Goal: Navigation & Orientation: Find specific page/section

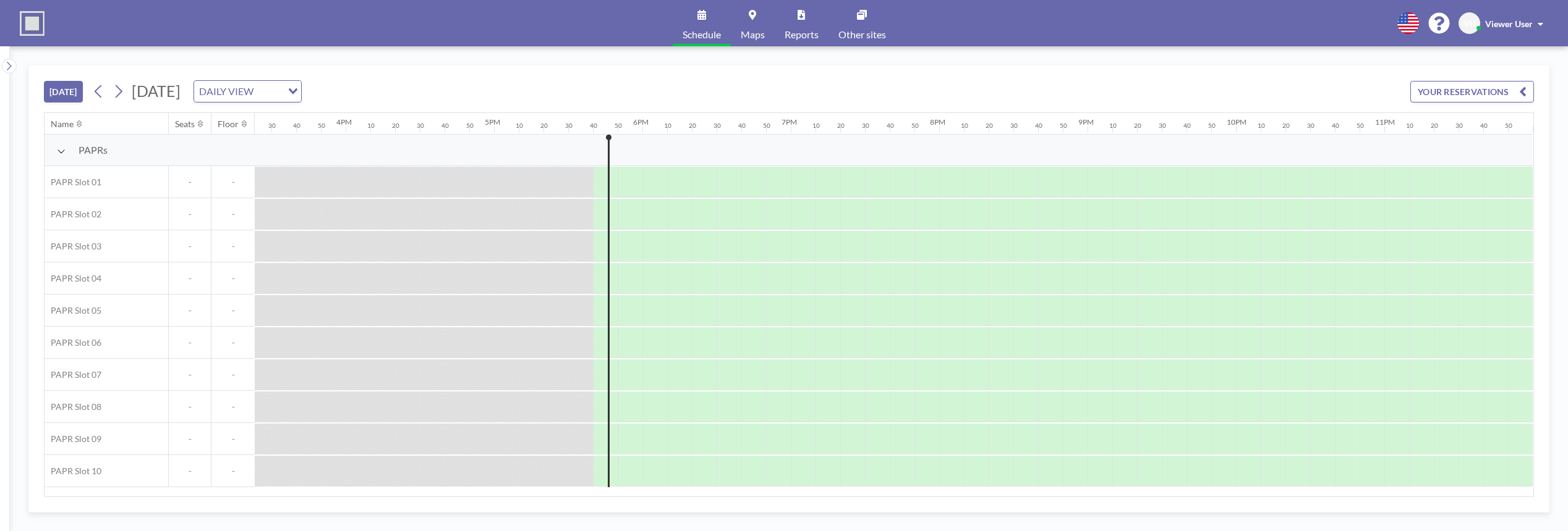
scroll to position [0, 2296]
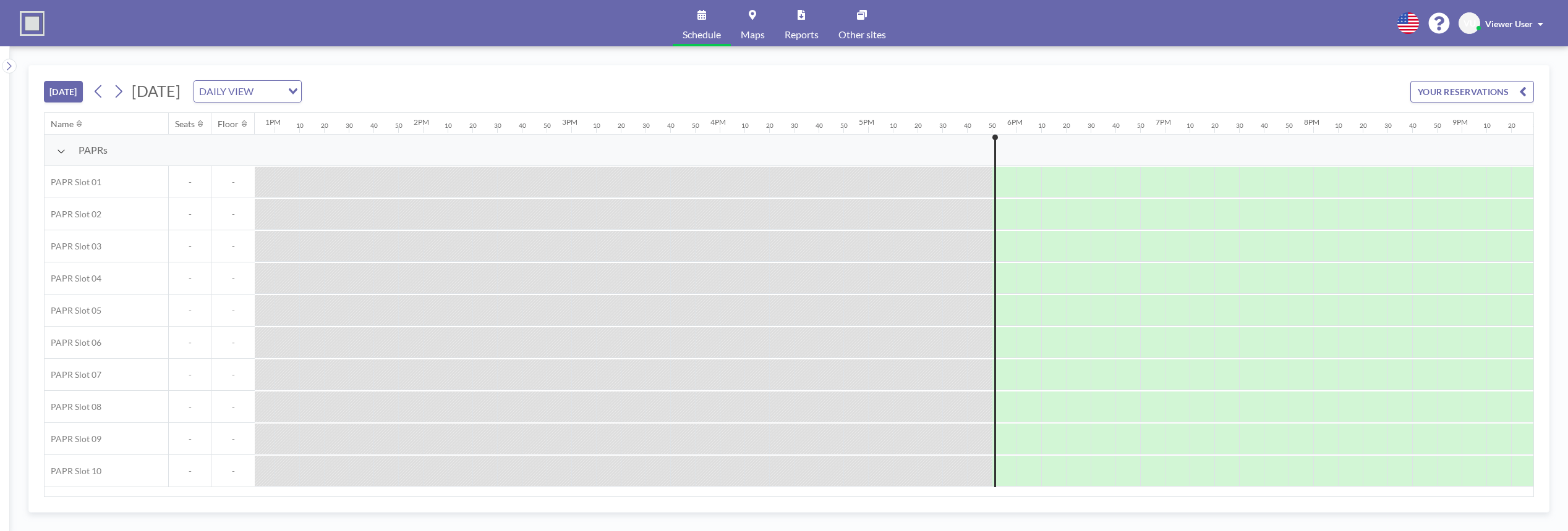
scroll to position [0, 2296]
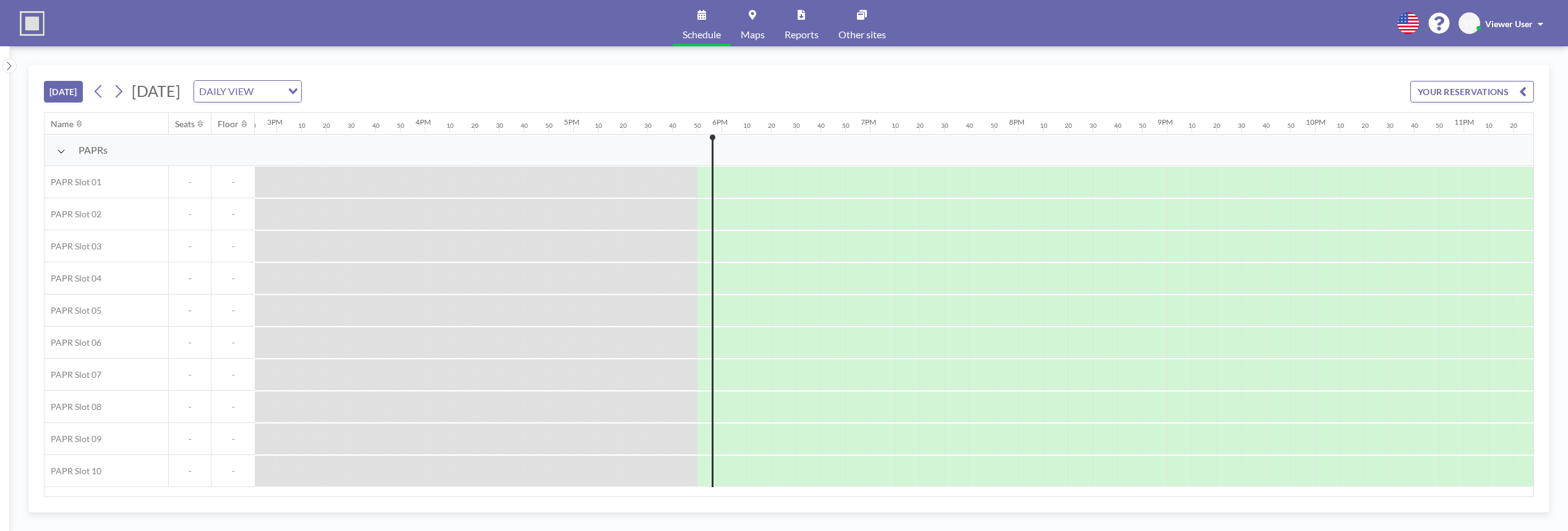
scroll to position [0, 2296]
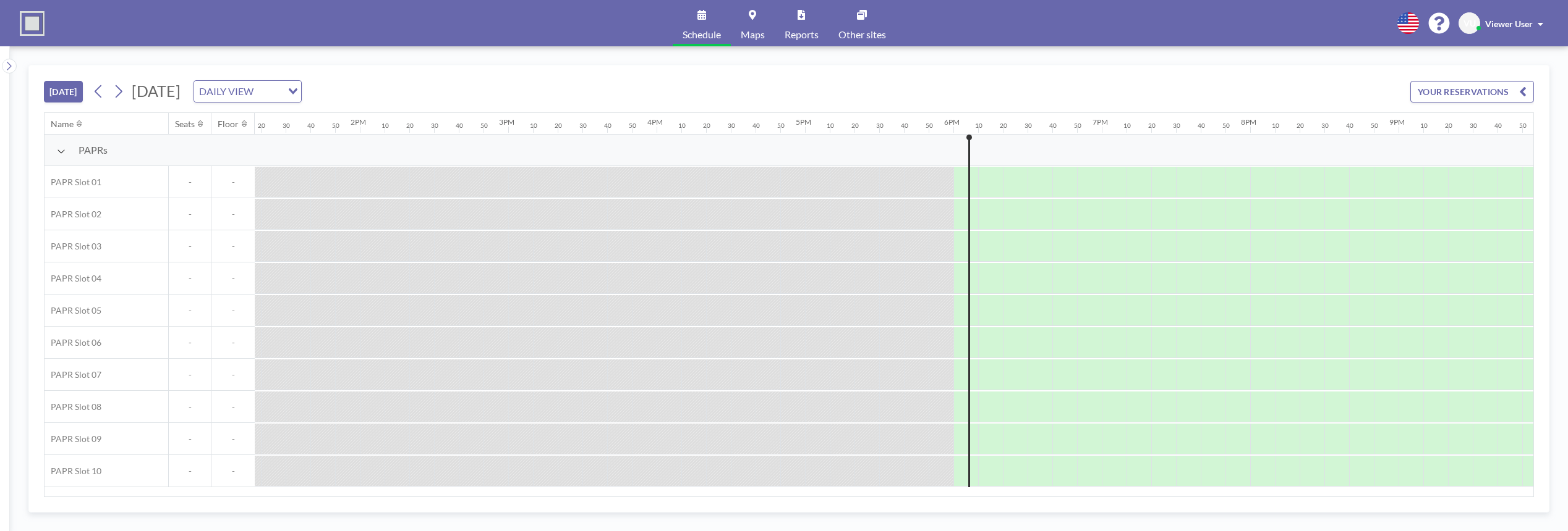
scroll to position [0, 2296]
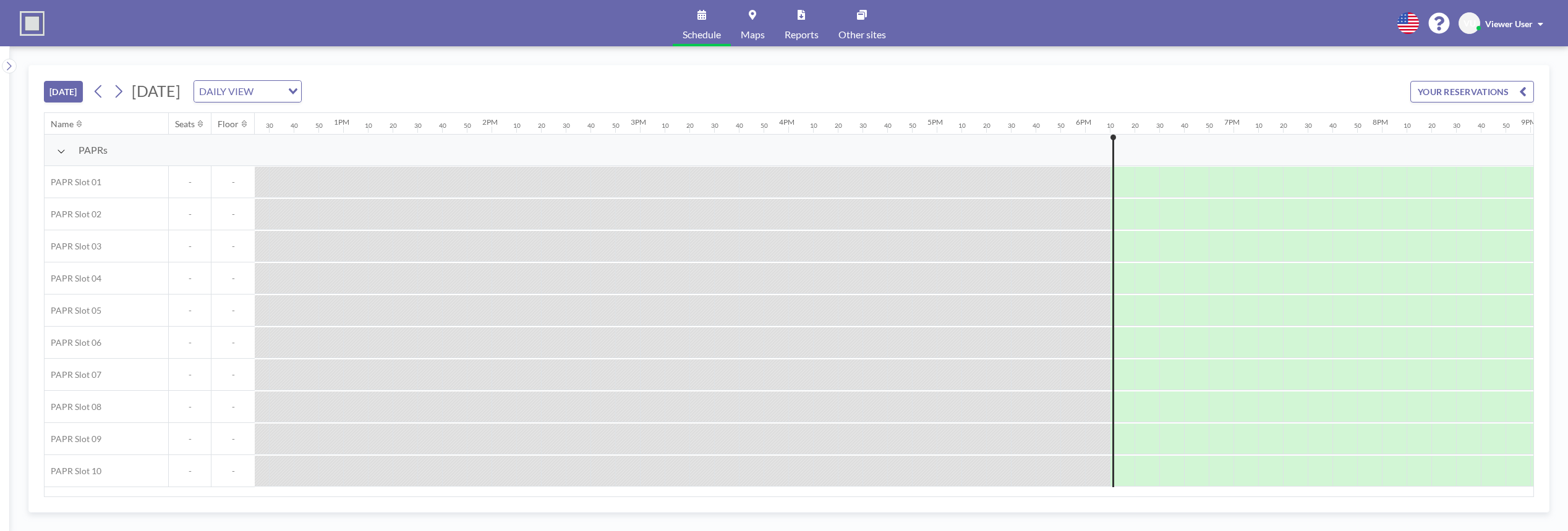
scroll to position [0, 2296]
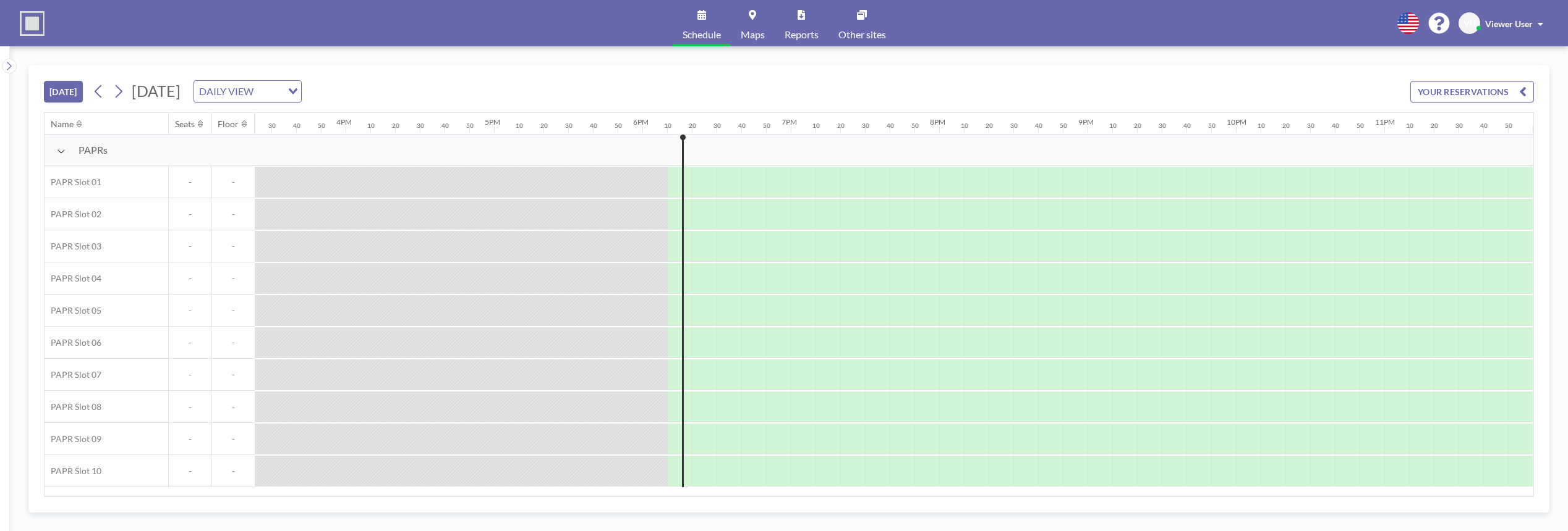
scroll to position [0, 2296]
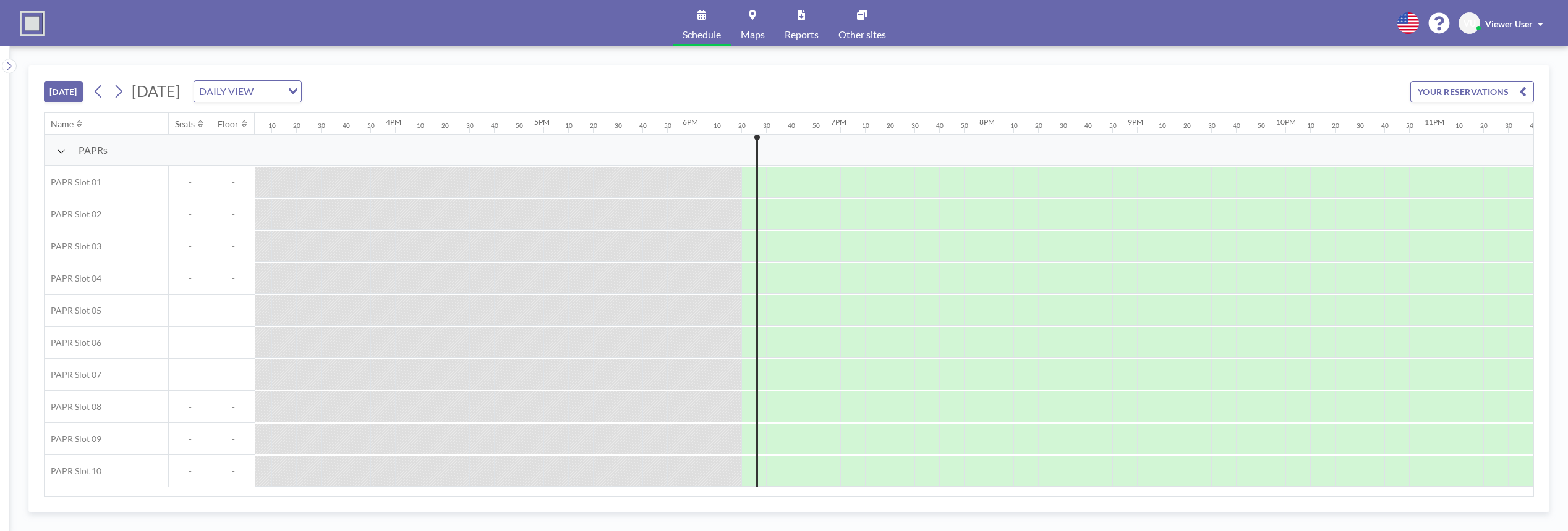
scroll to position [0, 2296]
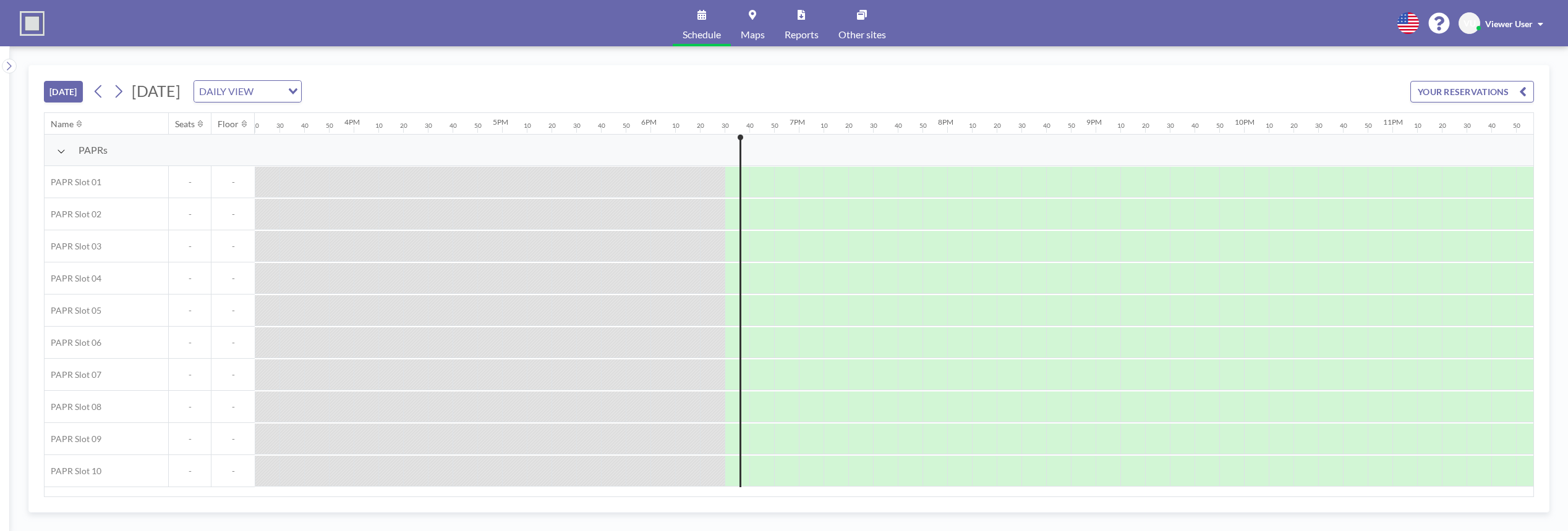
scroll to position [0, 2296]
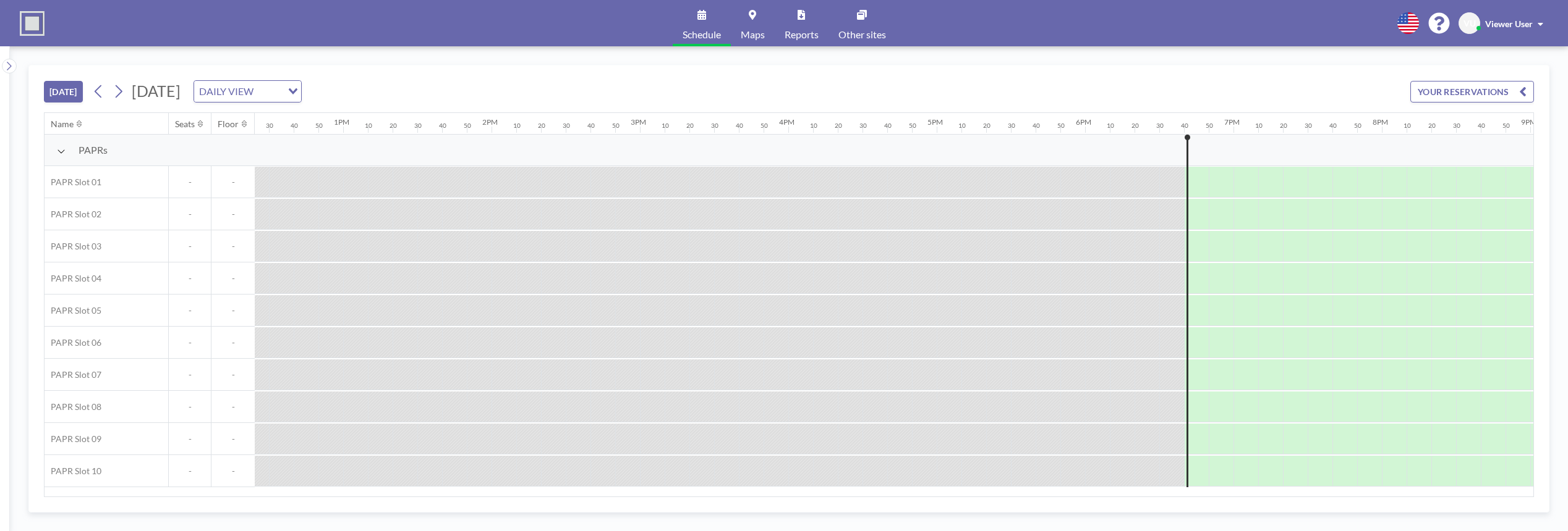
scroll to position [0, 2296]
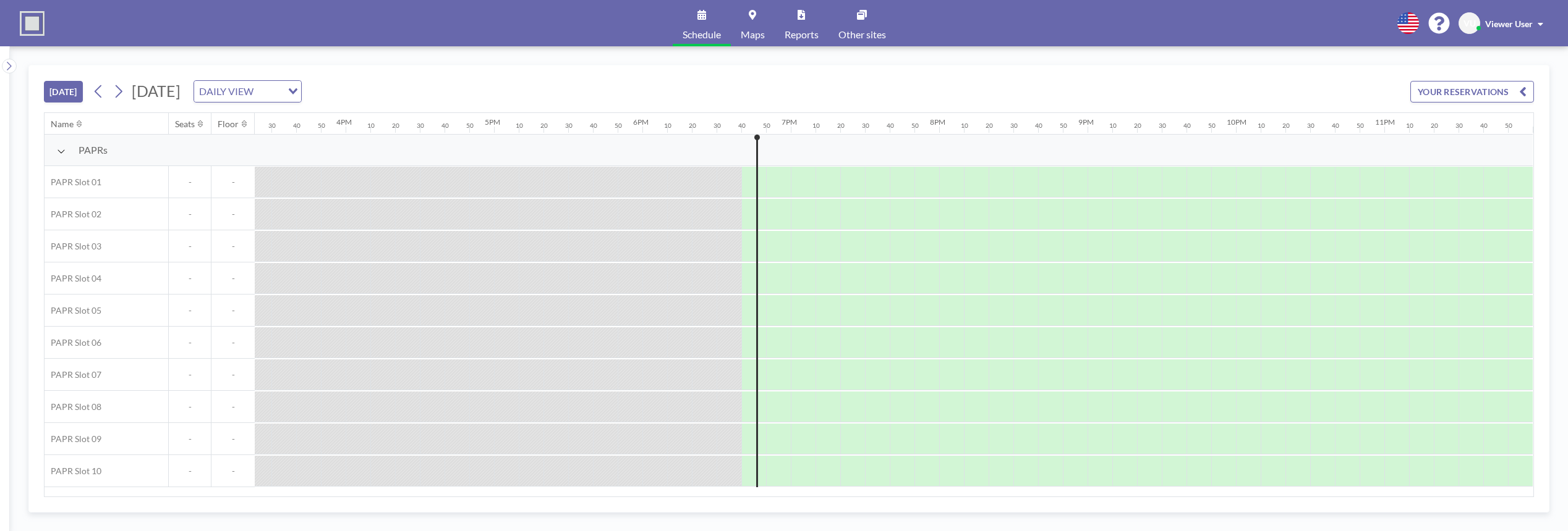
scroll to position [0, 2296]
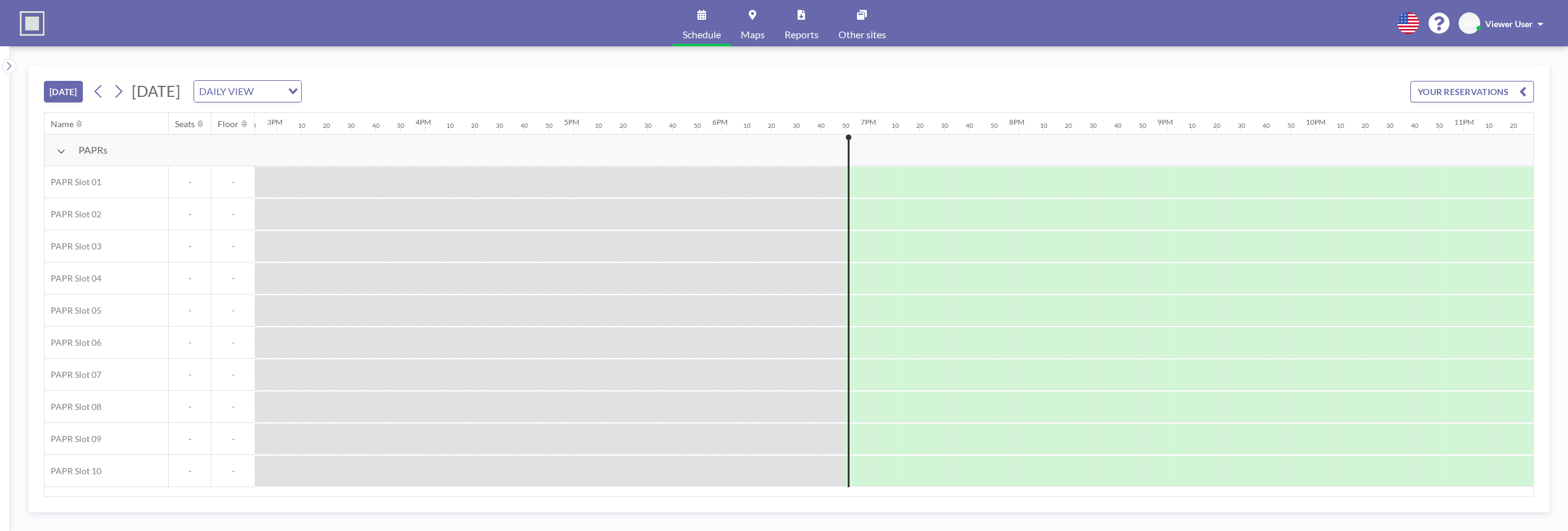
scroll to position [0, 2296]
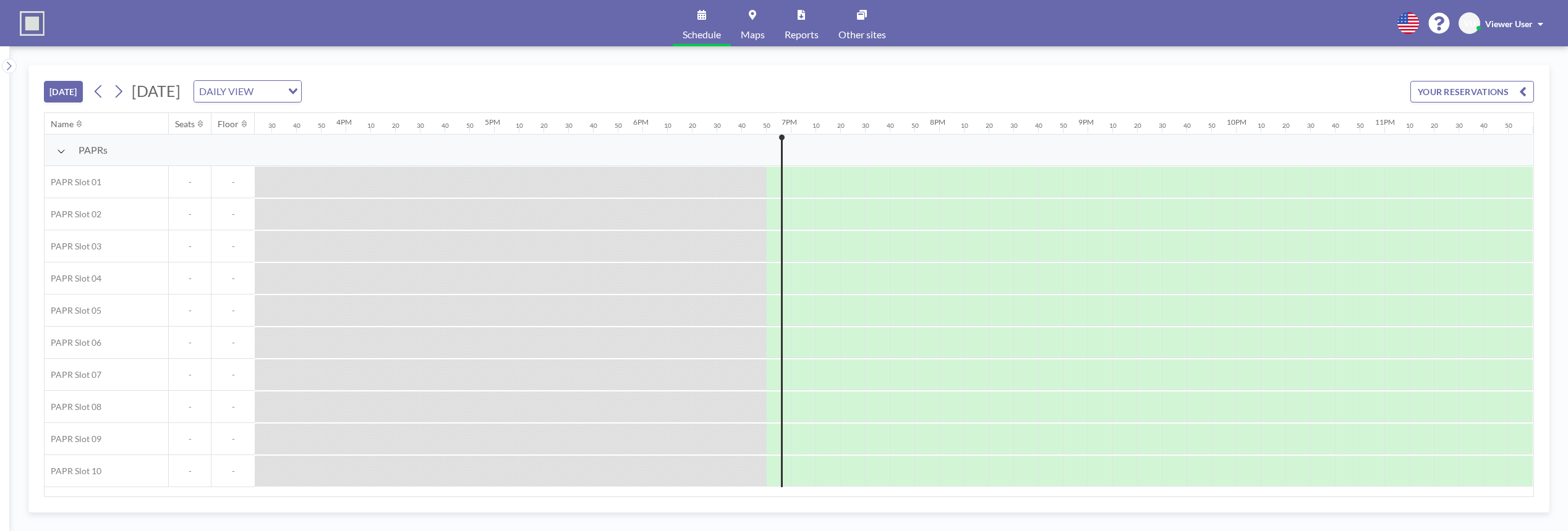
scroll to position [0, 2296]
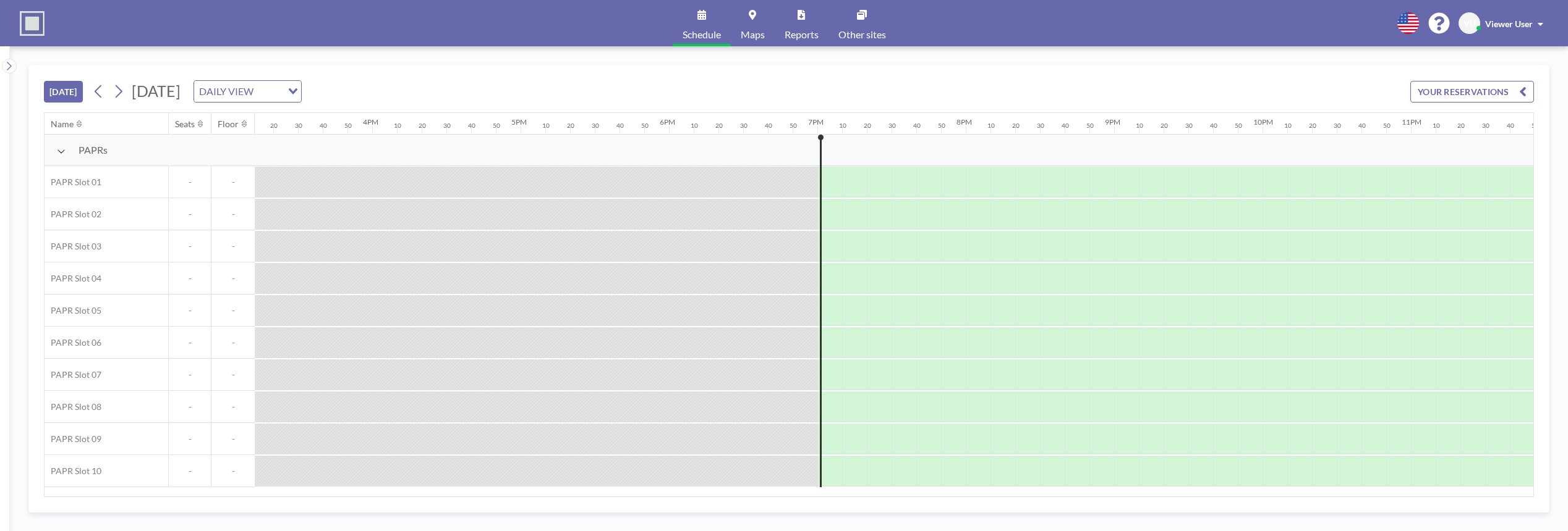
scroll to position [0, 2296]
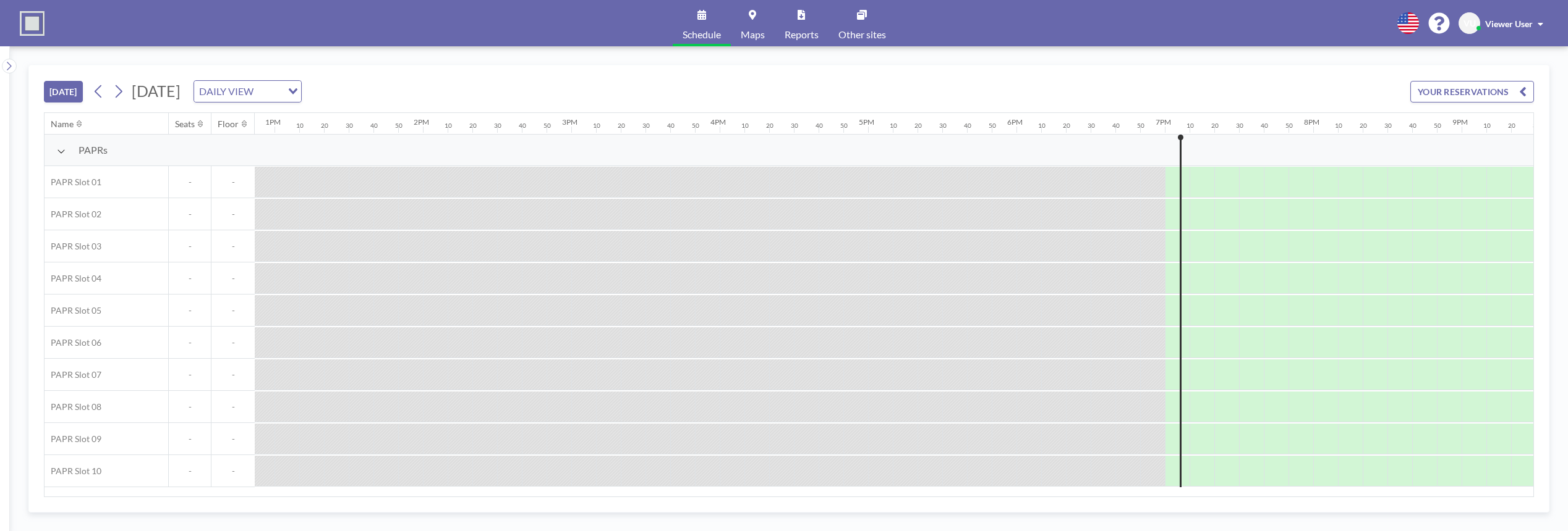
scroll to position [0, 2296]
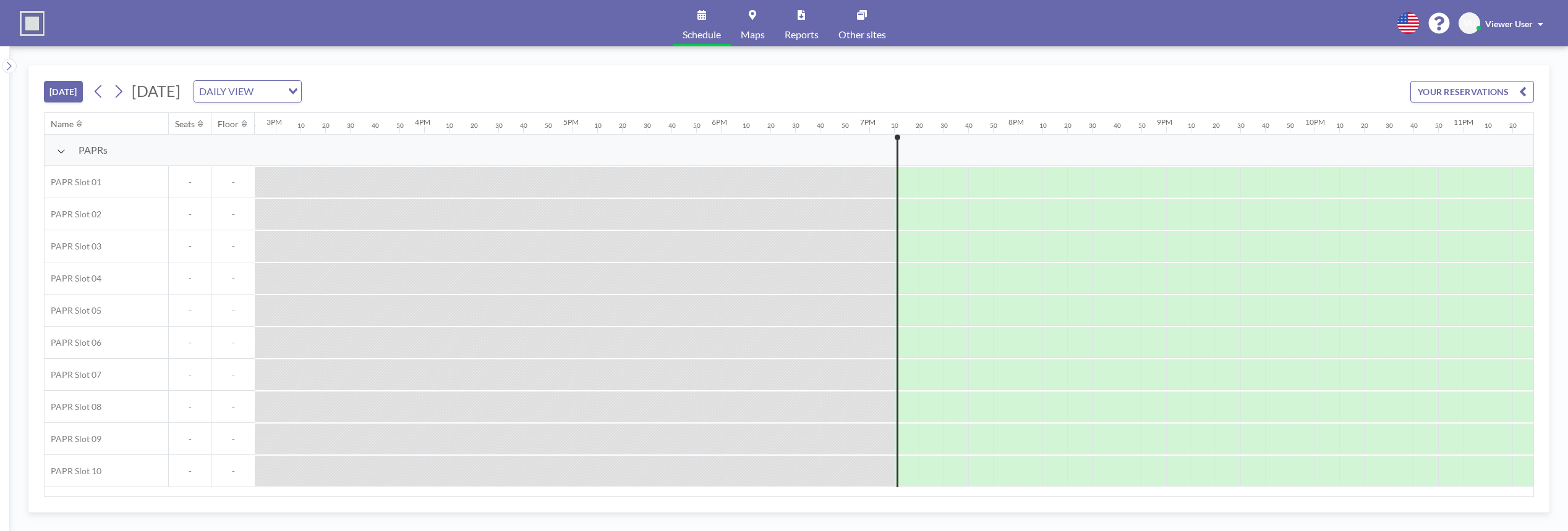
scroll to position [0, 2296]
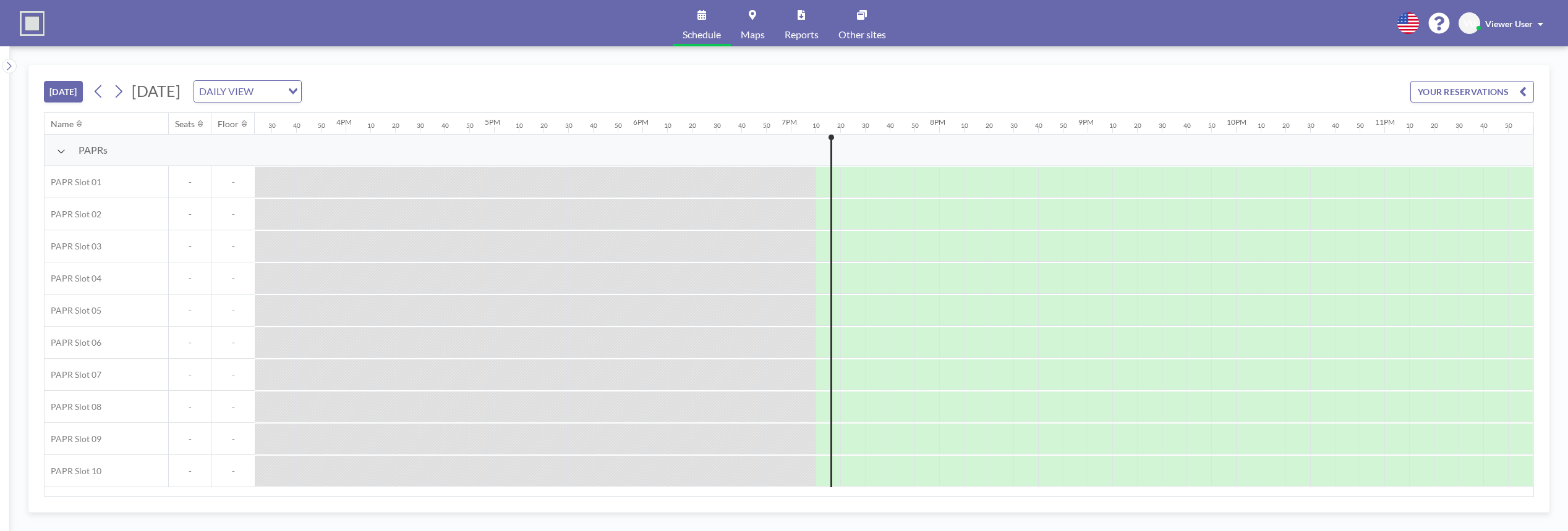
scroll to position [0, 2296]
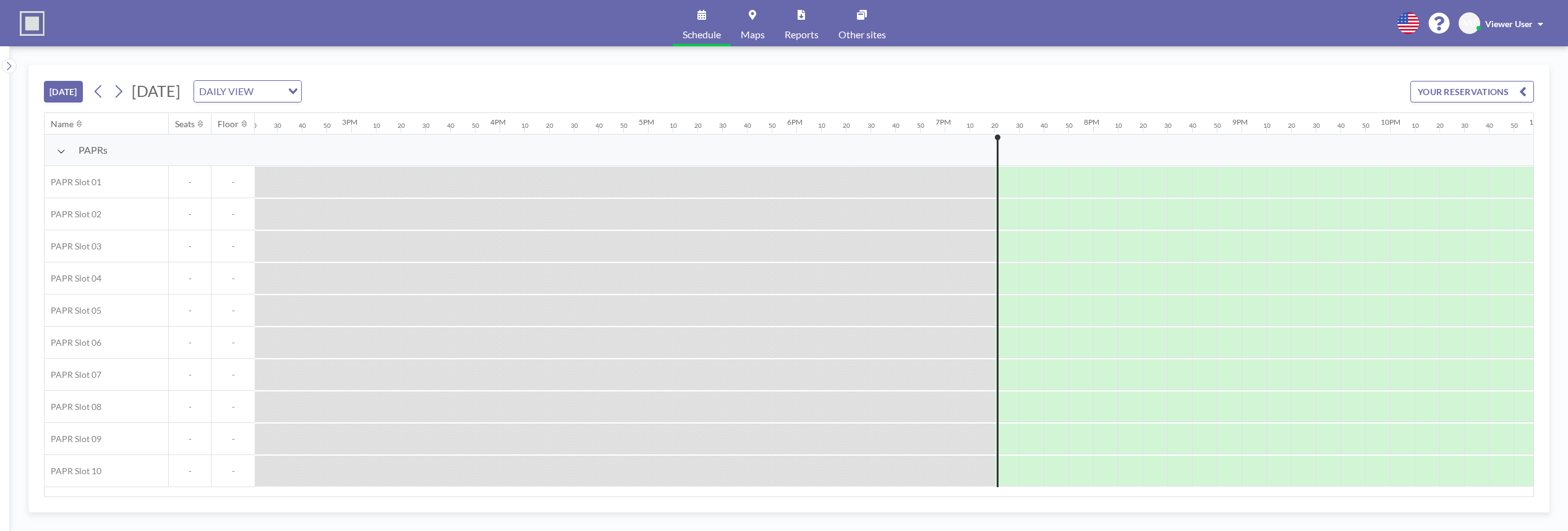
scroll to position [0, 2296]
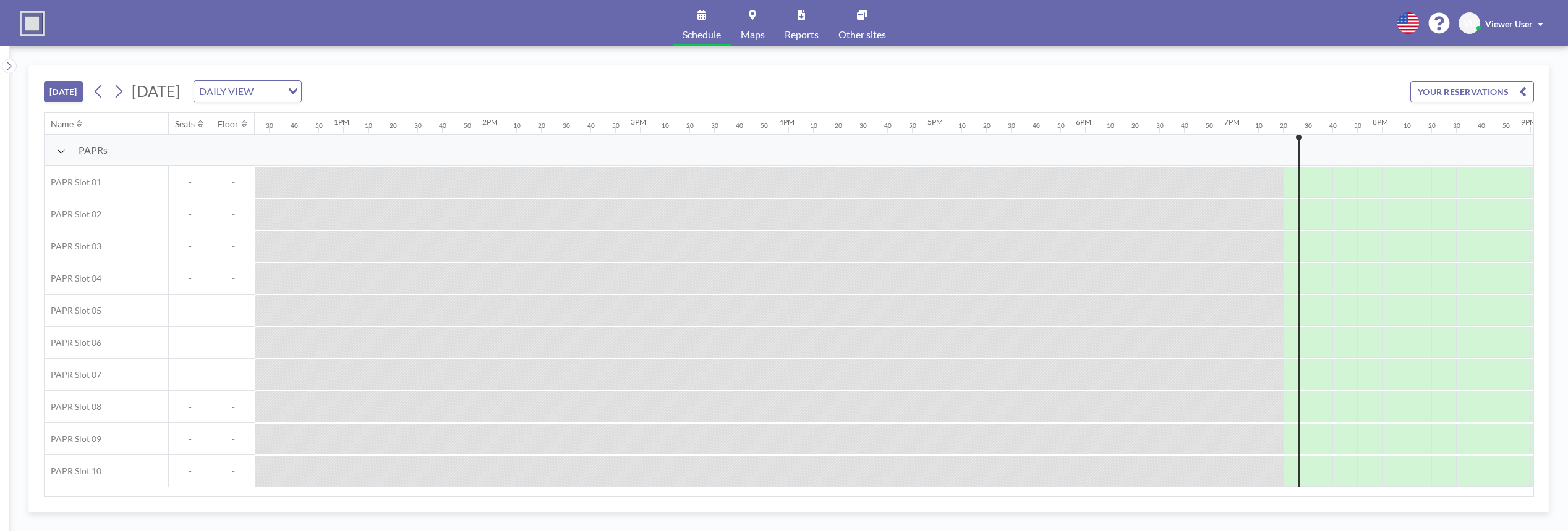
scroll to position [0, 2296]
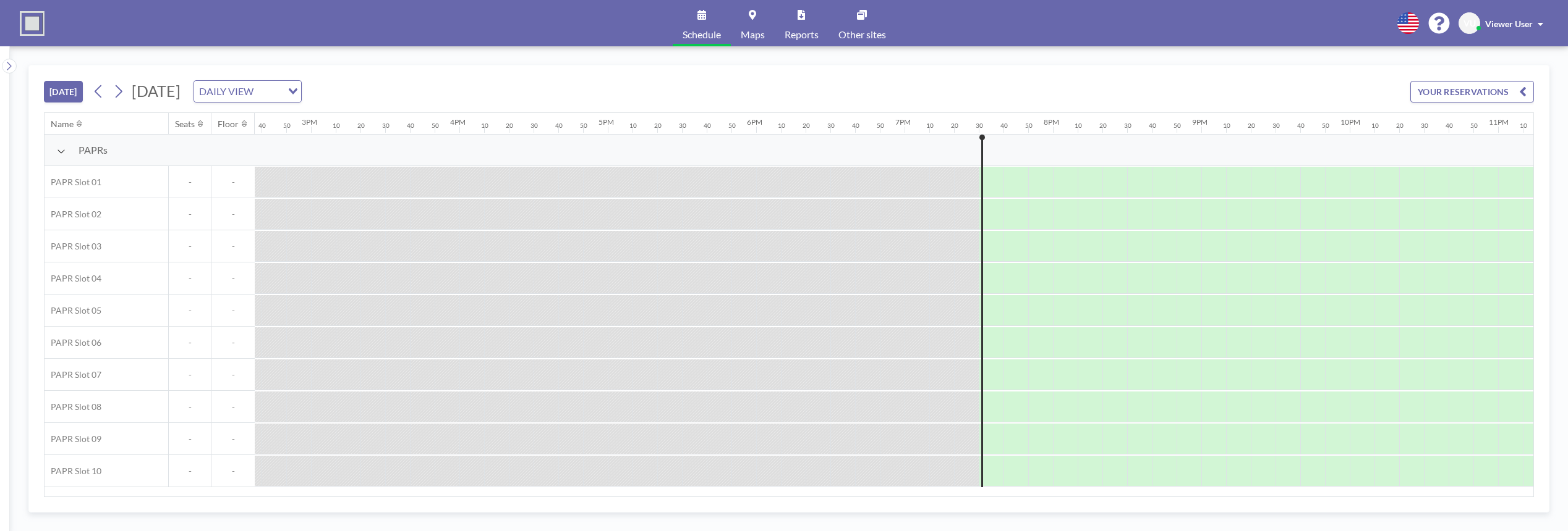
scroll to position [0, 2296]
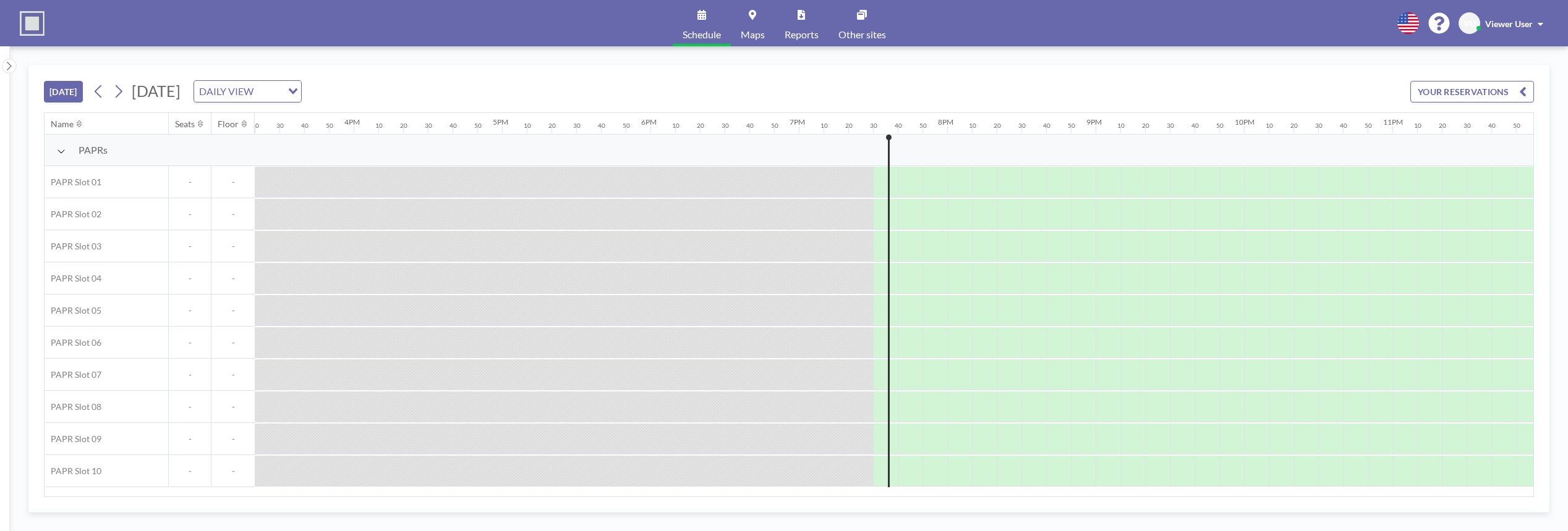
scroll to position [0, 2296]
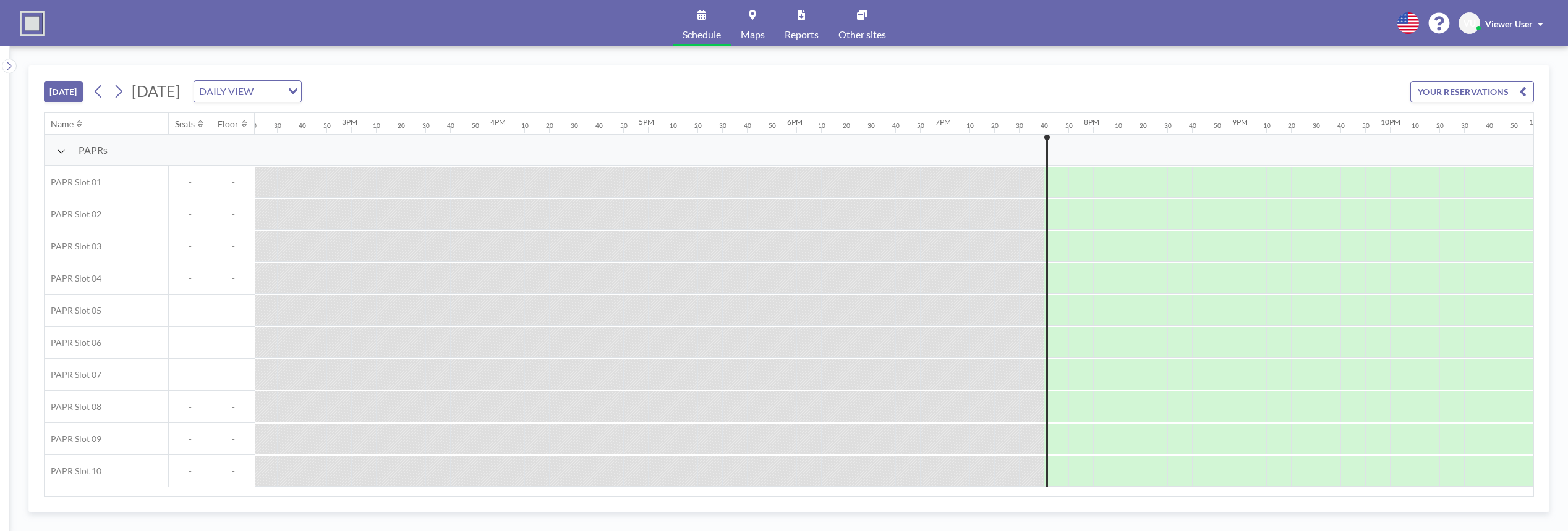
scroll to position [0, 2296]
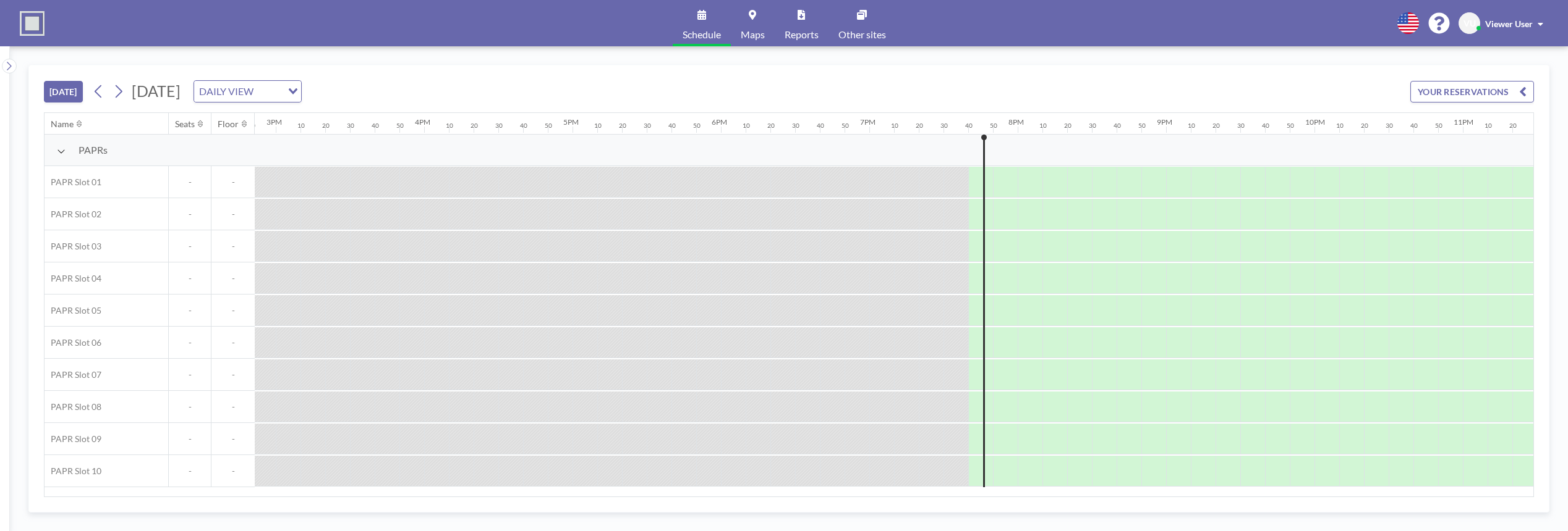
scroll to position [0, 2296]
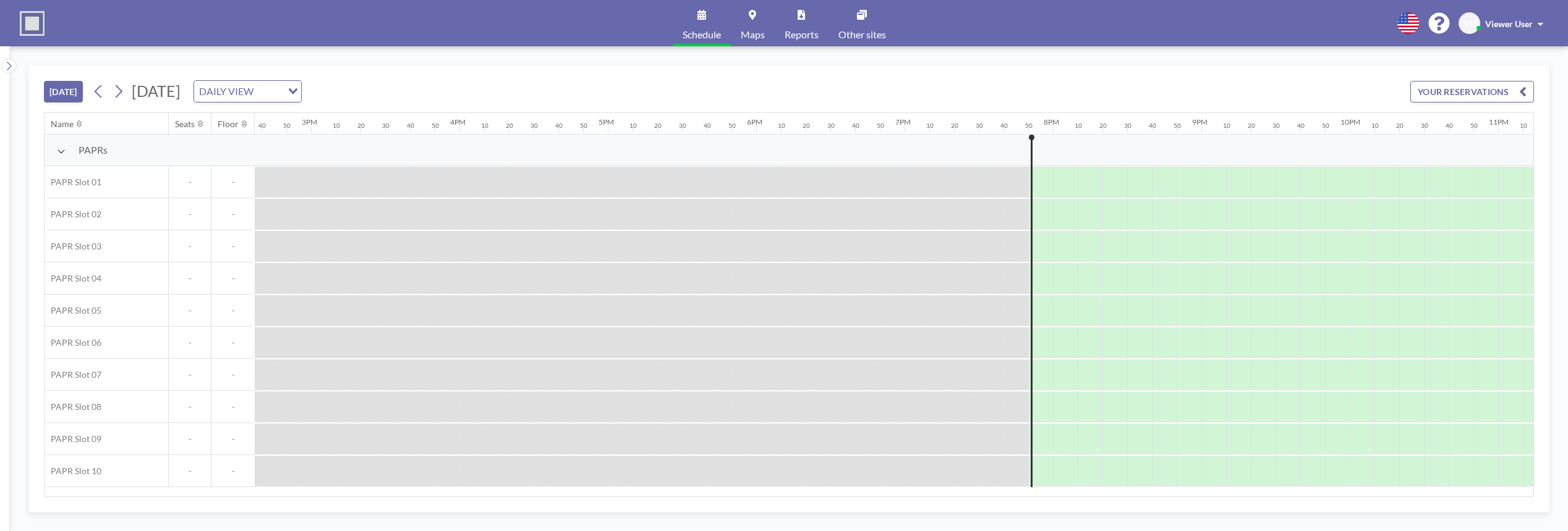
scroll to position [0, 2296]
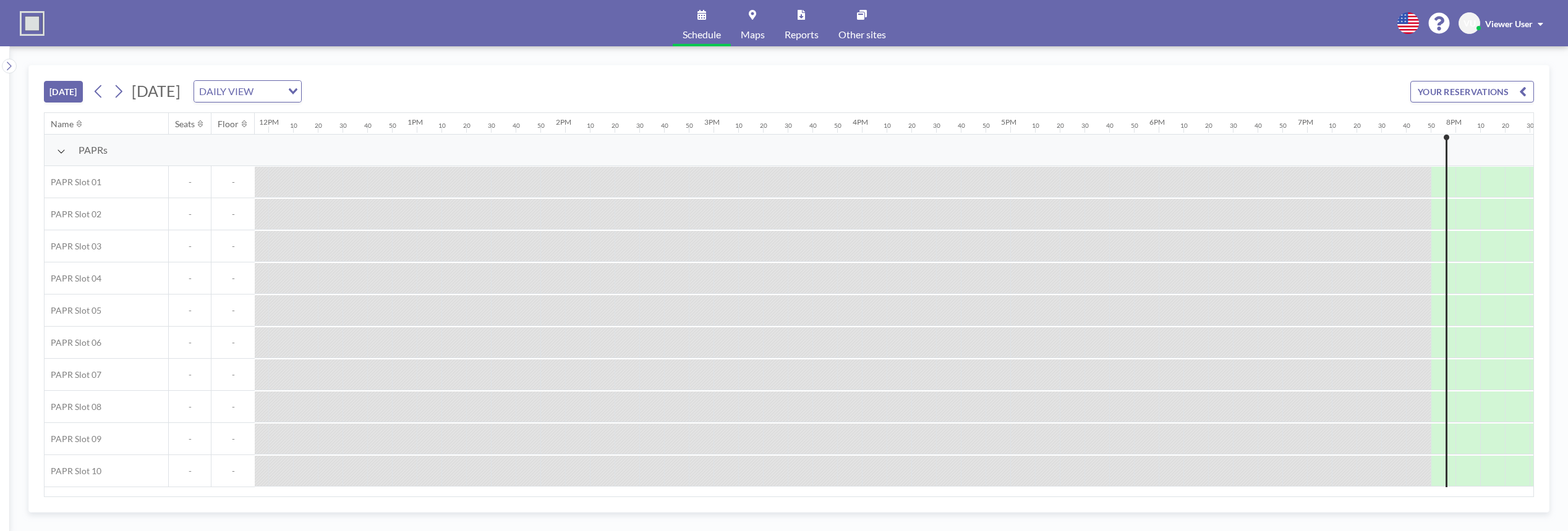
scroll to position [0, 2296]
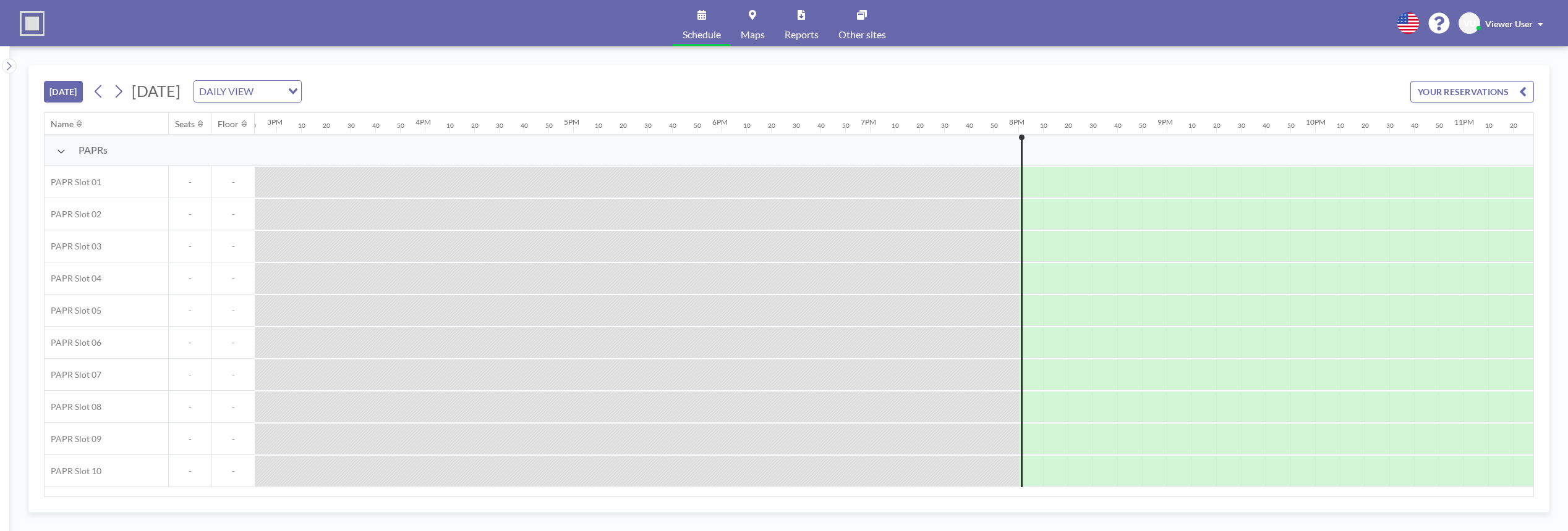
scroll to position [0, 2296]
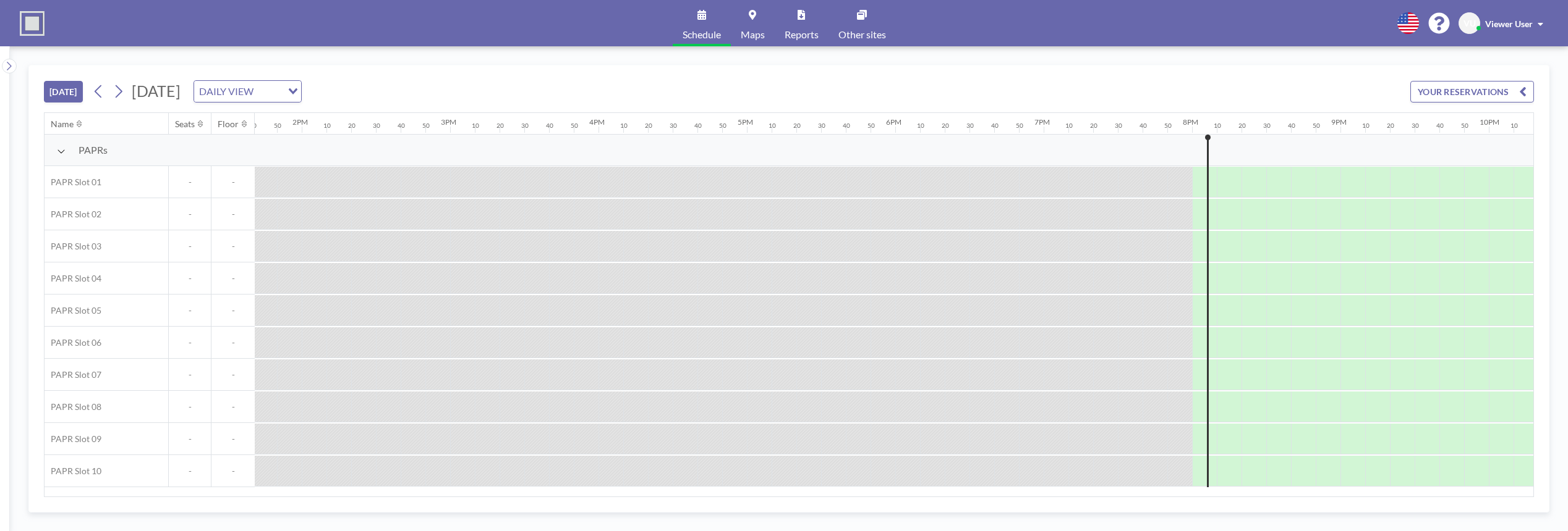
scroll to position [0, 2296]
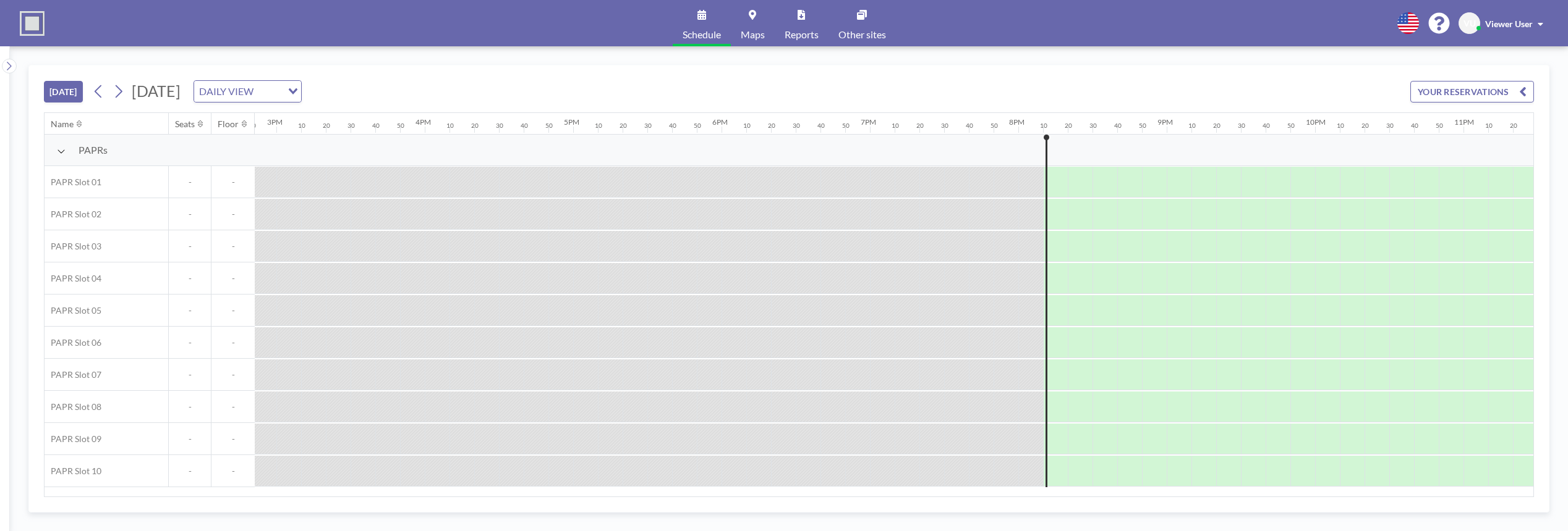
scroll to position [0, 2296]
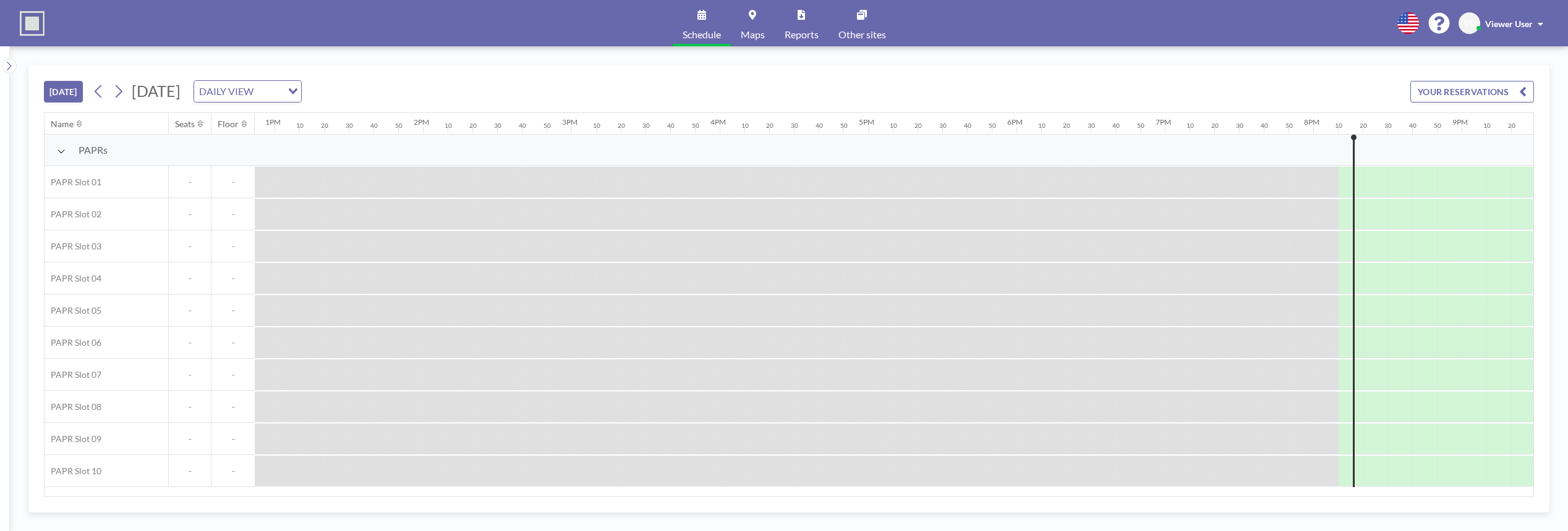
scroll to position [0, 2296]
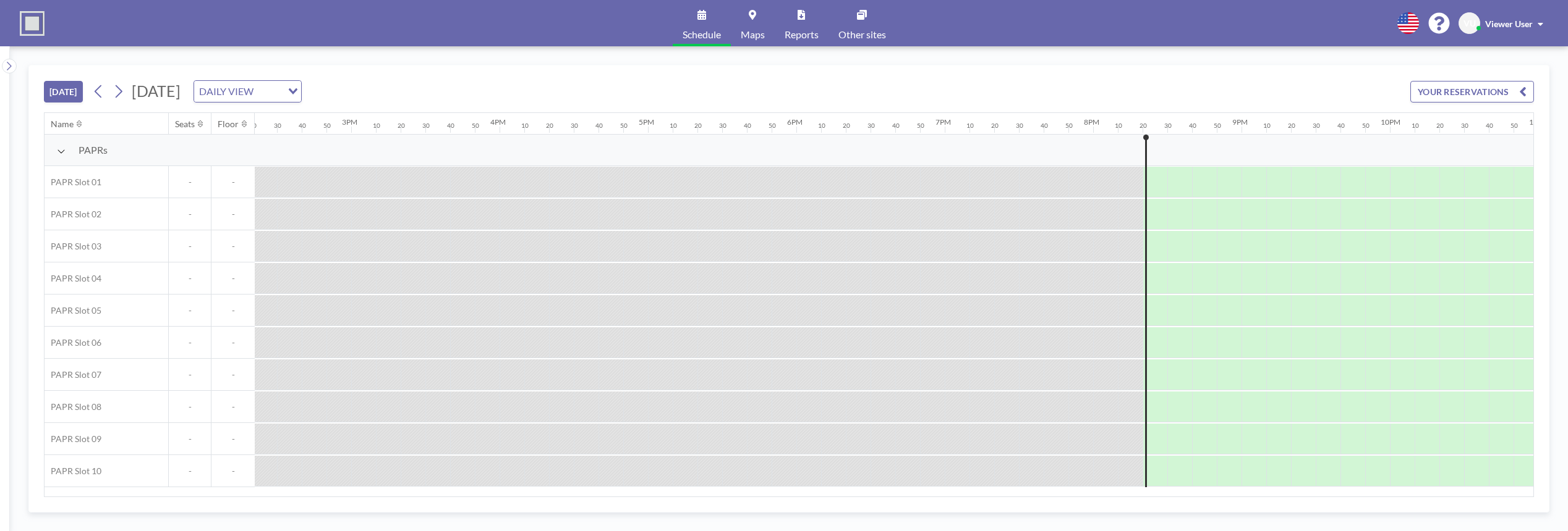
scroll to position [0, 2296]
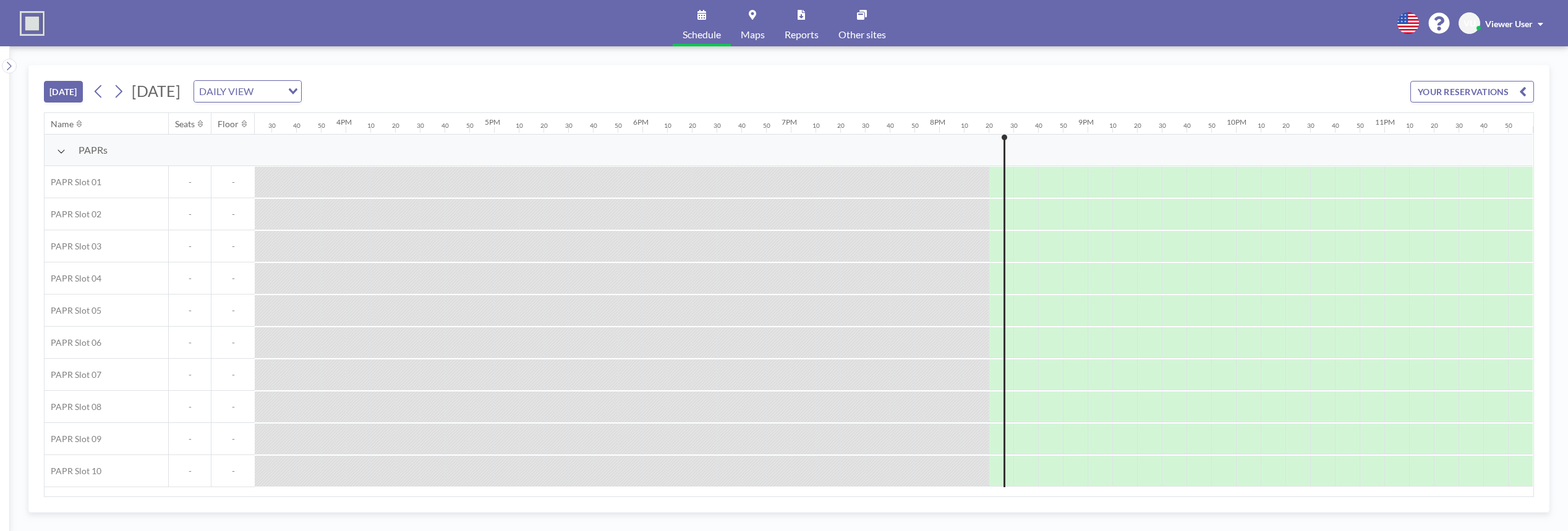
scroll to position [0, 2296]
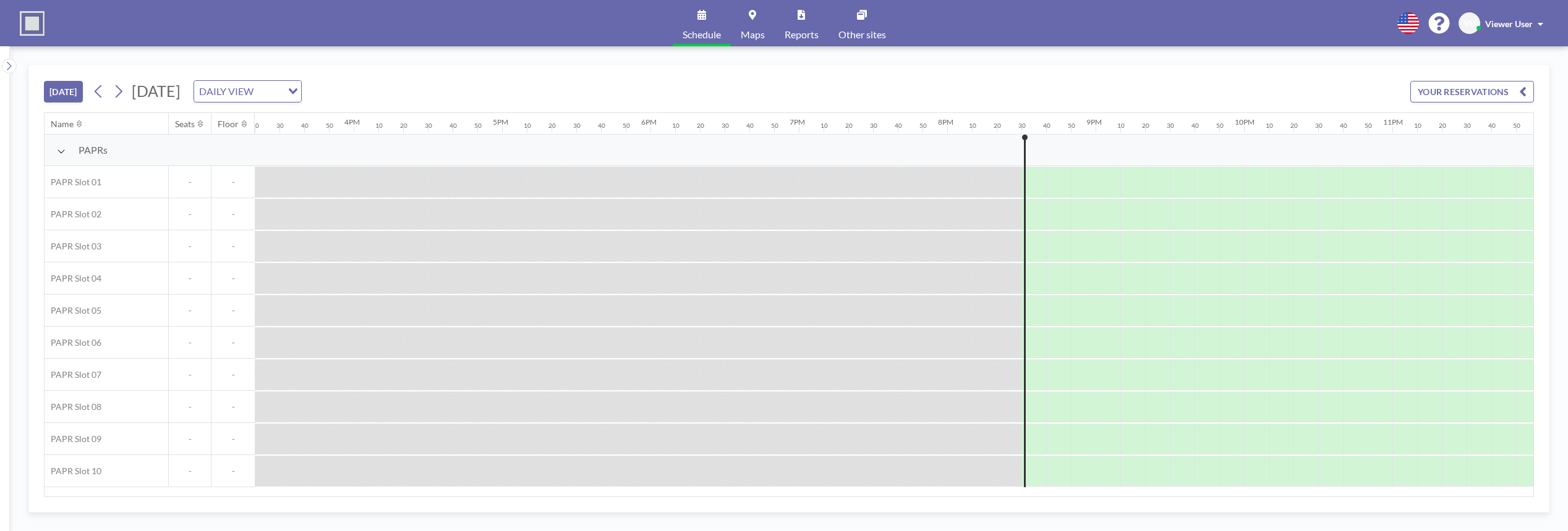
scroll to position [0, 2296]
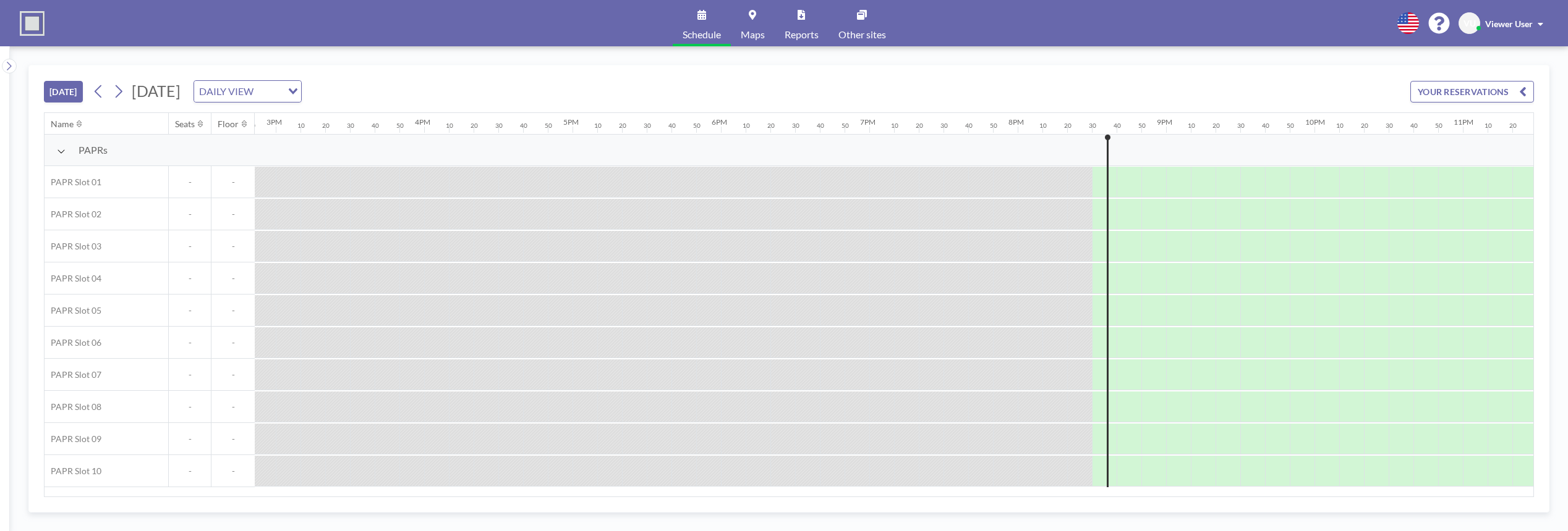
scroll to position [0, 2296]
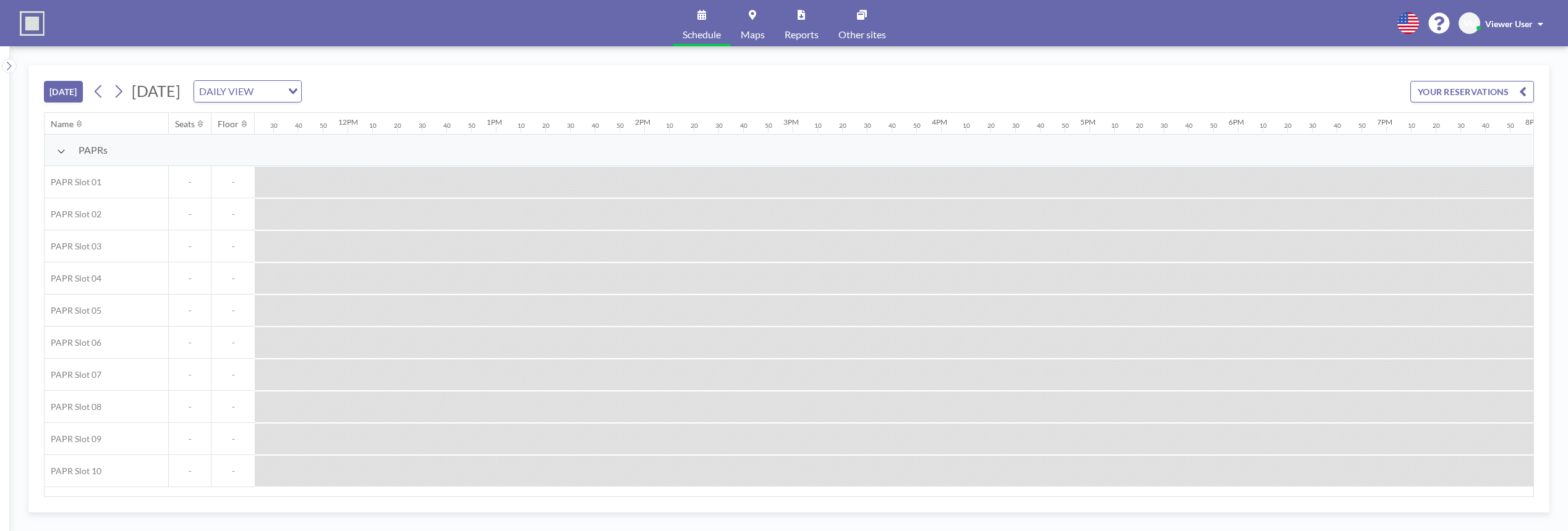
scroll to position [0, 2296]
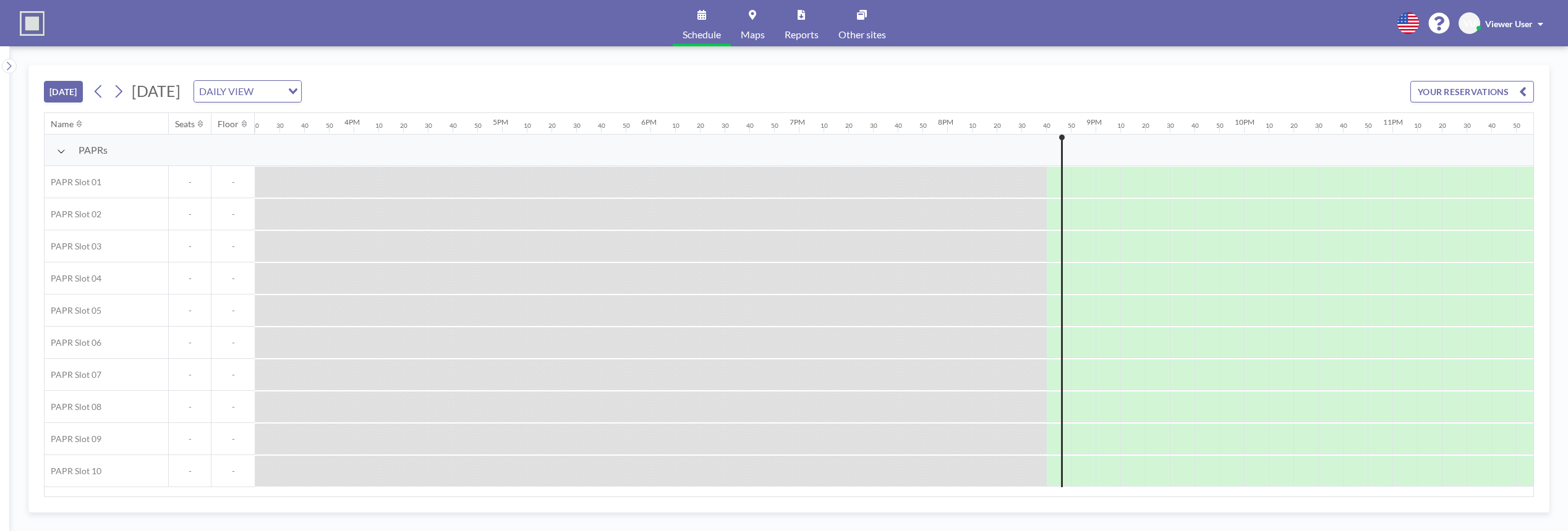
scroll to position [0, 2296]
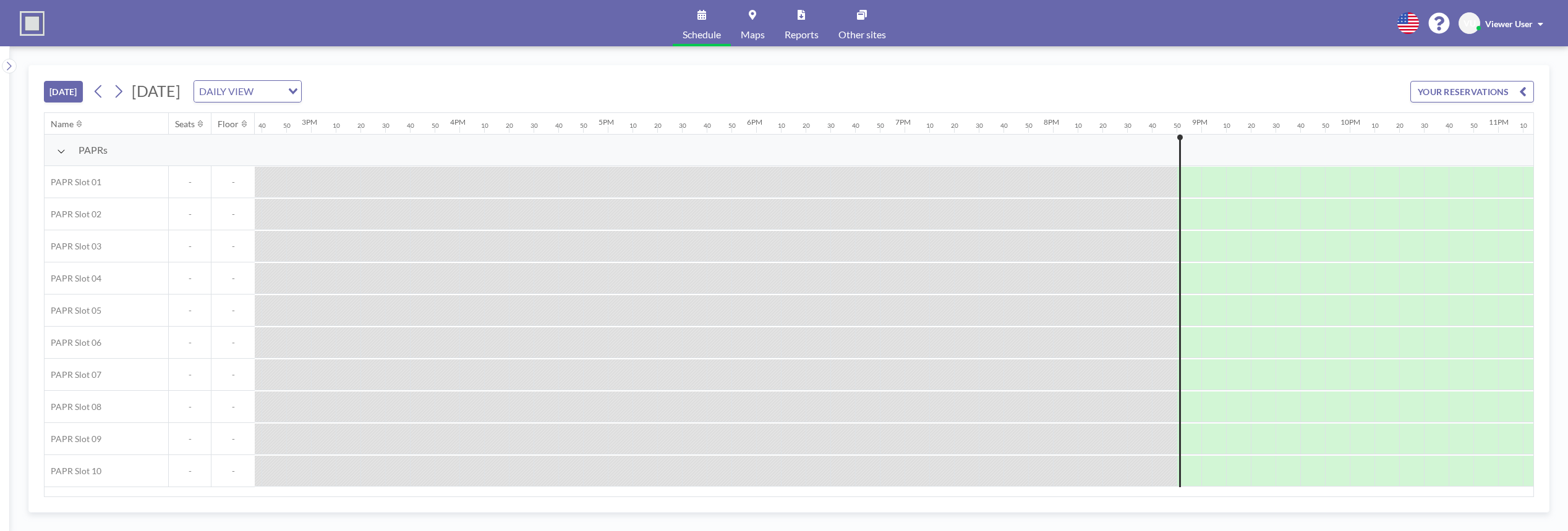
scroll to position [0, 2296]
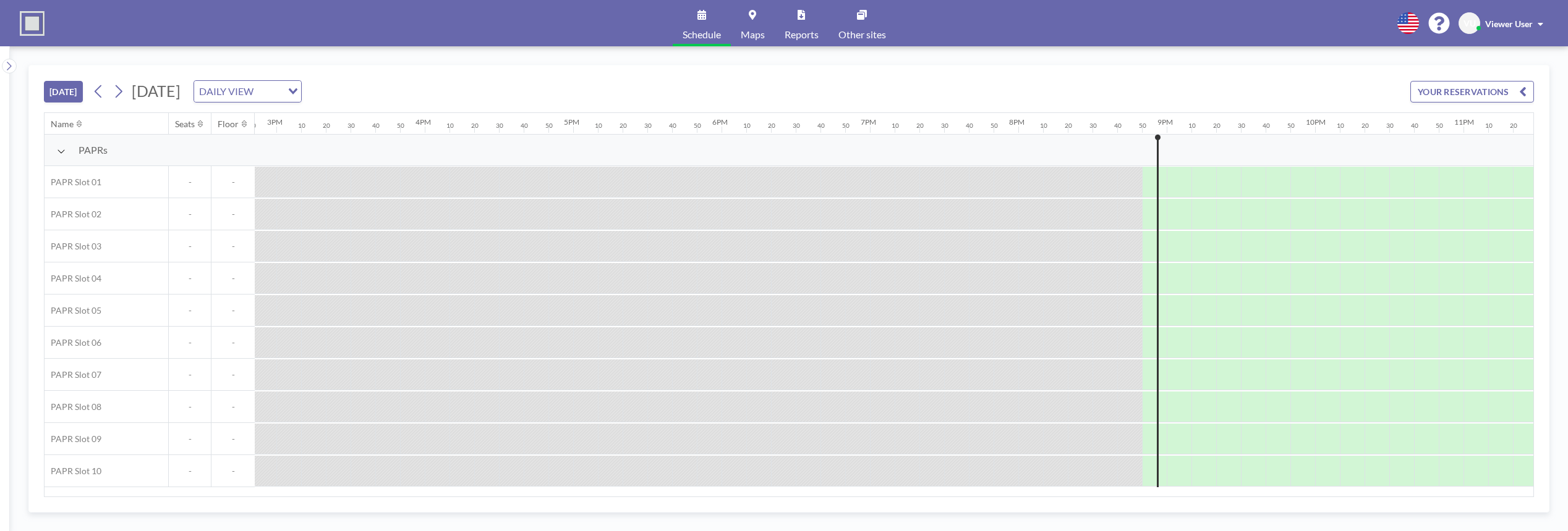
scroll to position [0, 2296]
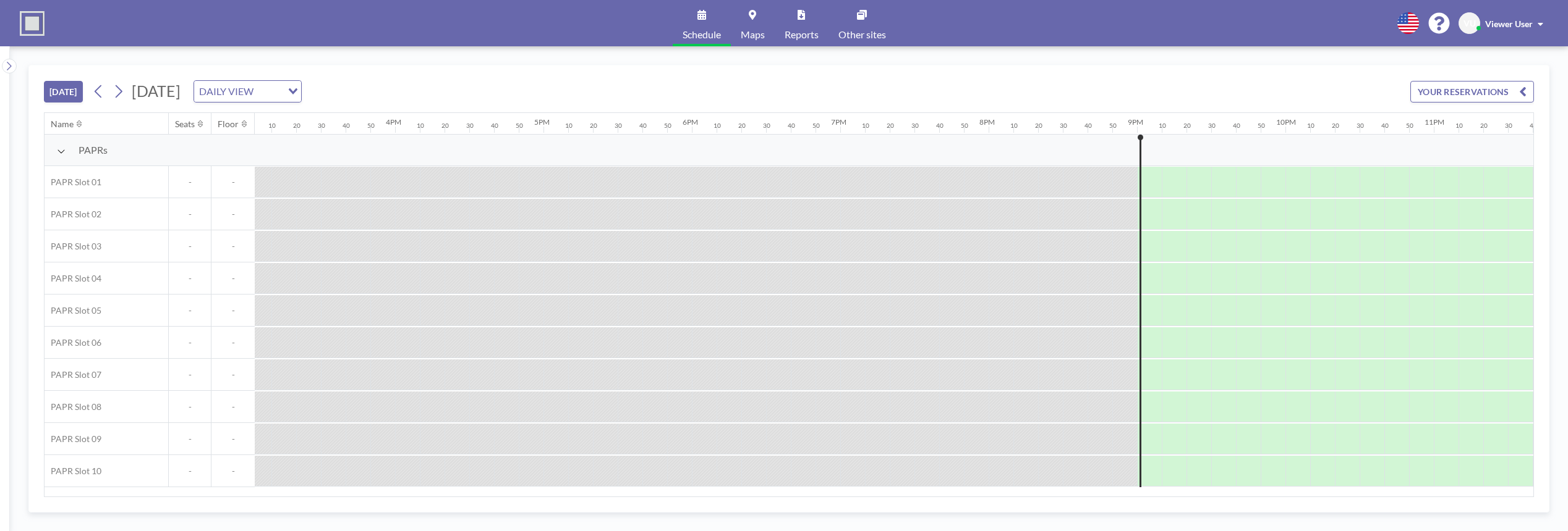
scroll to position [0, 2296]
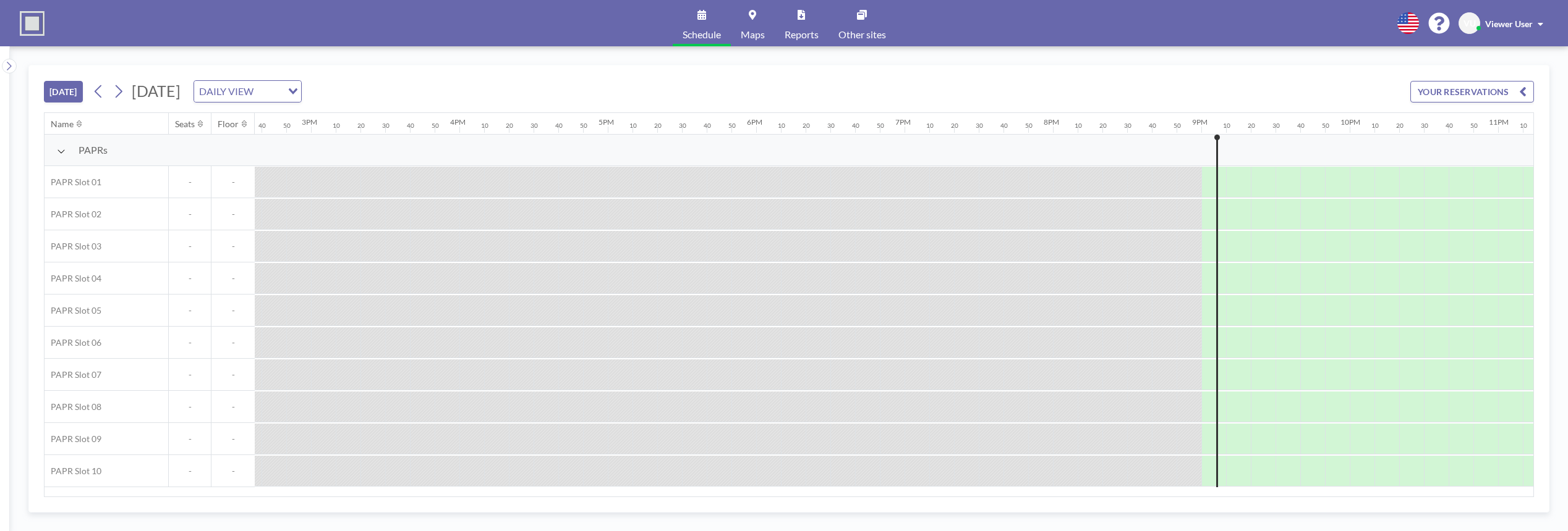
scroll to position [0, 2296]
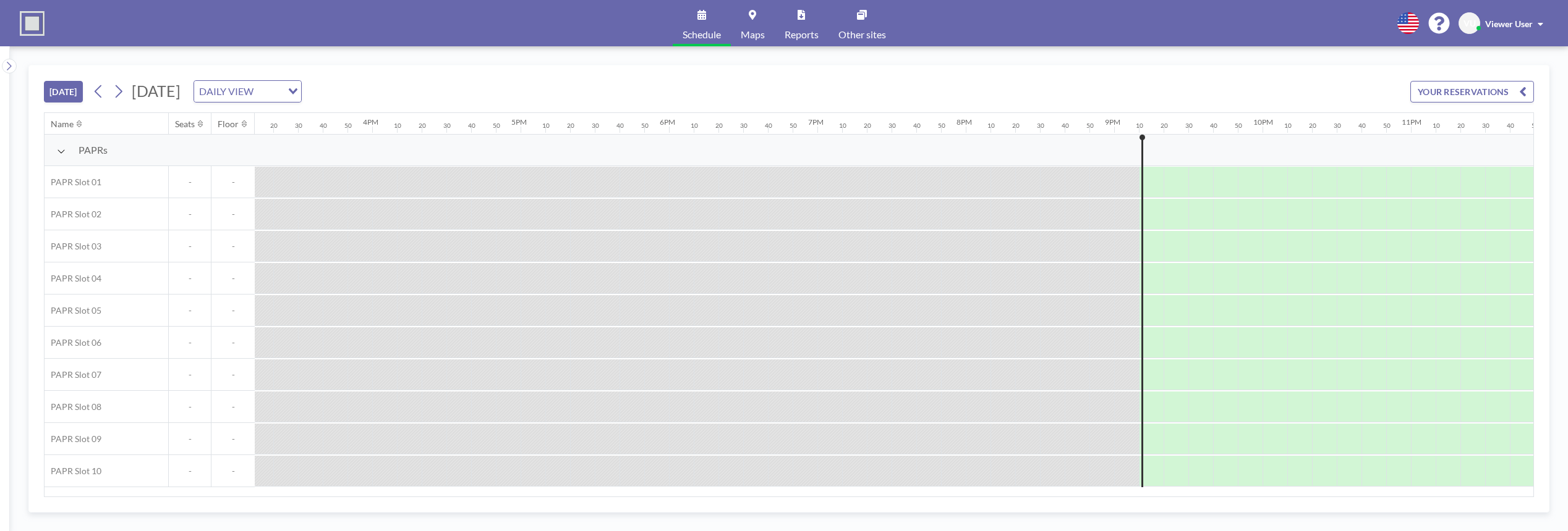
scroll to position [0, 2296]
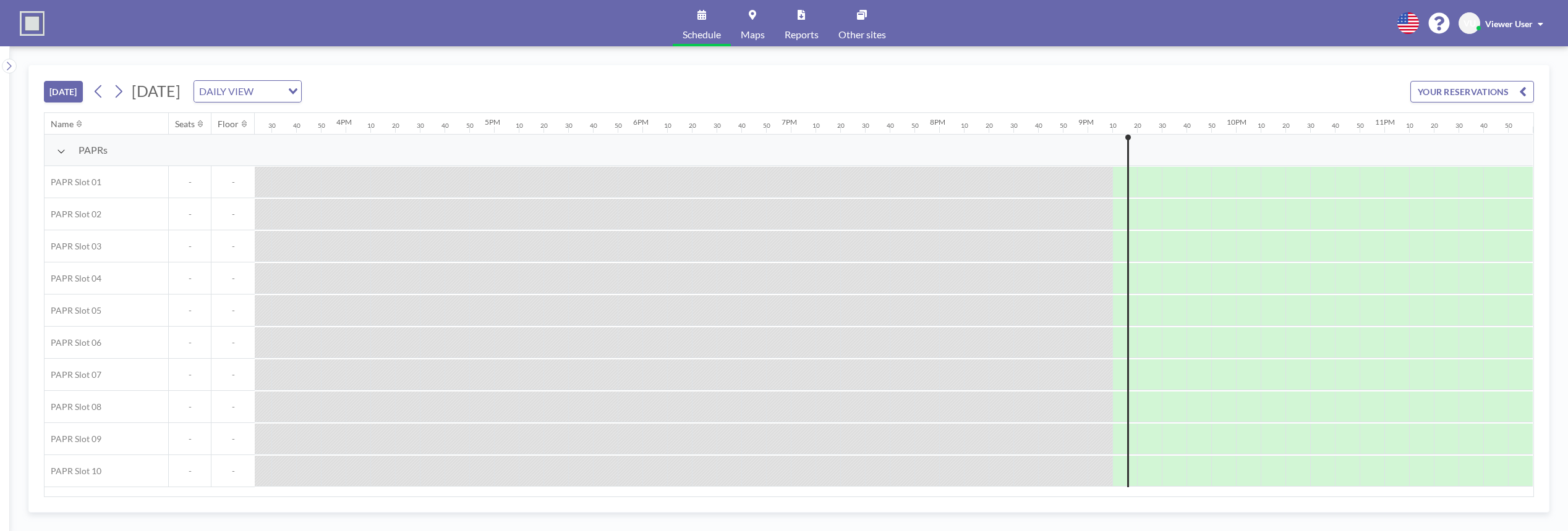
scroll to position [0, 2296]
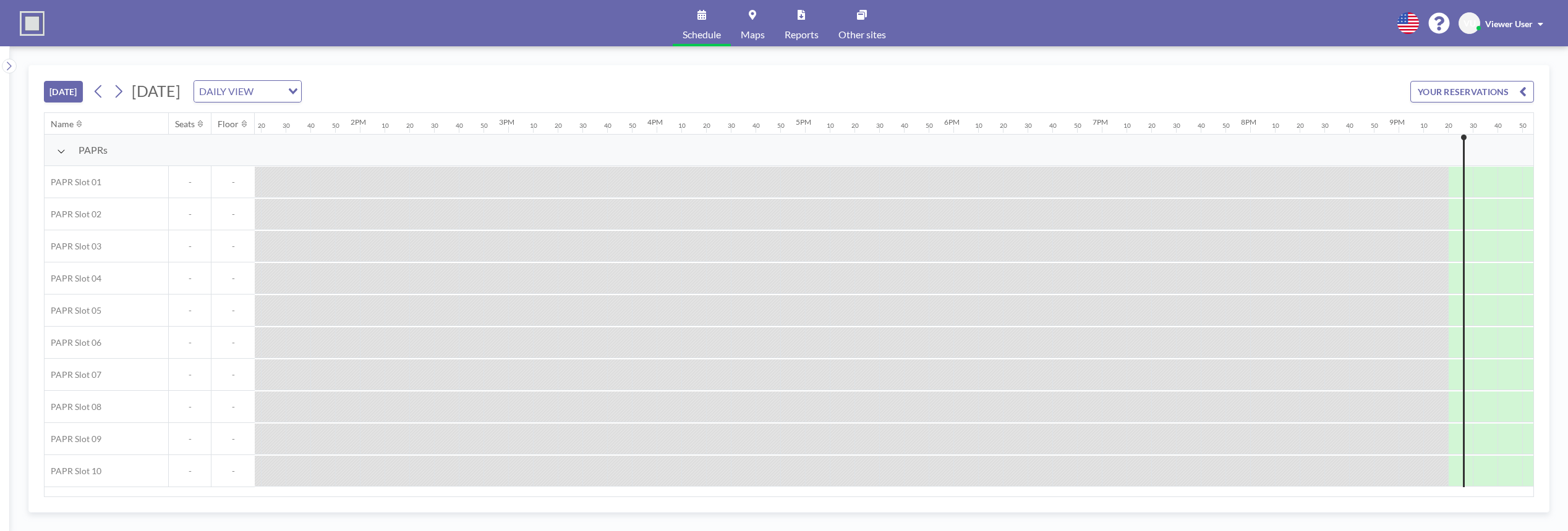
scroll to position [0, 2296]
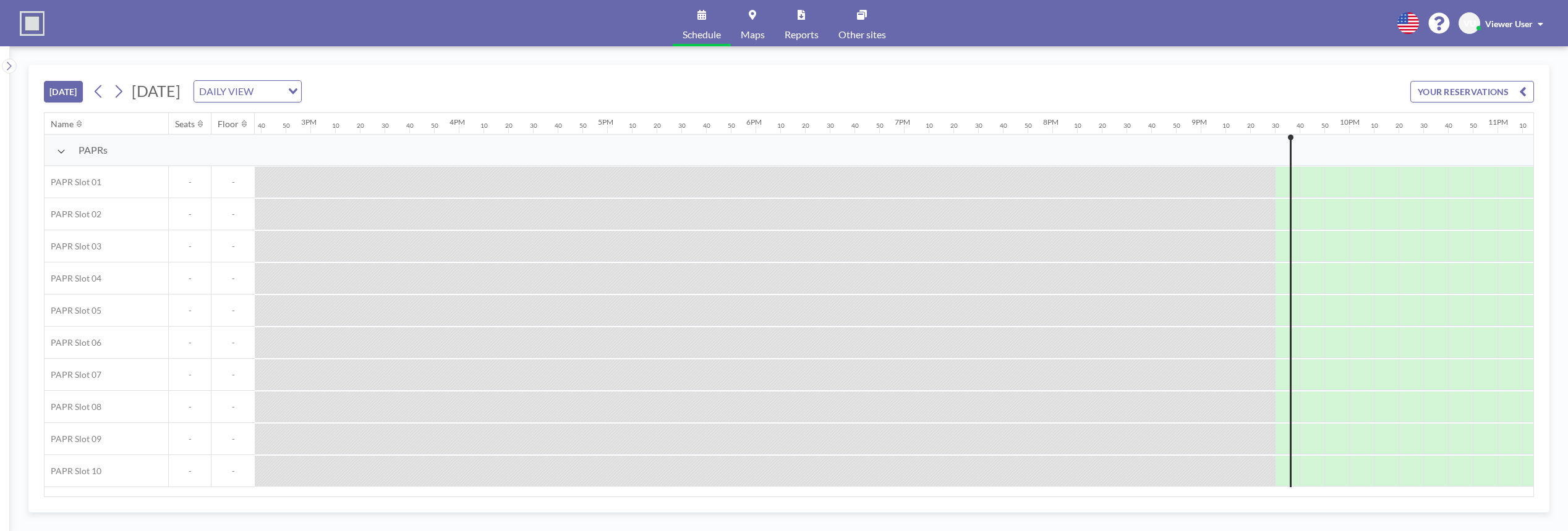
scroll to position [0, 2296]
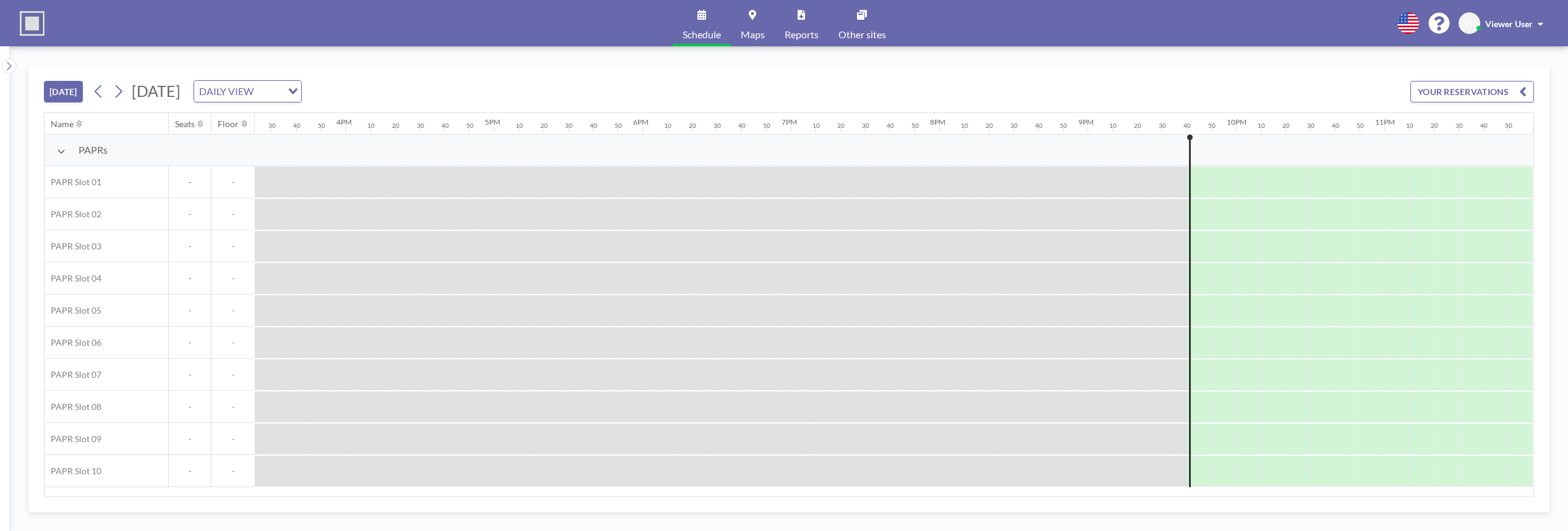
scroll to position [0, 2296]
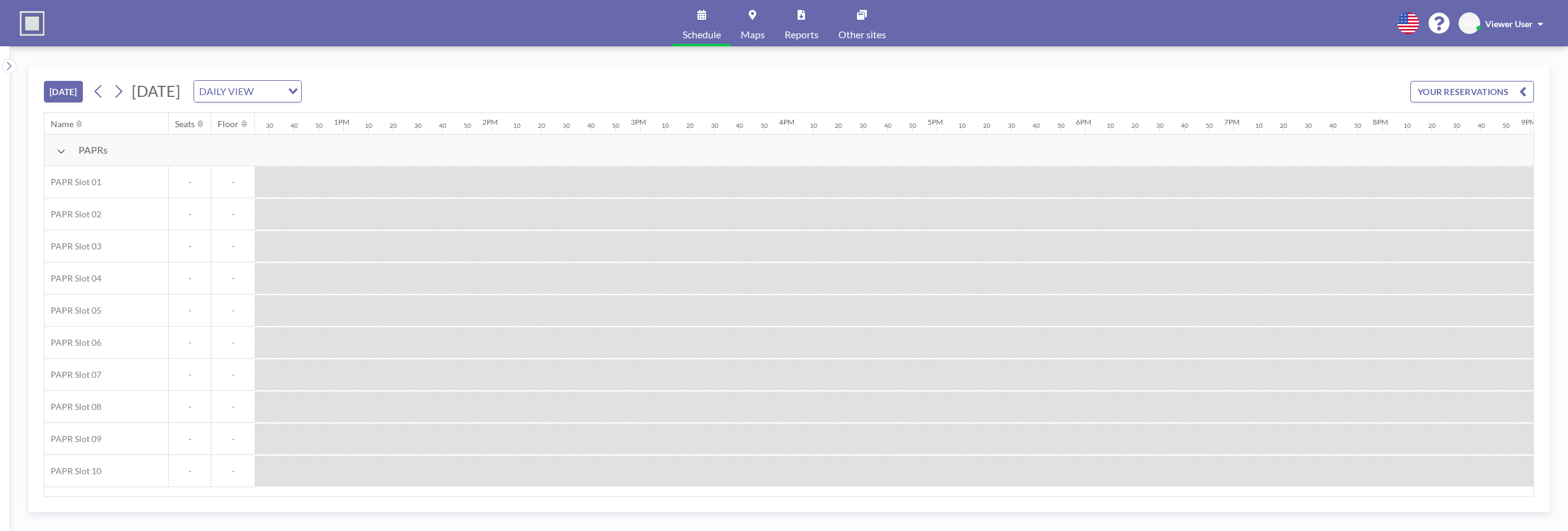
scroll to position [0, 2296]
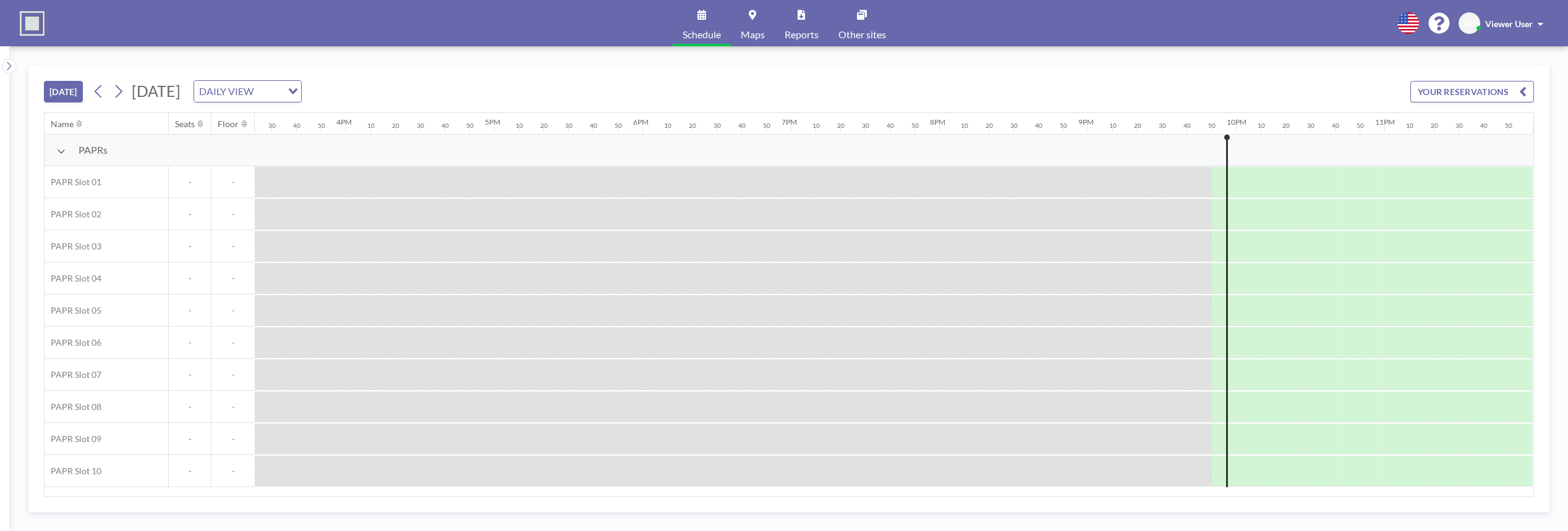
scroll to position [0, 2296]
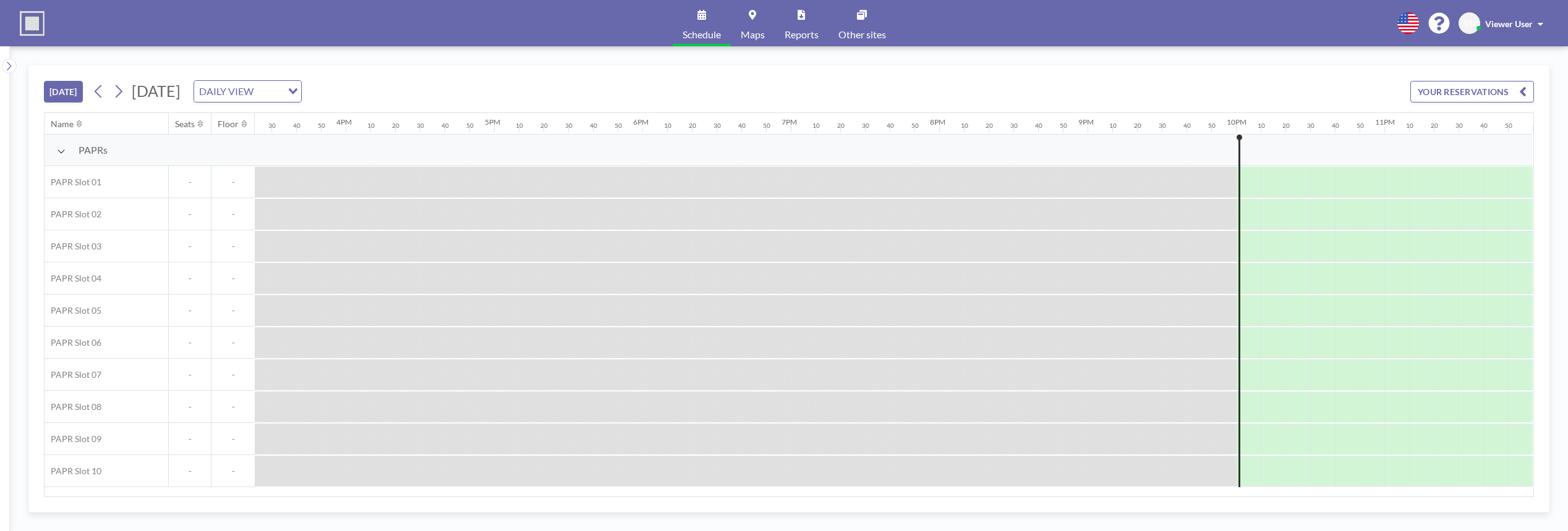
scroll to position [0, 2296]
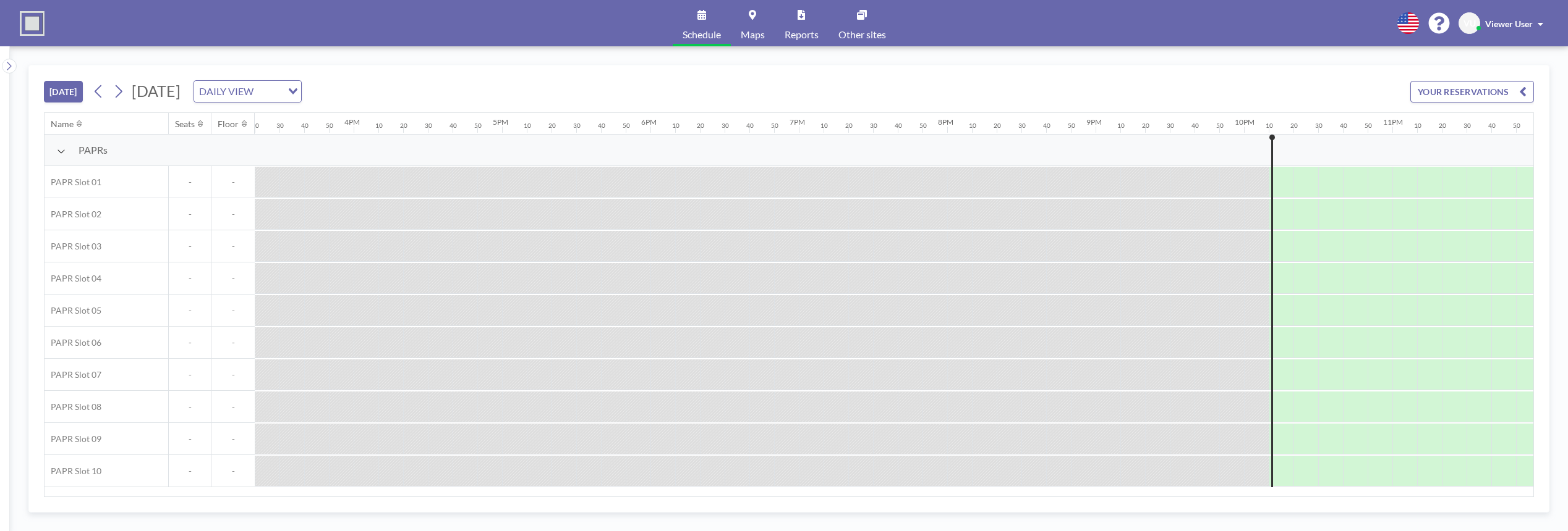
scroll to position [0, 2296]
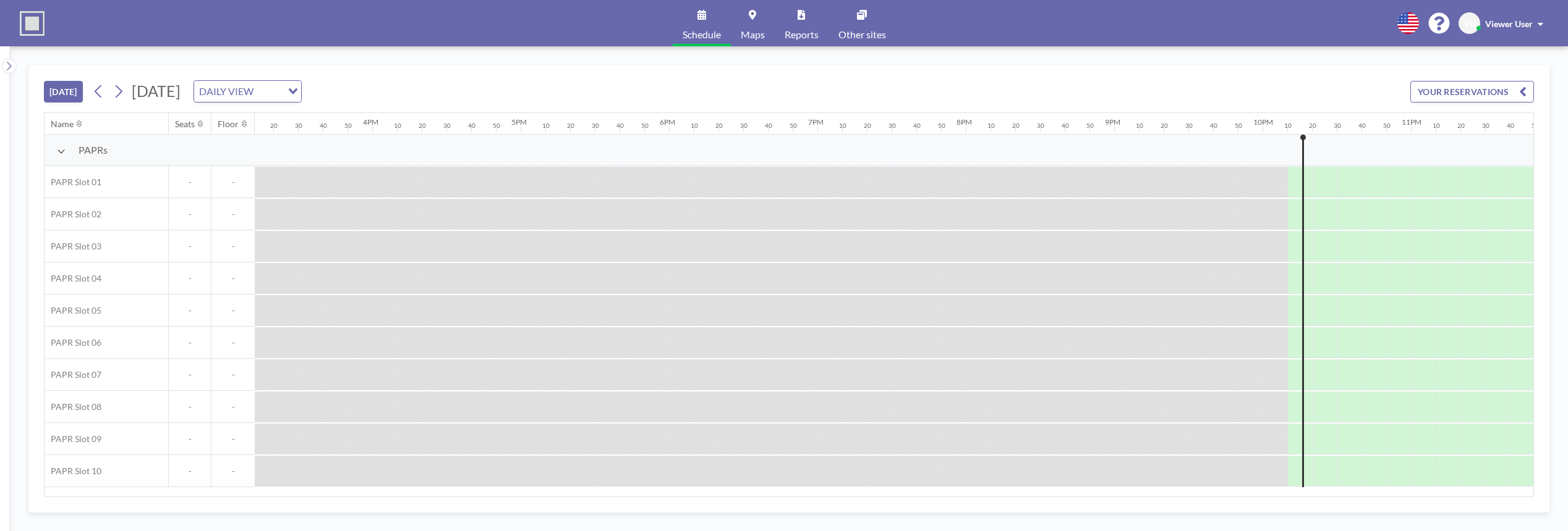
scroll to position [0, 2296]
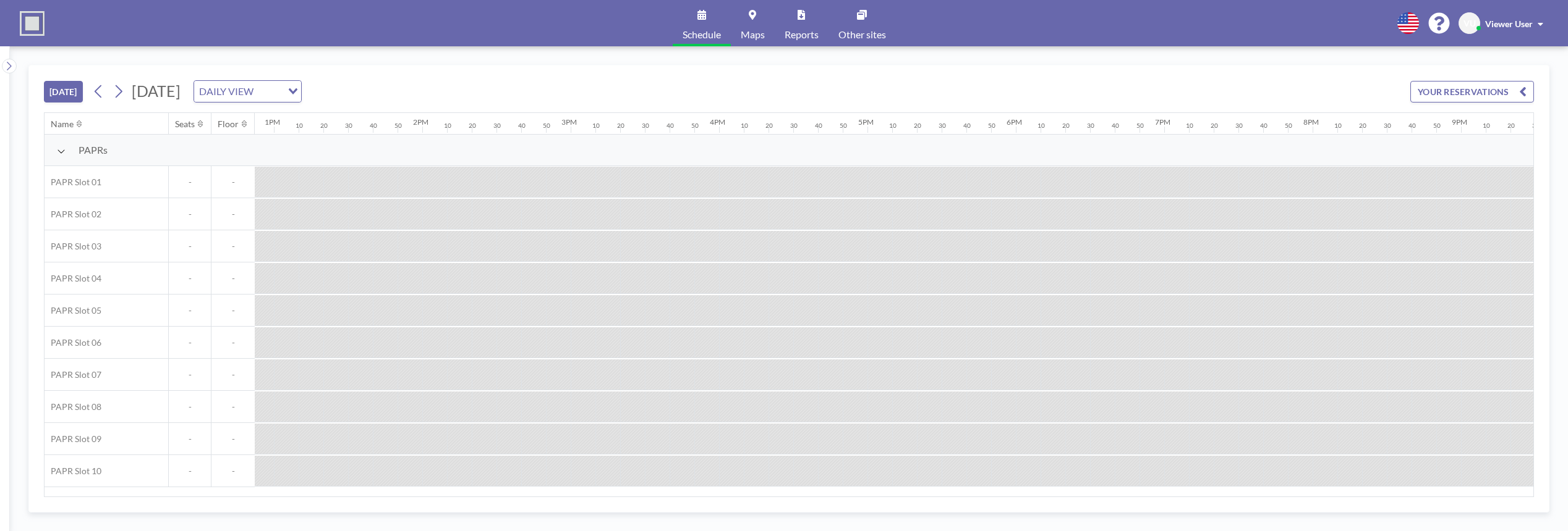
scroll to position [0, 2296]
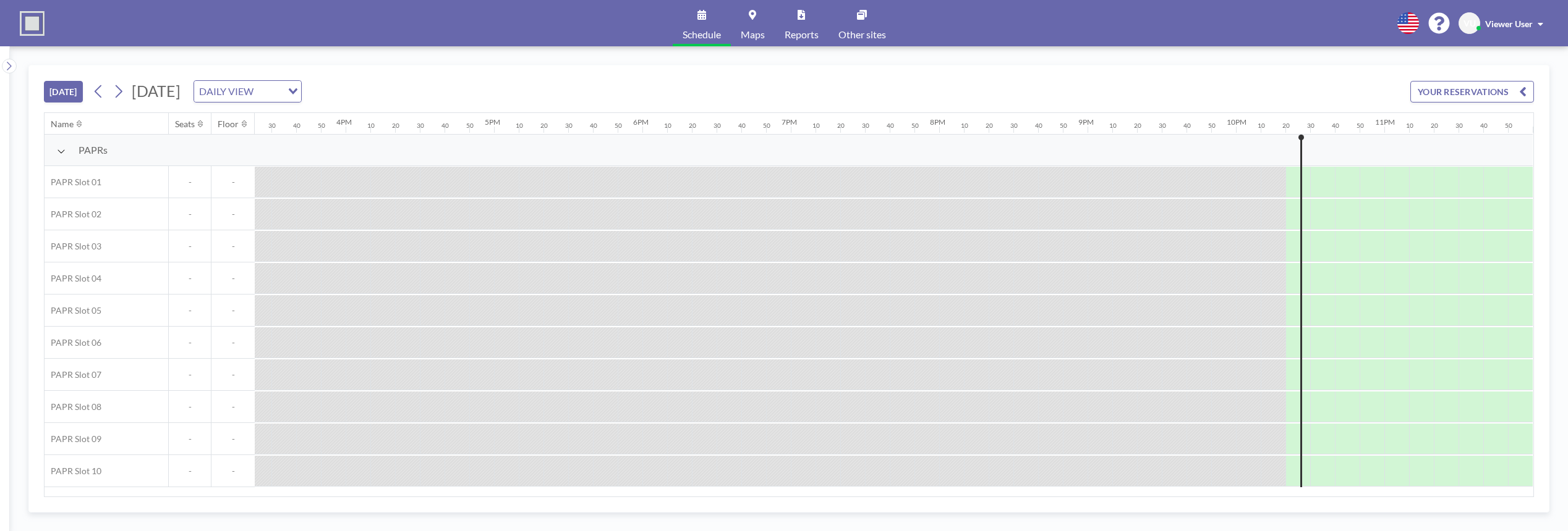
scroll to position [0, 2296]
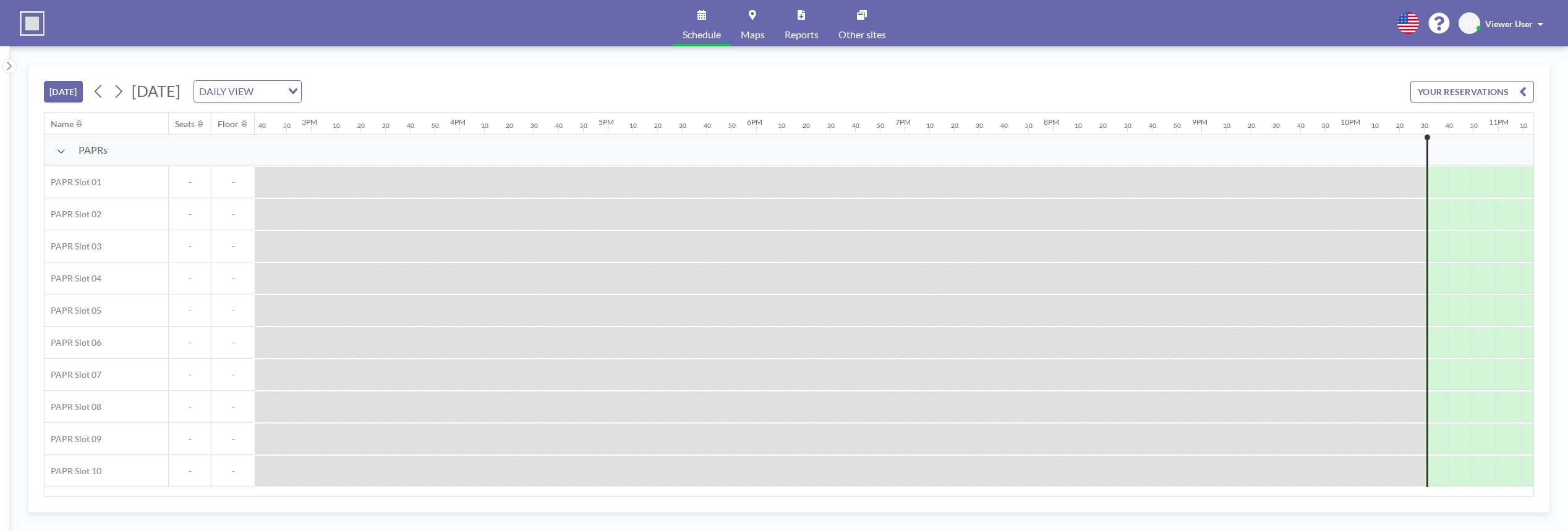
scroll to position [0, 2296]
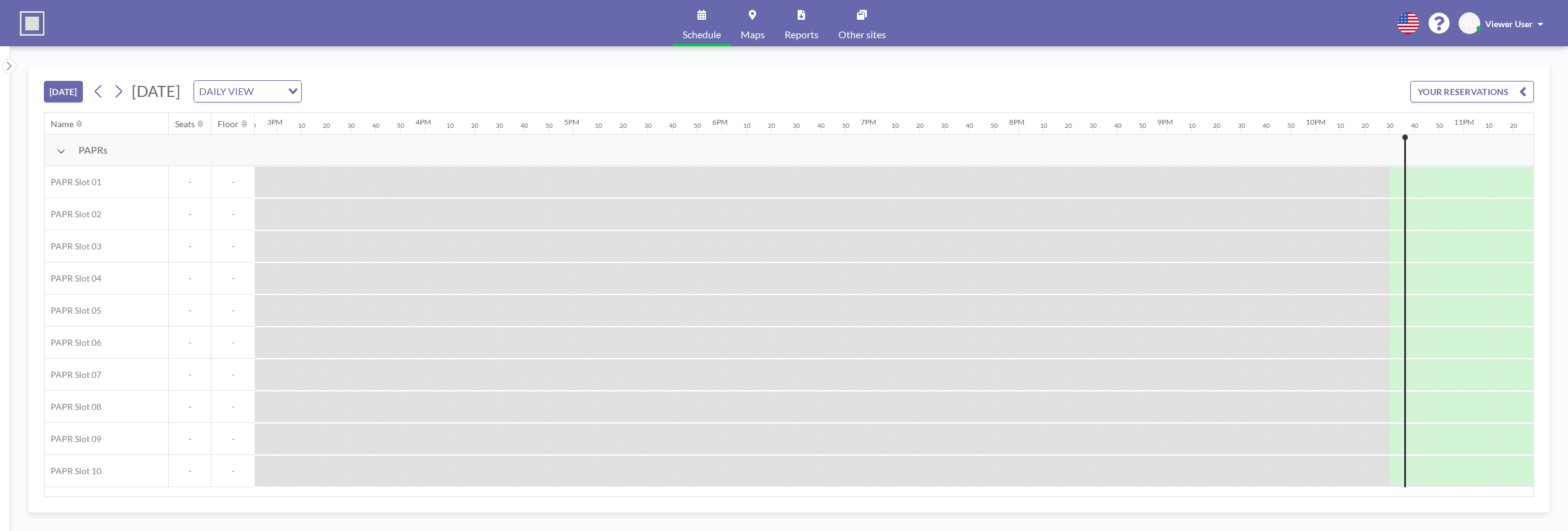
scroll to position [0, 2296]
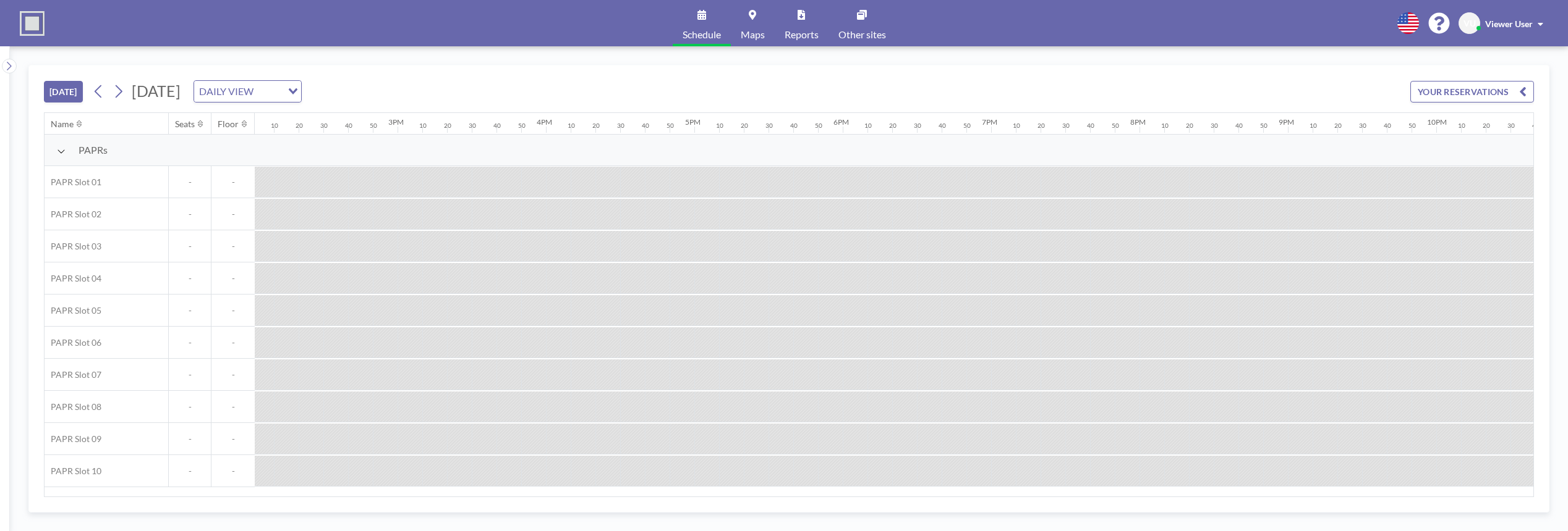
scroll to position [0, 2296]
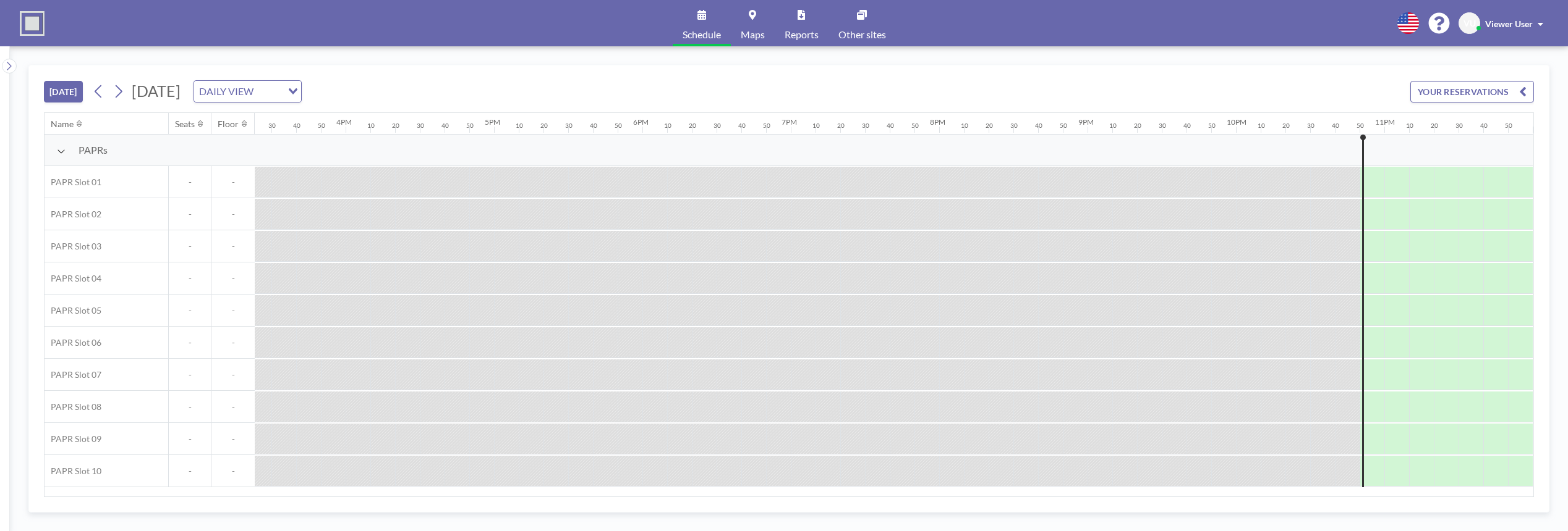
scroll to position [0, 2296]
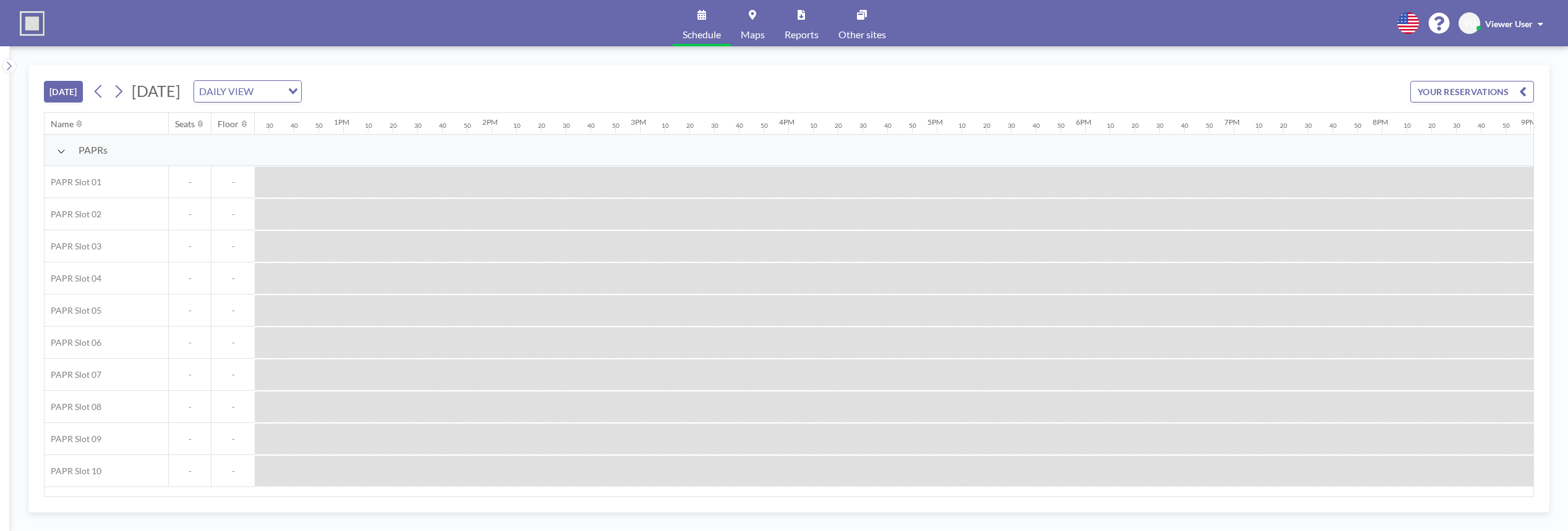
scroll to position [0, 2296]
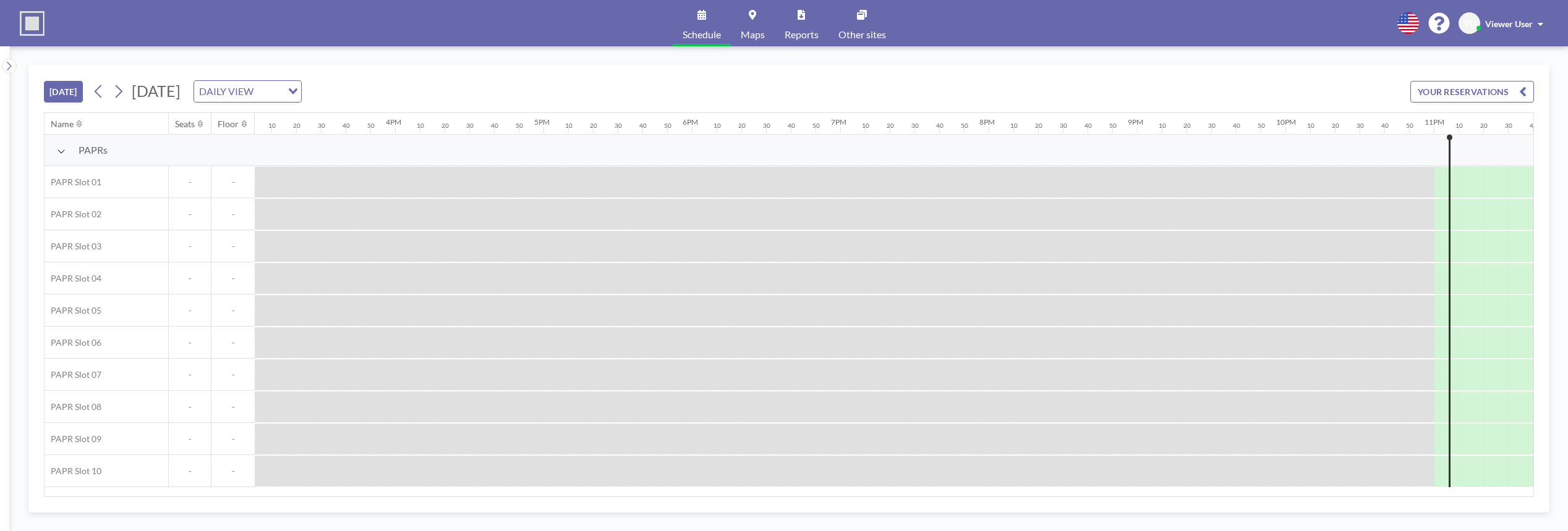
scroll to position [0, 2296]
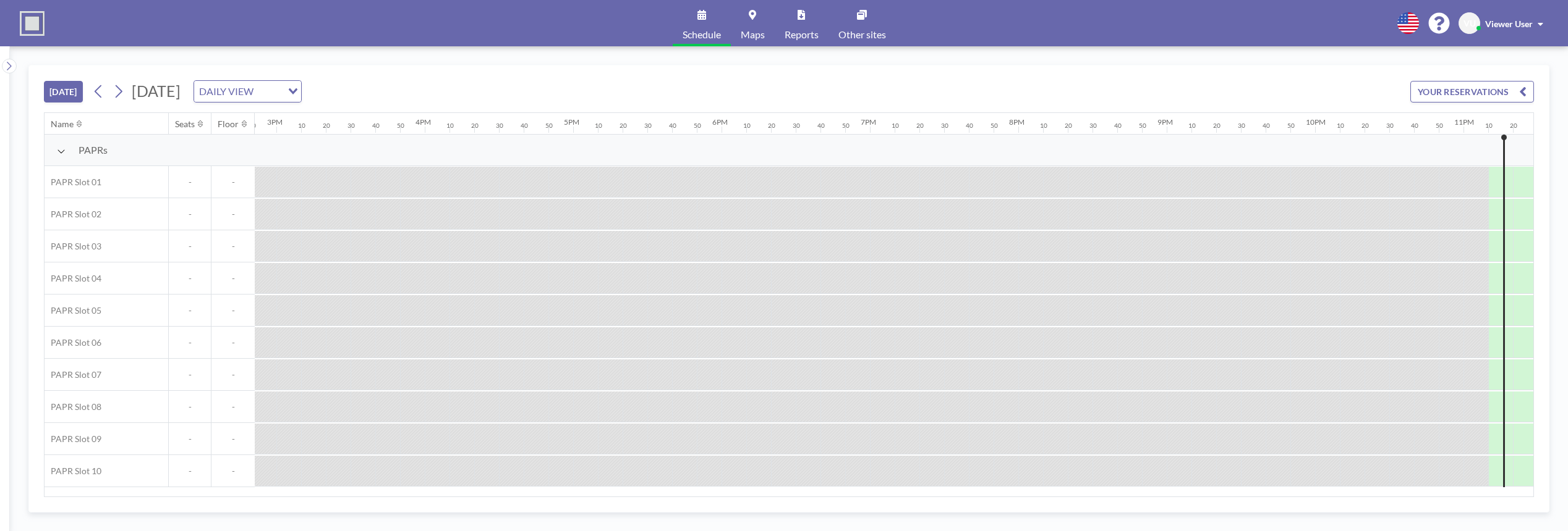
scroll to position [0, 2296]
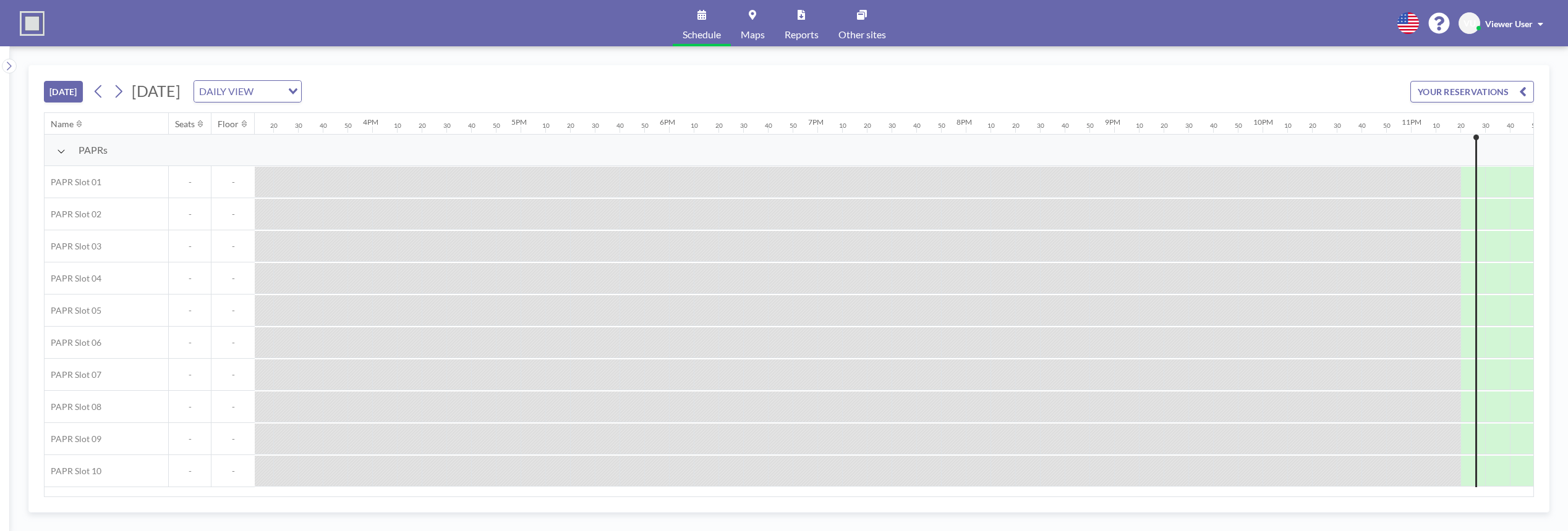
scroll to position [0, 2296]
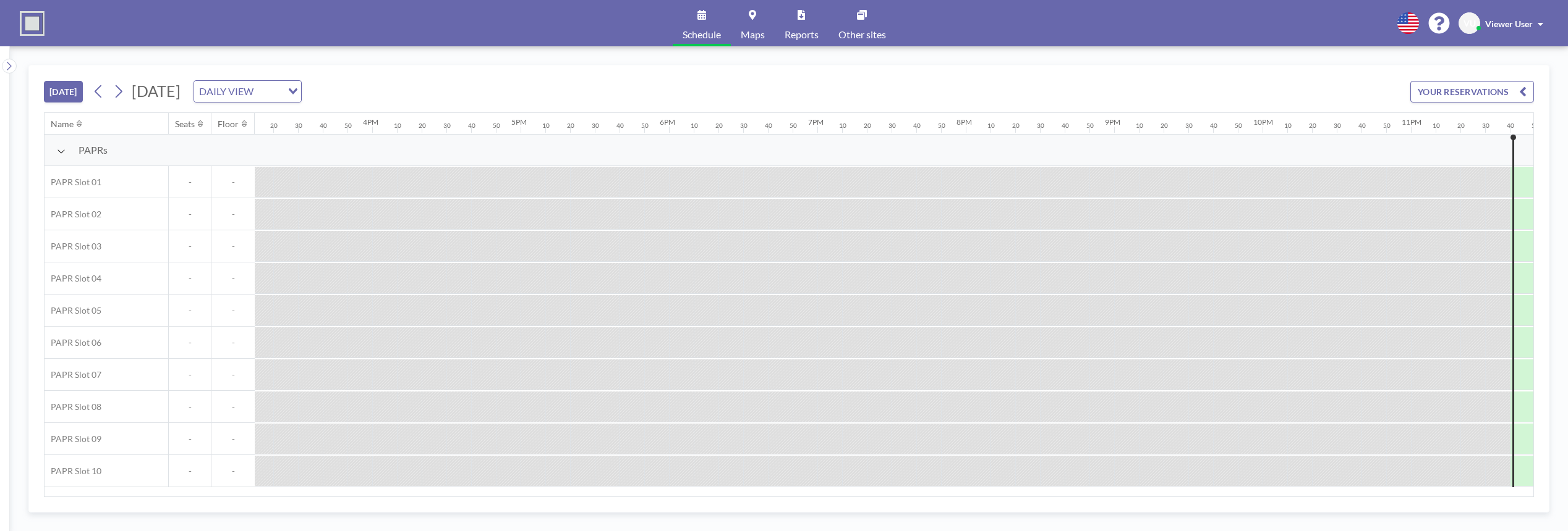
scroll to position [0, 2296]
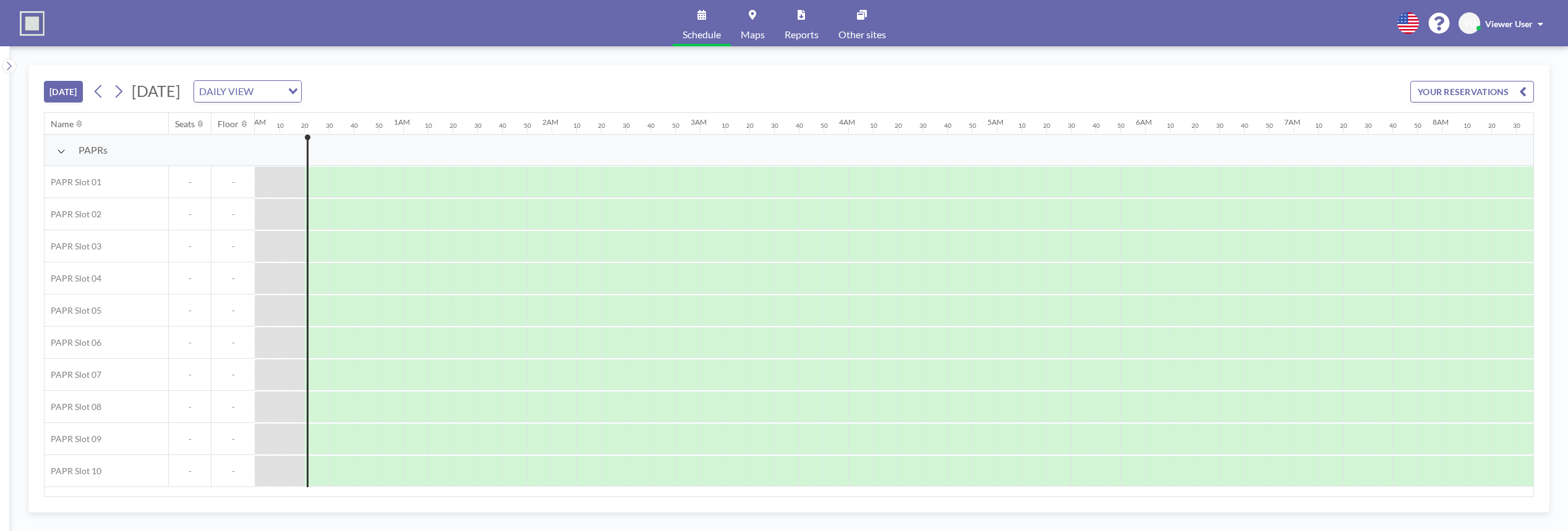
scroll to position [0, 25]
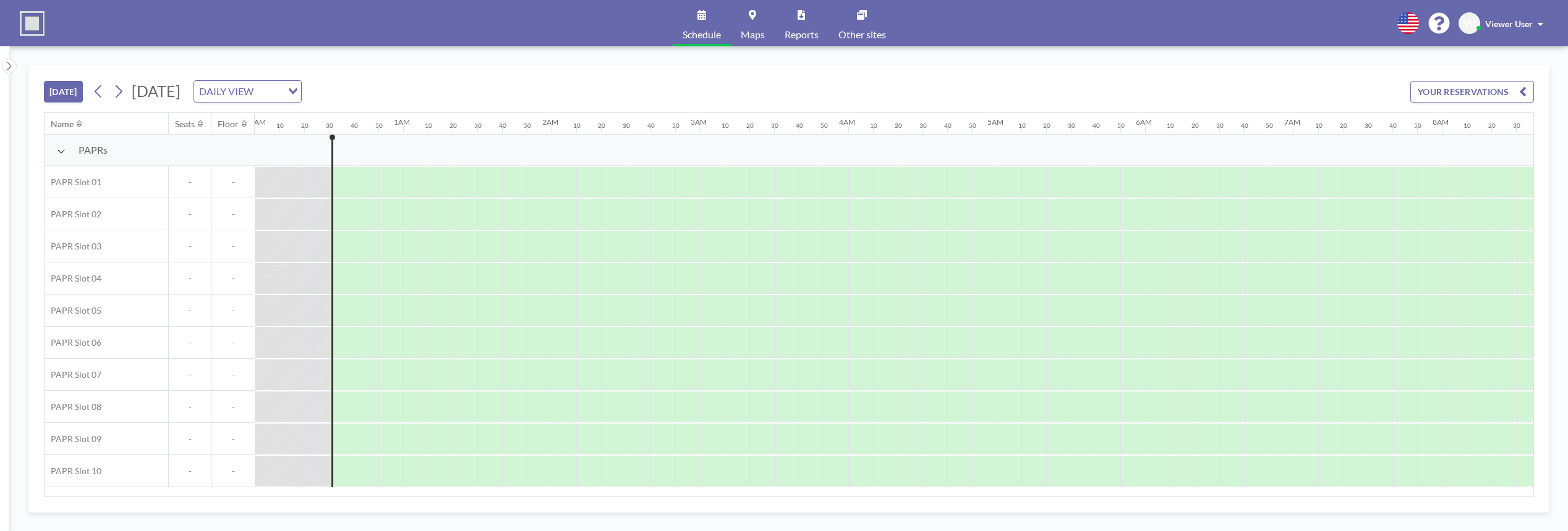
scroll to position [0, 49]
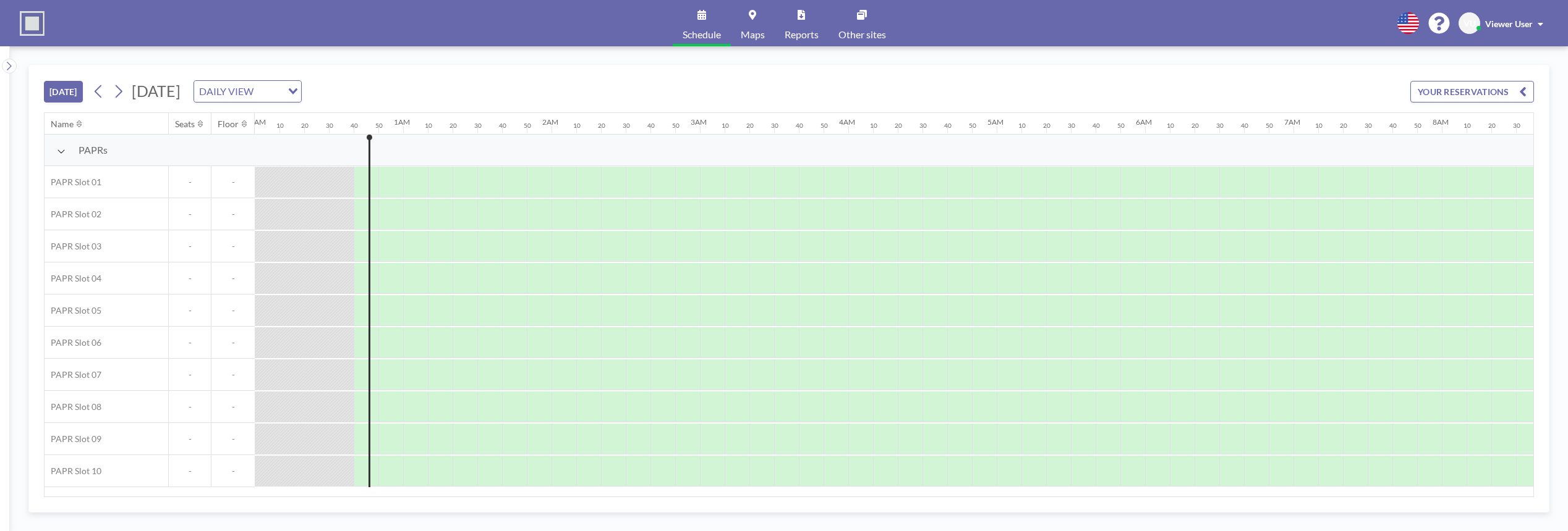
scroll to position [0, 74]
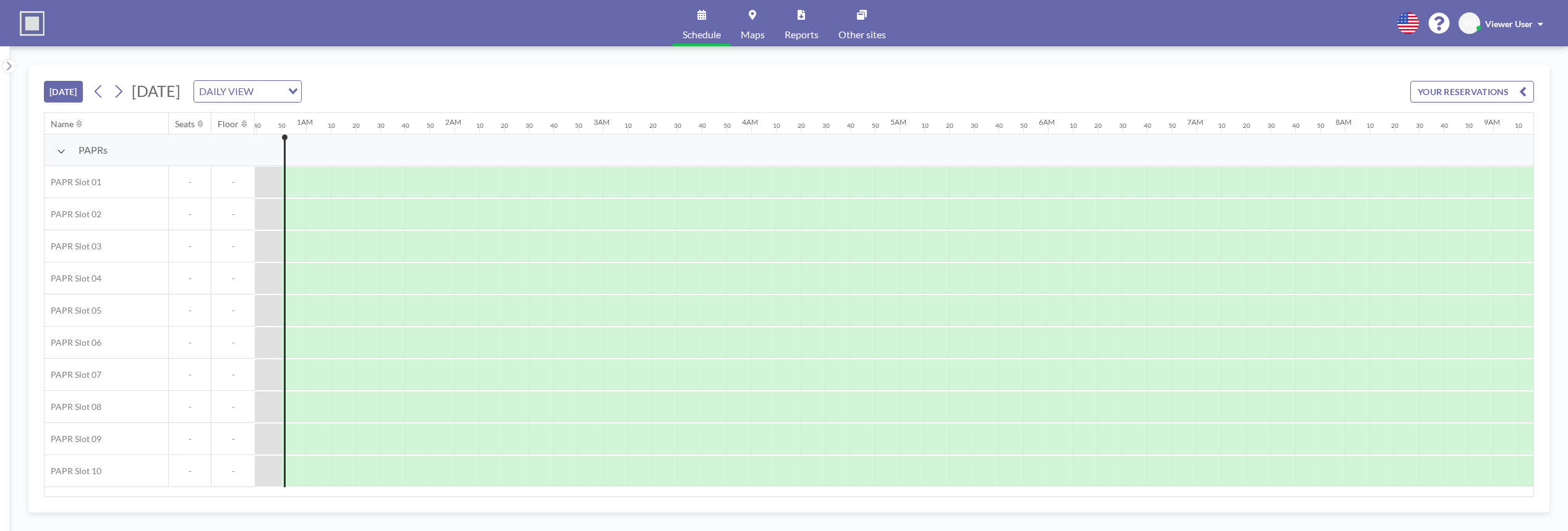
scroll to position [0, 99]
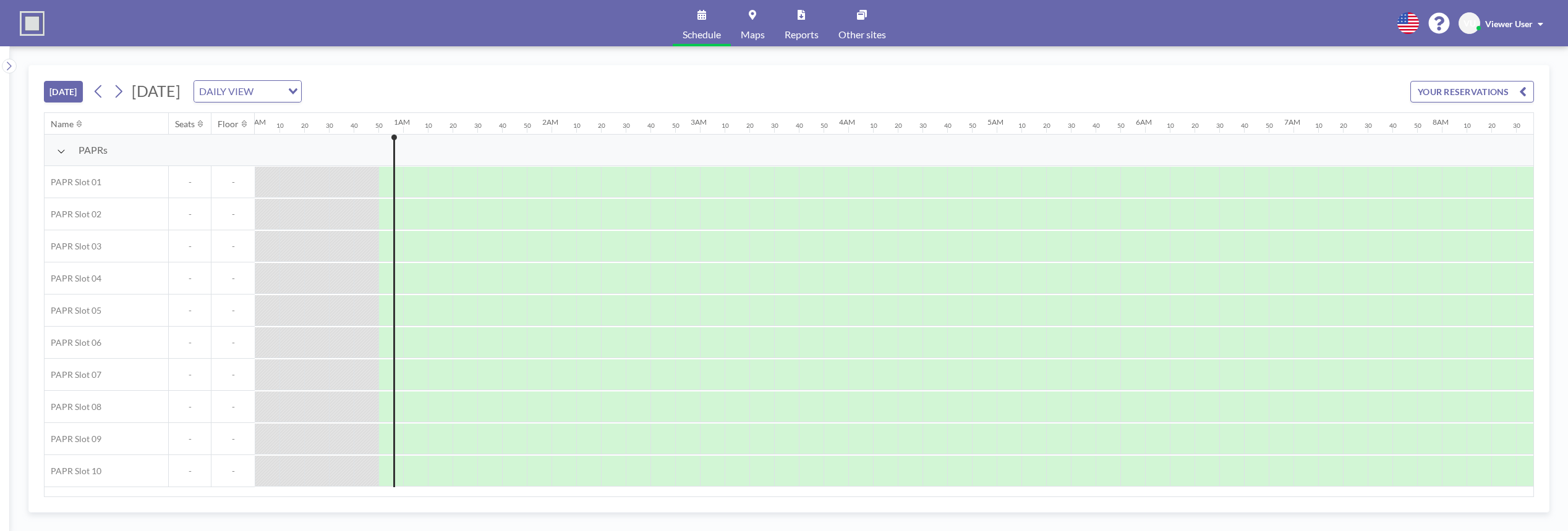
scroll to position [0, 99]
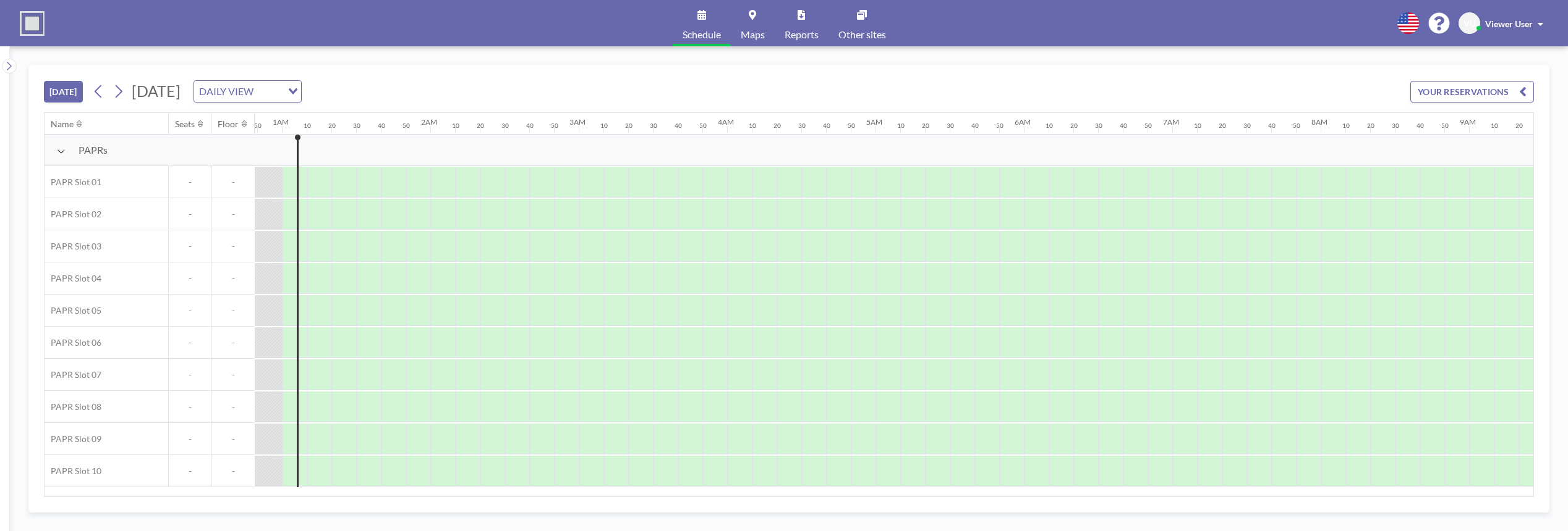
scroll to position [0, 124]
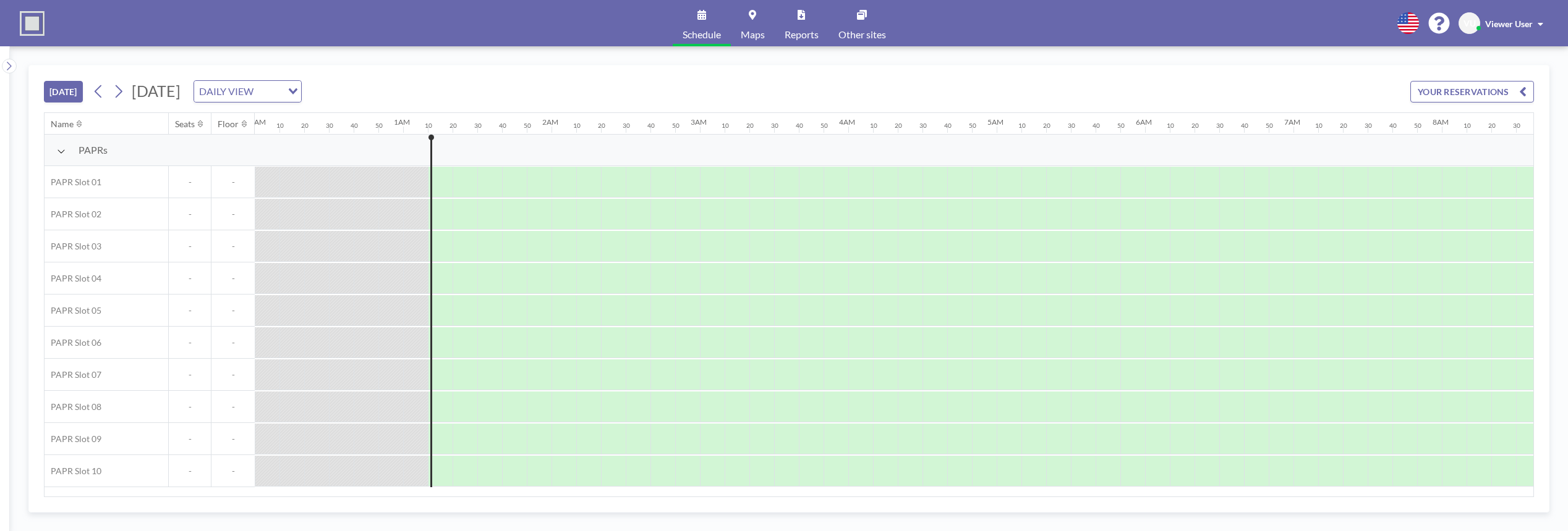
scroll to position [0, 149]
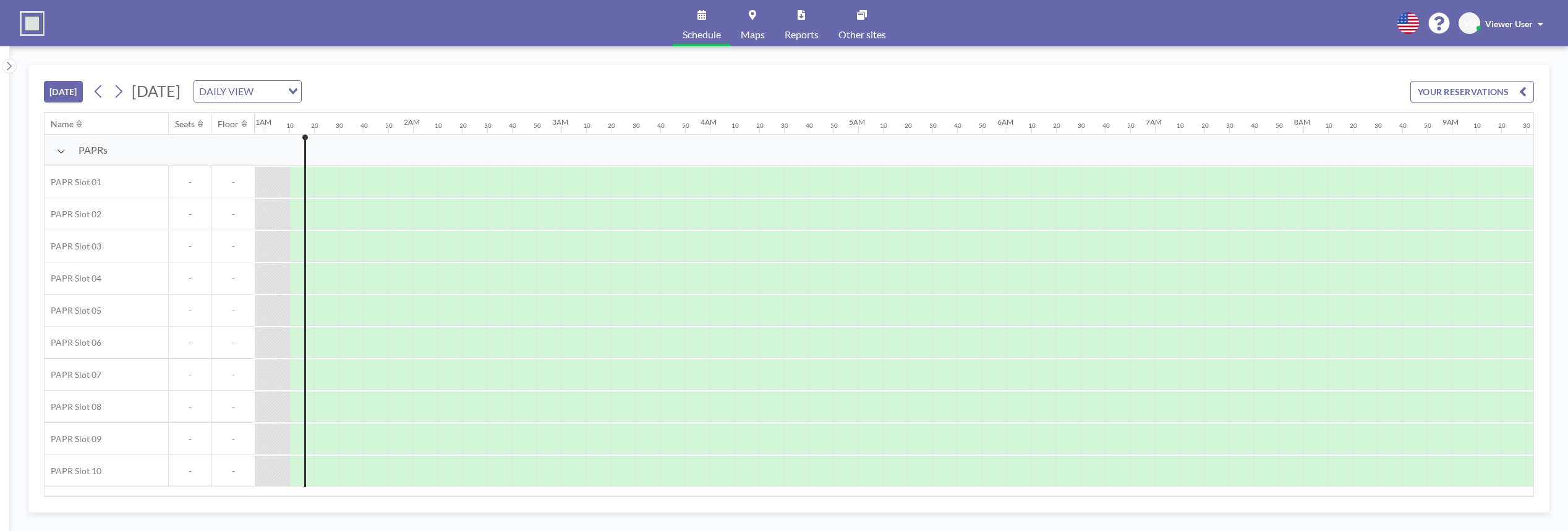
scroll to position [0, 149]
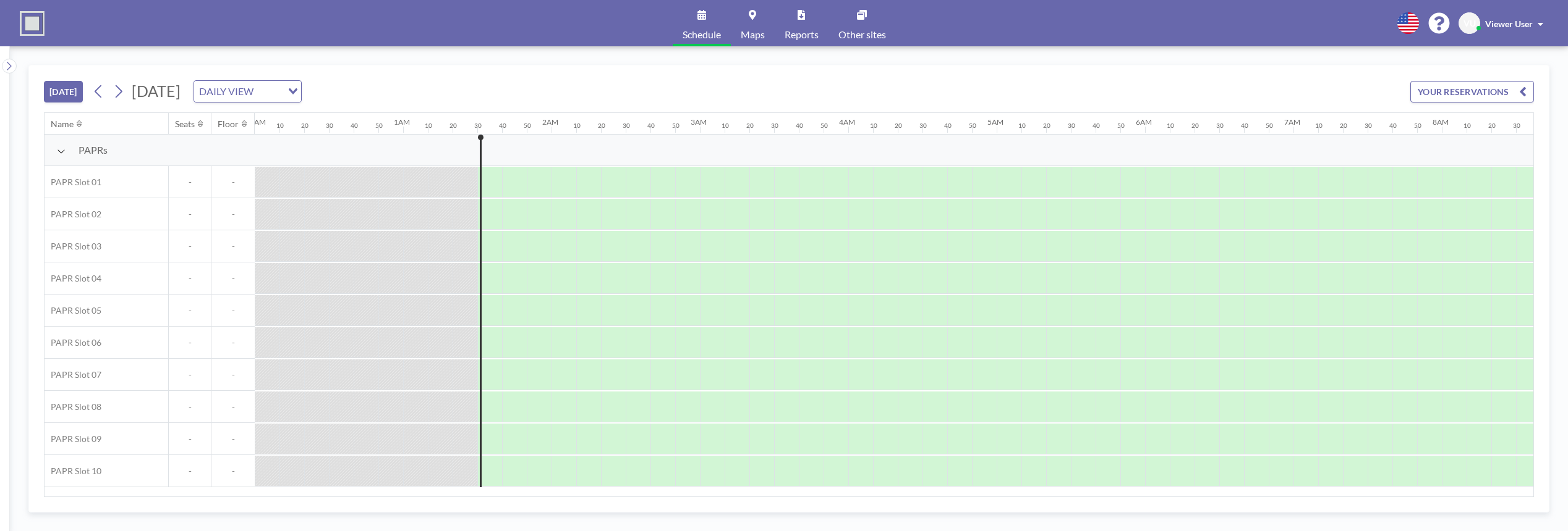
scroll to position [0, 198]
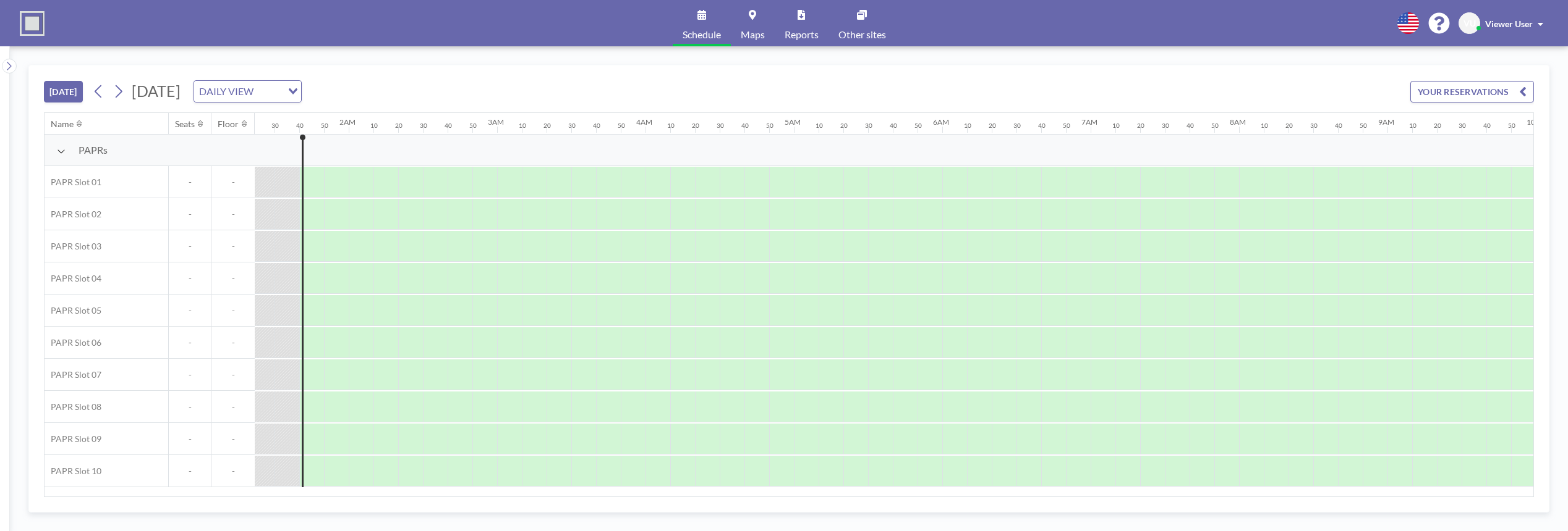
scroll to position [0, 223]
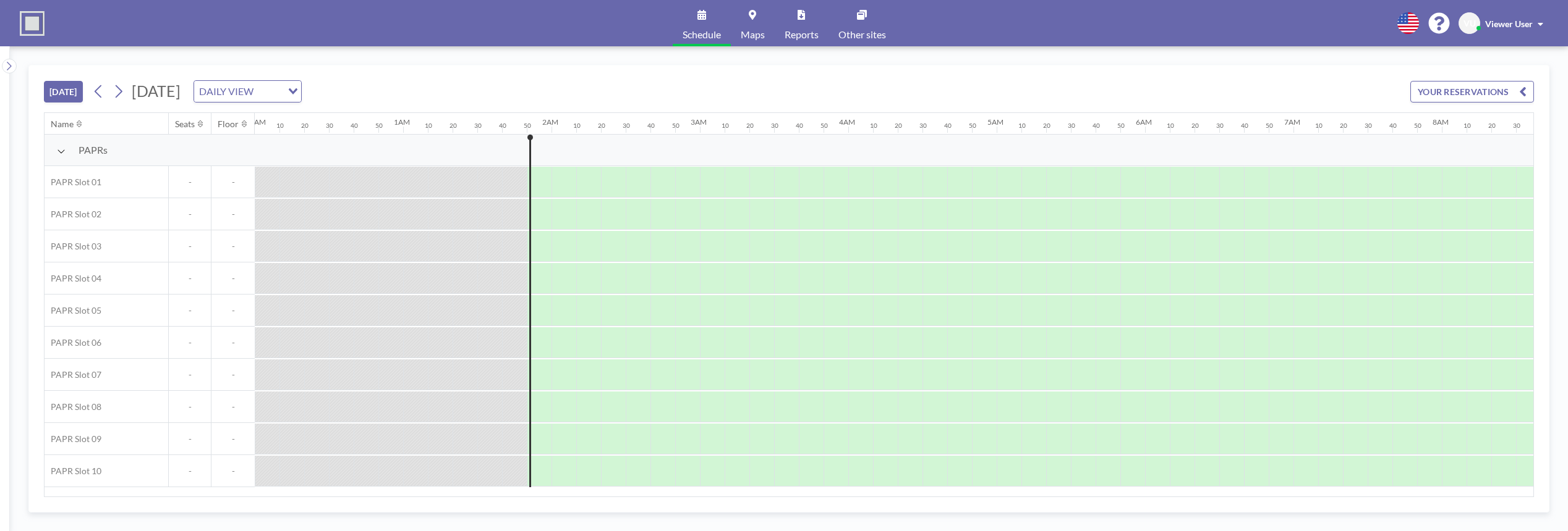
scroll to position [0, 247]
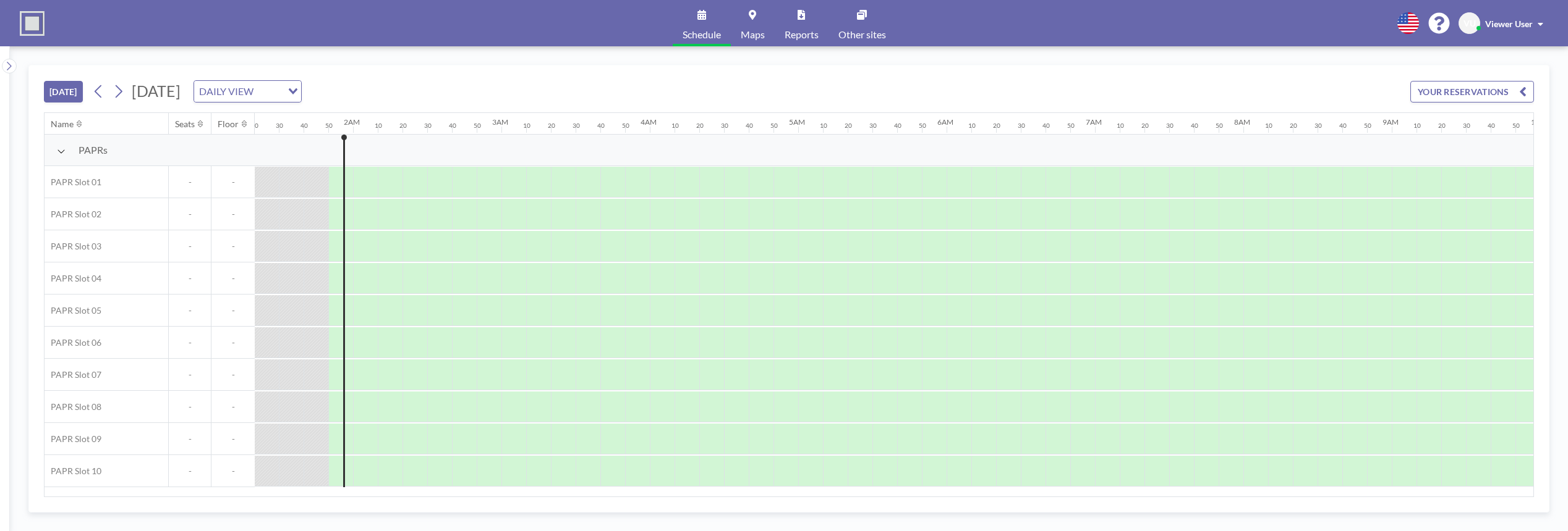
scroll to position [0, 247]
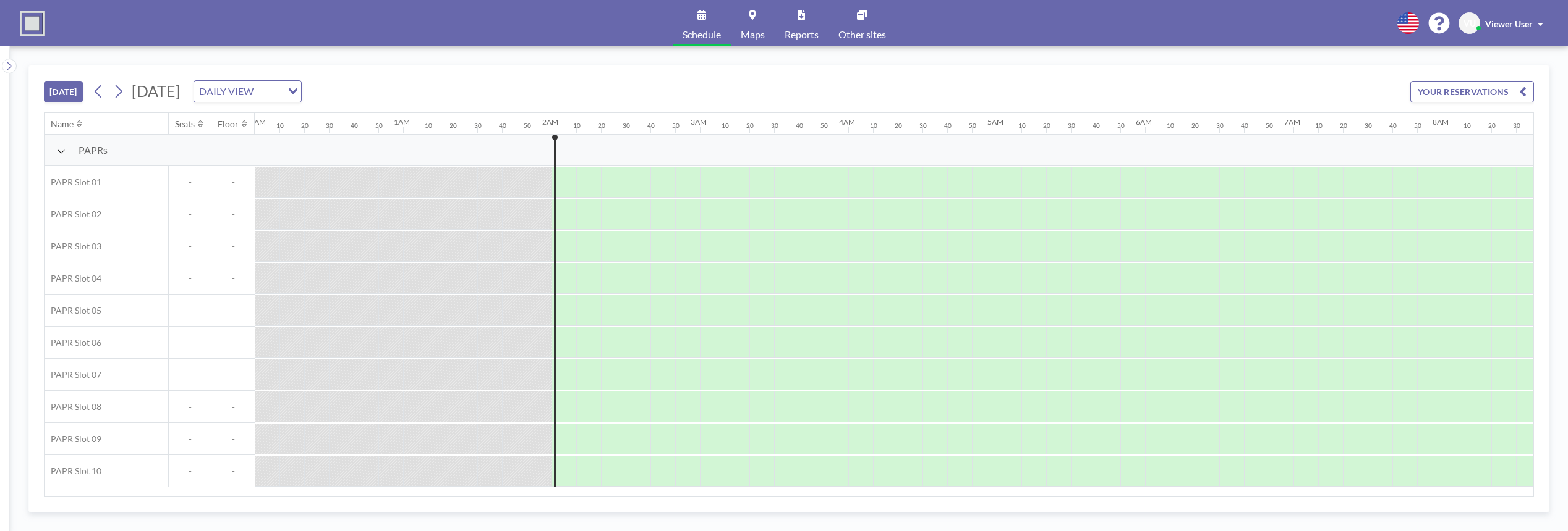
scroll to position [0, 272]
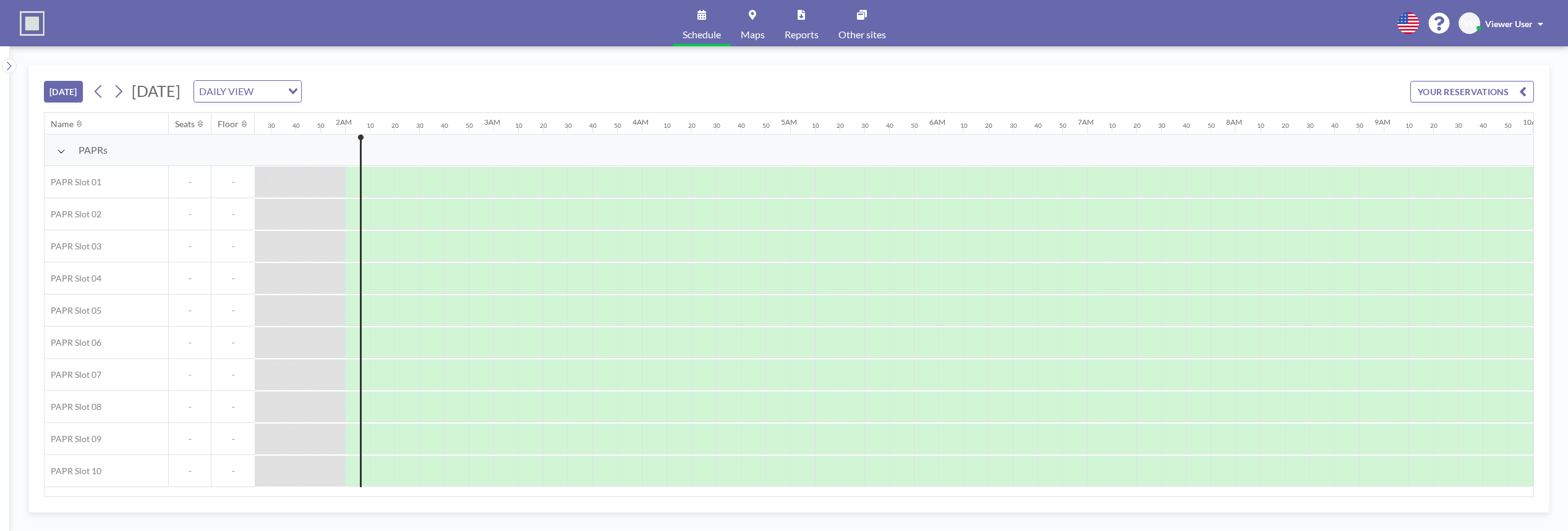
scroll to position [0, 272]
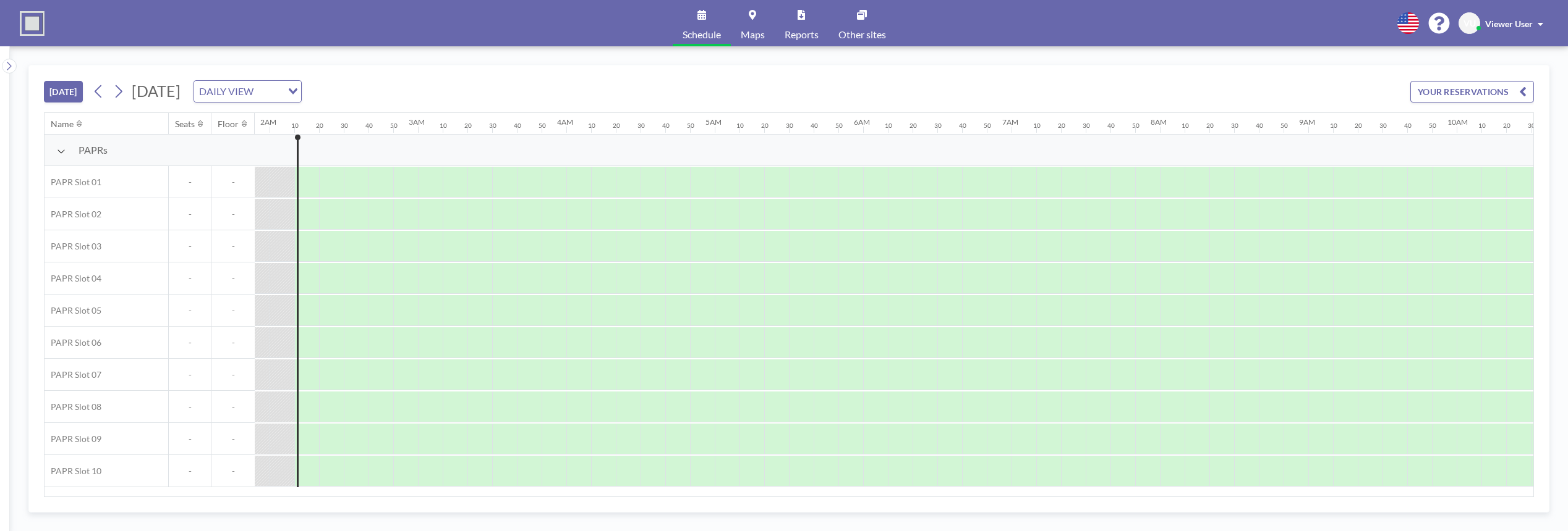
scroll to position [0, 297]
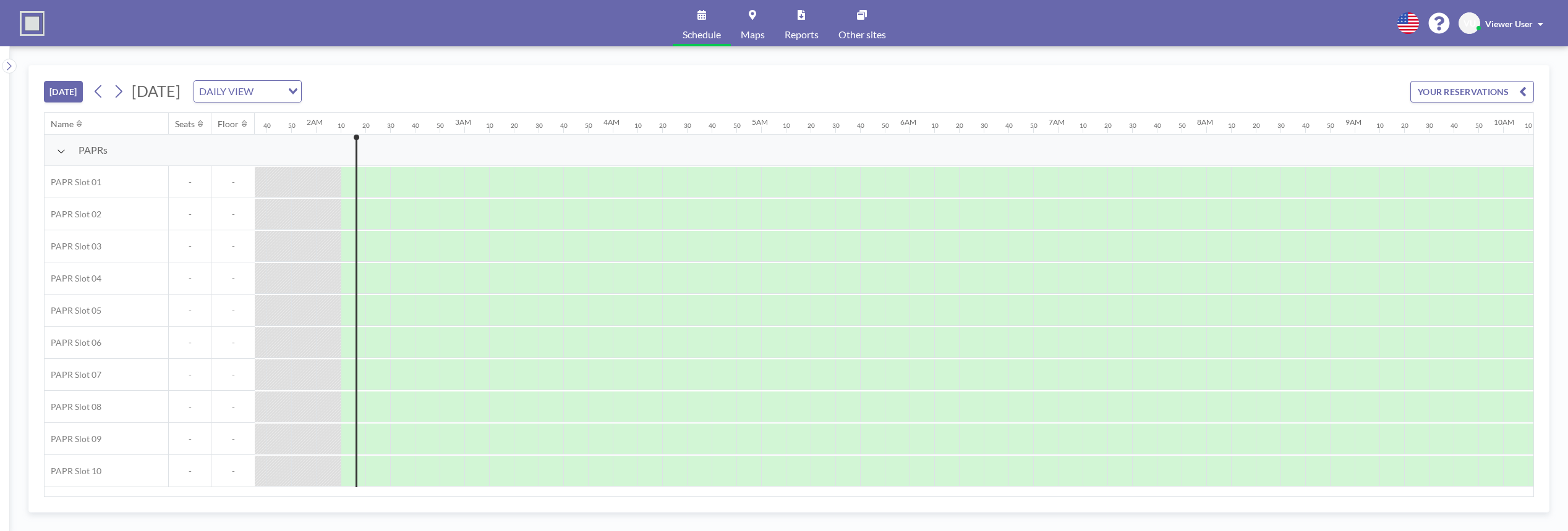
scroll to position [0, 297]
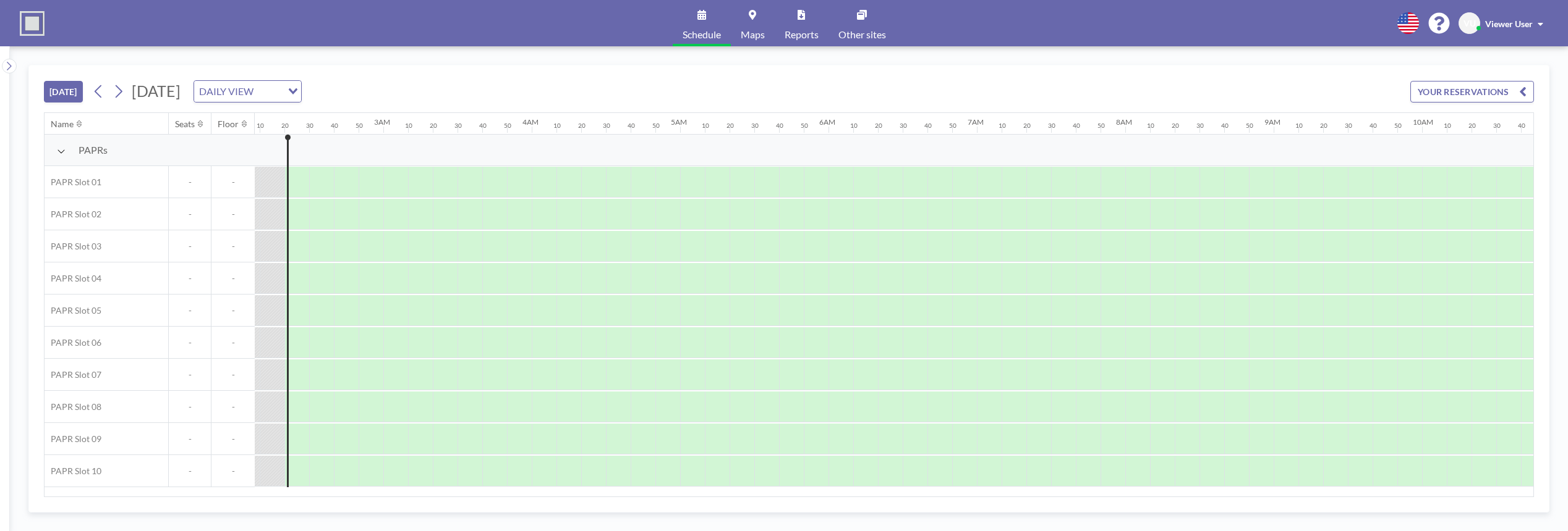
scroll to position [0, 321]
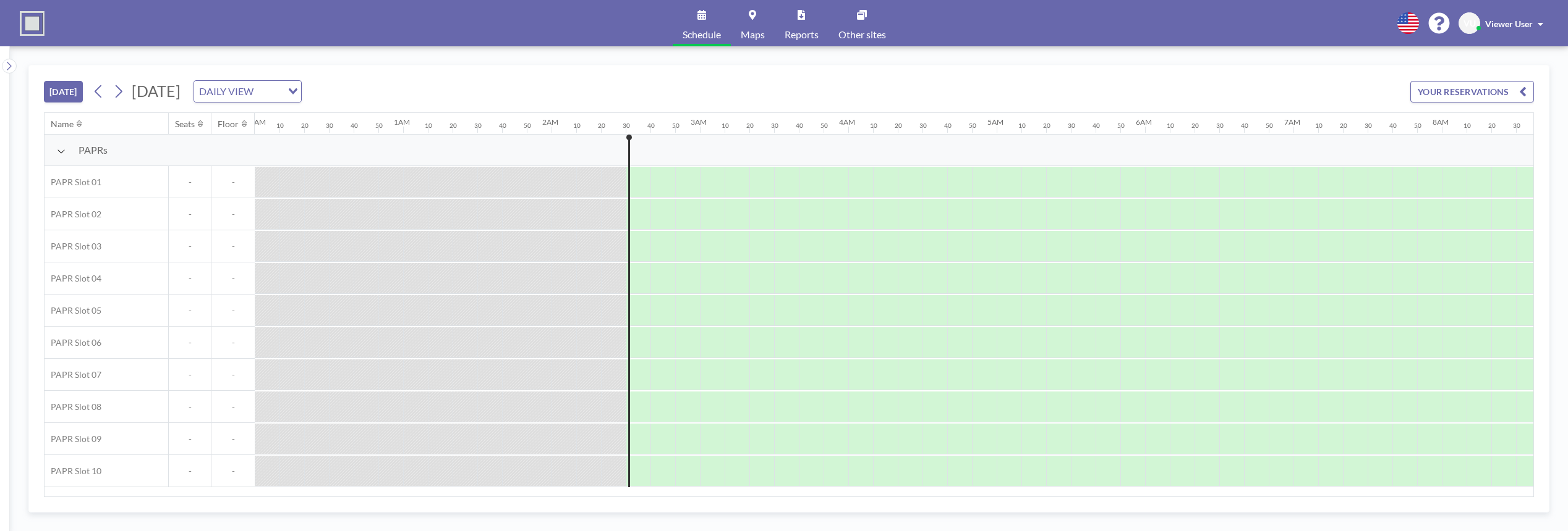
scroll to position [0, 346]
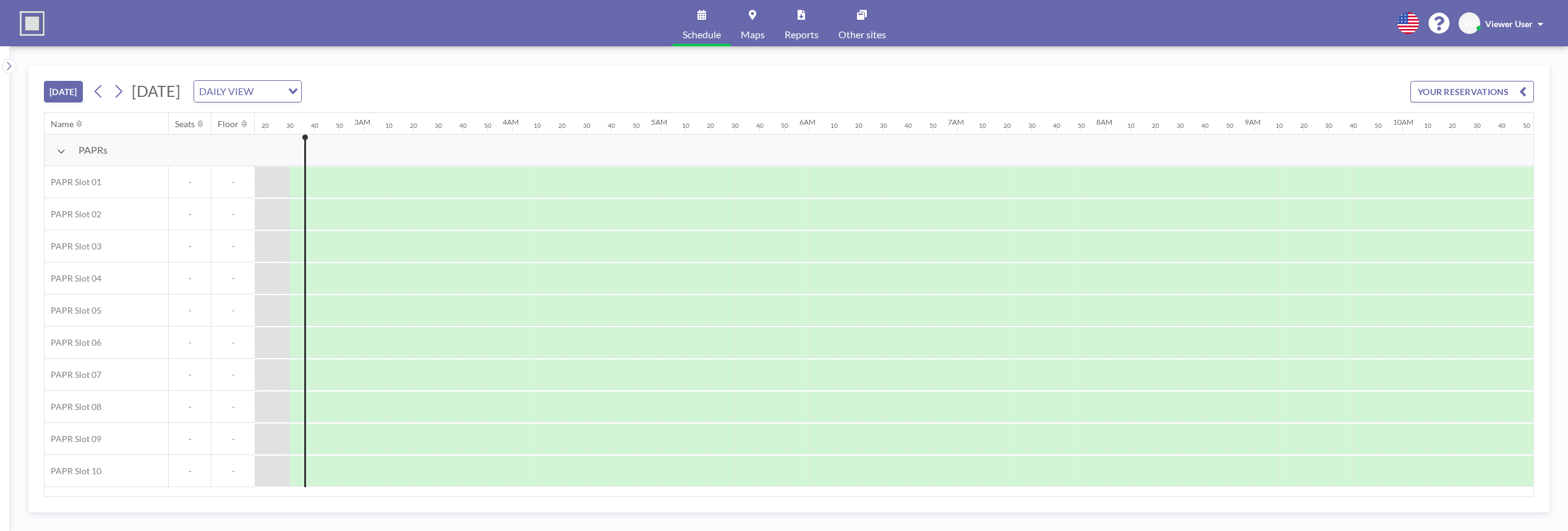
scroll to position [0, 346]
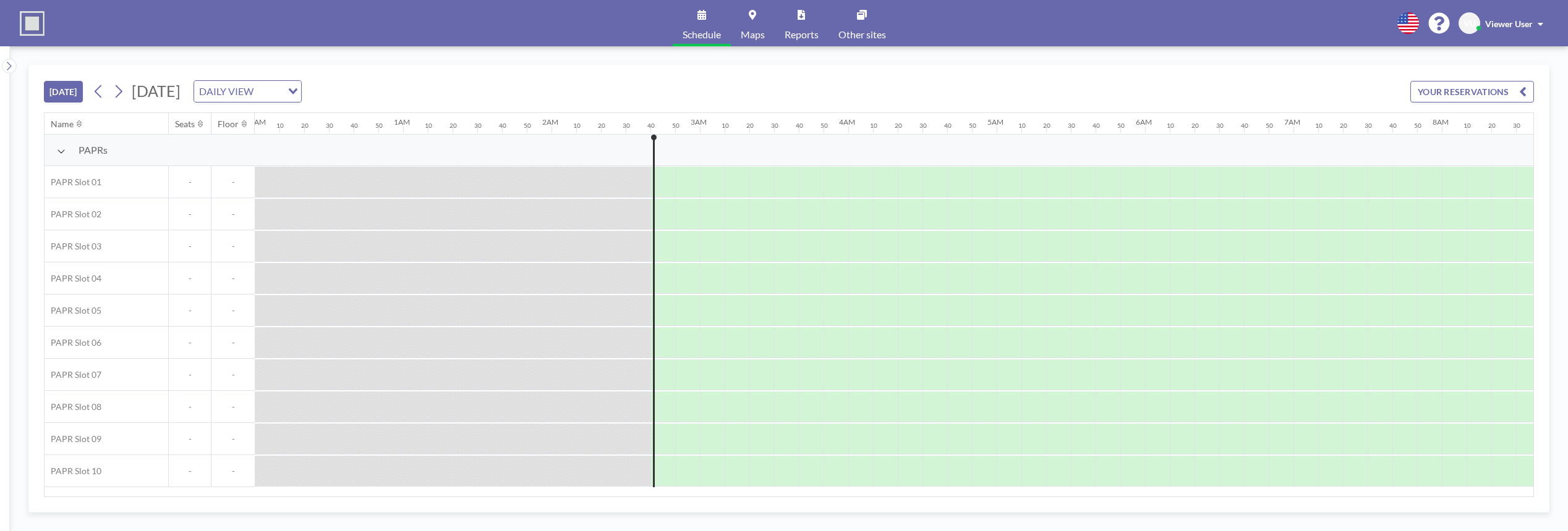
scroll to position [0, 371]
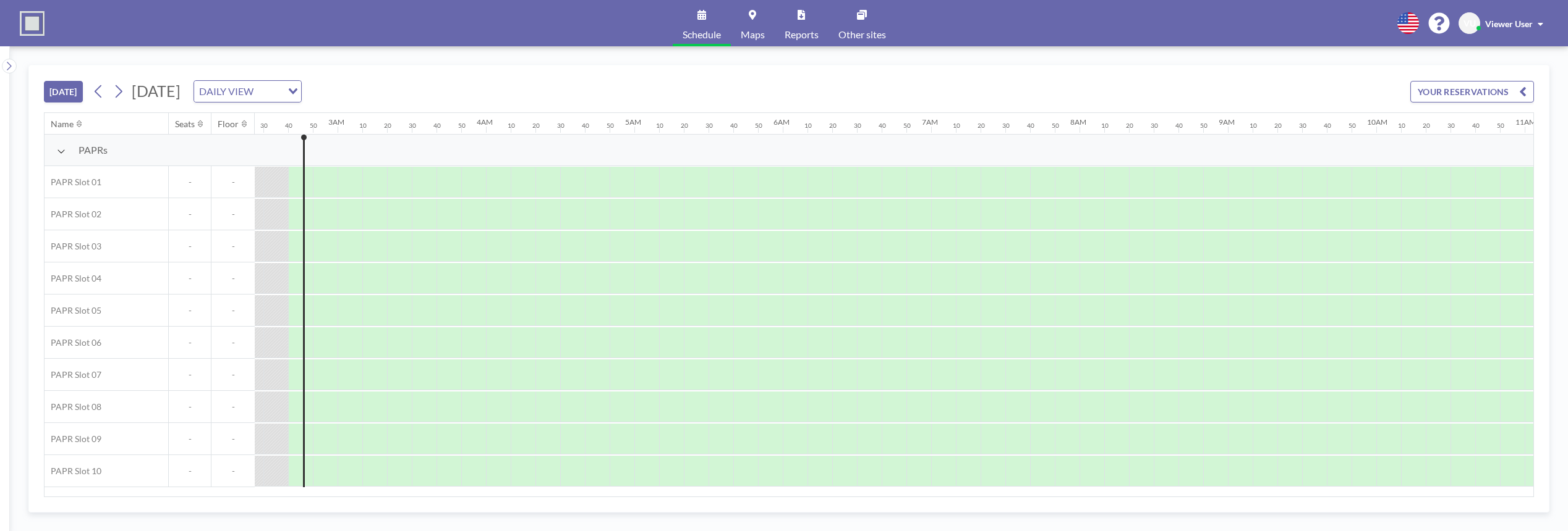
scroll to position [0, 371]
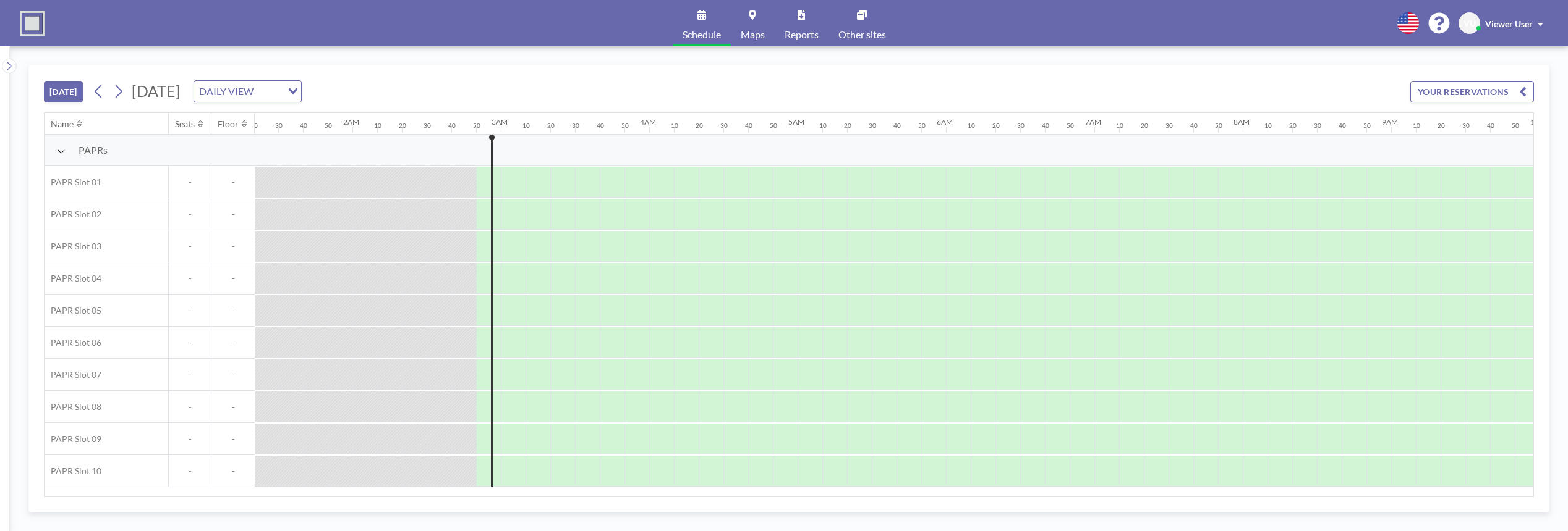
scroll to position [0, 396]
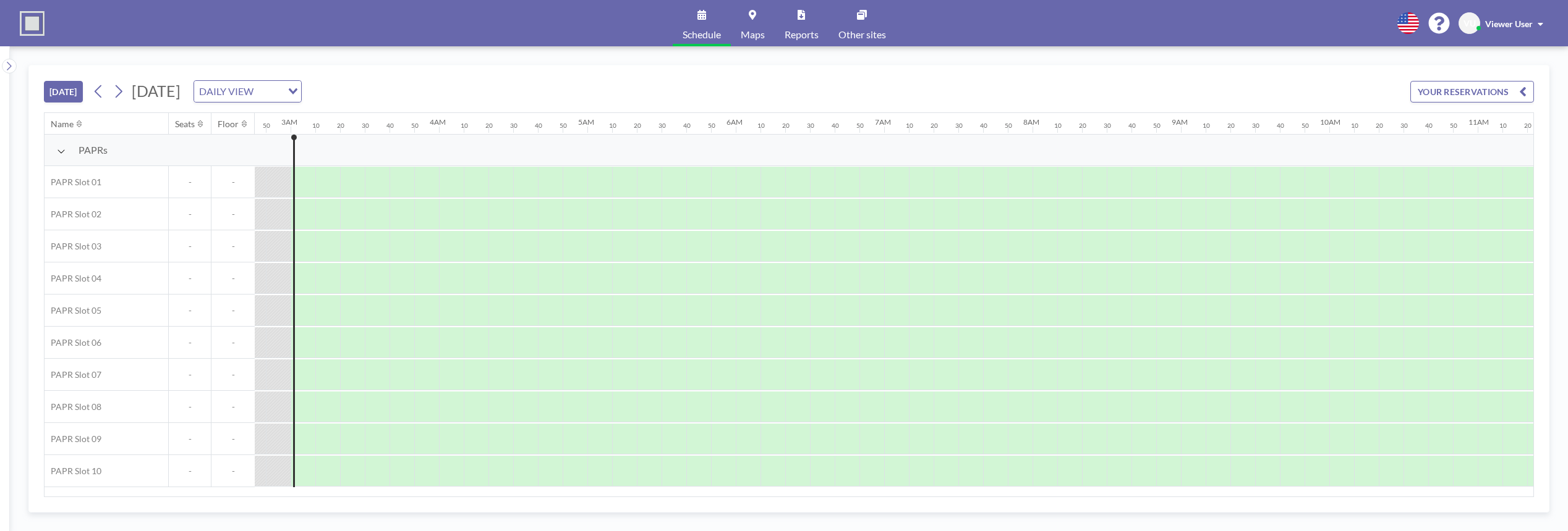
scroll to position [0, 421]
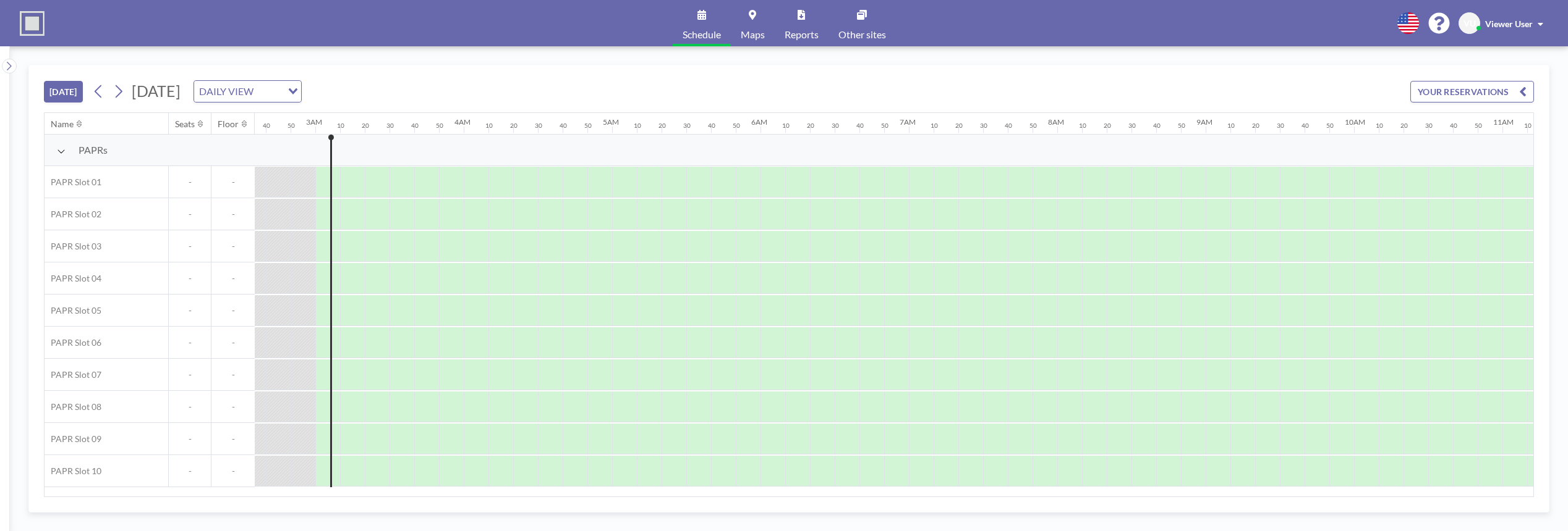
scroll to position [0, 421]
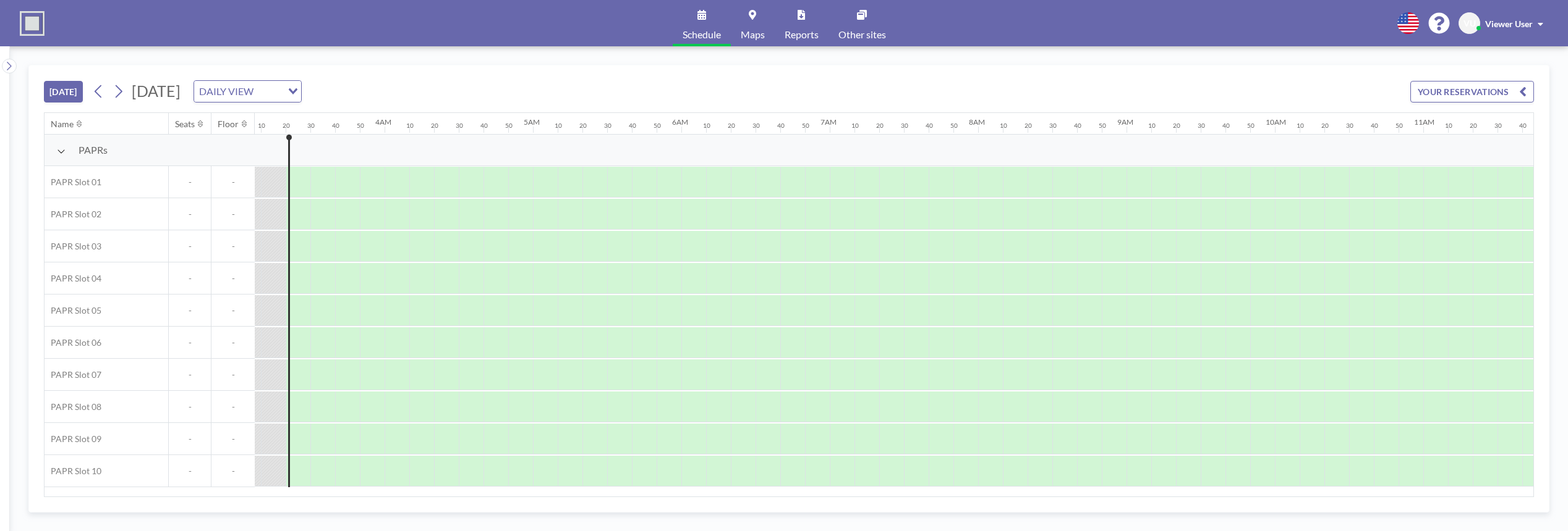
scroll to position [0, 470]
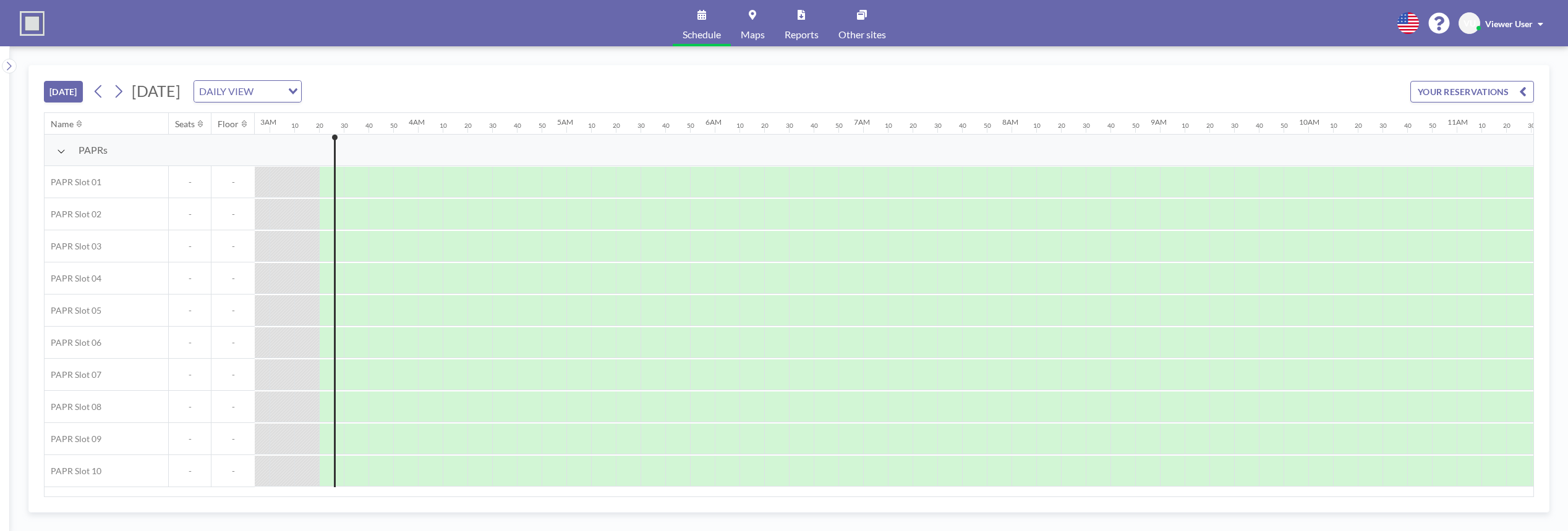
scroll to position [0, 470]
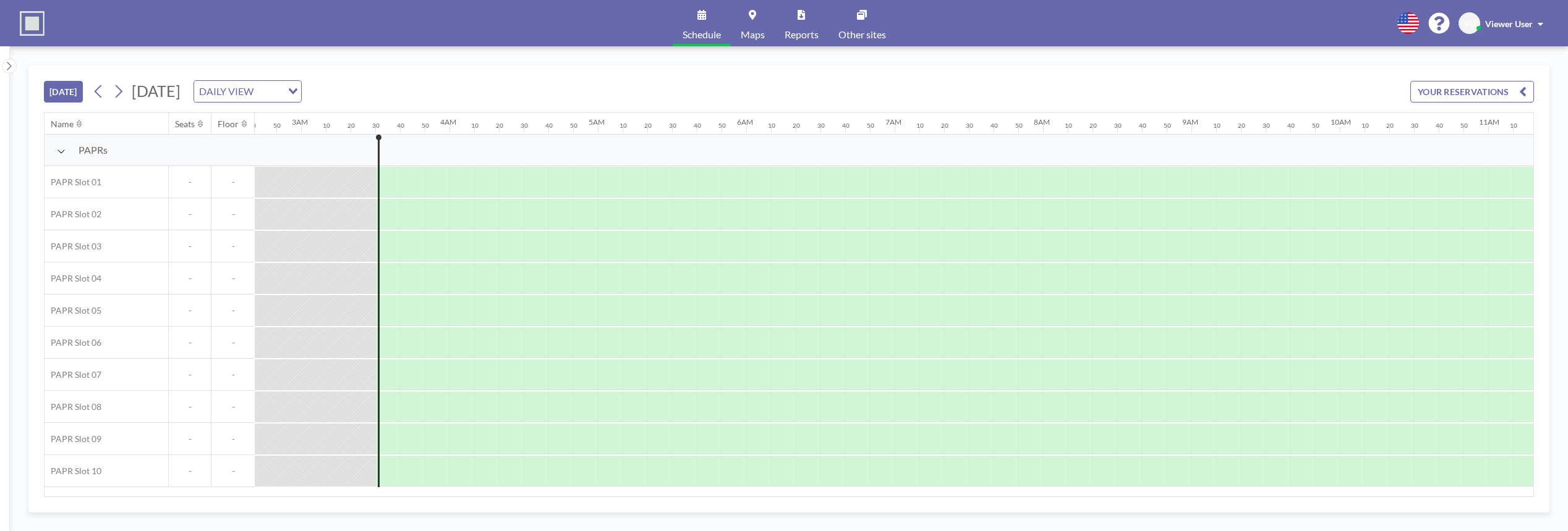
scroll to position [0, 495]
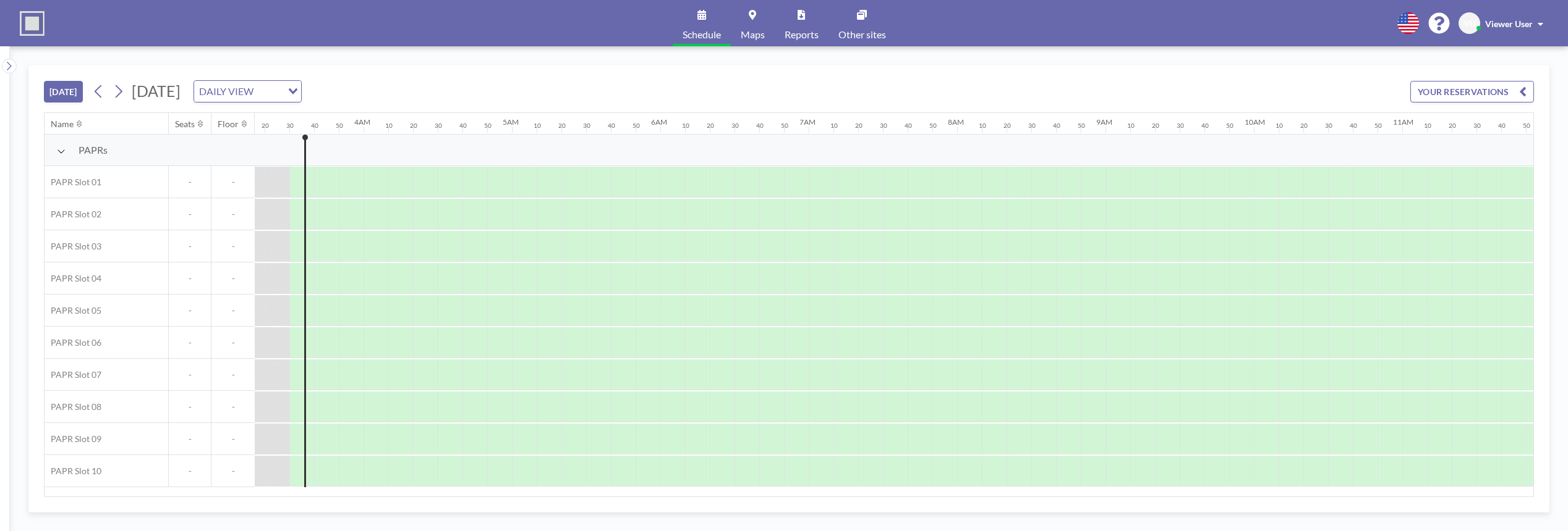
scroll to position [0, 495]
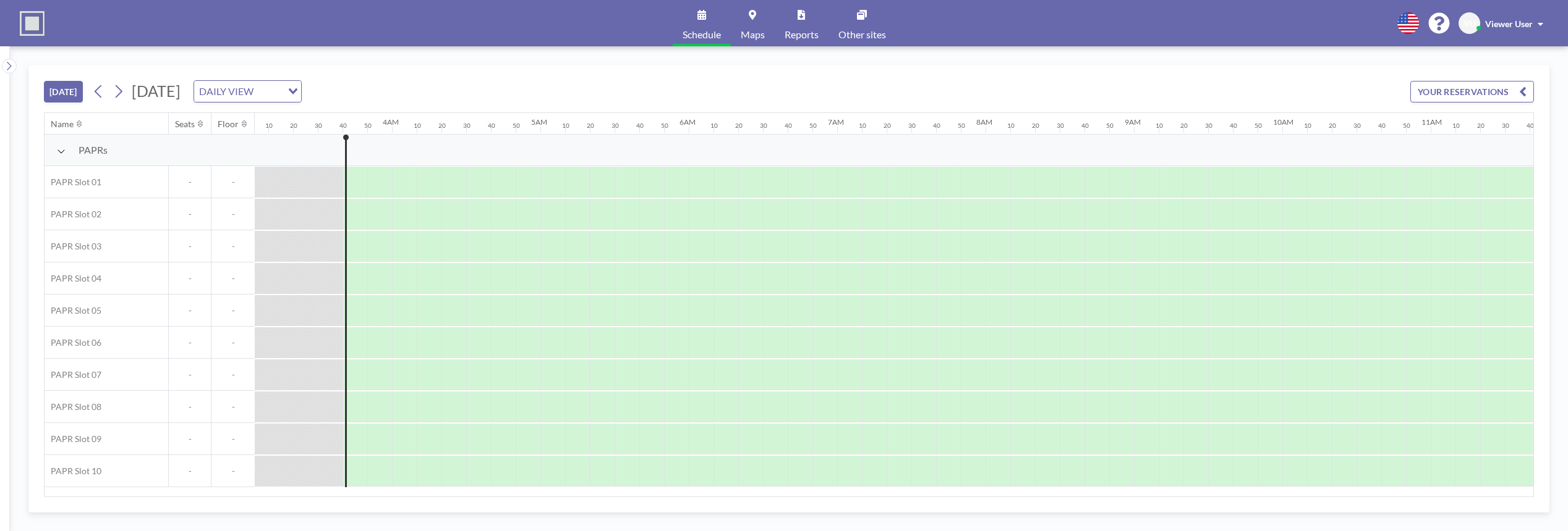
scroll to position [0, 519]
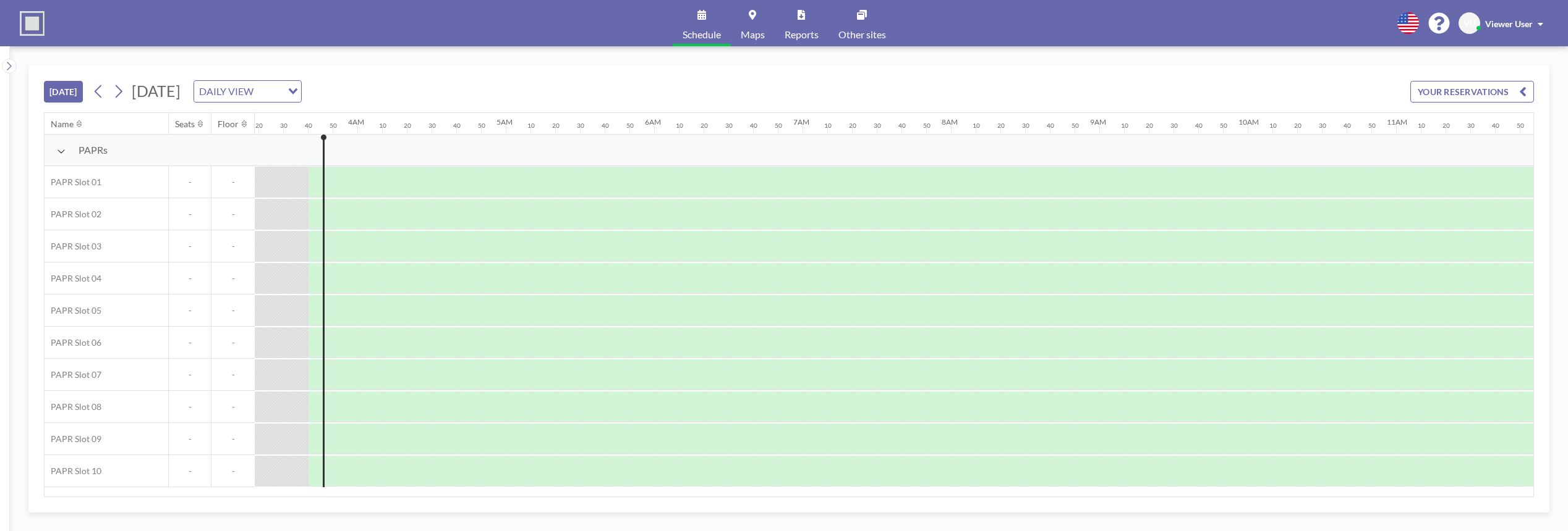
scroll to position [0, 519]
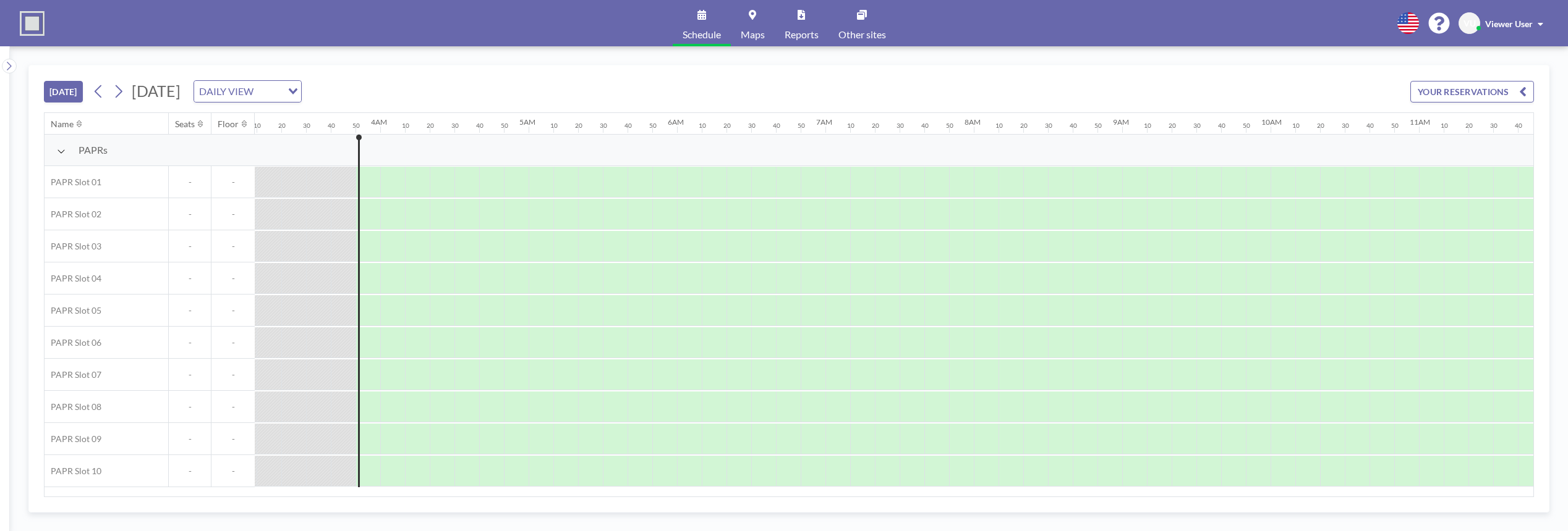
scroll to position [0, 544]
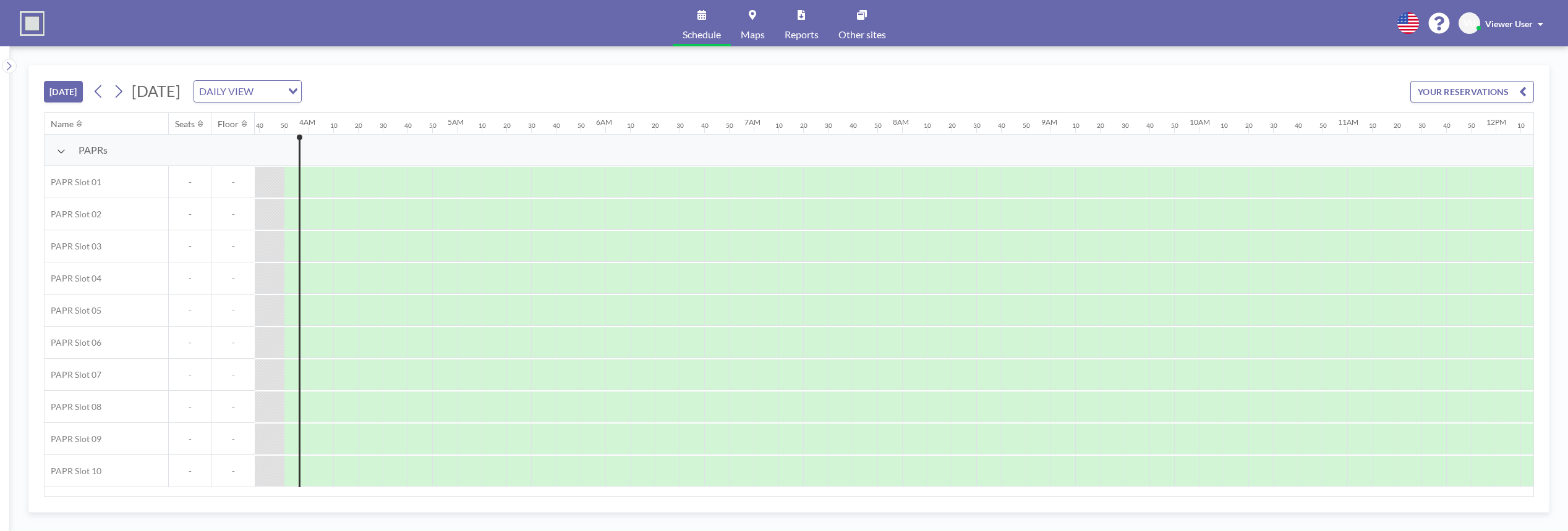
scroll to position [0, 544]
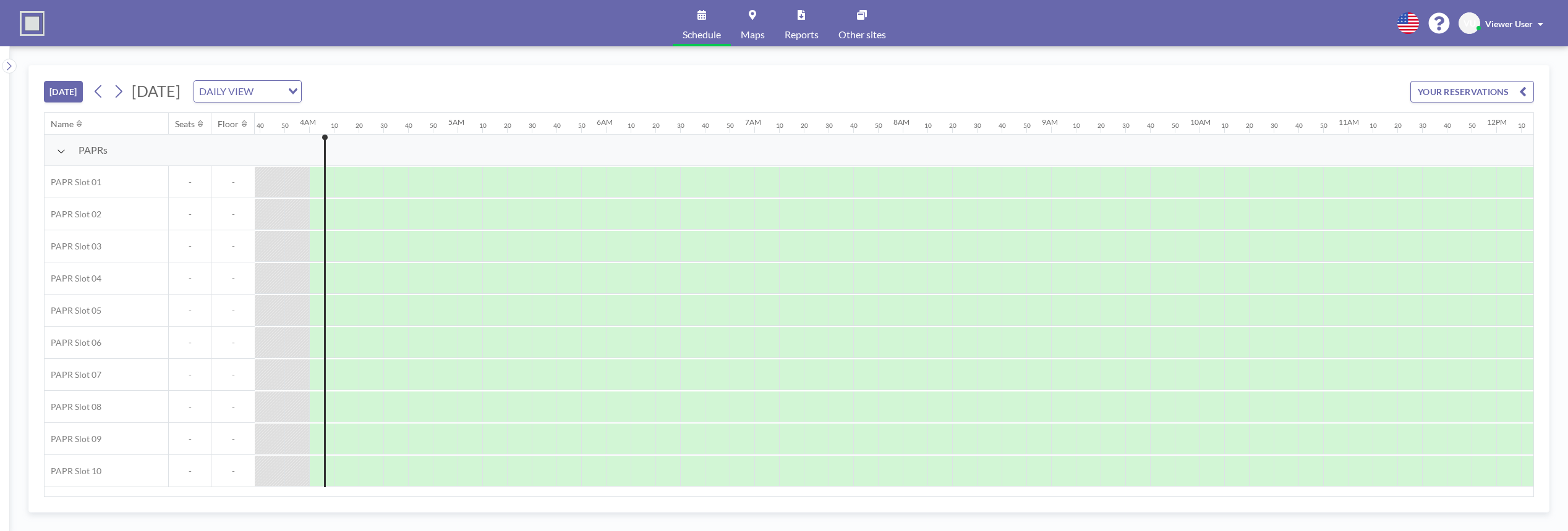
scroll to position [0, 568]
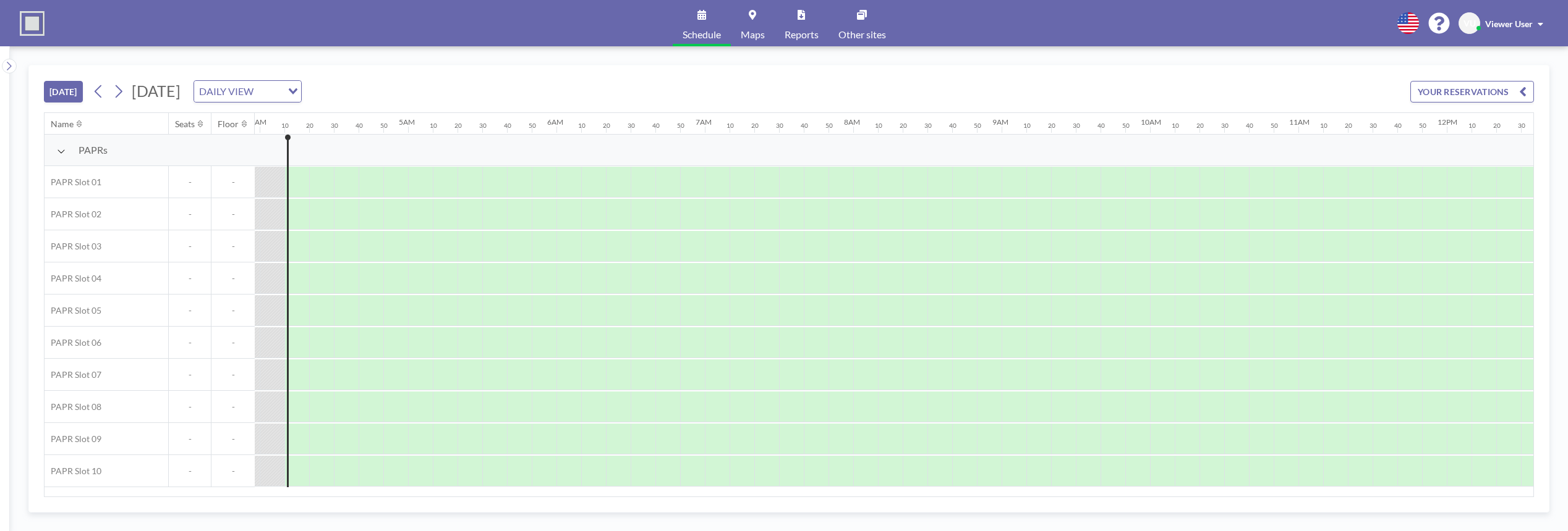
scroll to position [0, 594]
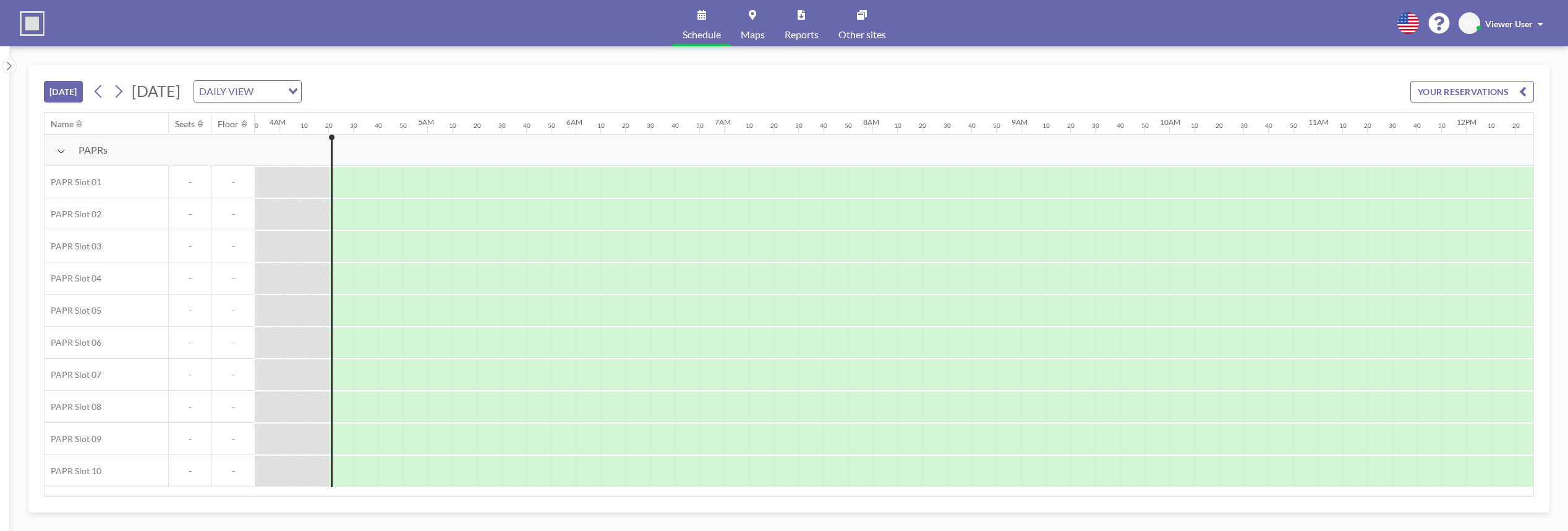
scroll to position [0, 619]
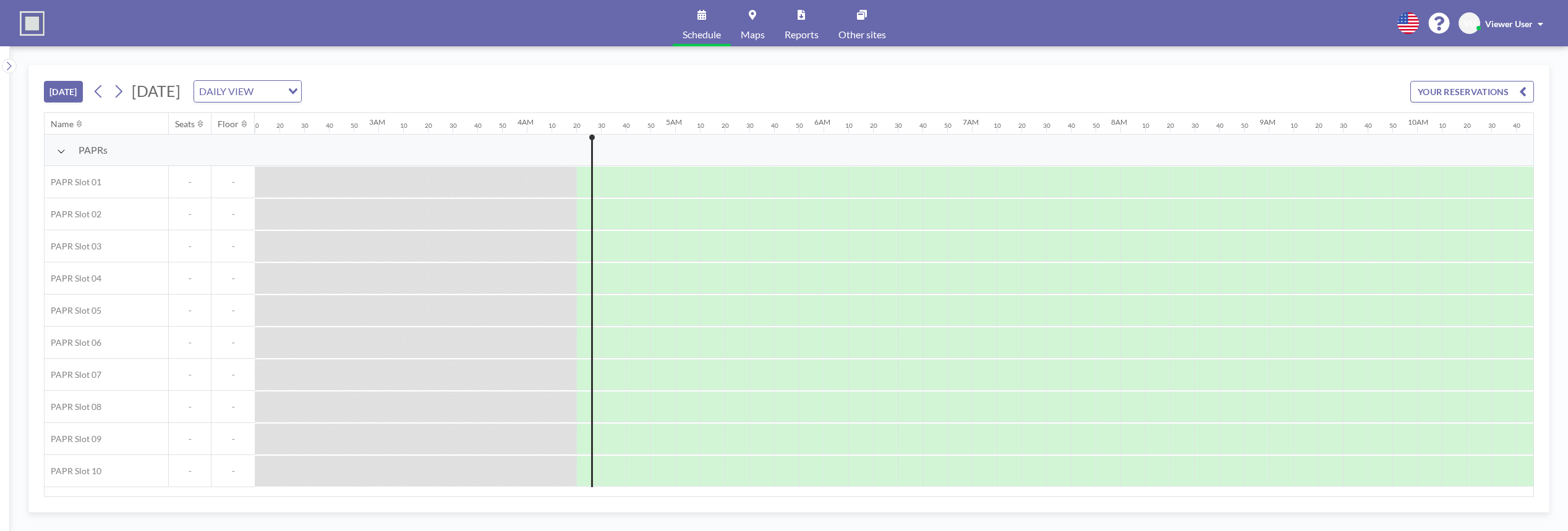
scroll to position [0, 619]
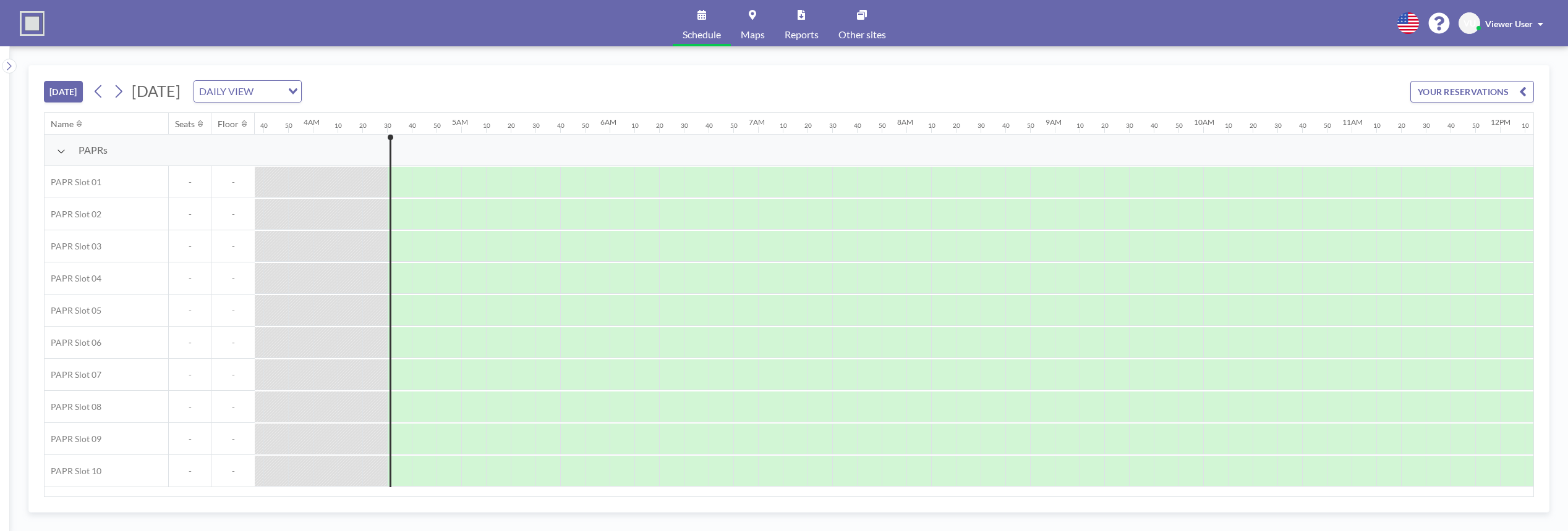
scroll to position [0, 643]
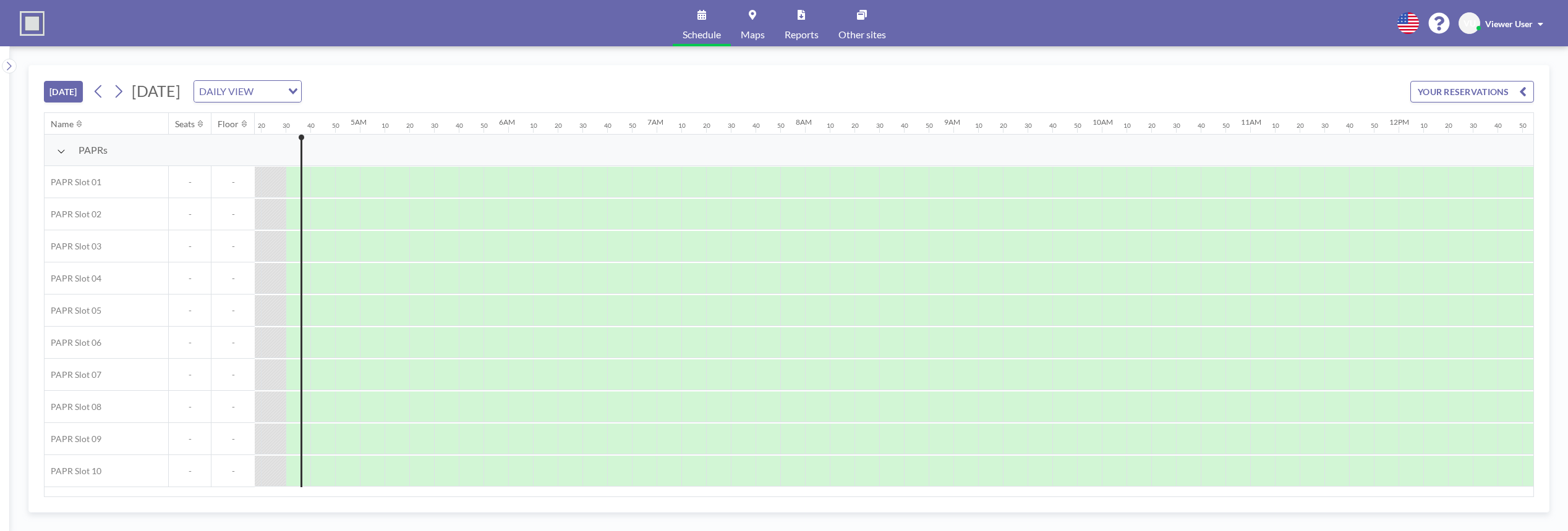
scroll to position [0, 643]
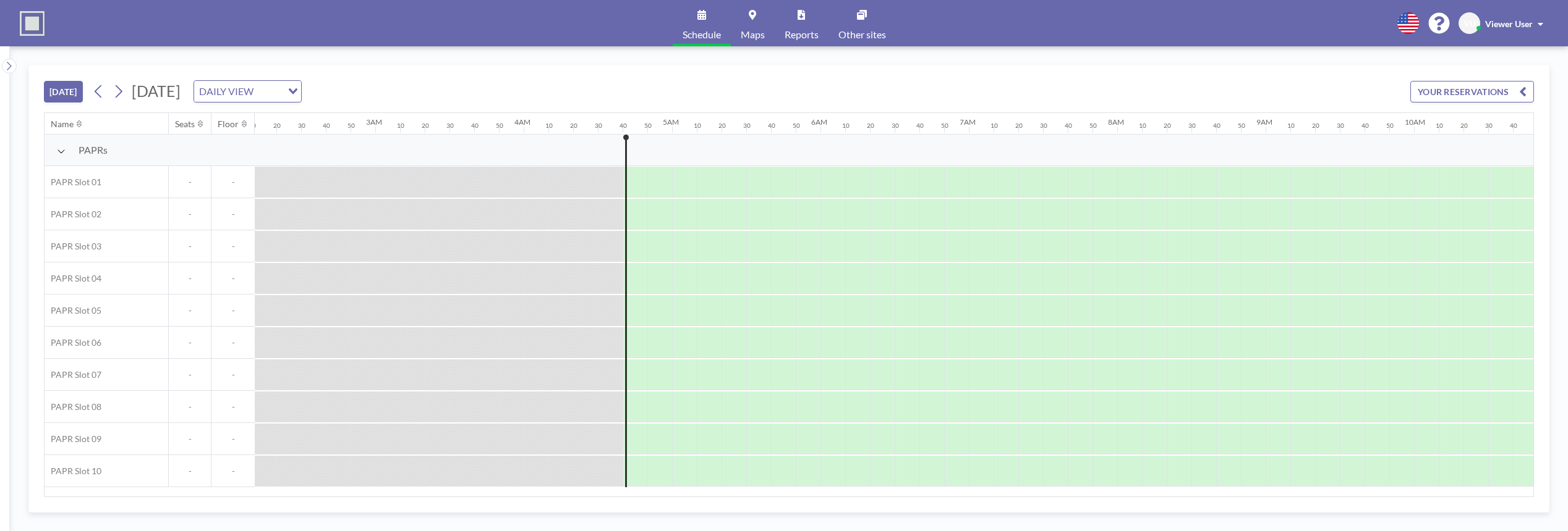
scroll to position [0, 668]
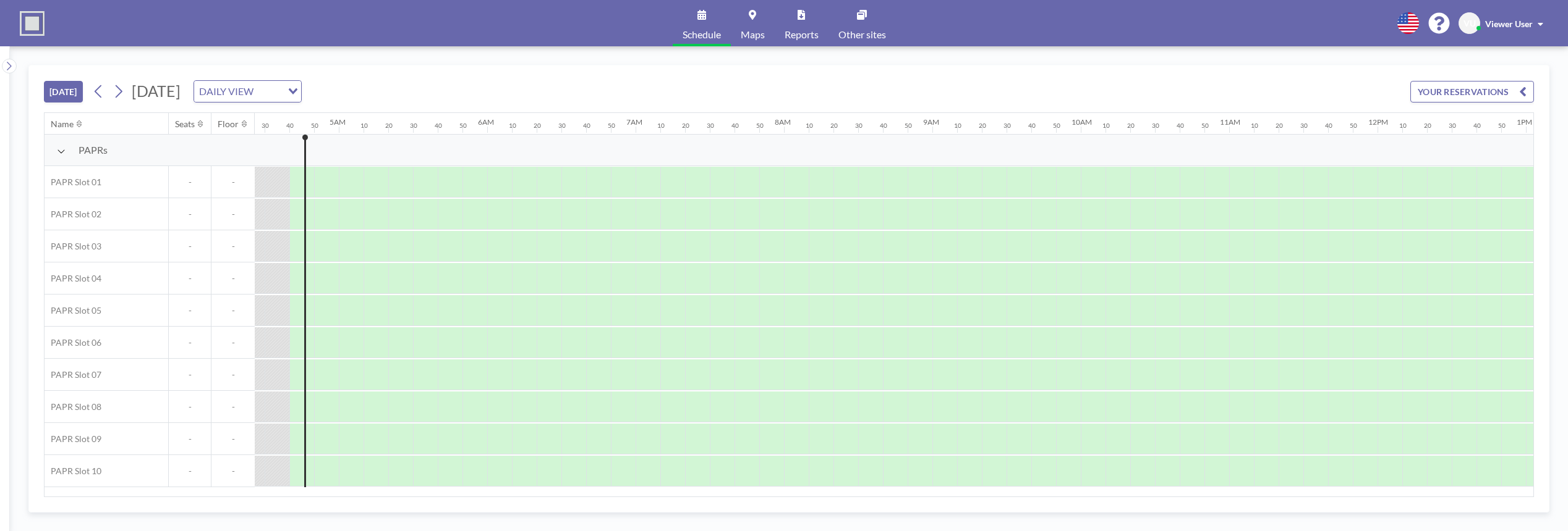
scroll to position [0, 668]
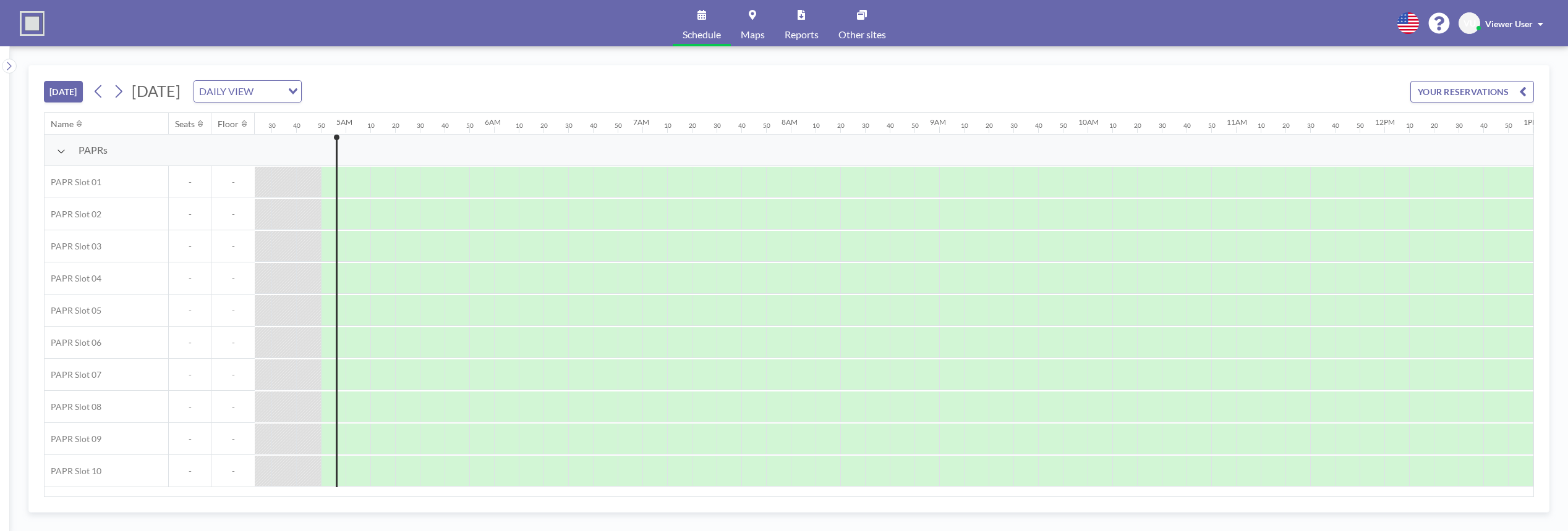
scroll to position [0, 693]
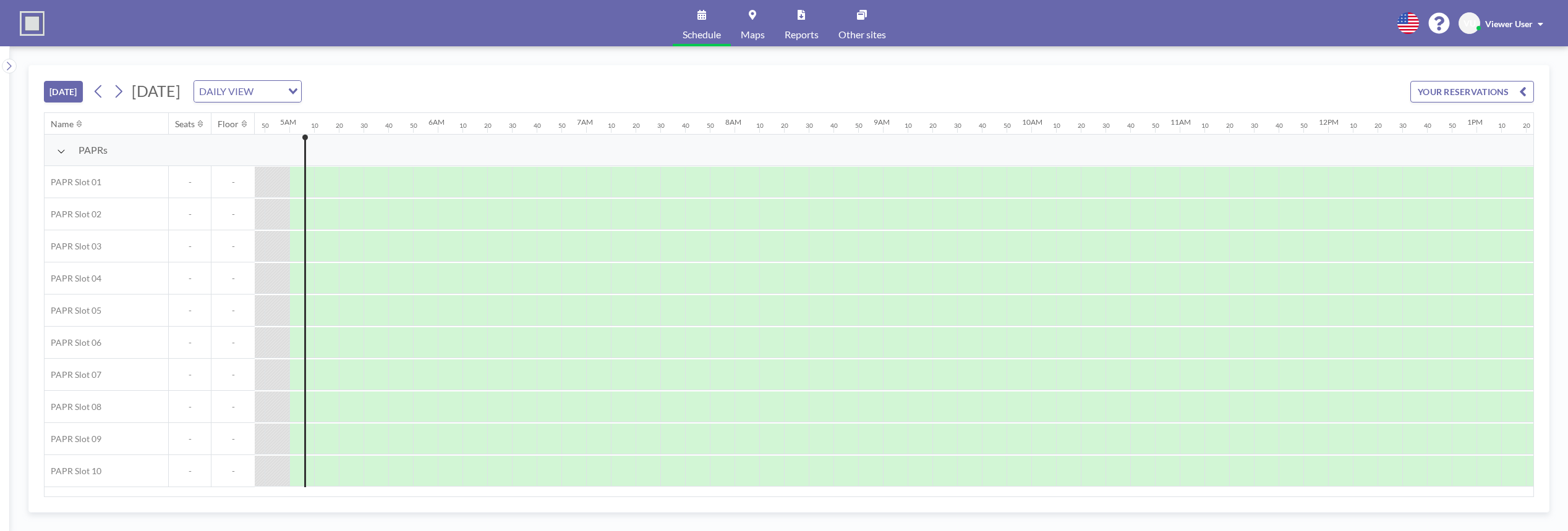
scroll to position [0, 717]
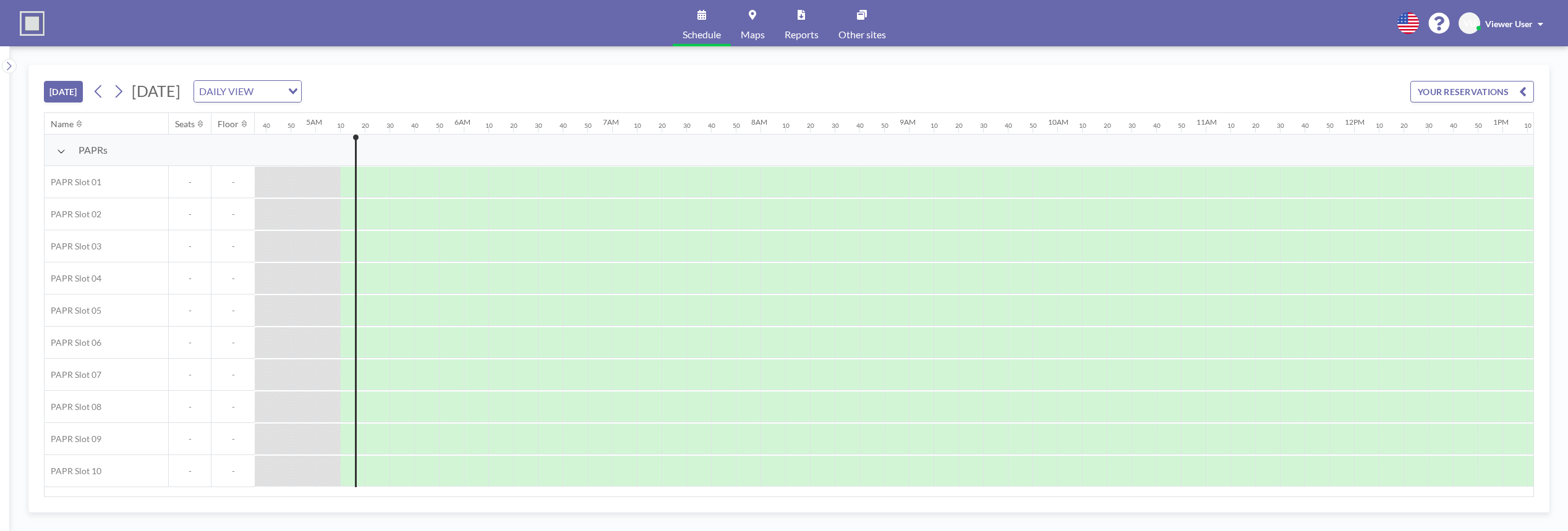
scroll to position [0, 742]
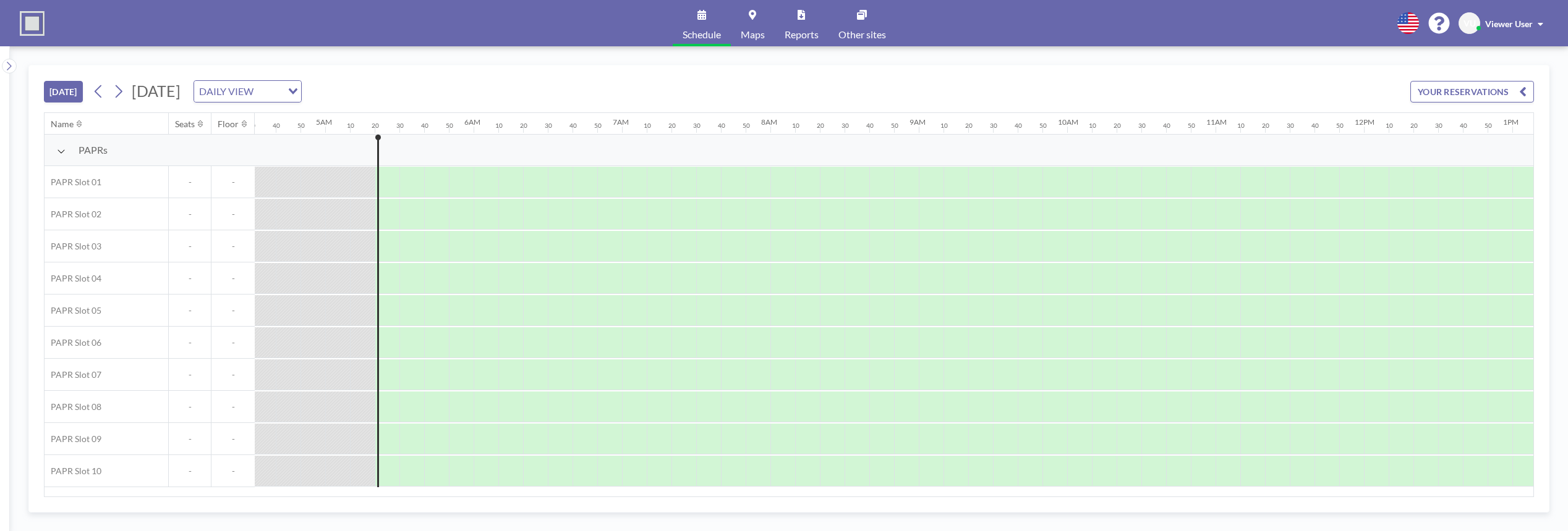
scroll to position [0, 766]
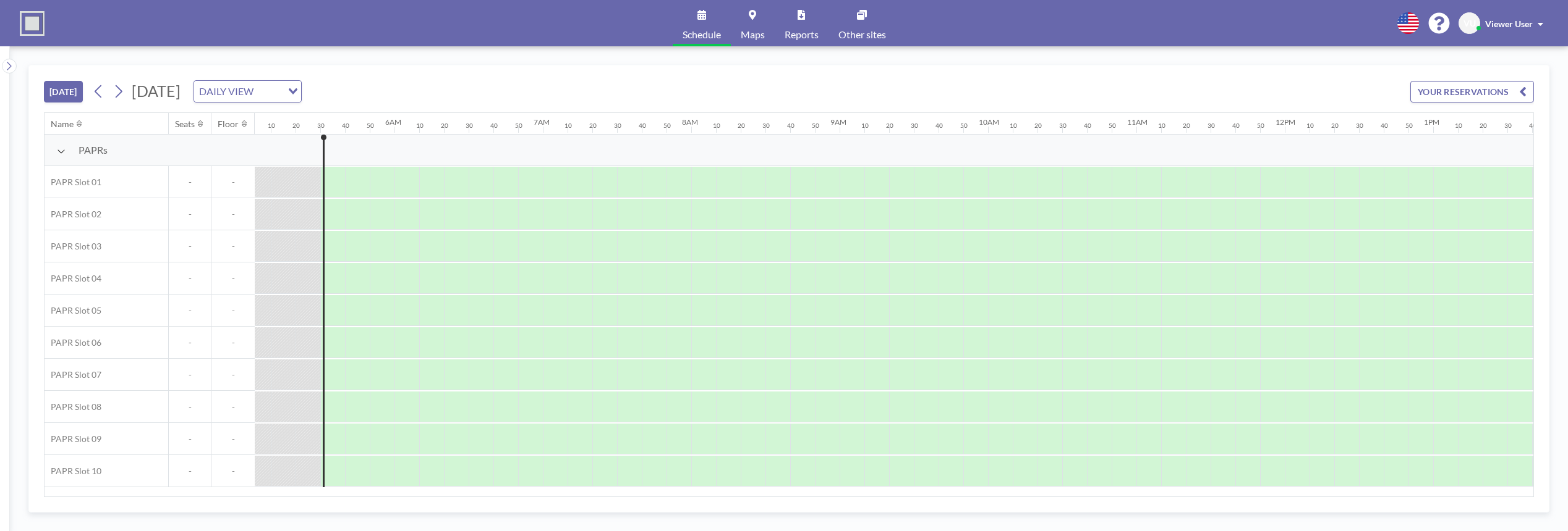
scroll to position [0, 791]
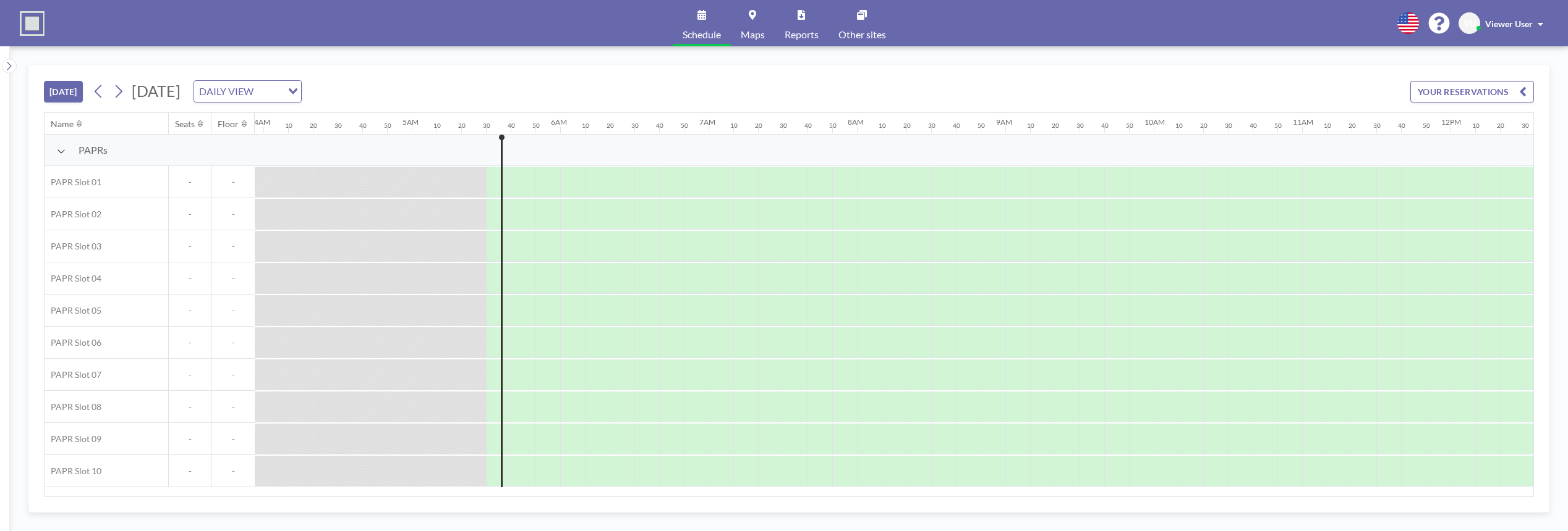
scroll to position [0, 791]
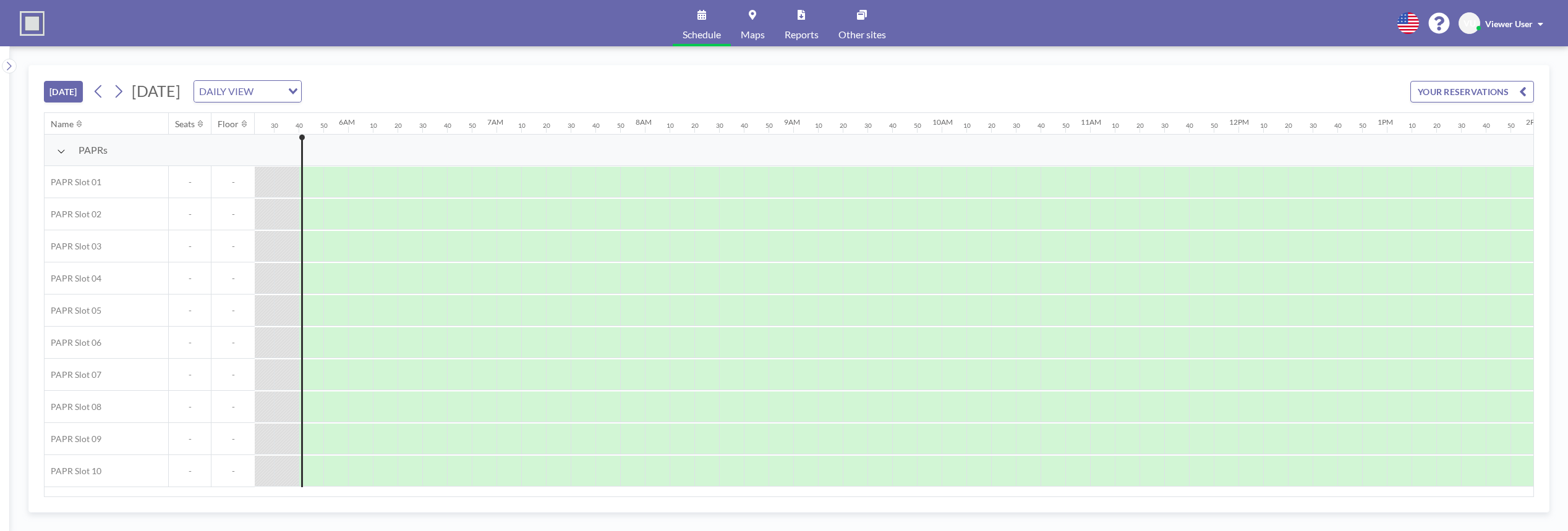
scroll to position [0, 817]
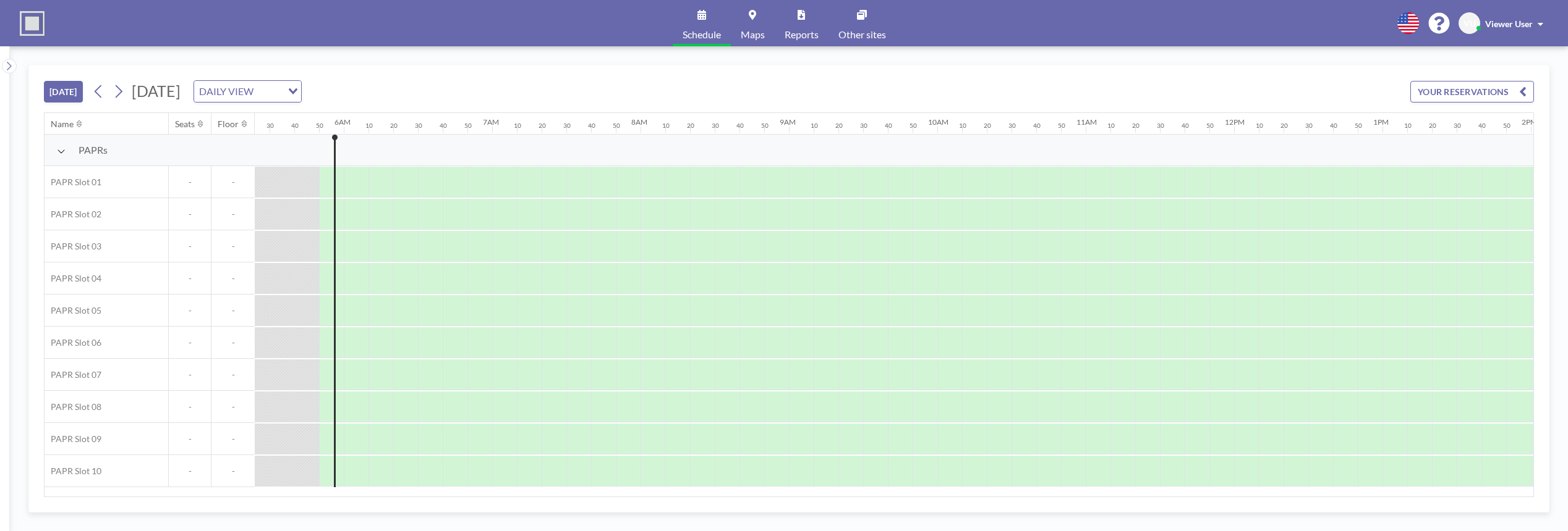
scroll to position [0, 841]
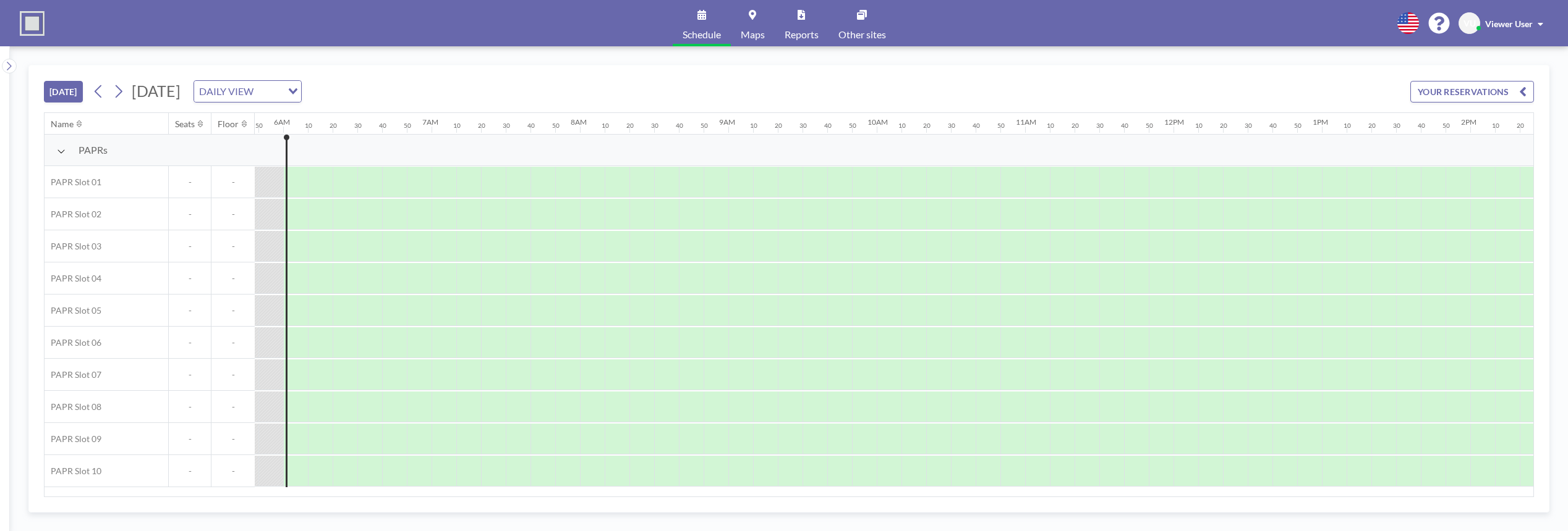
scroll to position [0, 866]
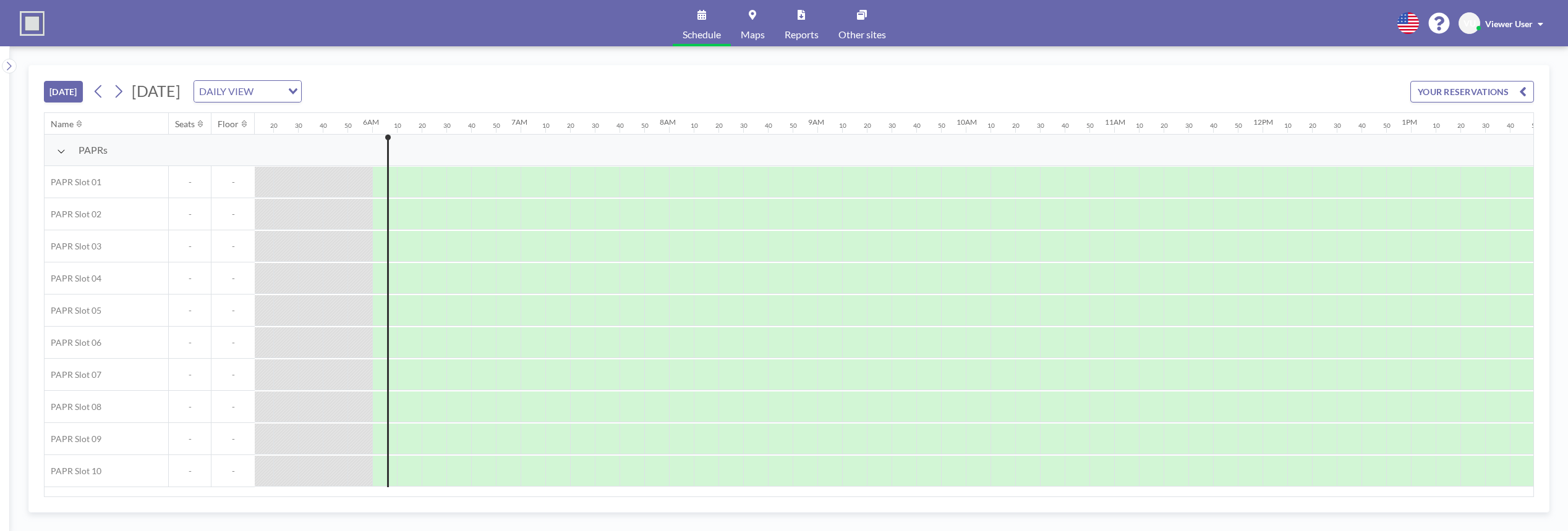
scroll to position [0, 866]
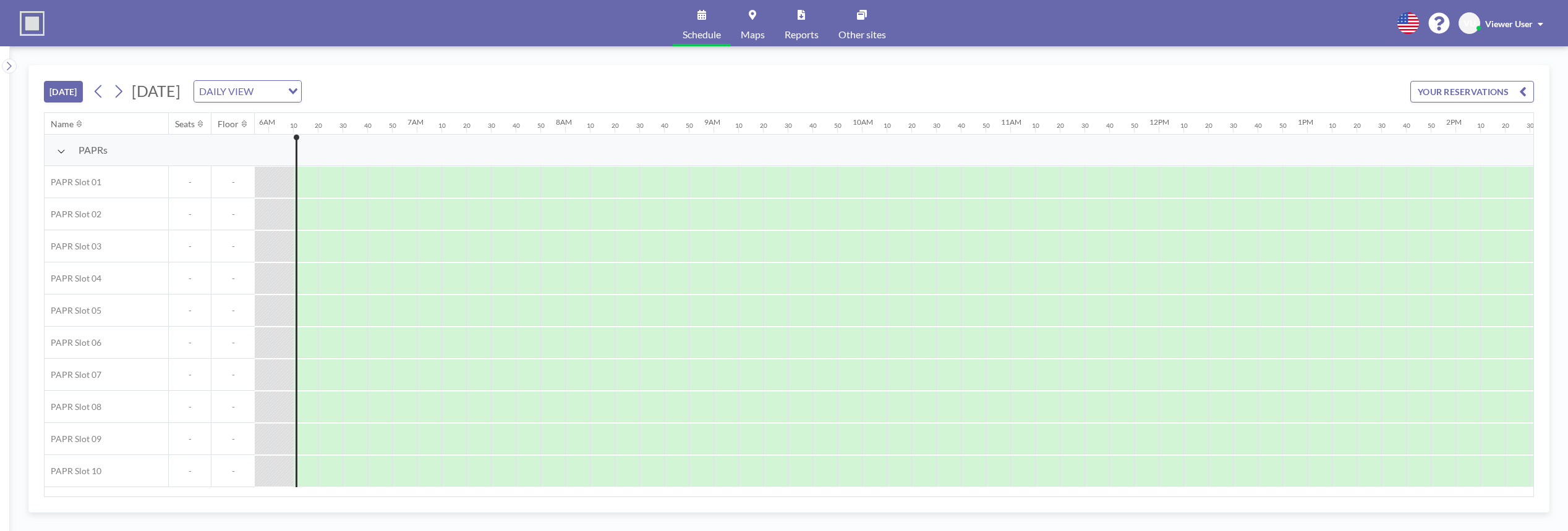
scroll to position [0, 891]
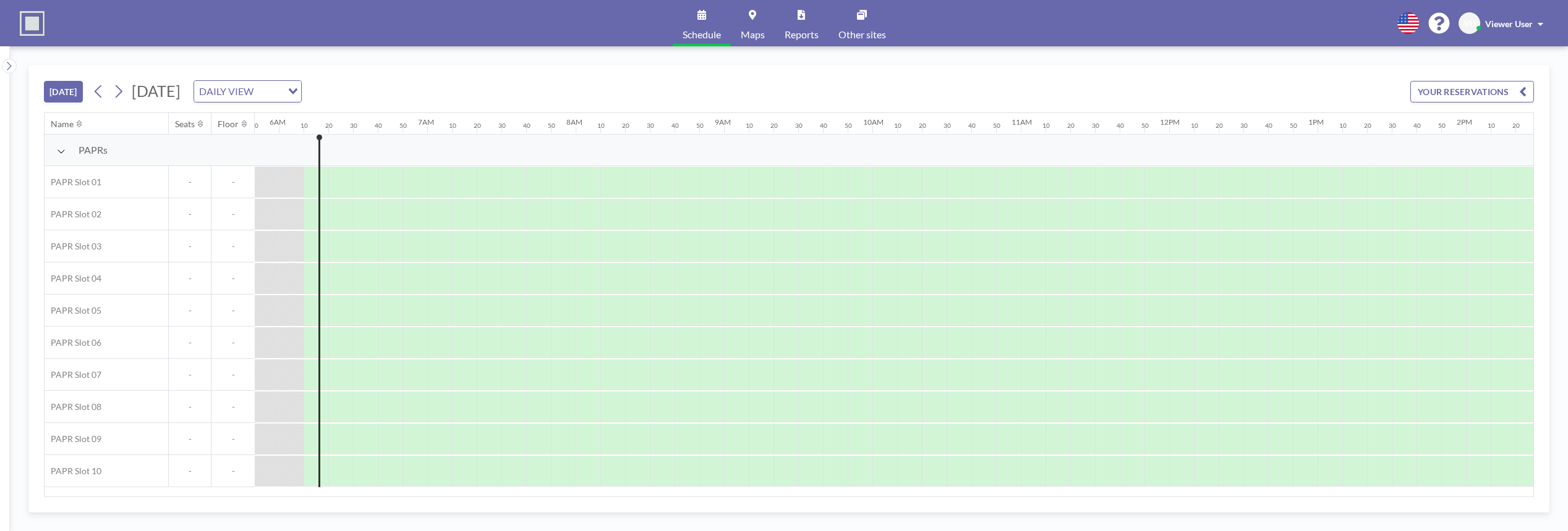
scroll to position [0, 891]
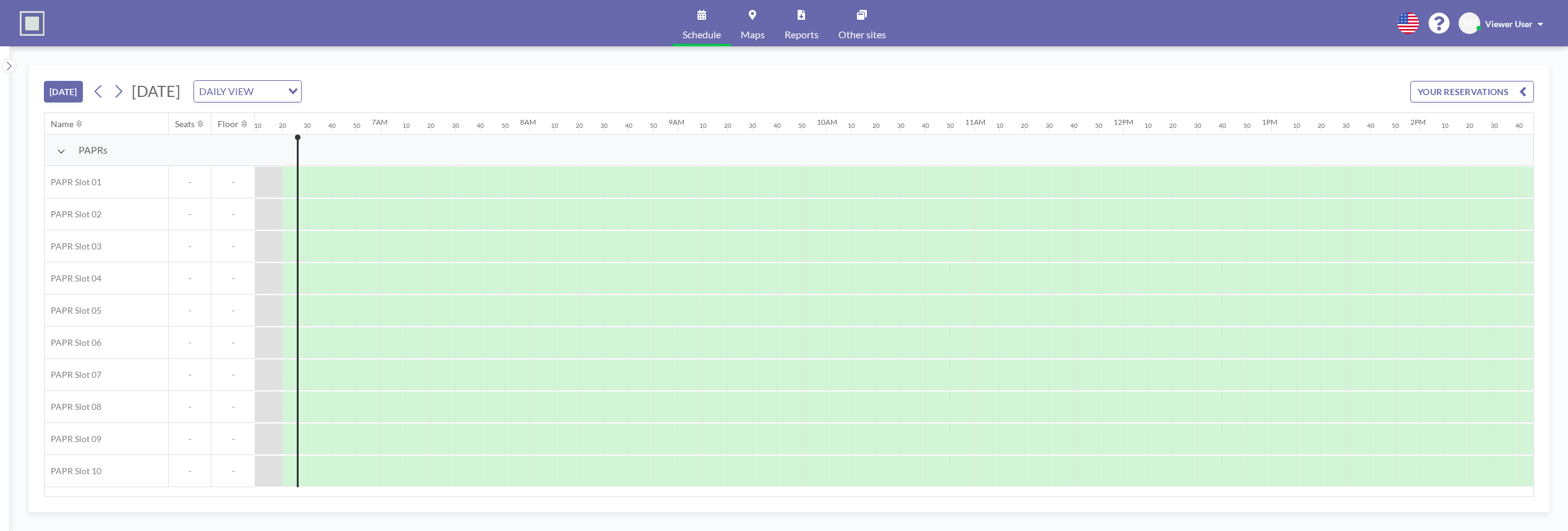
scroll to position [0, 915]
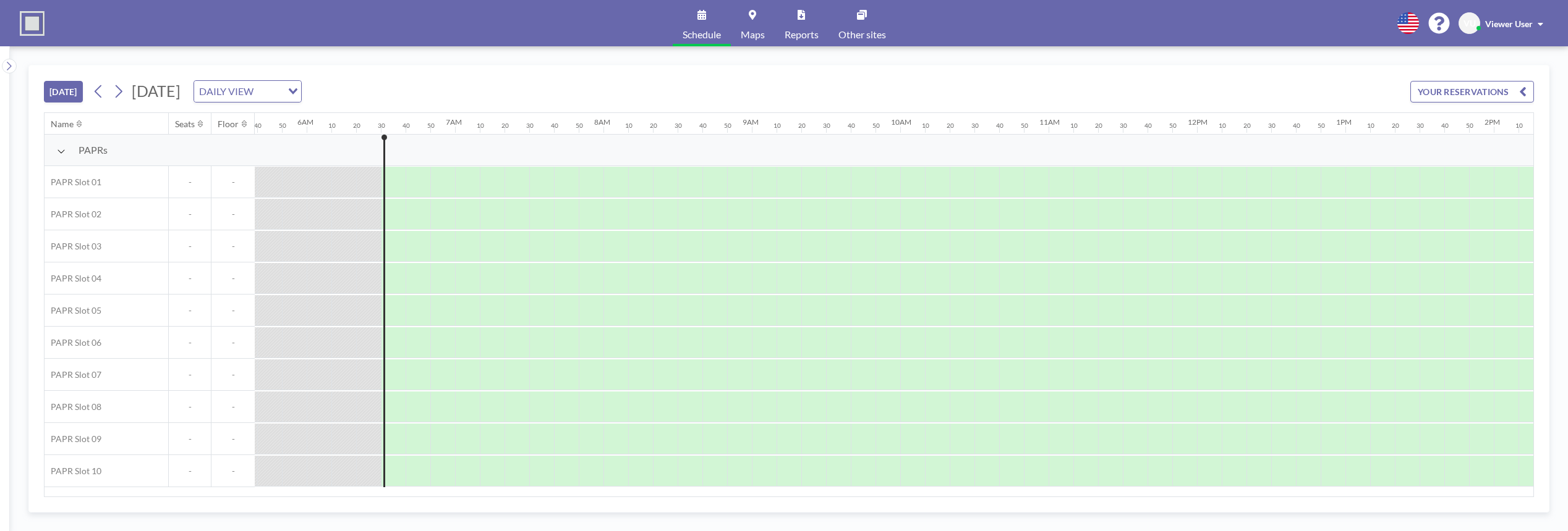
scroll to position [0, 940]
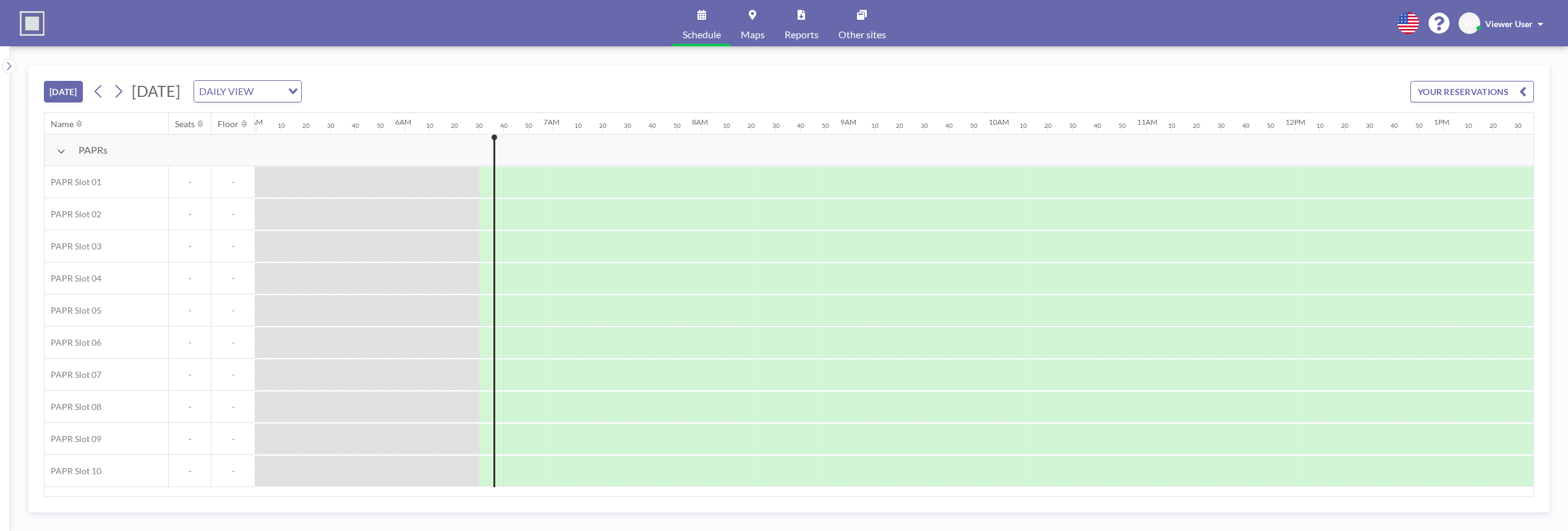
scroll to position [0, 940]
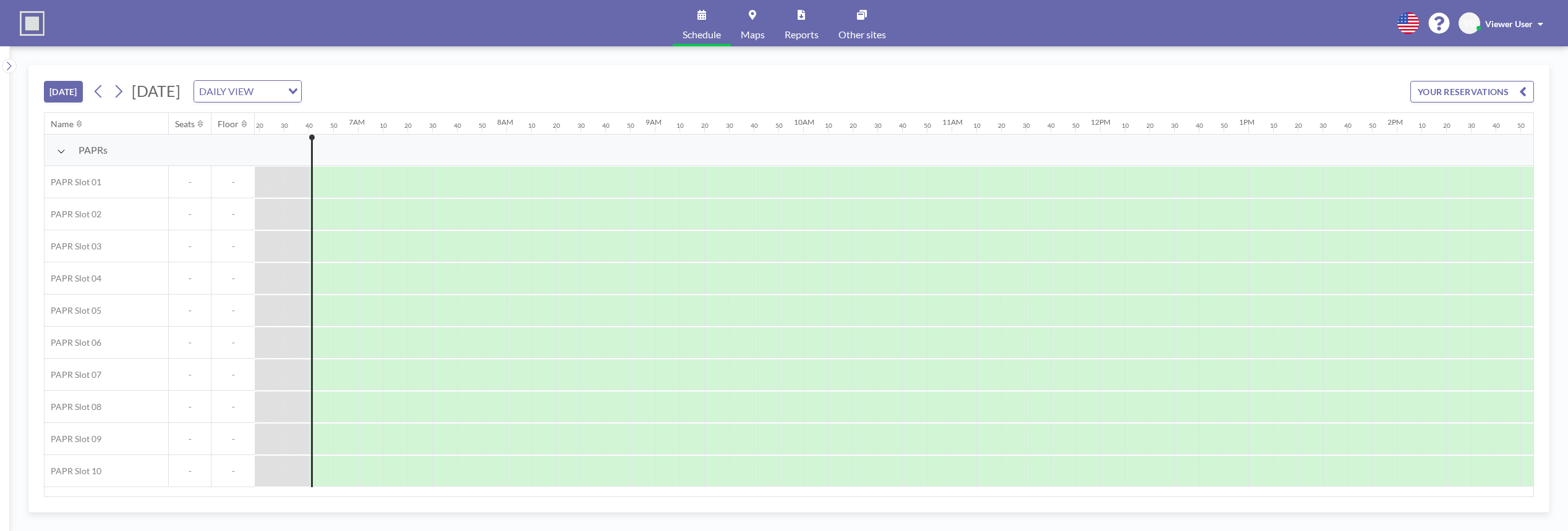
scroll to position [0, 964]
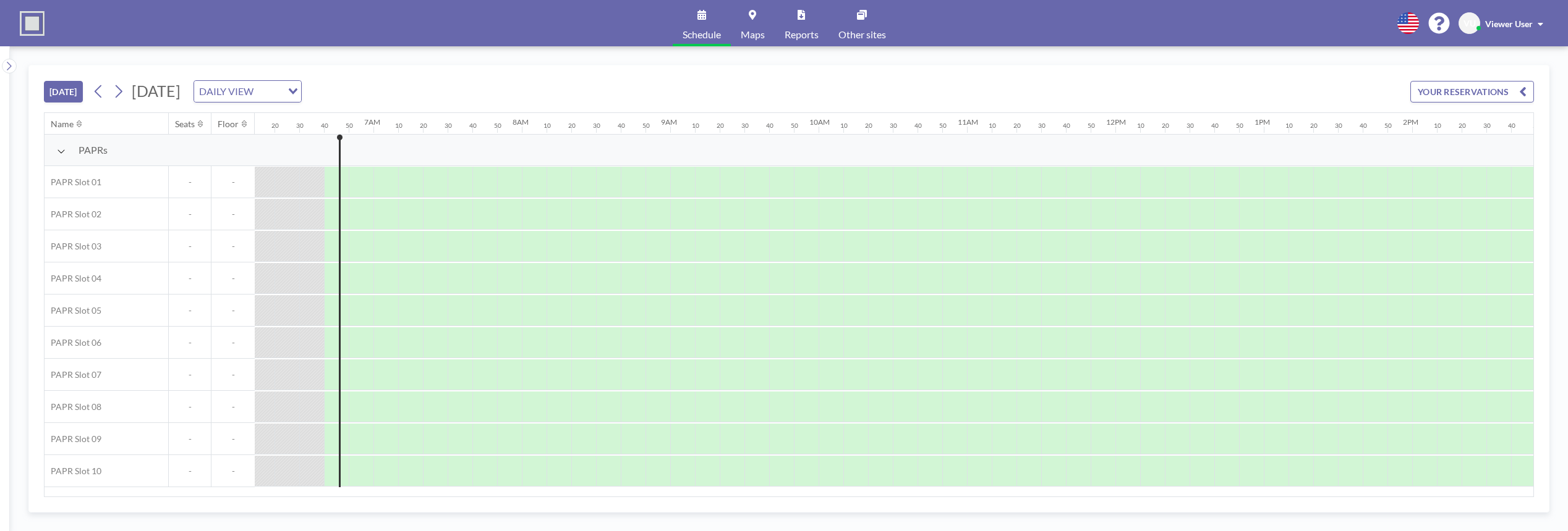
scroll to position [0, 964]
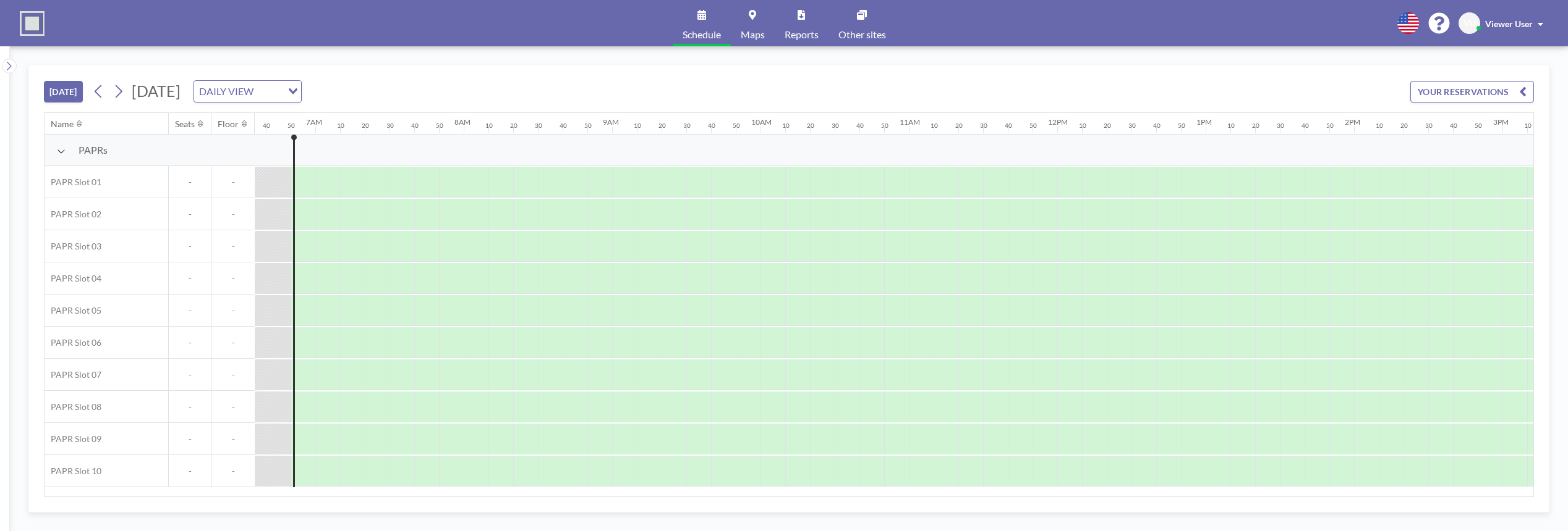
scroll to position [0, 989]
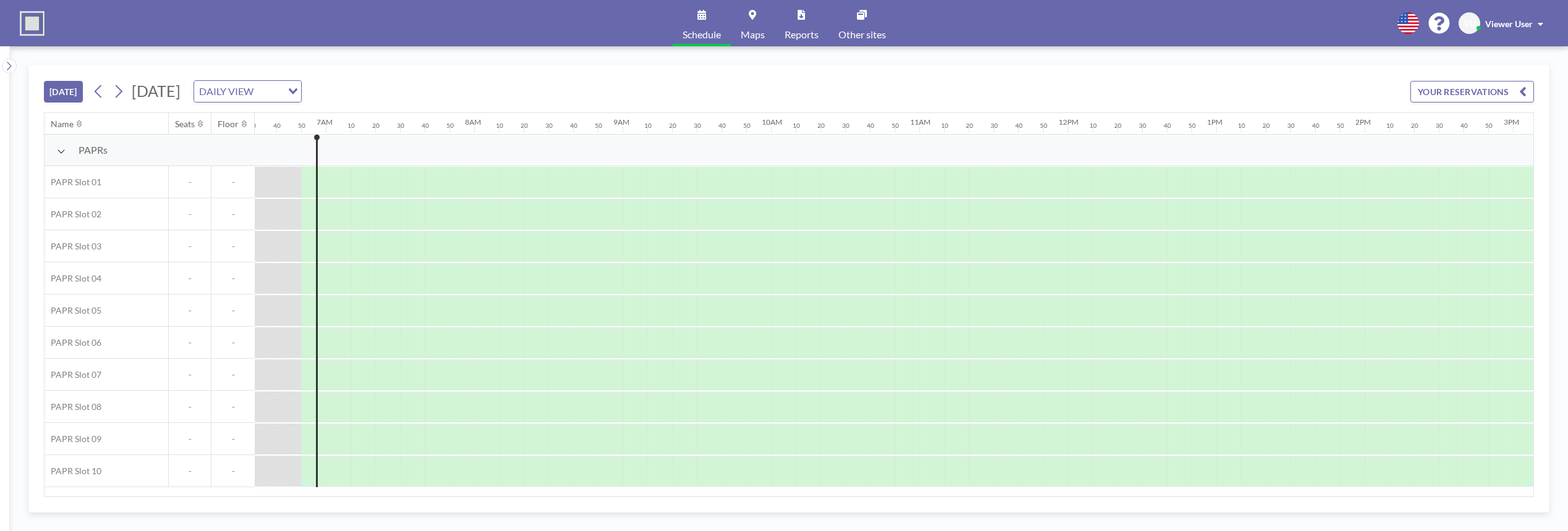
scroll to position [0, 989]
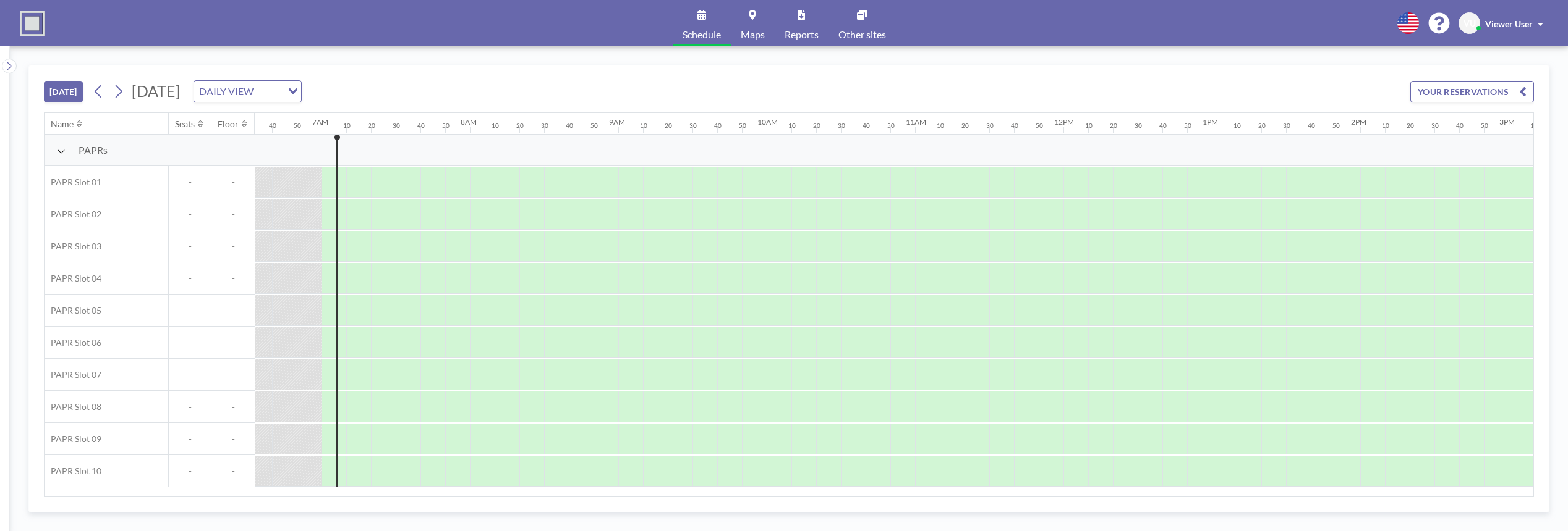
scroll to position [0, 1014]
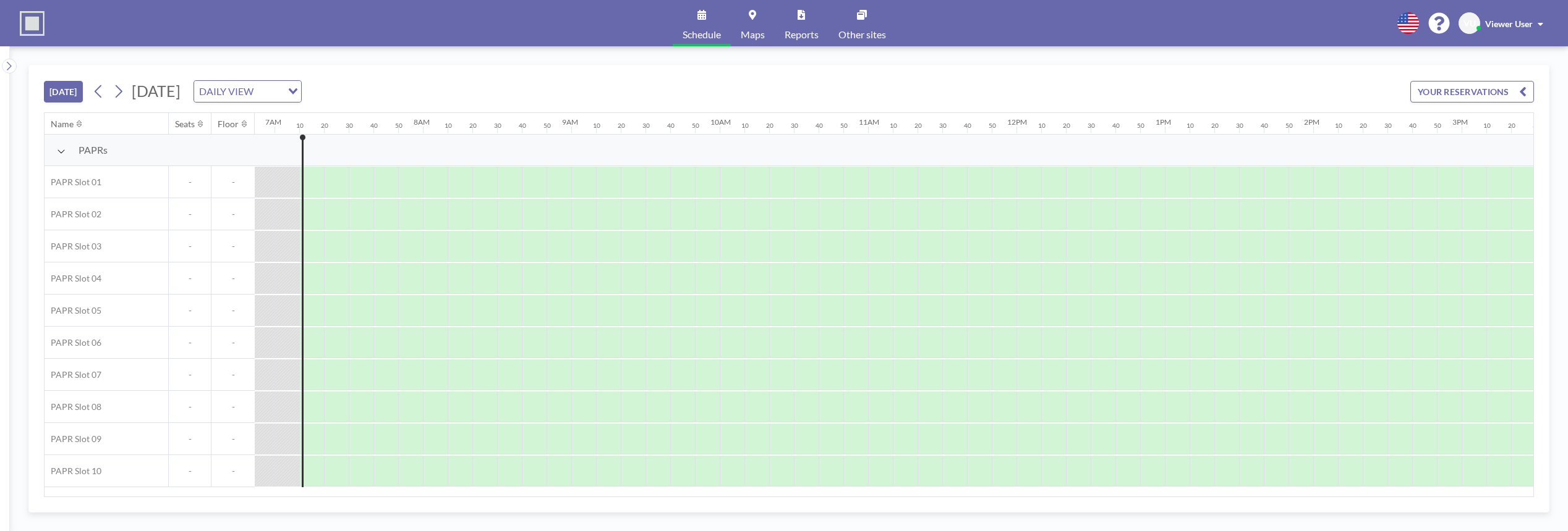
scroll to position [0, 1039]
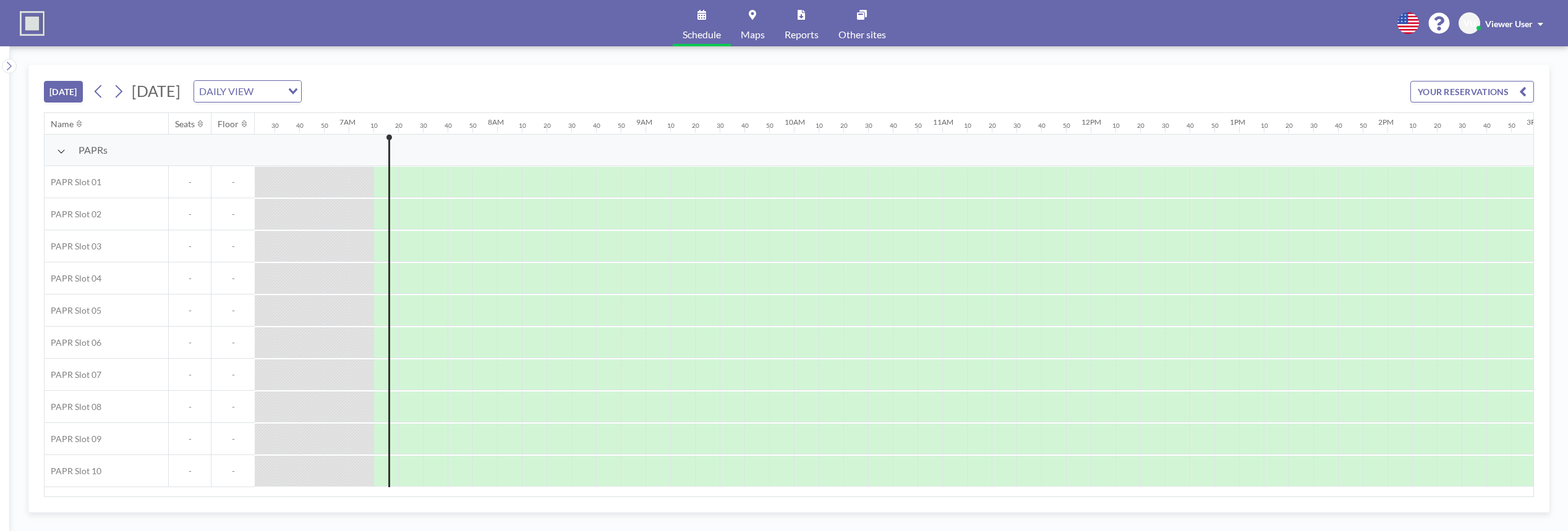
scroll to position [0, 1039]
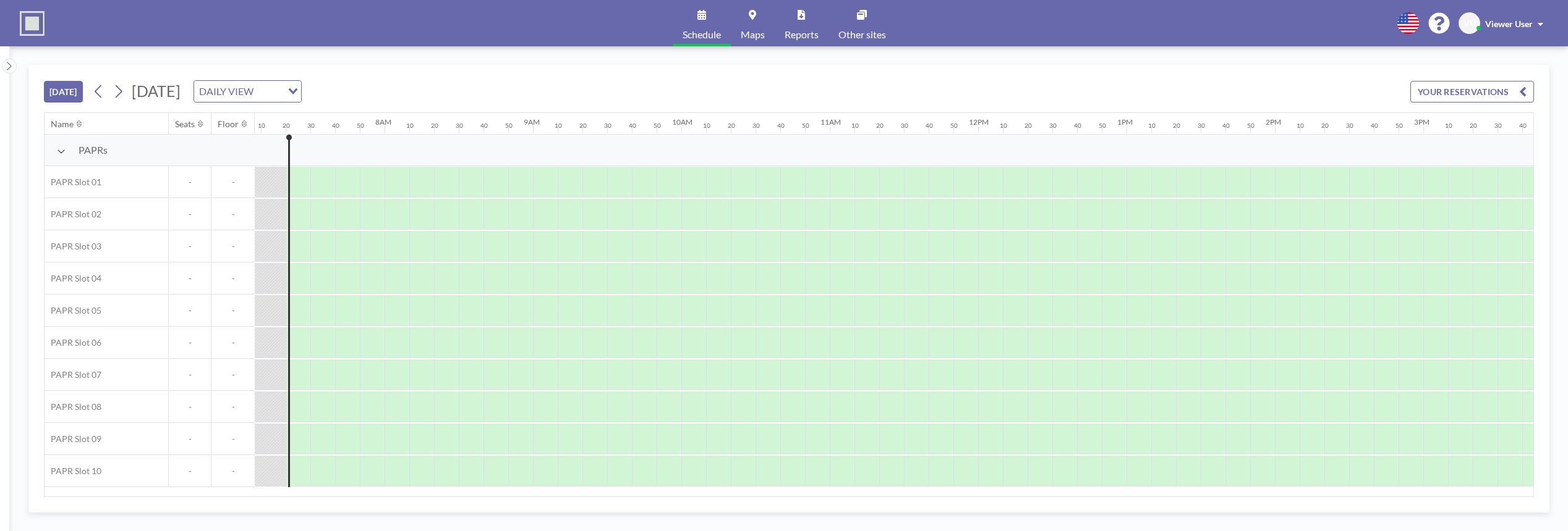
scroll to position [0, 1064]
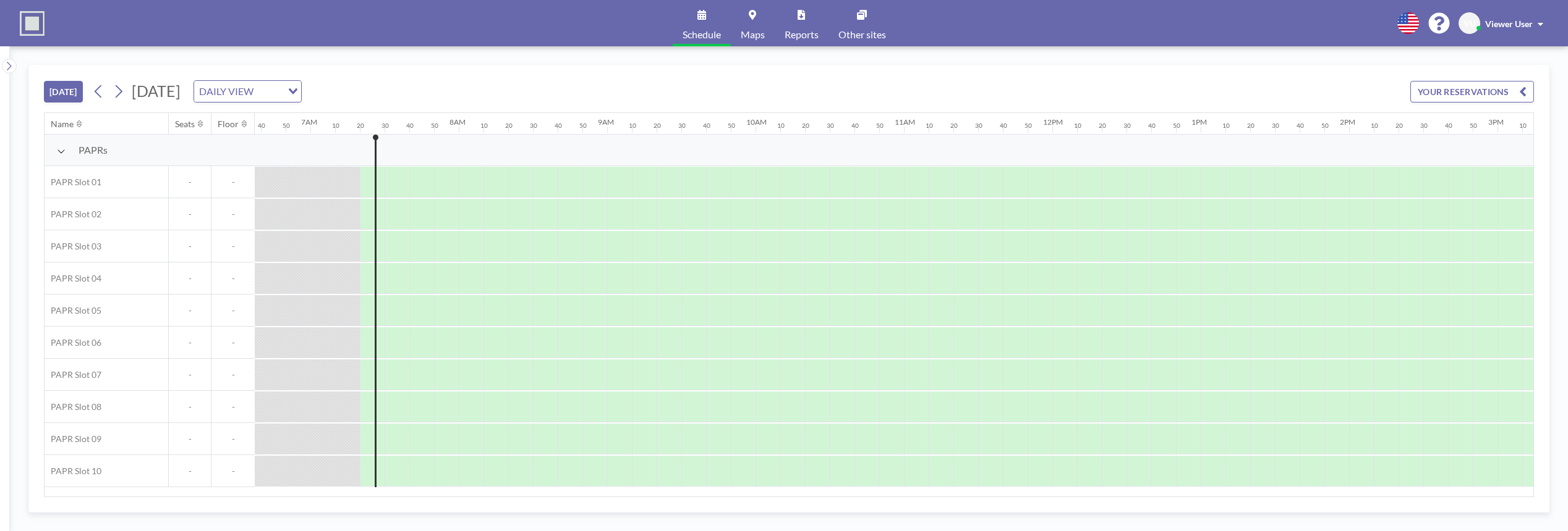
scroll to position [0, 1064]
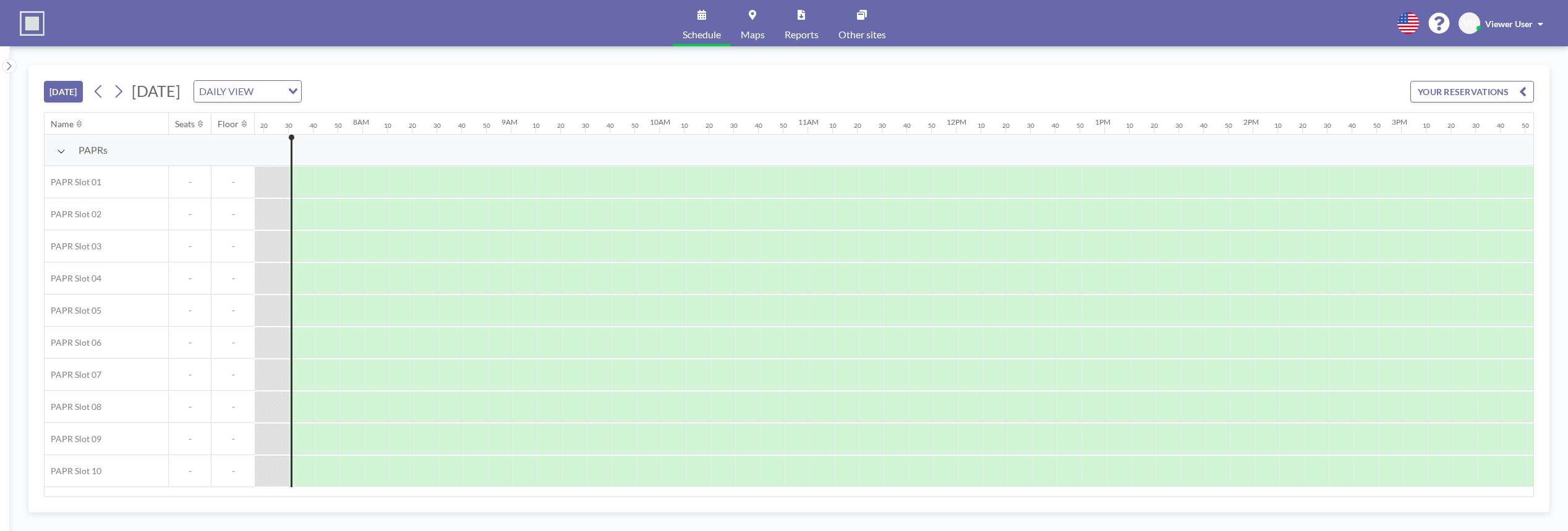
scroll to position [0, 1089]
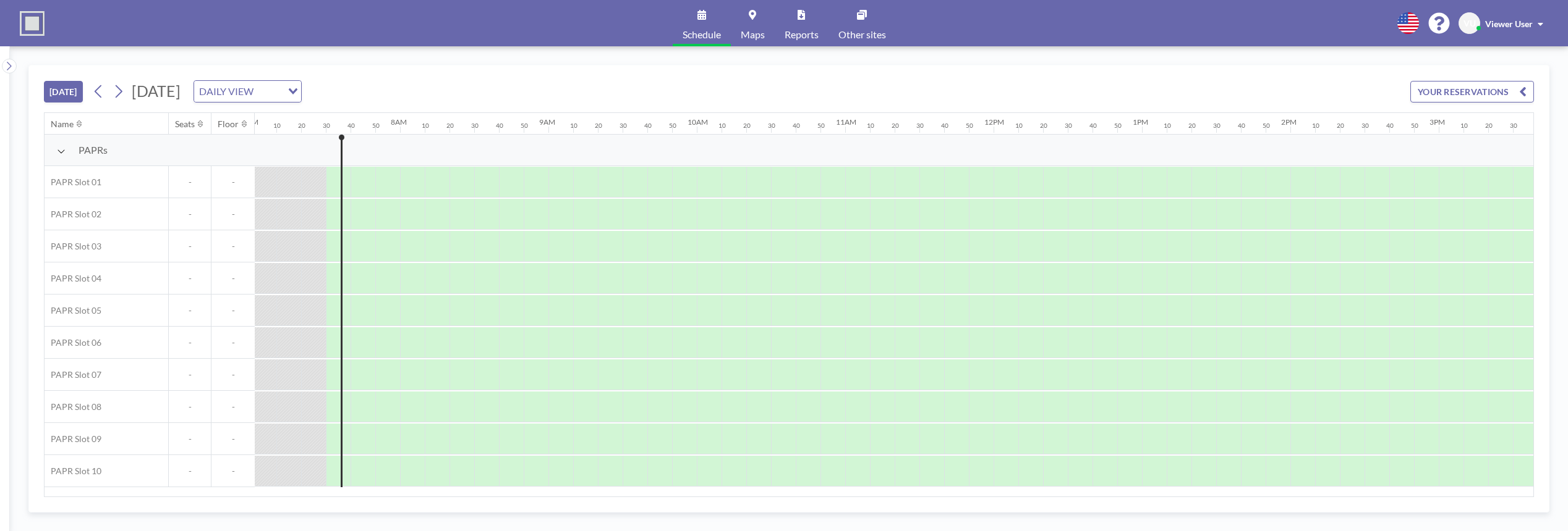
scroll to position [0, 1089]
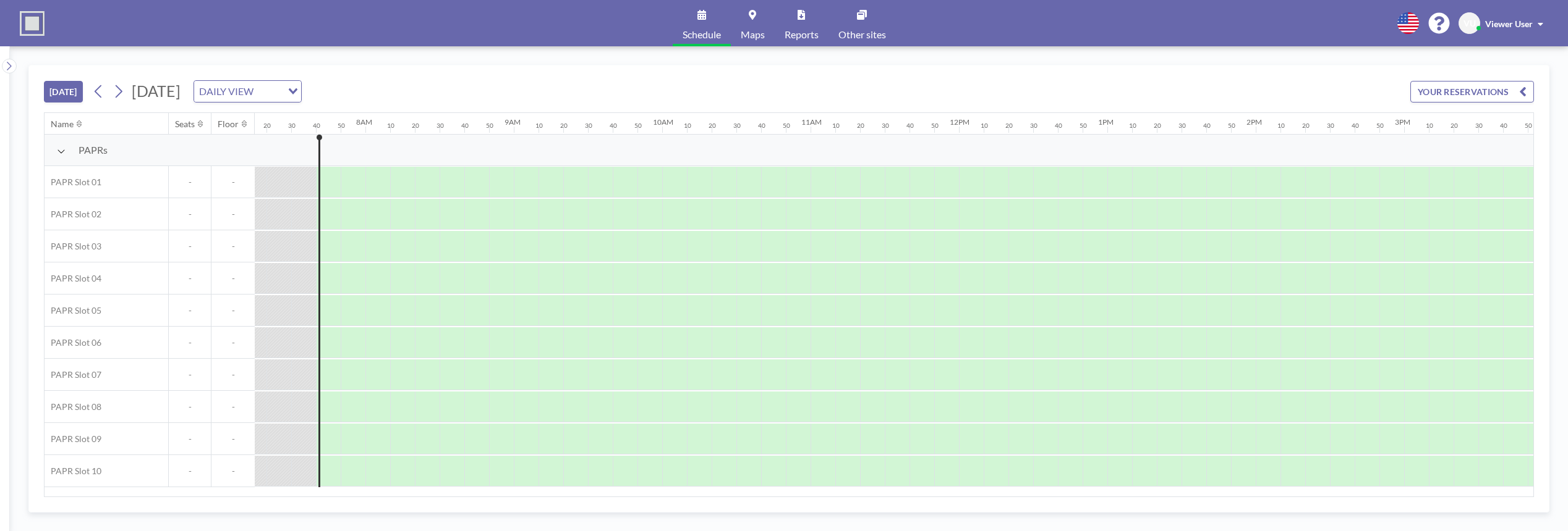
scroll to position [0, 1113]
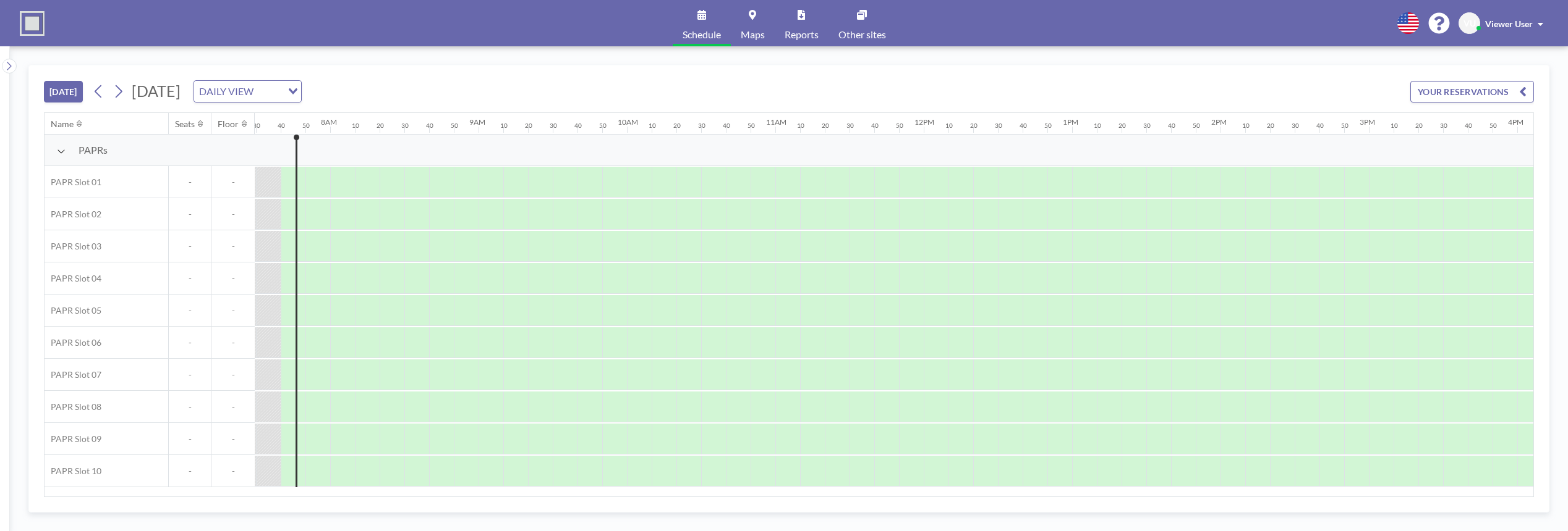
scroll to position [0, 1113]
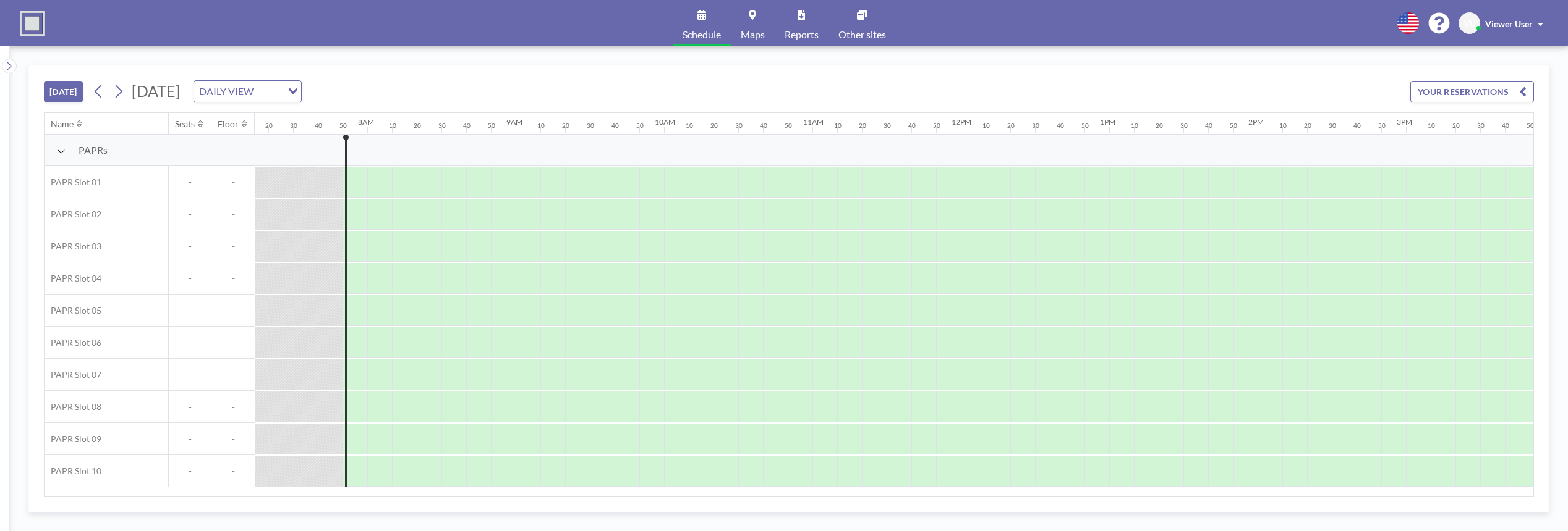
scroll to position [0, 1138]
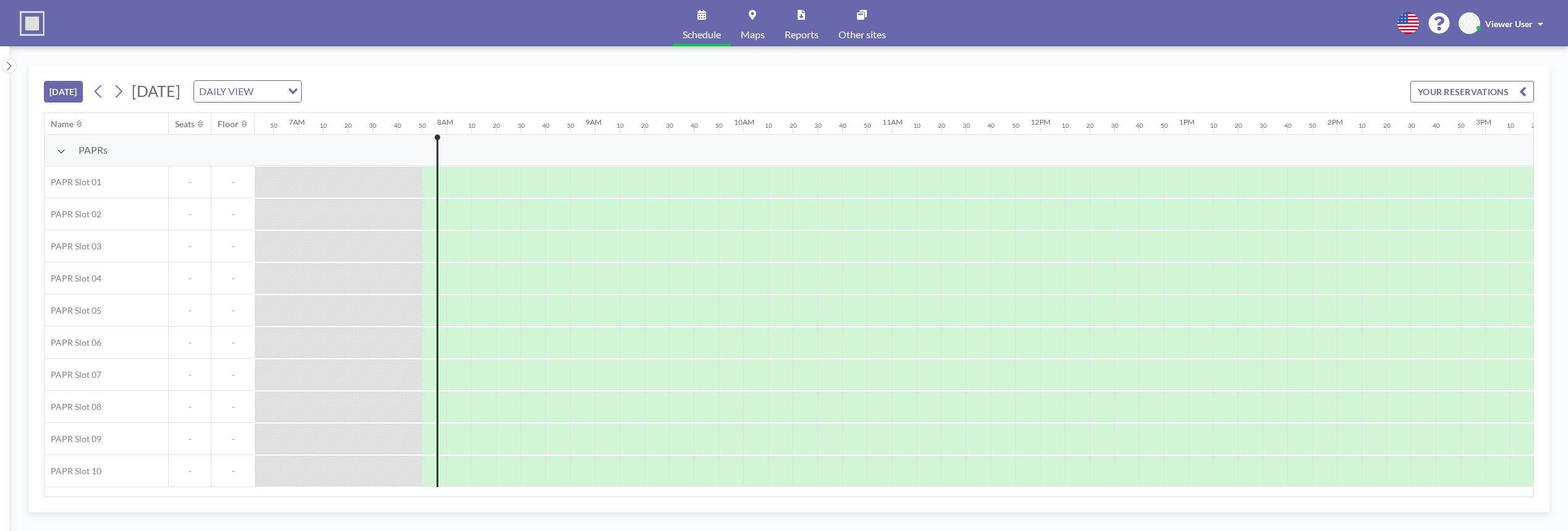
scroll to position [0, 1138]
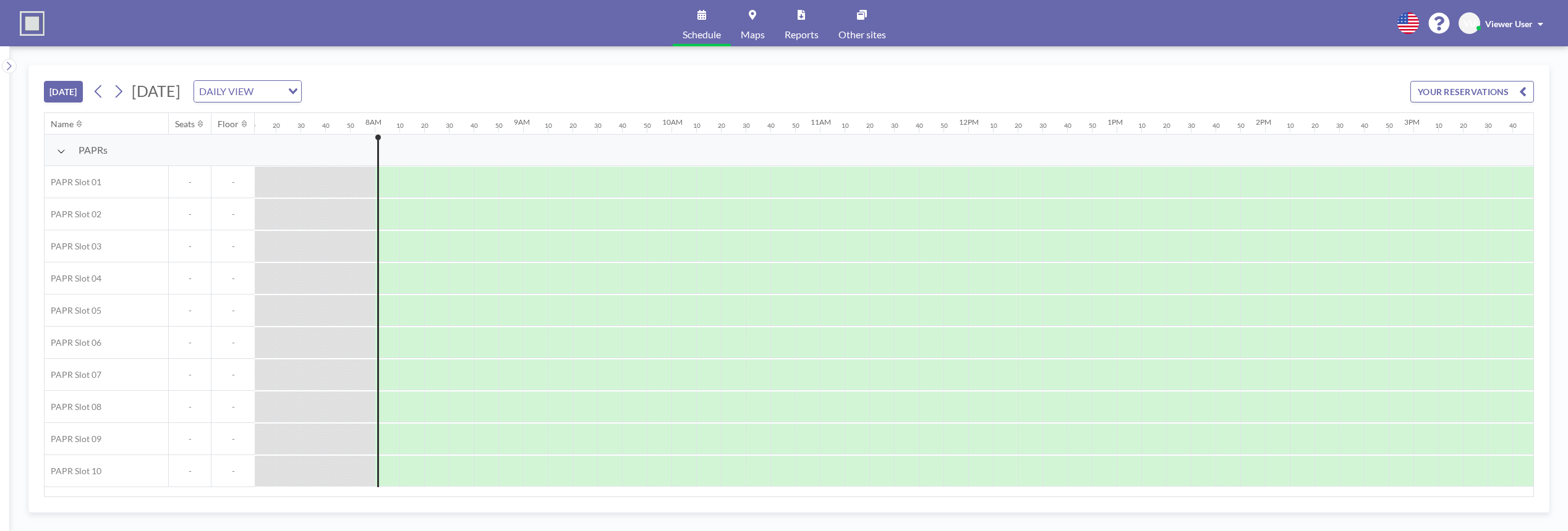
scroll to position [0, 1162]
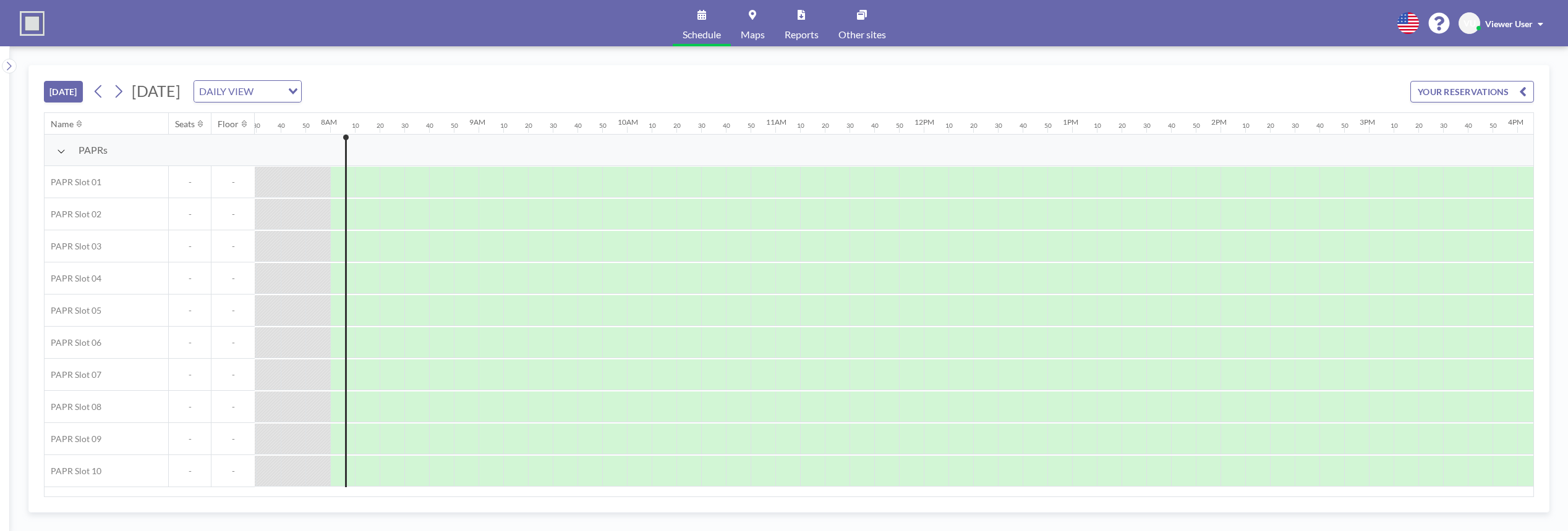
scroll to position [0, 1162]
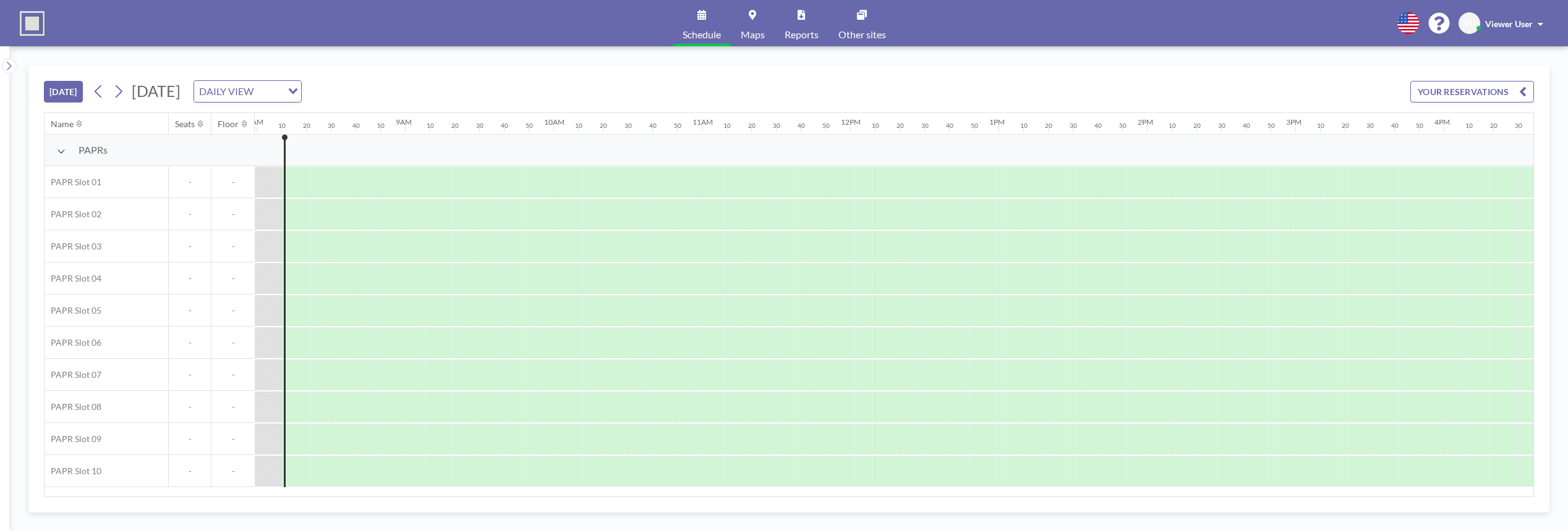
scroll to position [0, 1187]
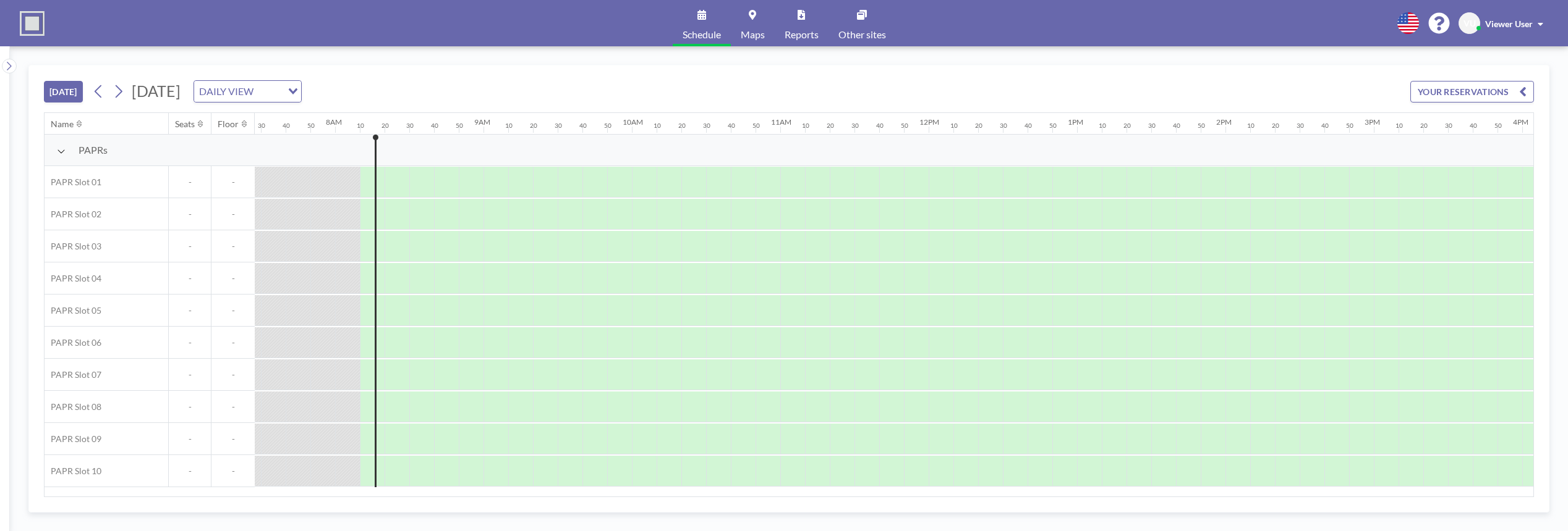
scroll to position [0, 1187]
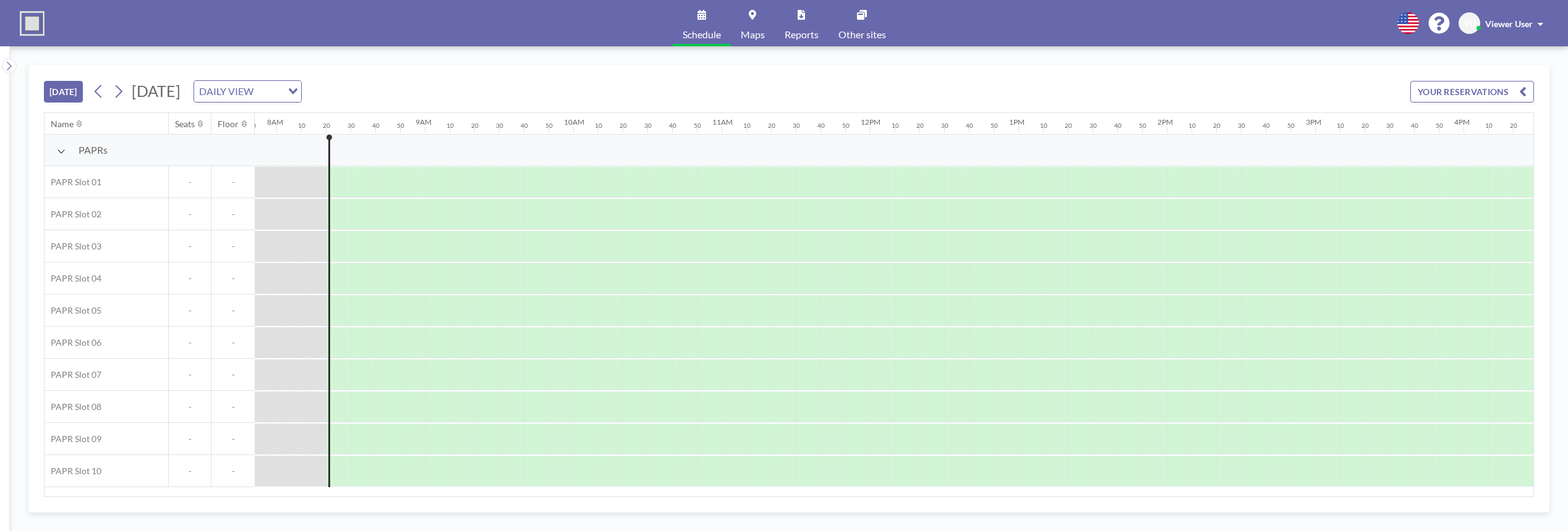
scroll to position [0, 1212]
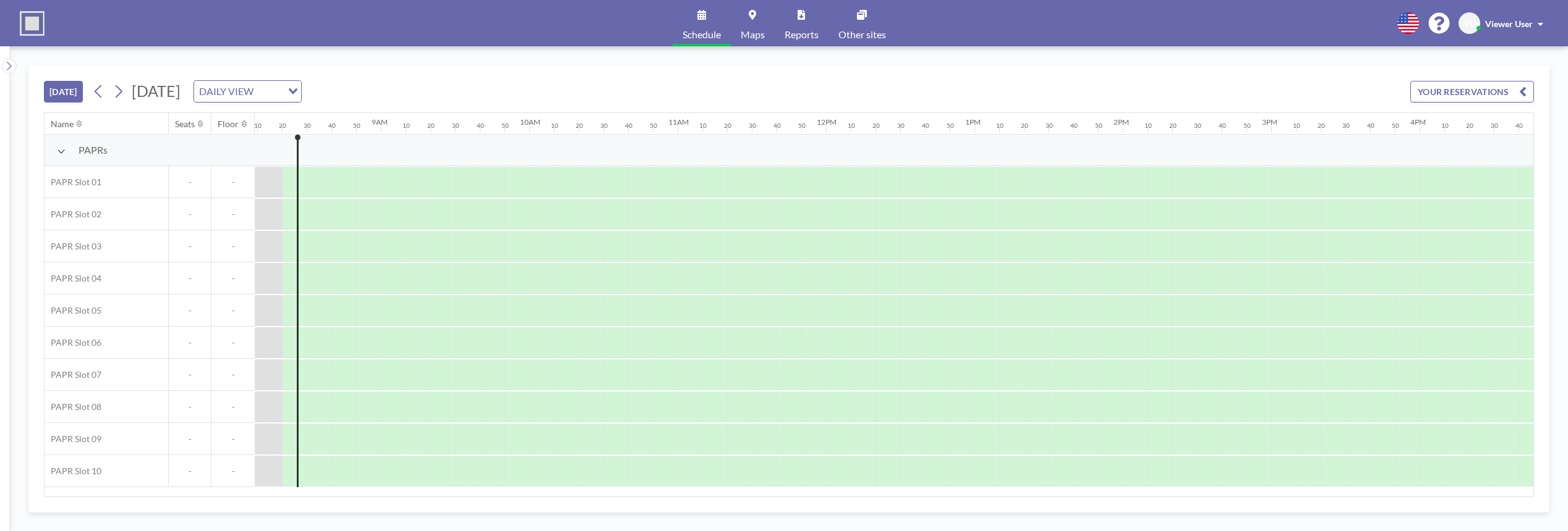
scroll to position [0, 1212]
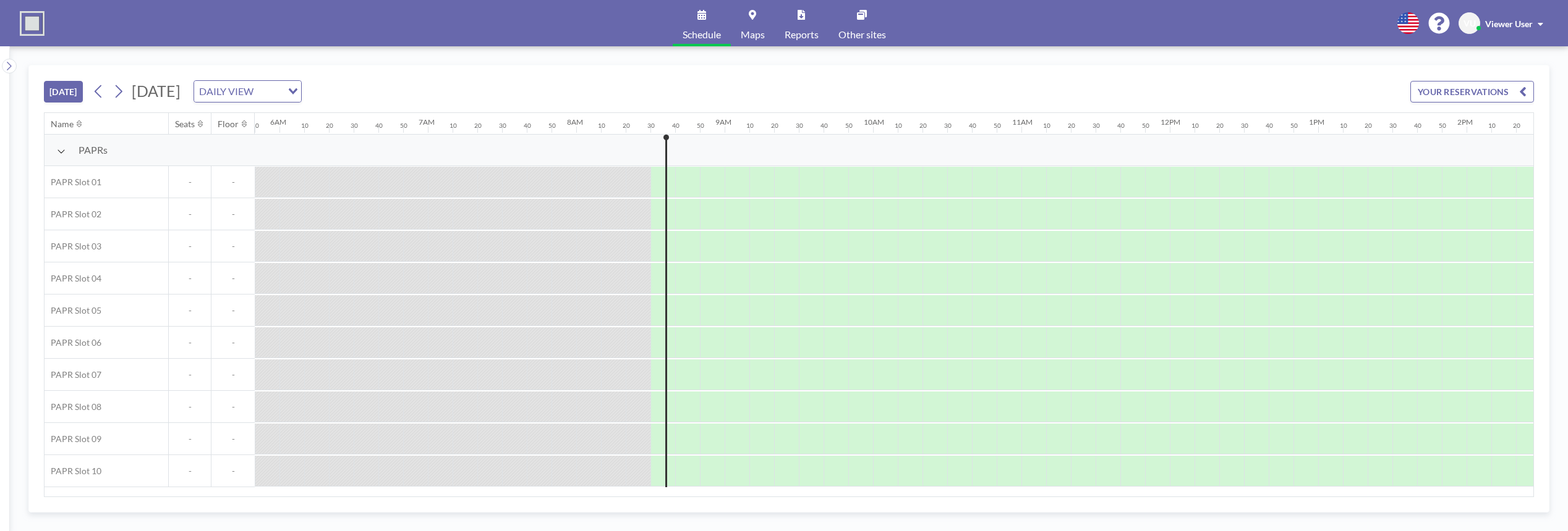
scroll to position [0, 1236]
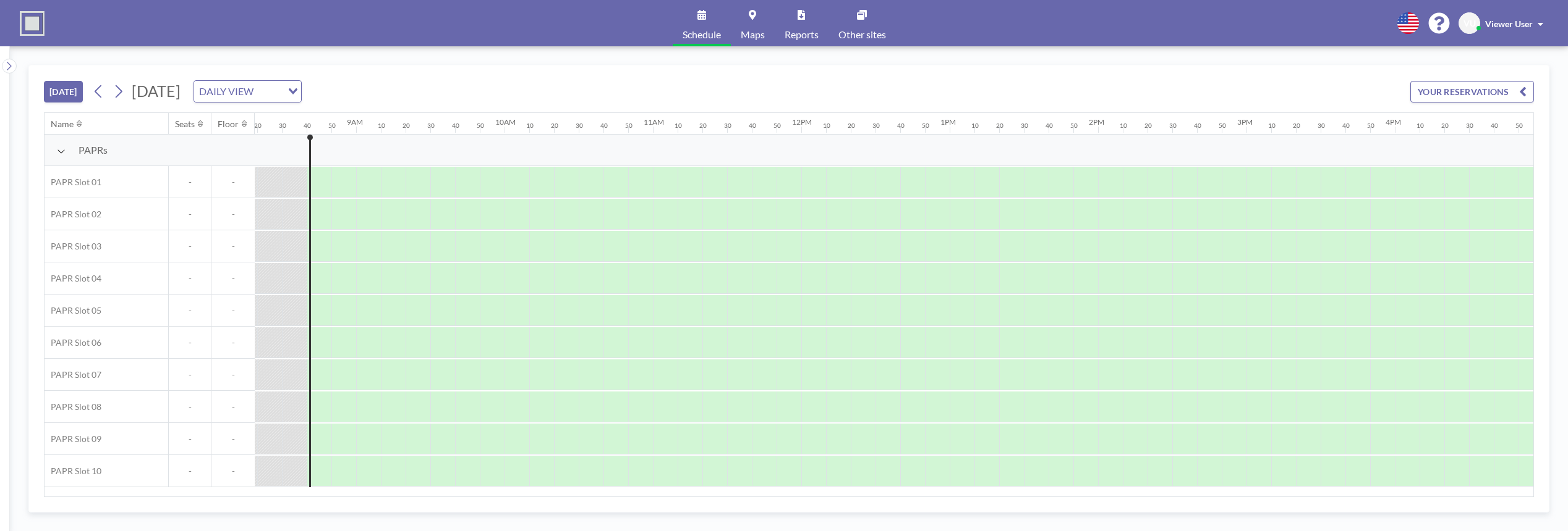
scroll to position [0, 1261]
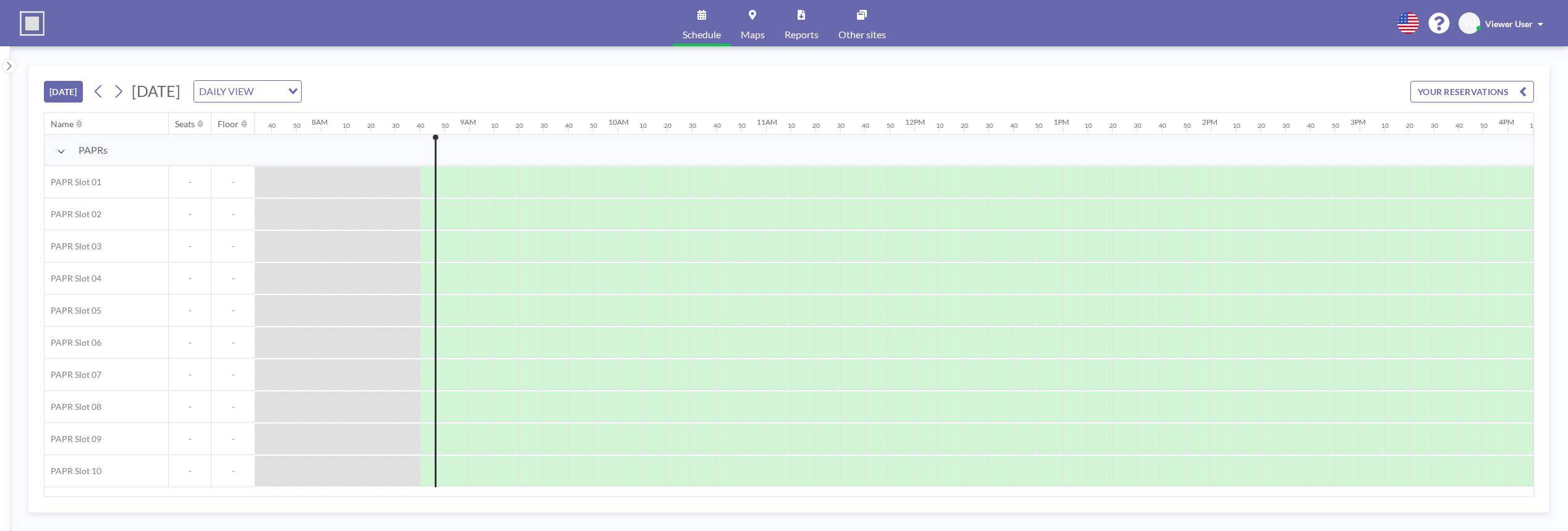
scroll to position [0, 1261]
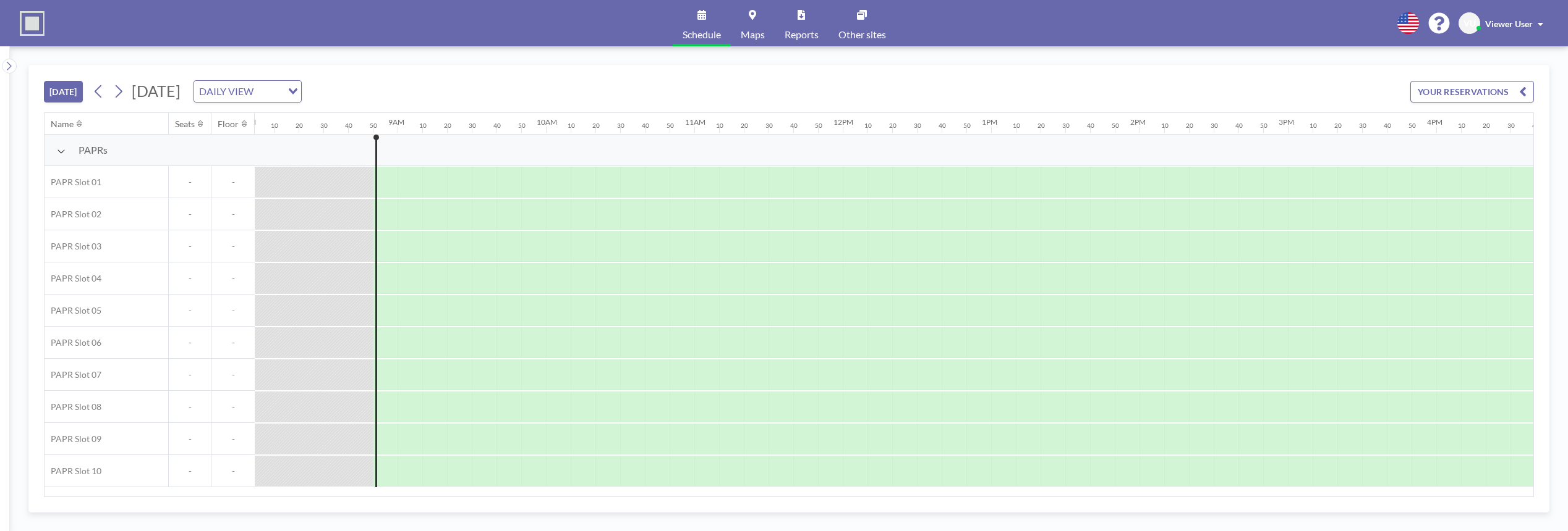
scroll to position [0, 1287]
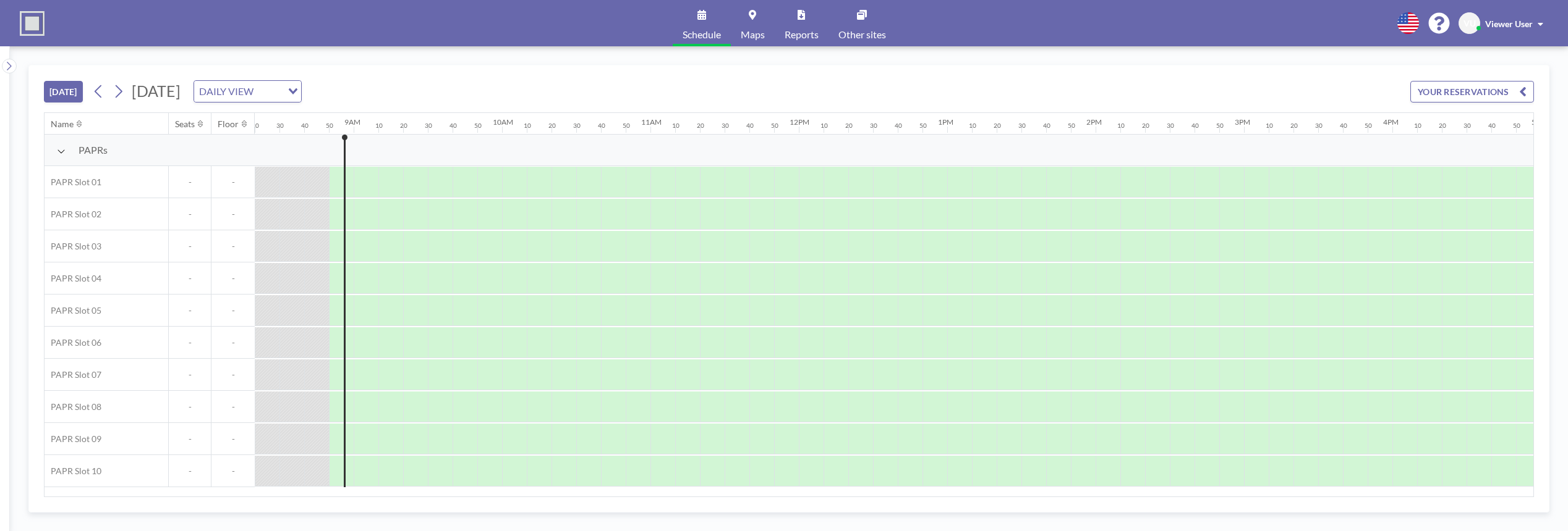
scroll to position [0, 1287]
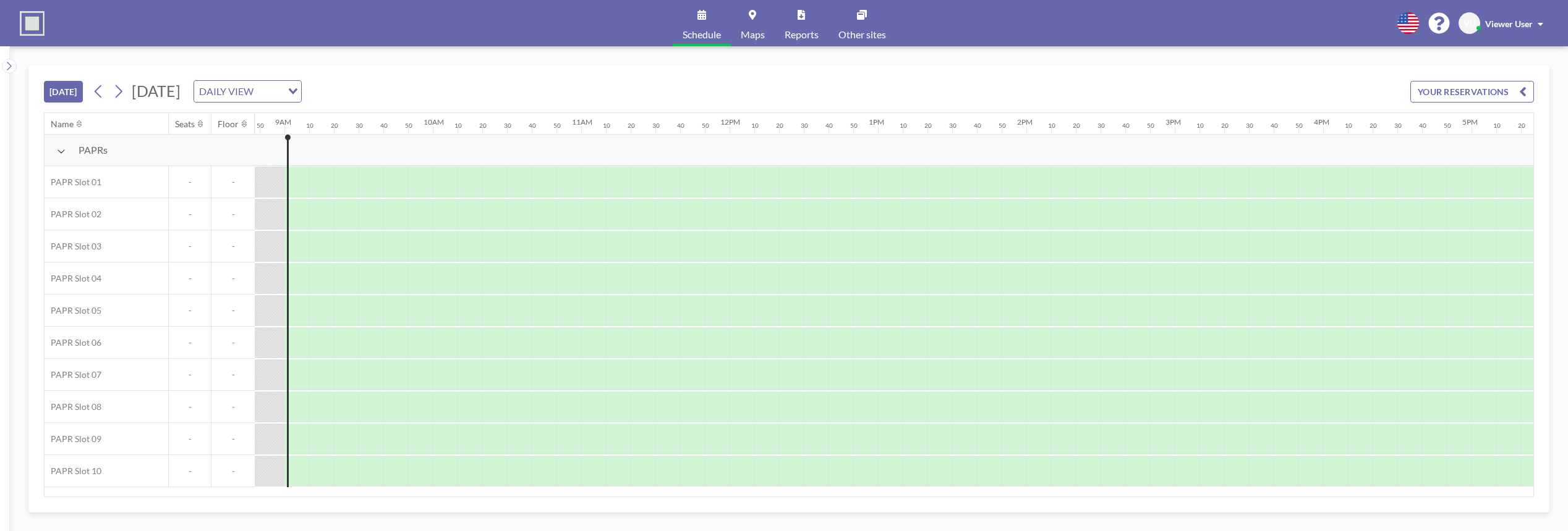
scroll to position [0, 1311]
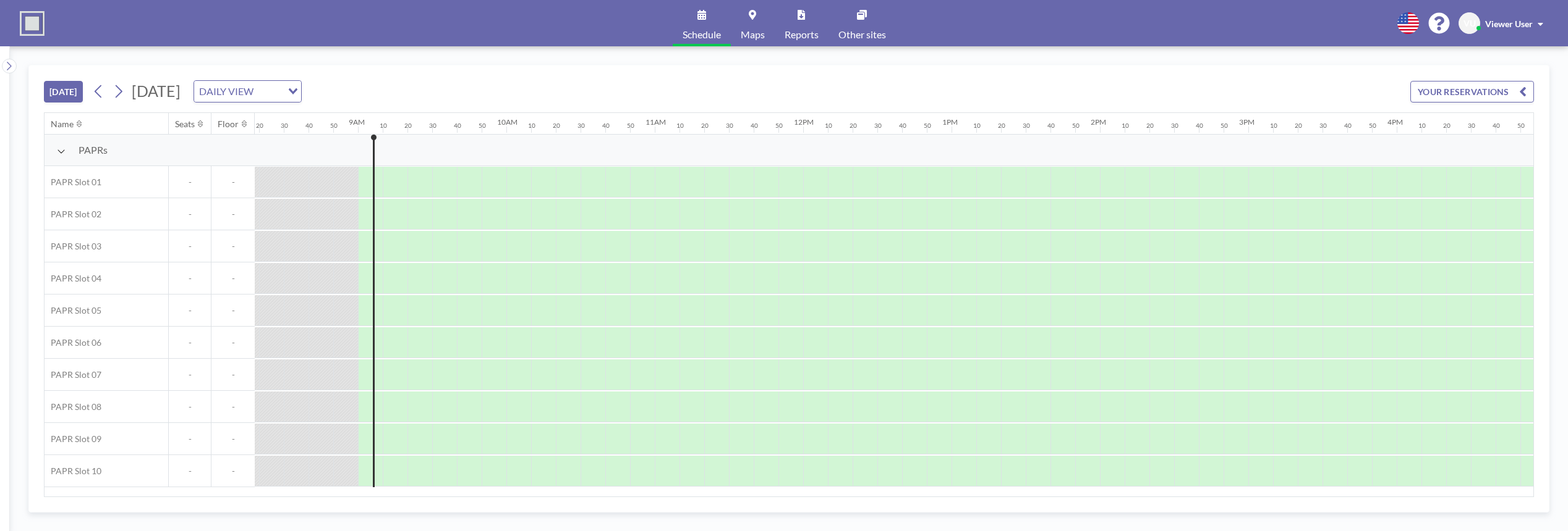
scroll to position [0, 1311]
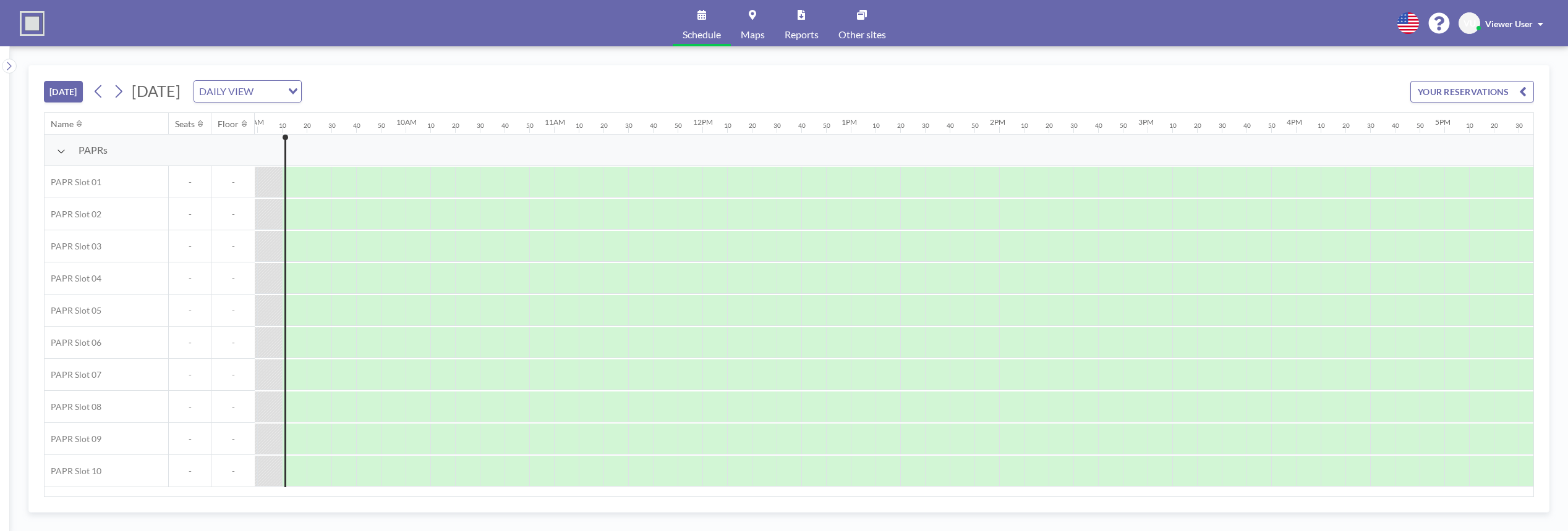
scroll to position [0, 1336]
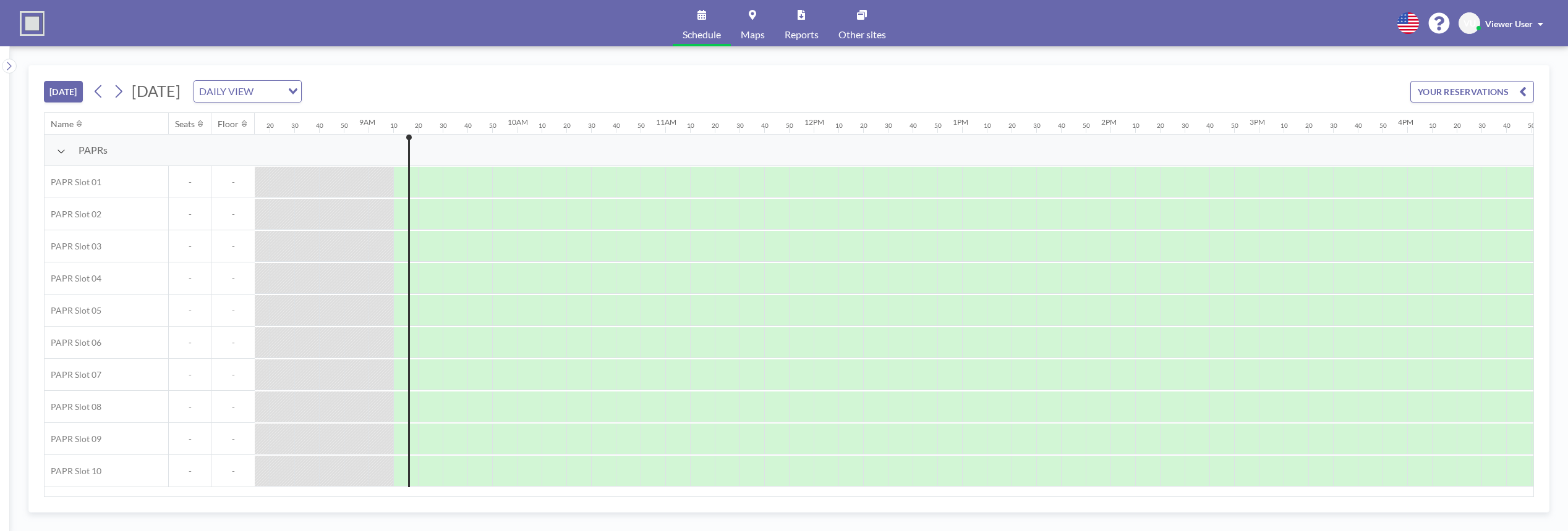
scroll to position [0, 1336]
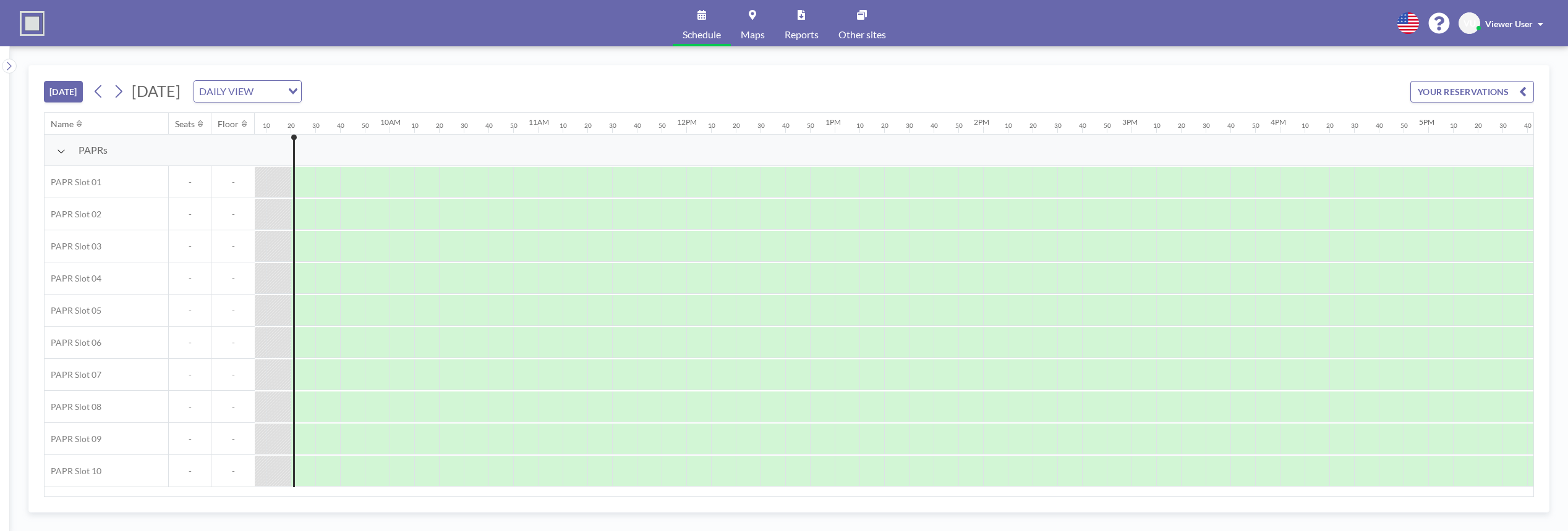
scroll to position [0, 1361]
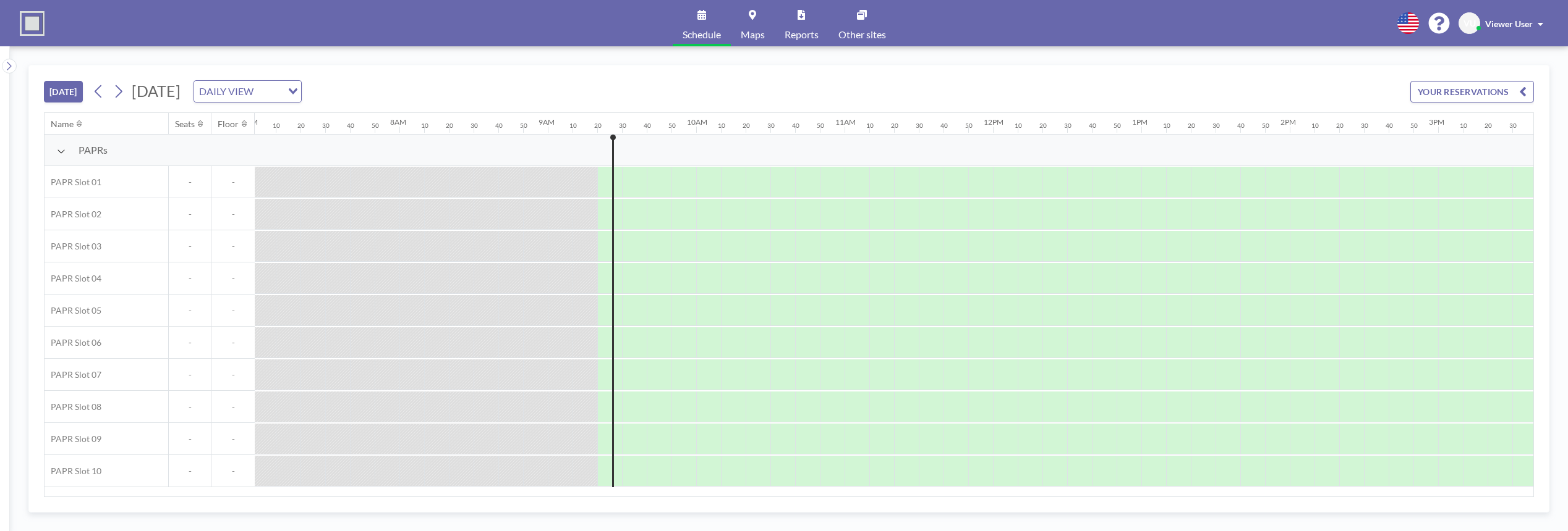
scroll to position [0, 1361]
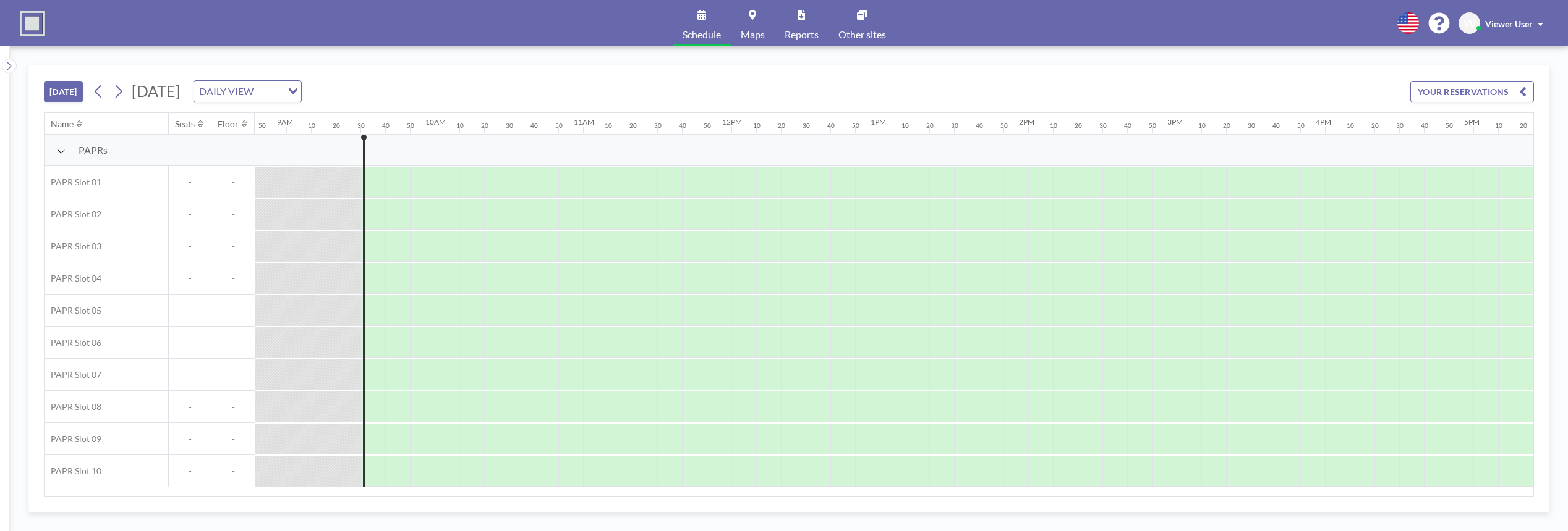
scroll to position [0, 1385]
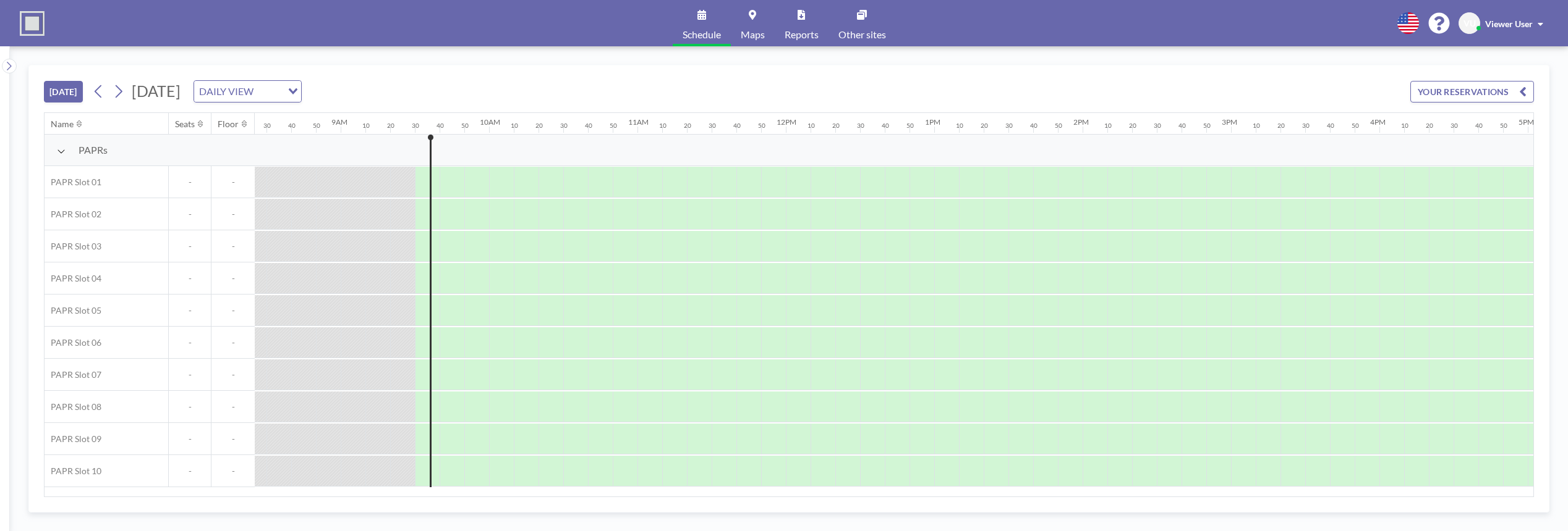
scroll to position [0, 1385]
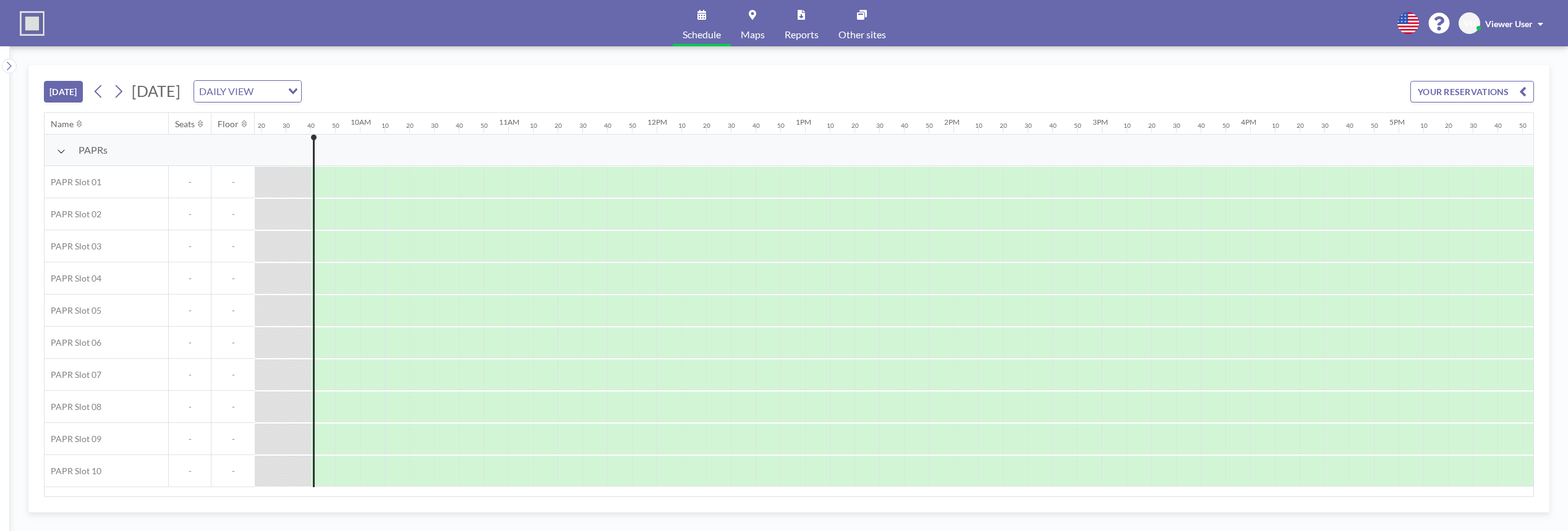
scroll to position [0, 1410]
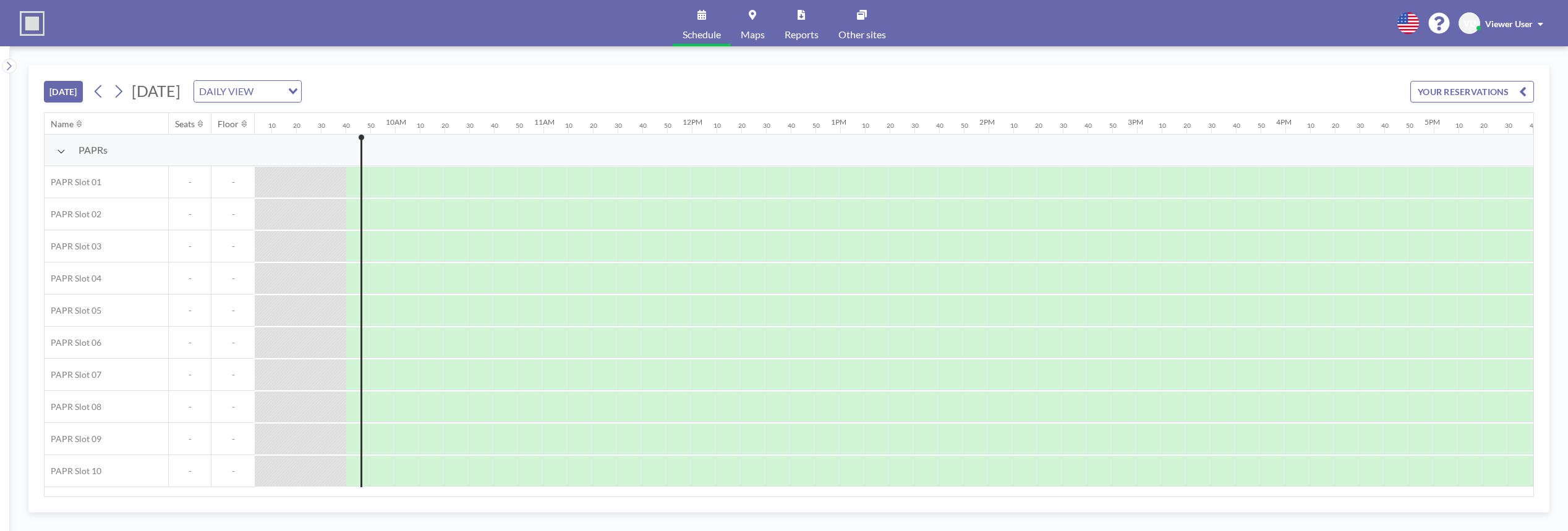
scroll to position [0, 1410]
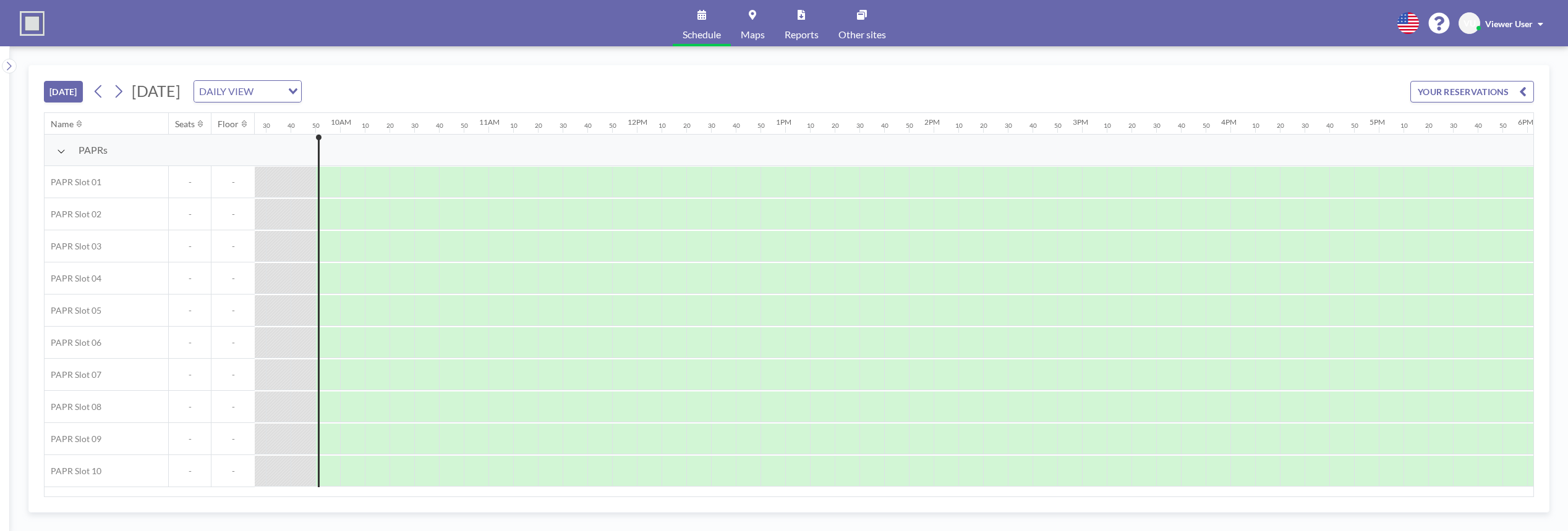
scroll to position [0, 1434]
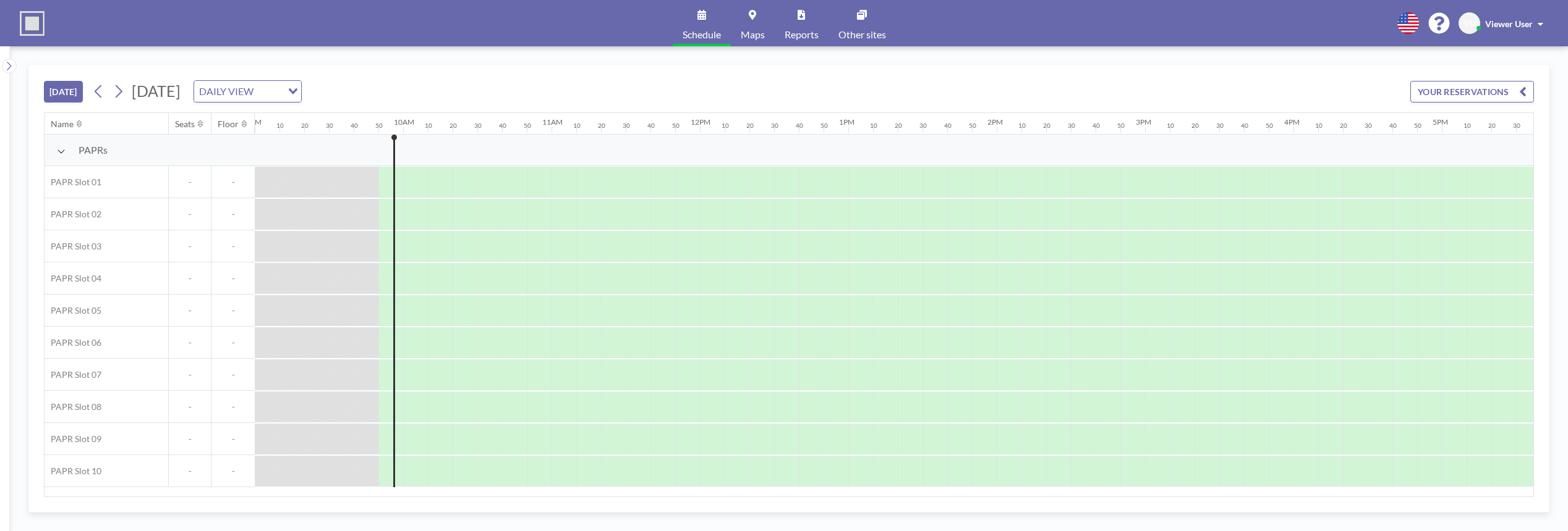
scroll to position [0, 1434]
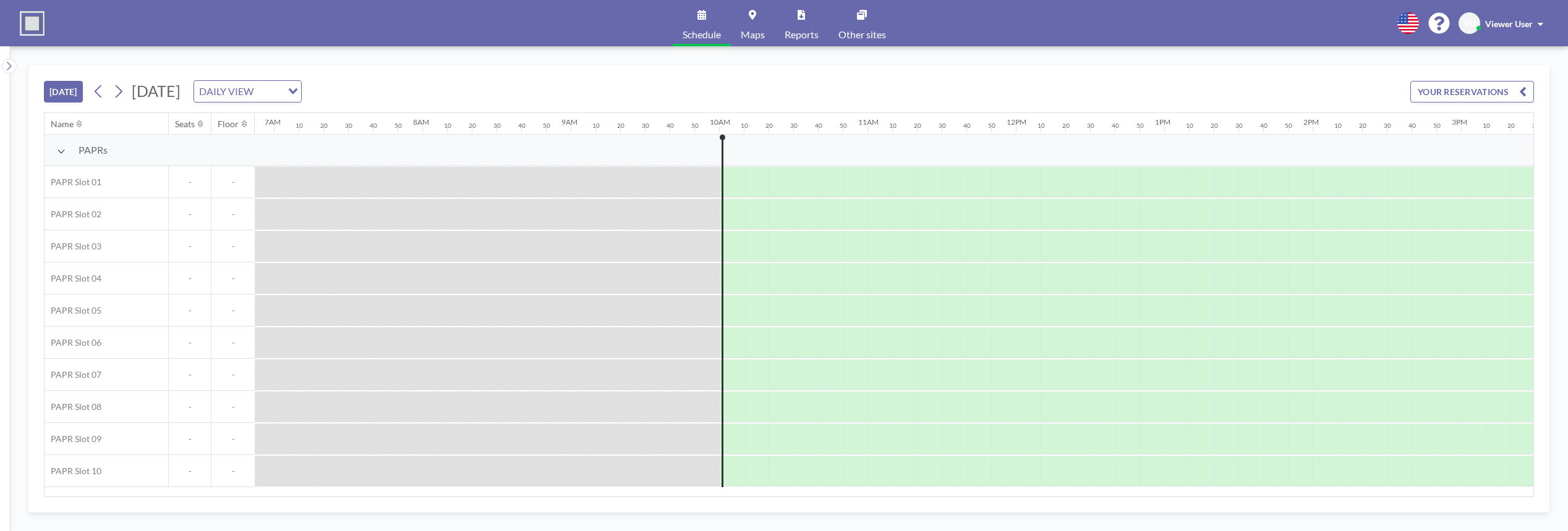
scroll to position [0, 1459]
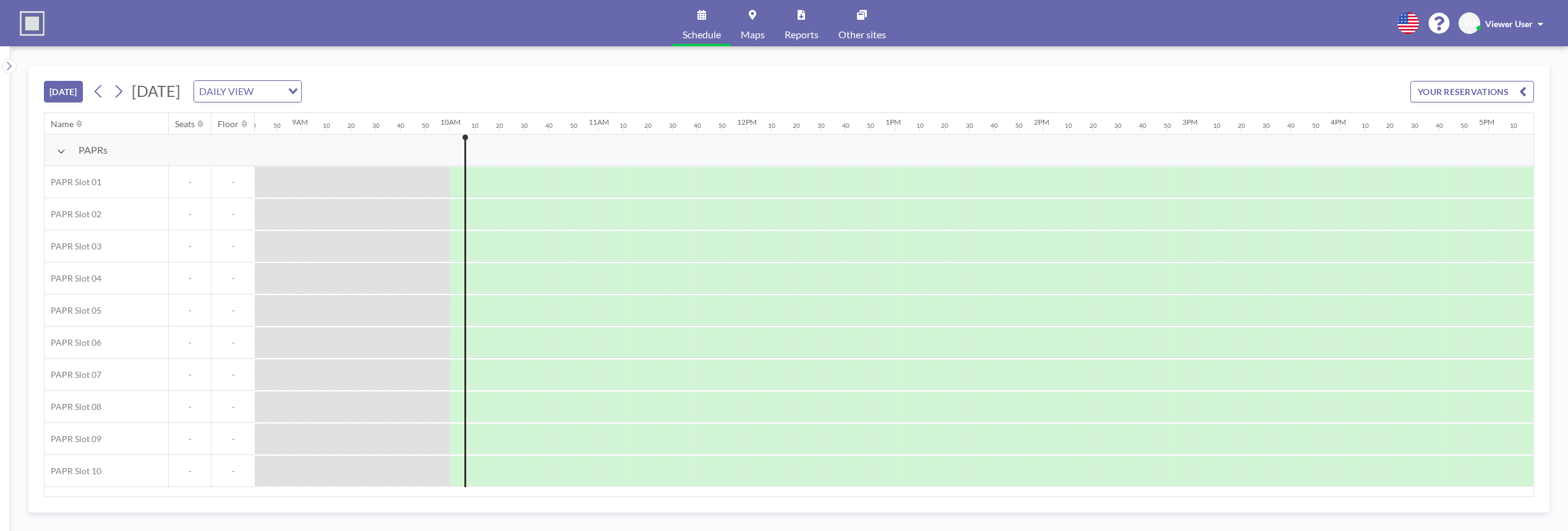
scroll to position [0, 1459]
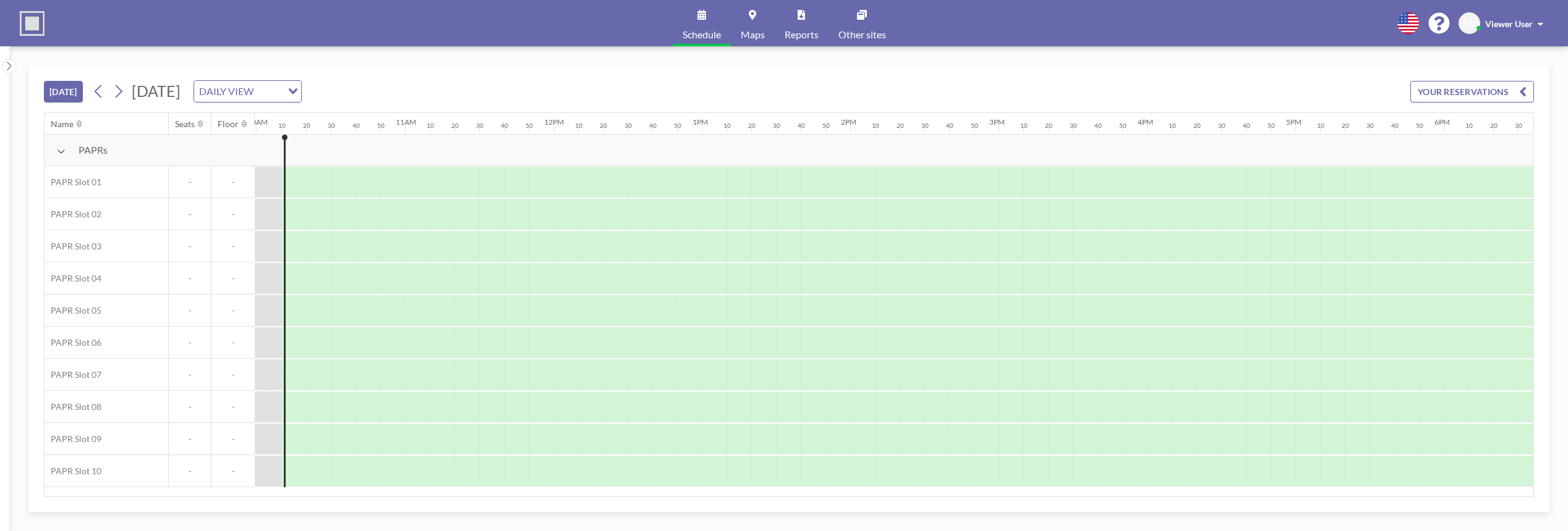
scroll to position [0, 1484]
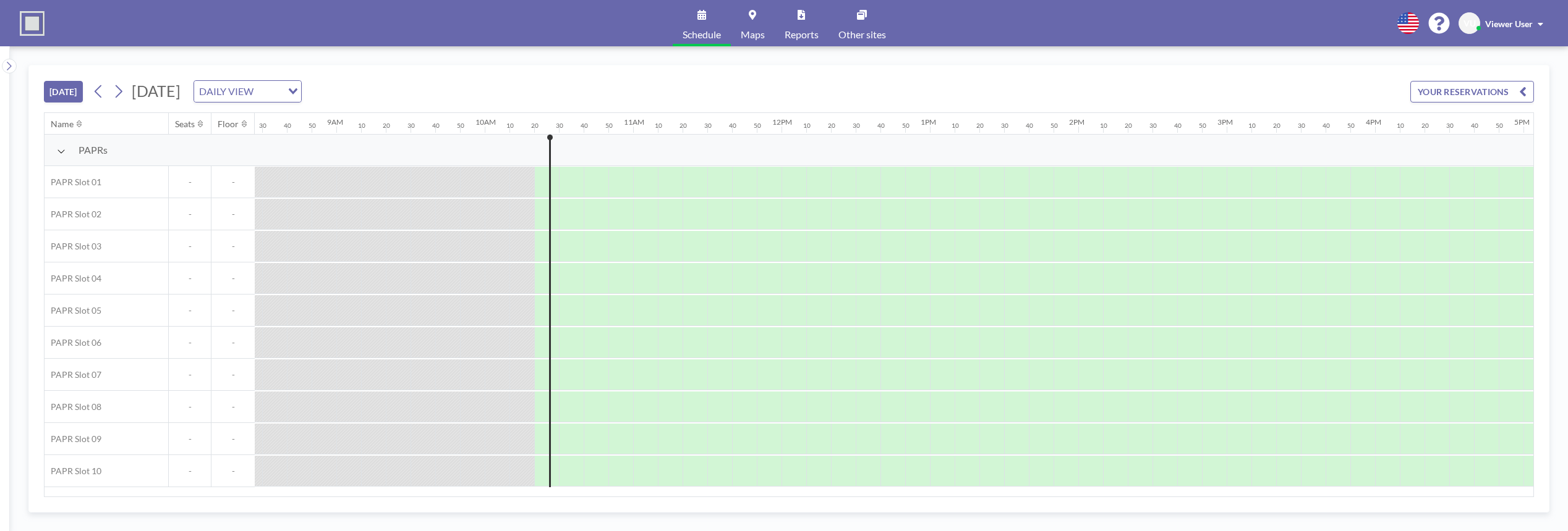
scroll to position [0, 1509]
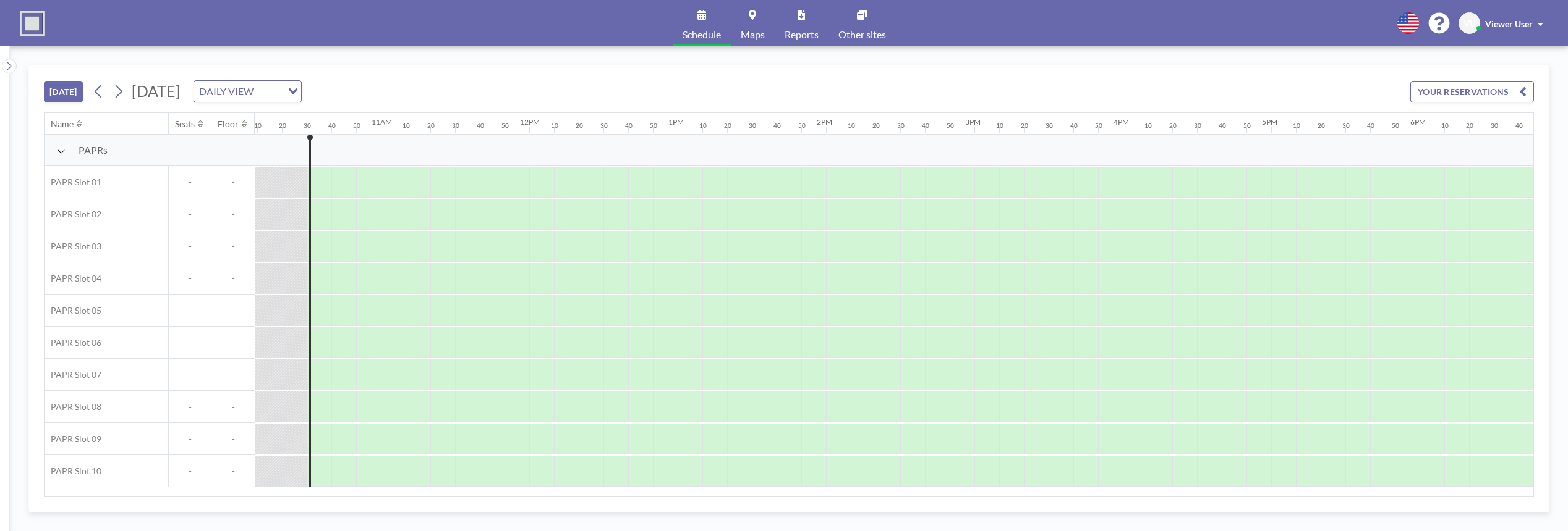
scroll to position [0, 1534]
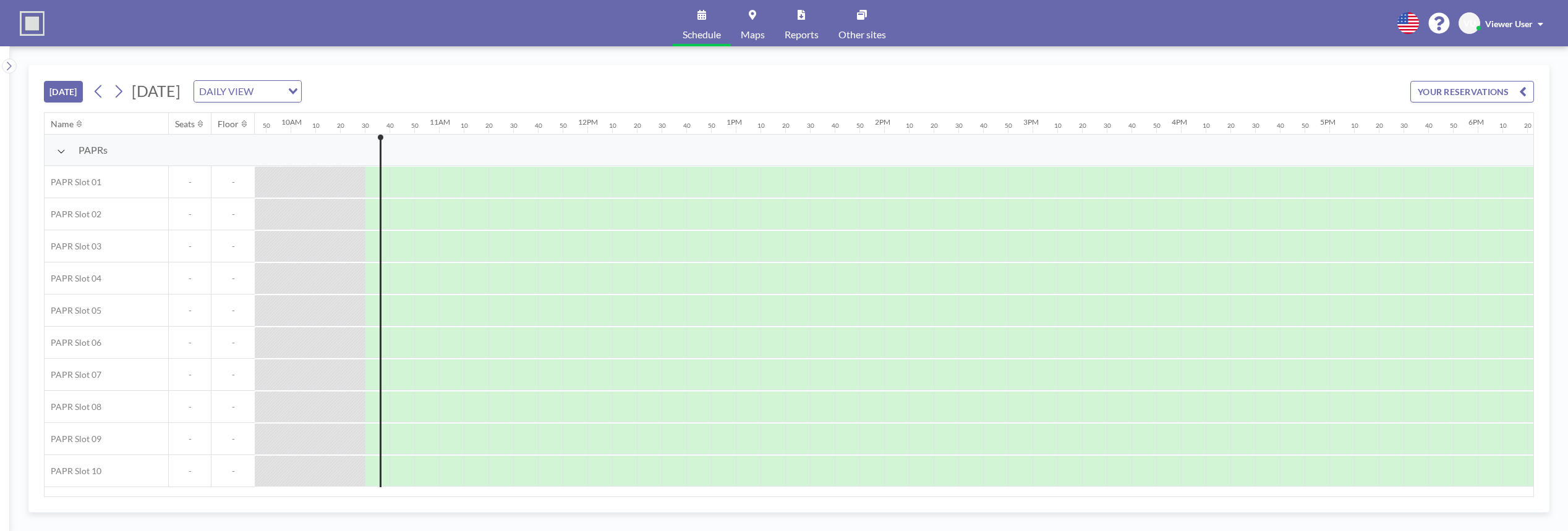
scroll to position [0, 1534]
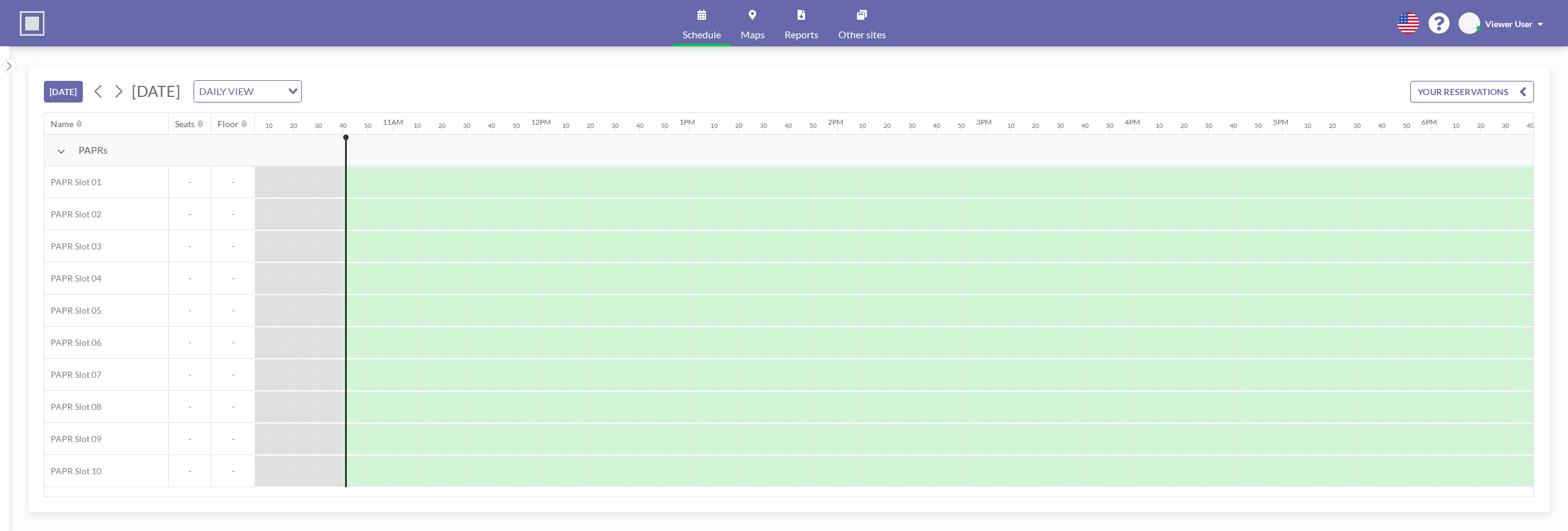
scroll to position [0, 1559]
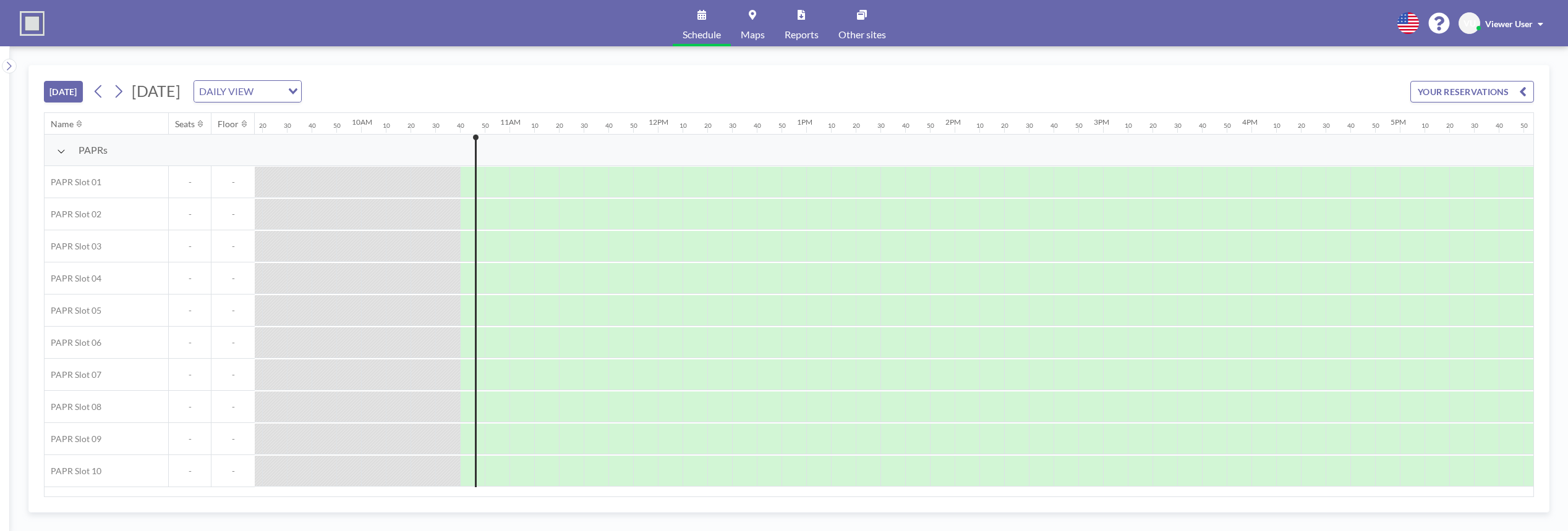
scroll to position [0, 1559]
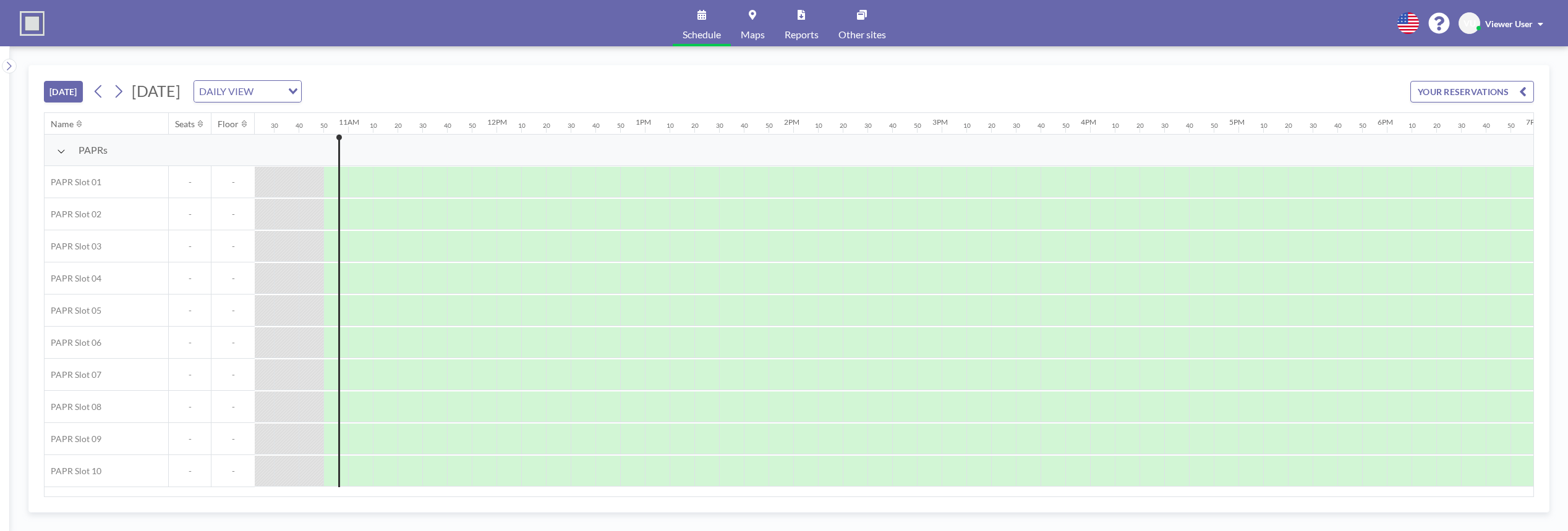
scroll to position [0, 1583]
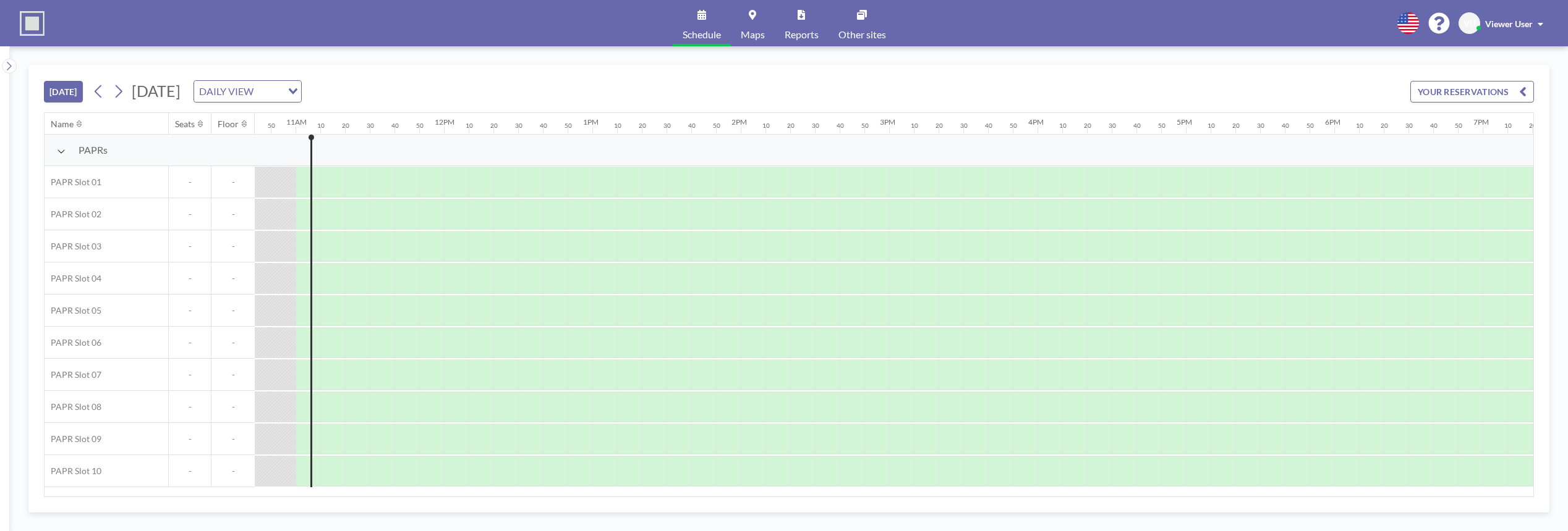
scroll to position [0, 1608]
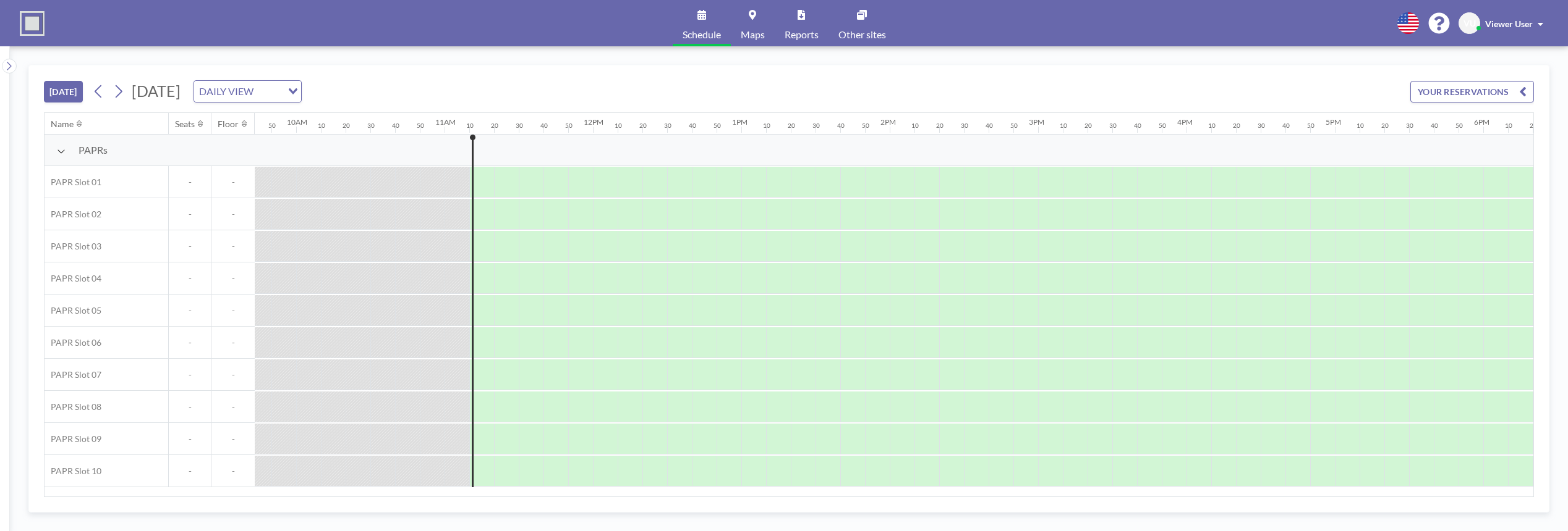
scroll to position [0, 1632]
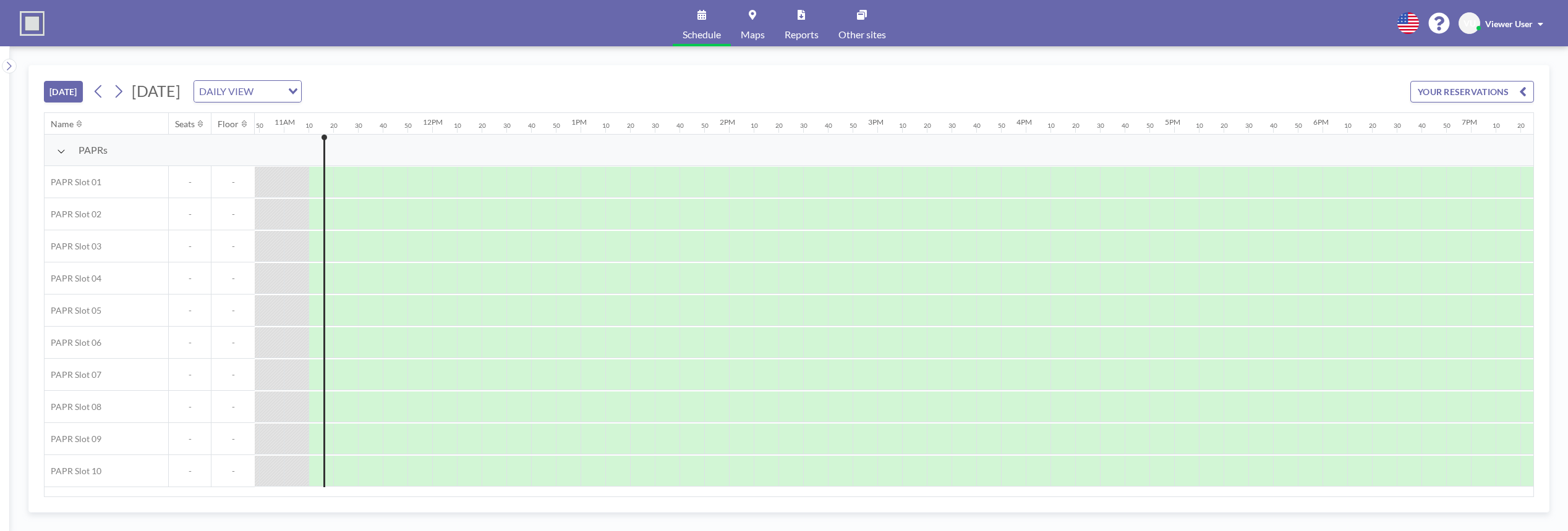
scroll to position [0, 1632]
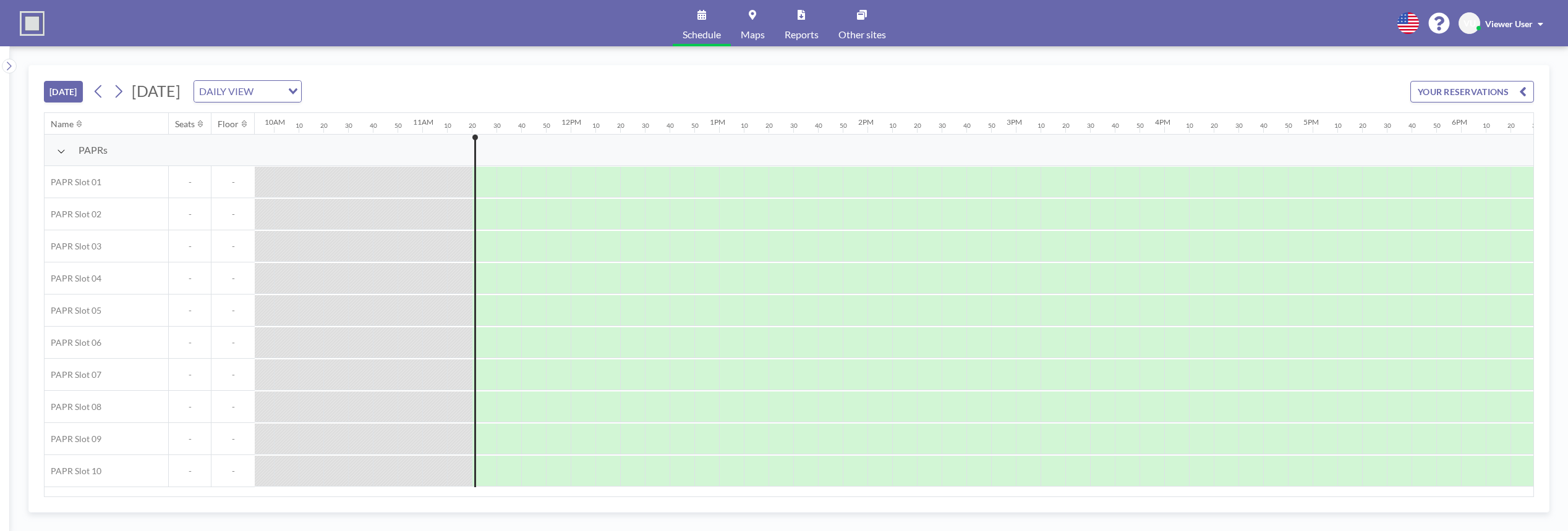
scroll to position [0, 1657]
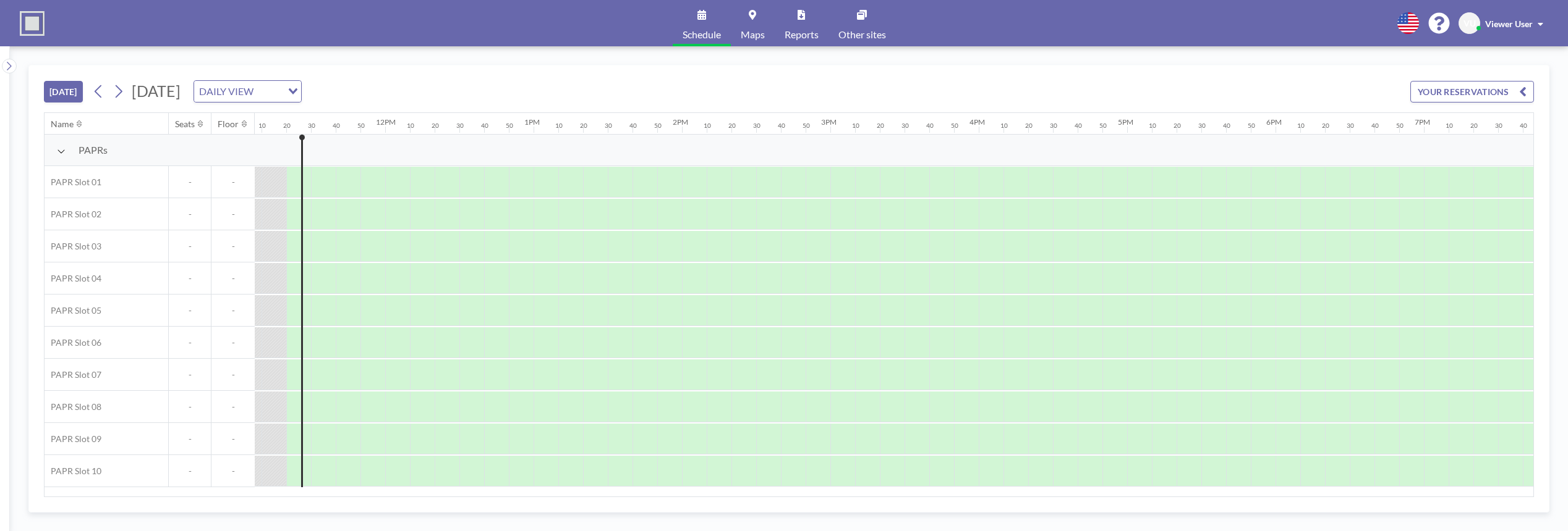
scroll to position [0, 1657]
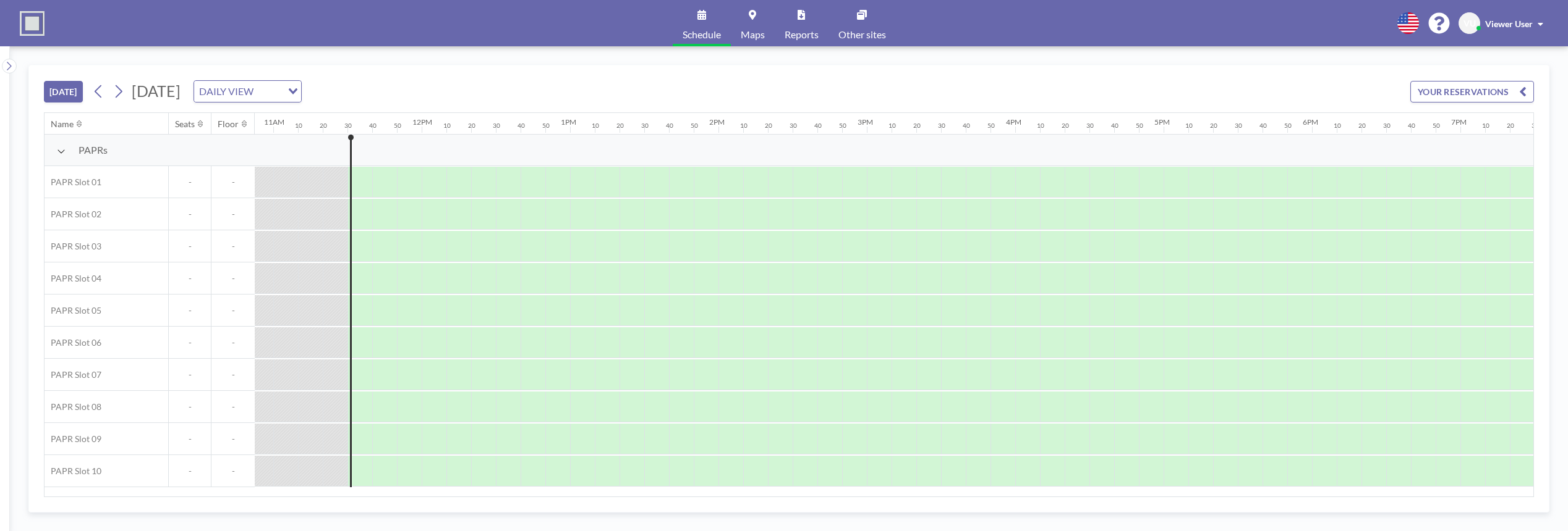
scroll to position [0, 1682]
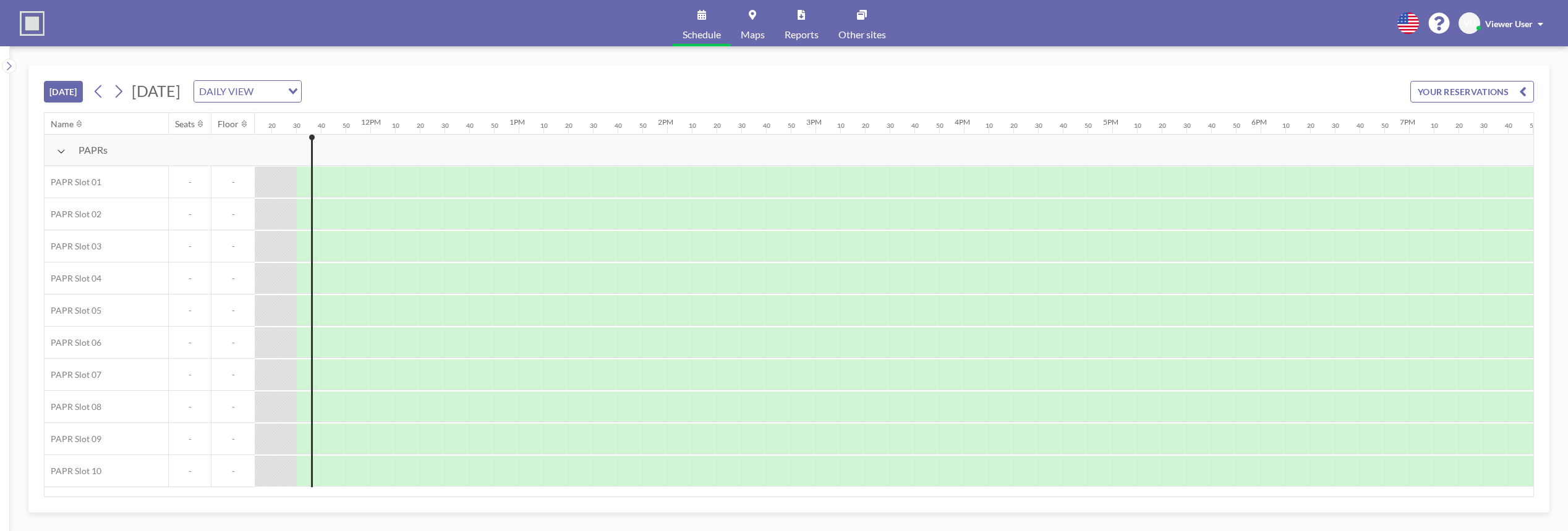
scroll to position [0, 1682]
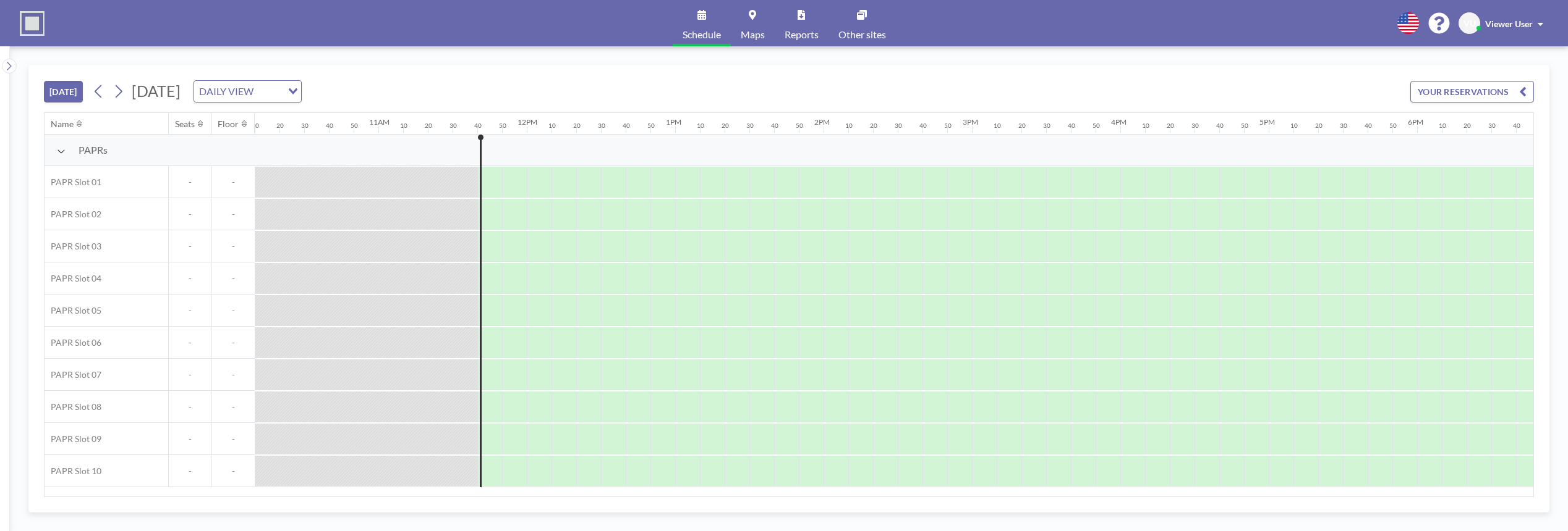
scroll to position [0, 1706]
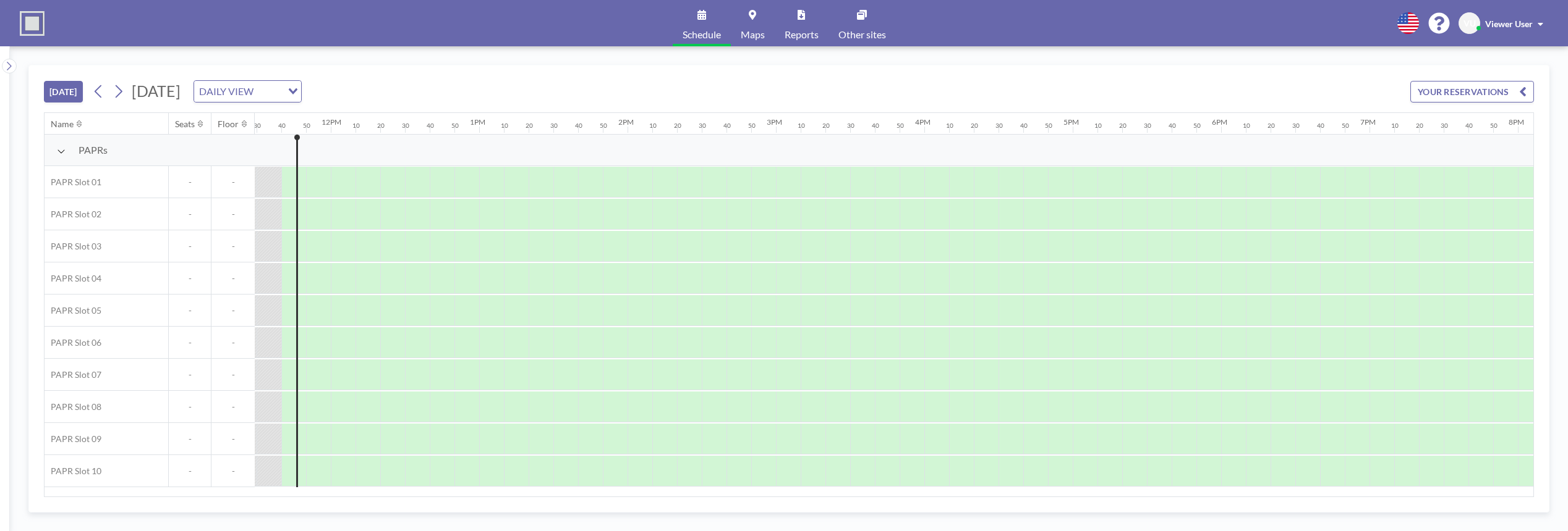
scroll to position [0, 1706]
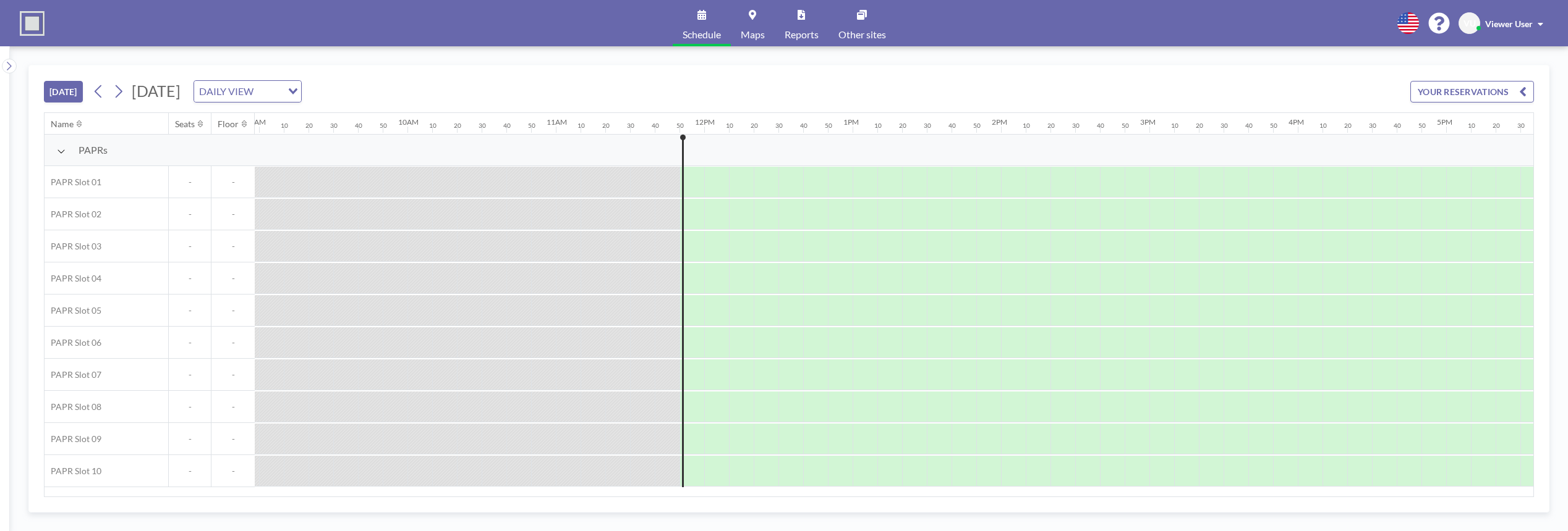
scroll to position [0, 1731]
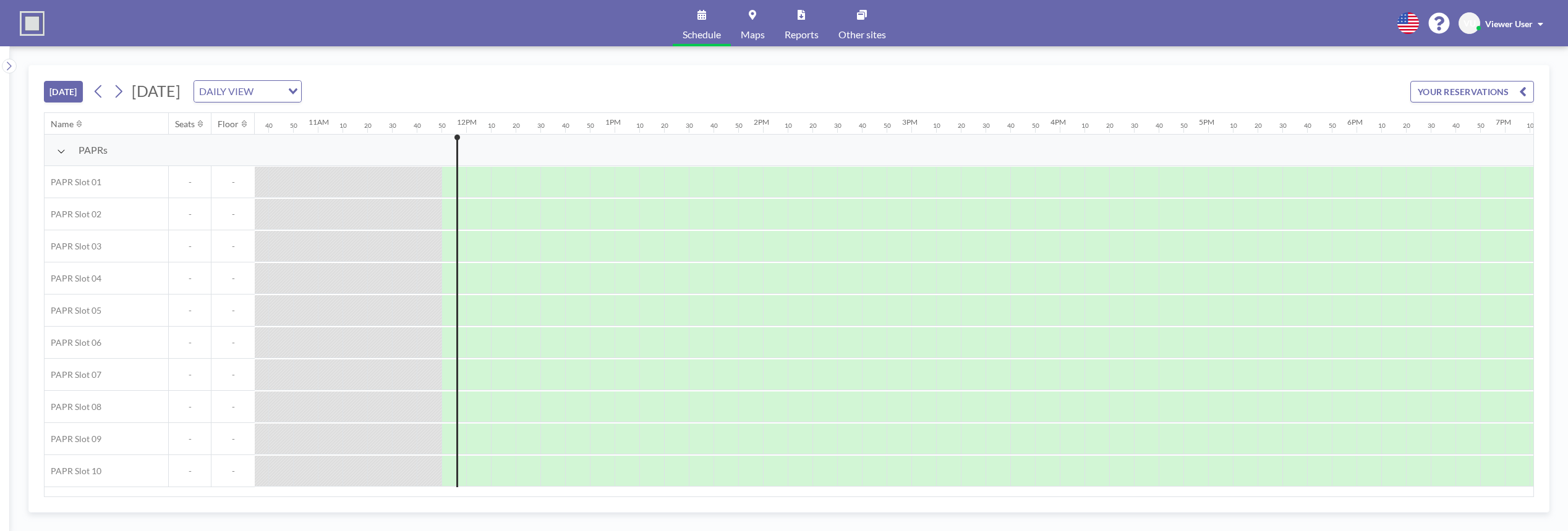
scroll to position [0, 1731]
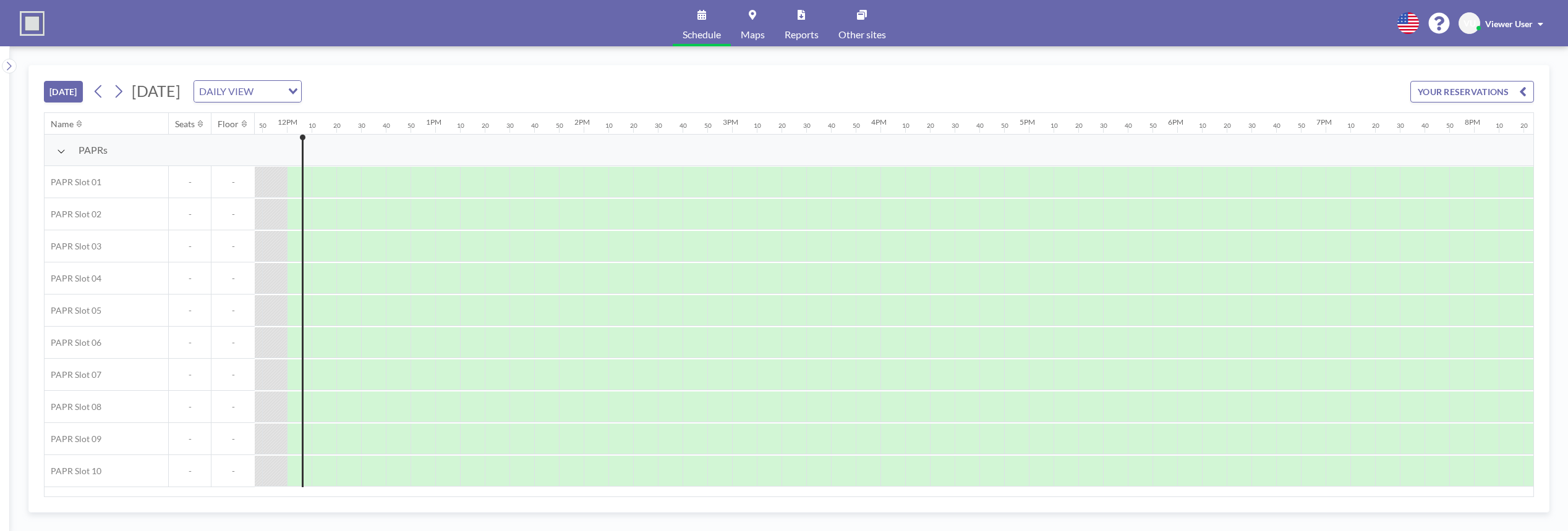
scroll to position [0, 1757]
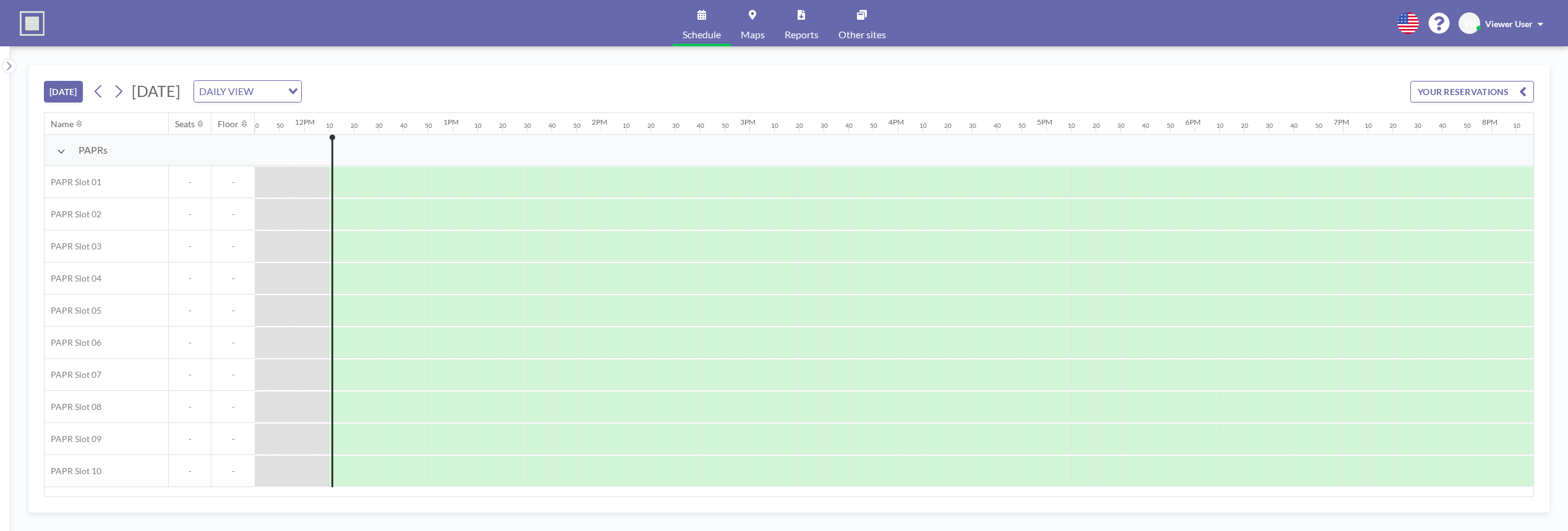
scroll to position [0, 1781]
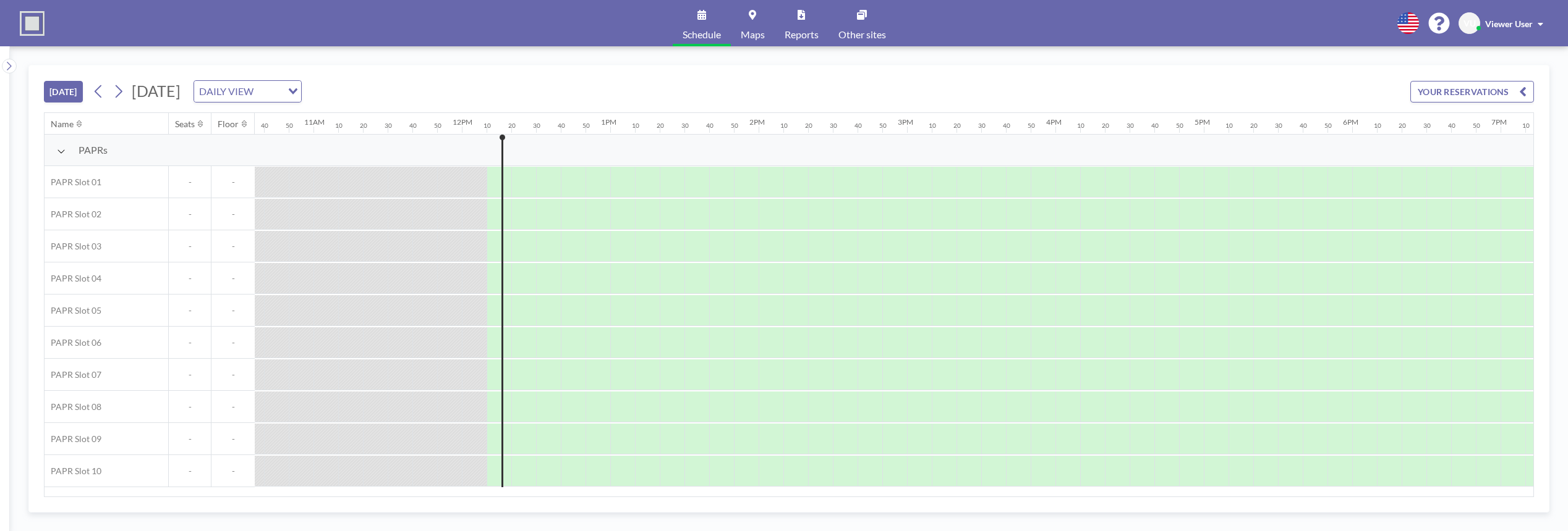
scroll to position [0, 1781]
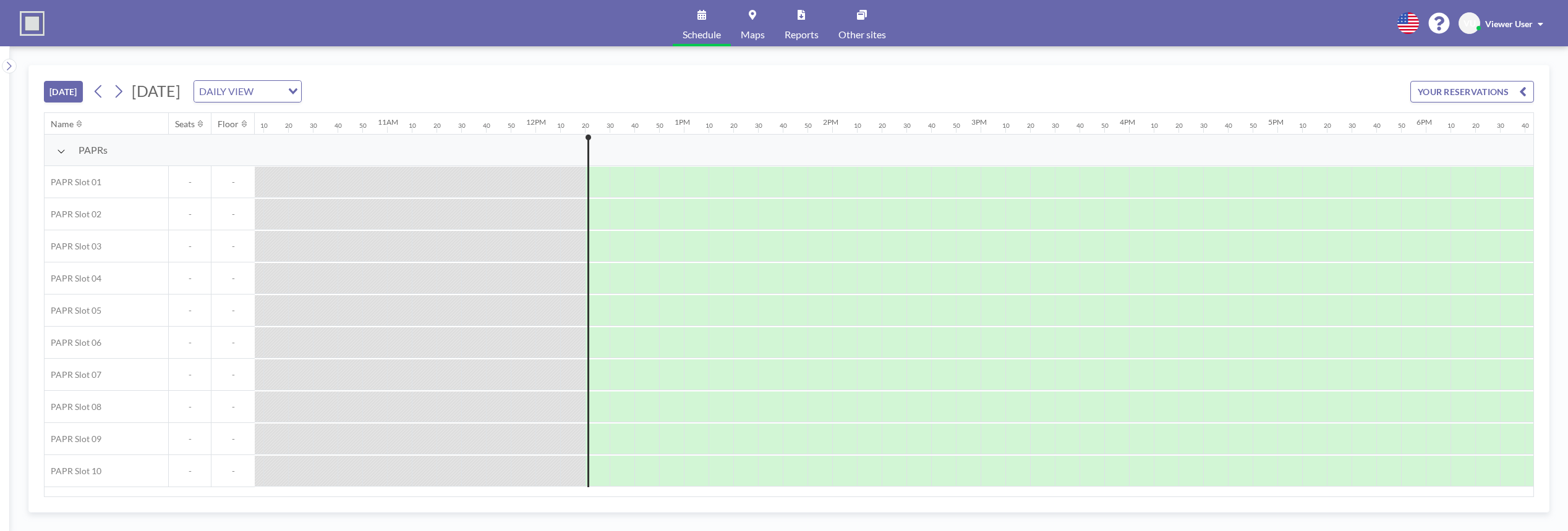
scroll to position [0, 1806]
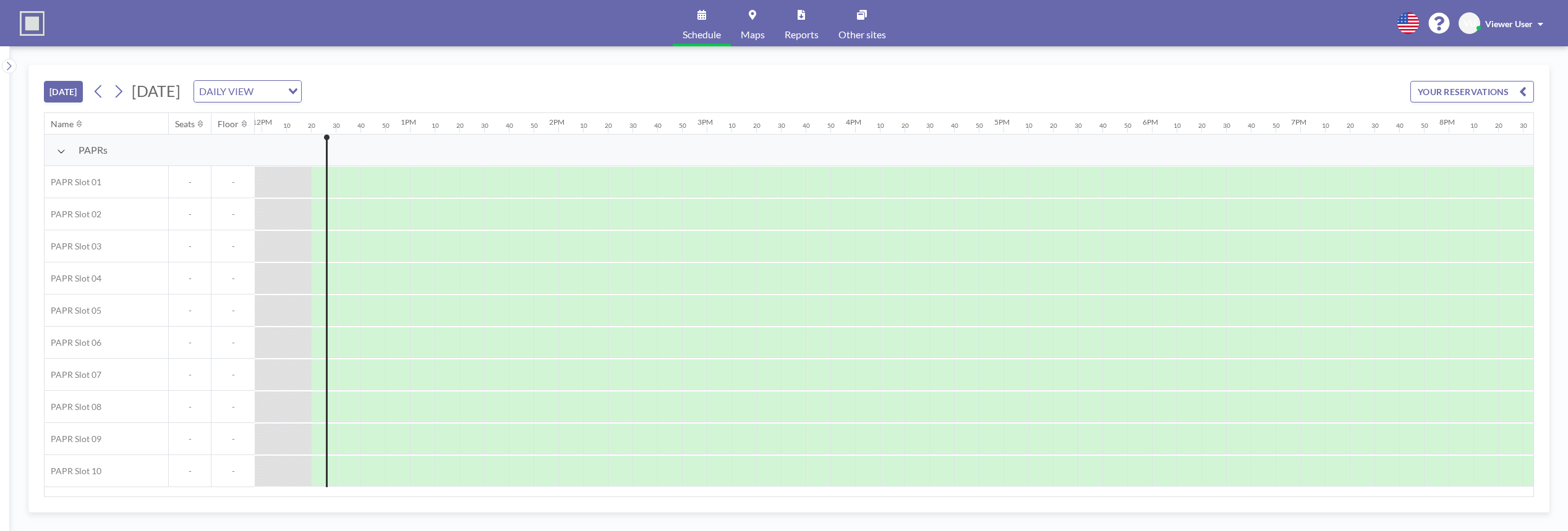
scroll to position [0, 1806]
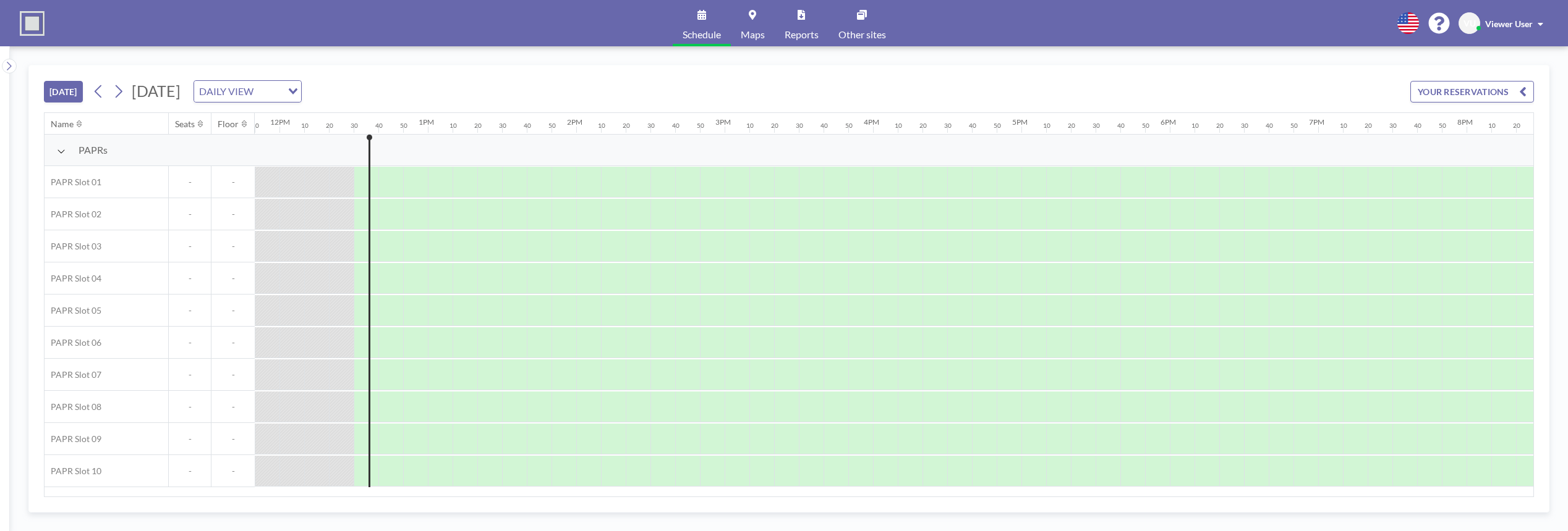
scroll to position [0, 1830]
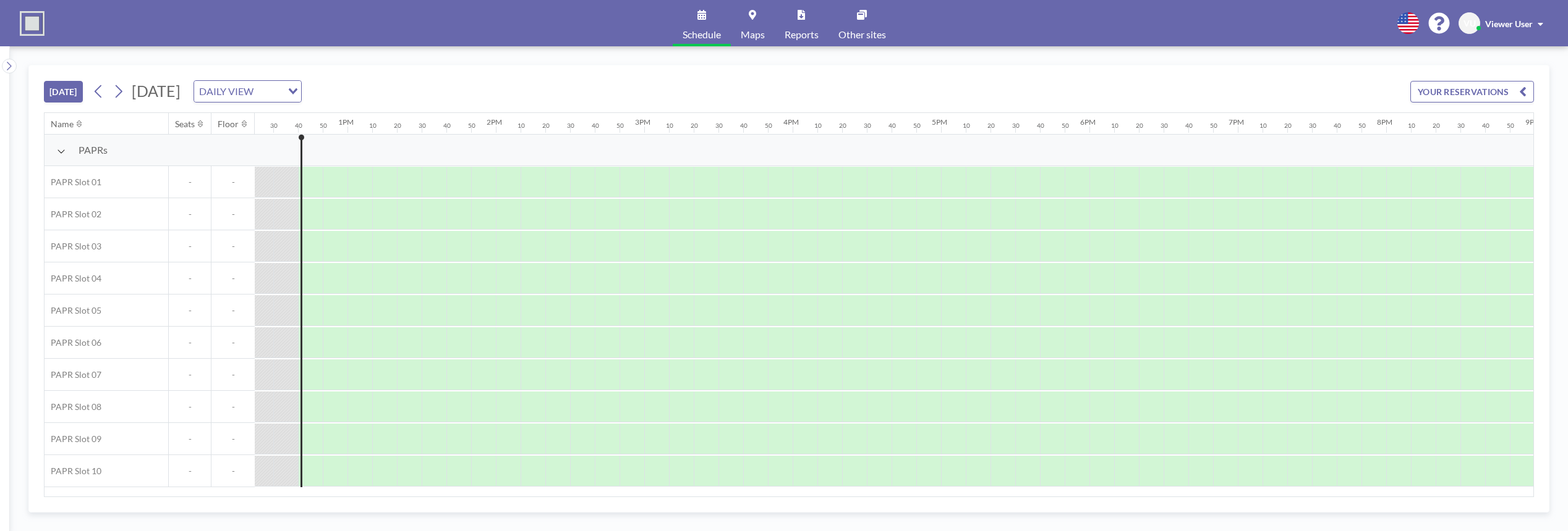
scroll to position [0, 1855]
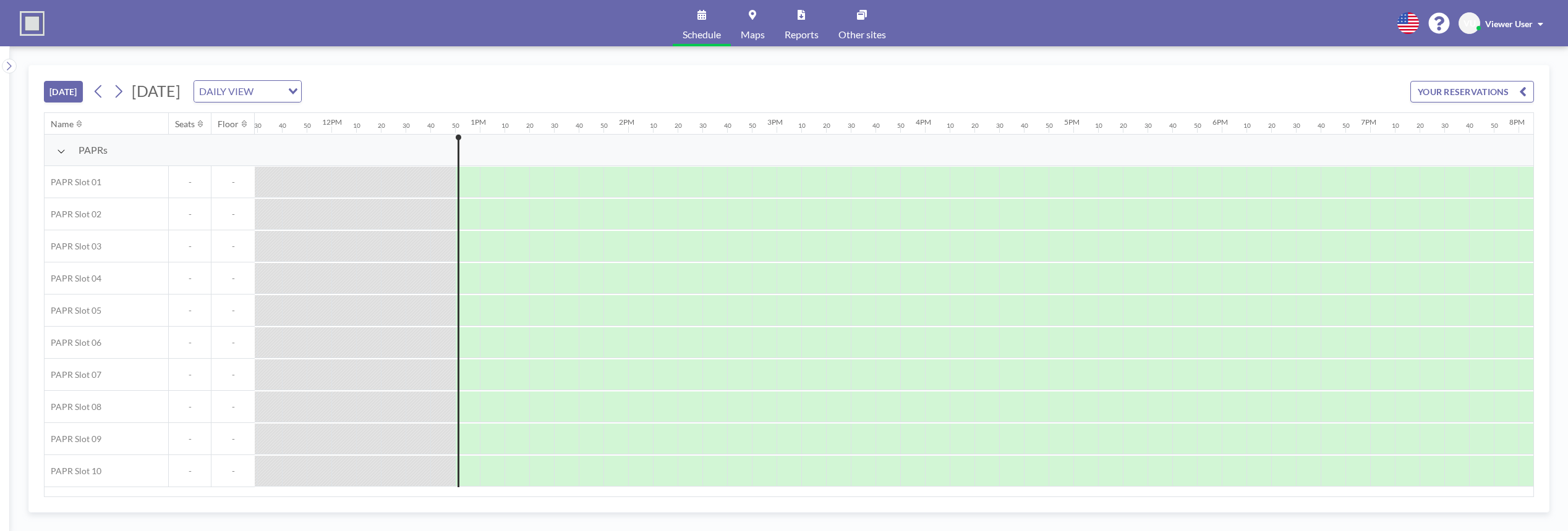
scroll to position [0, 1880]
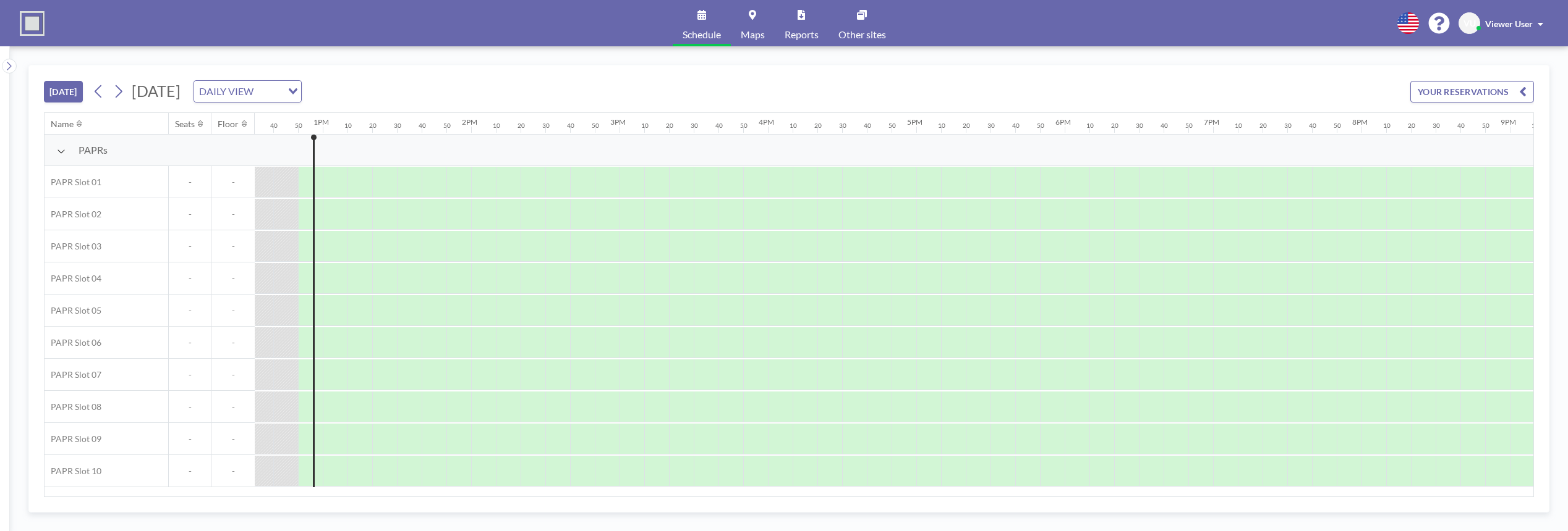
scroll to position [0, 1880]
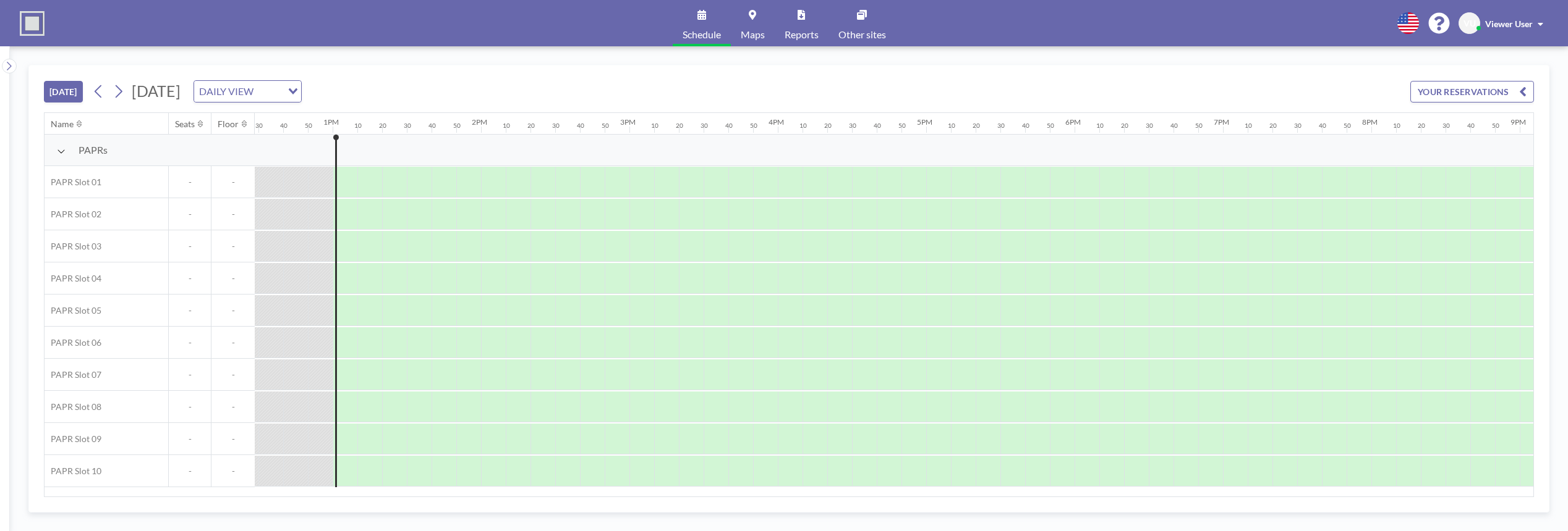
scroll to position [0, 1904]
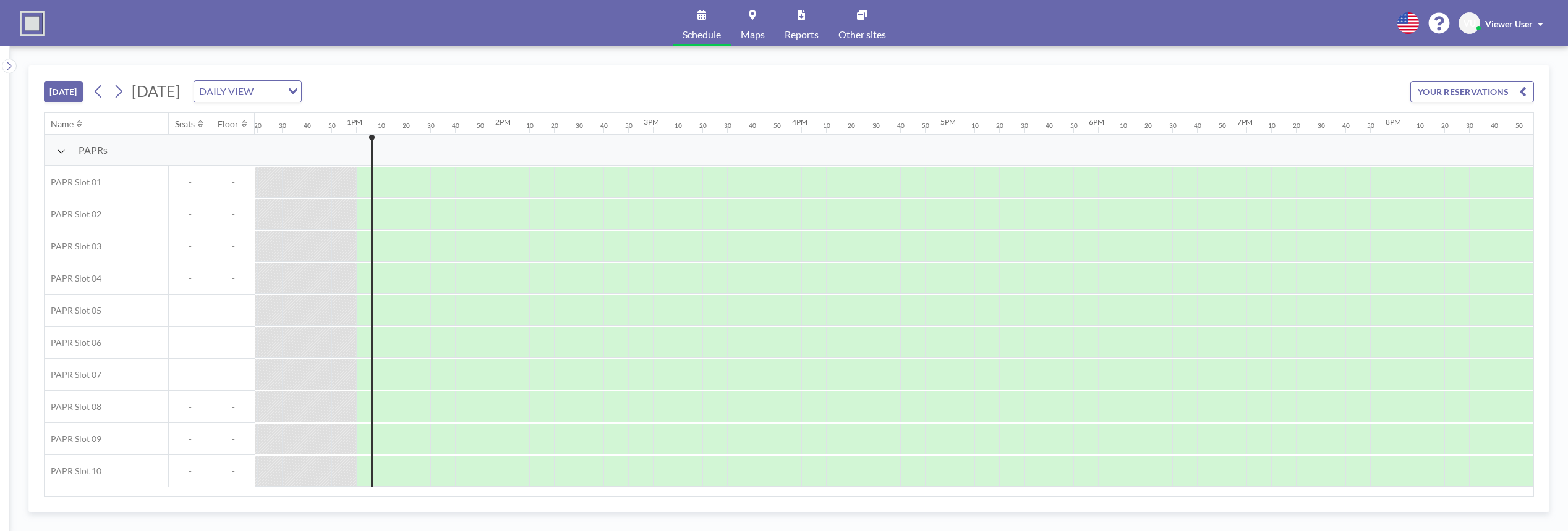
scroll to position [0, 1904]
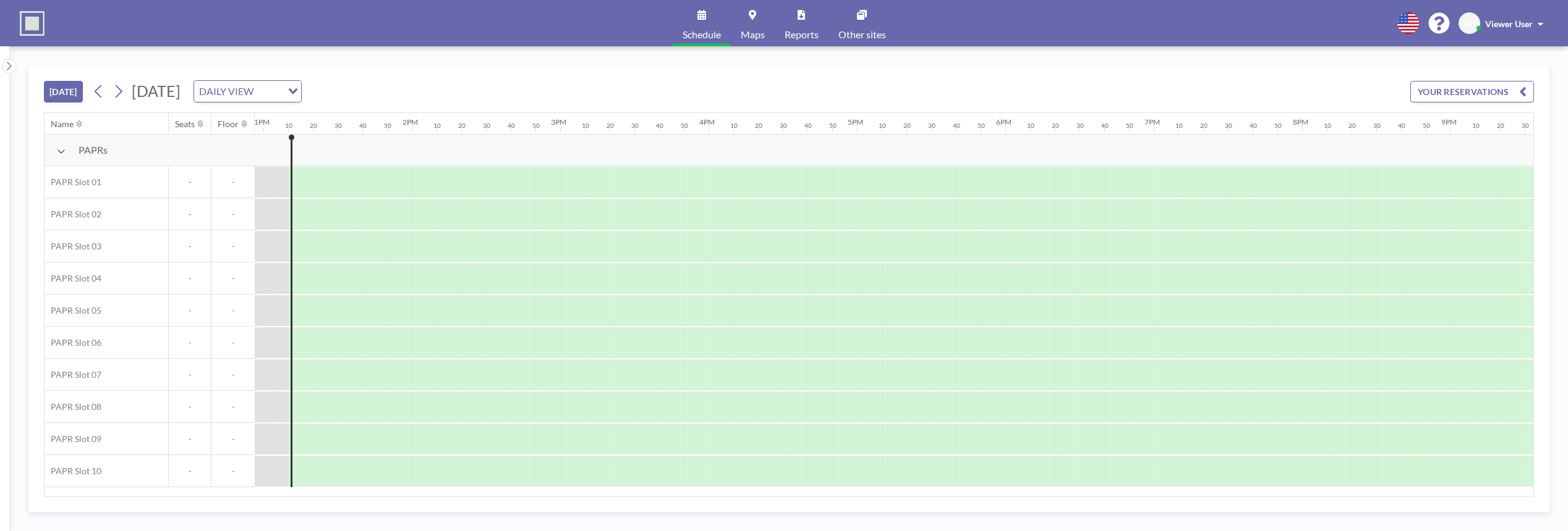
scroll to position [0, 1929]
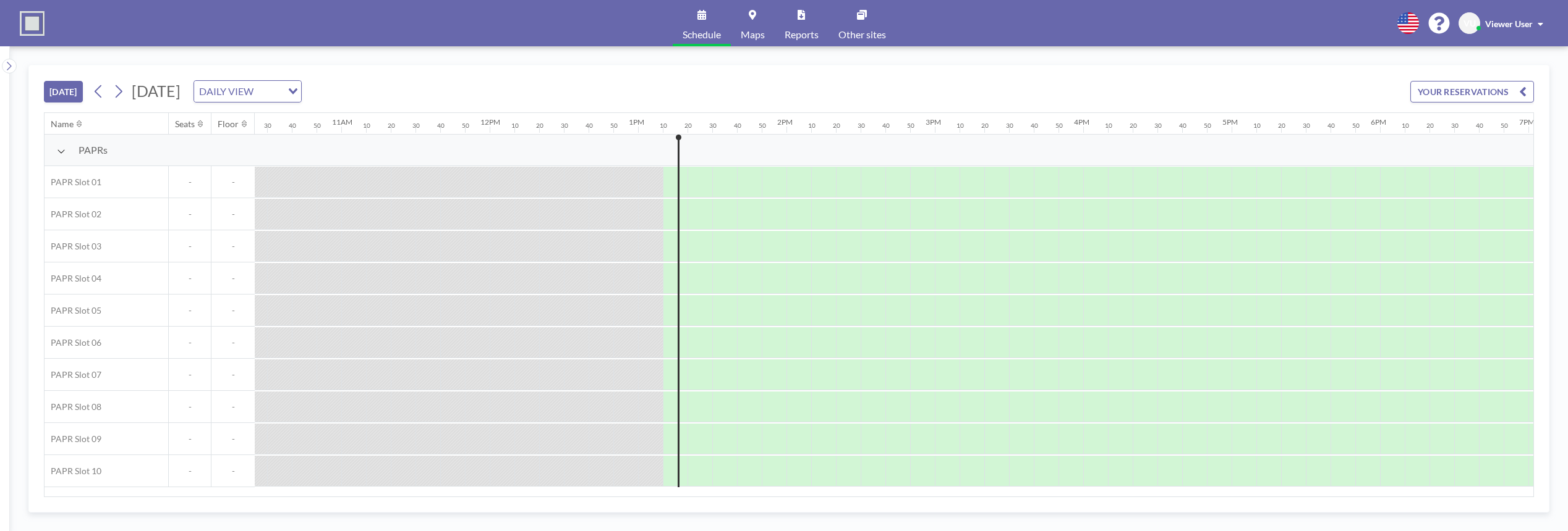
scroll to position [0, 1929]
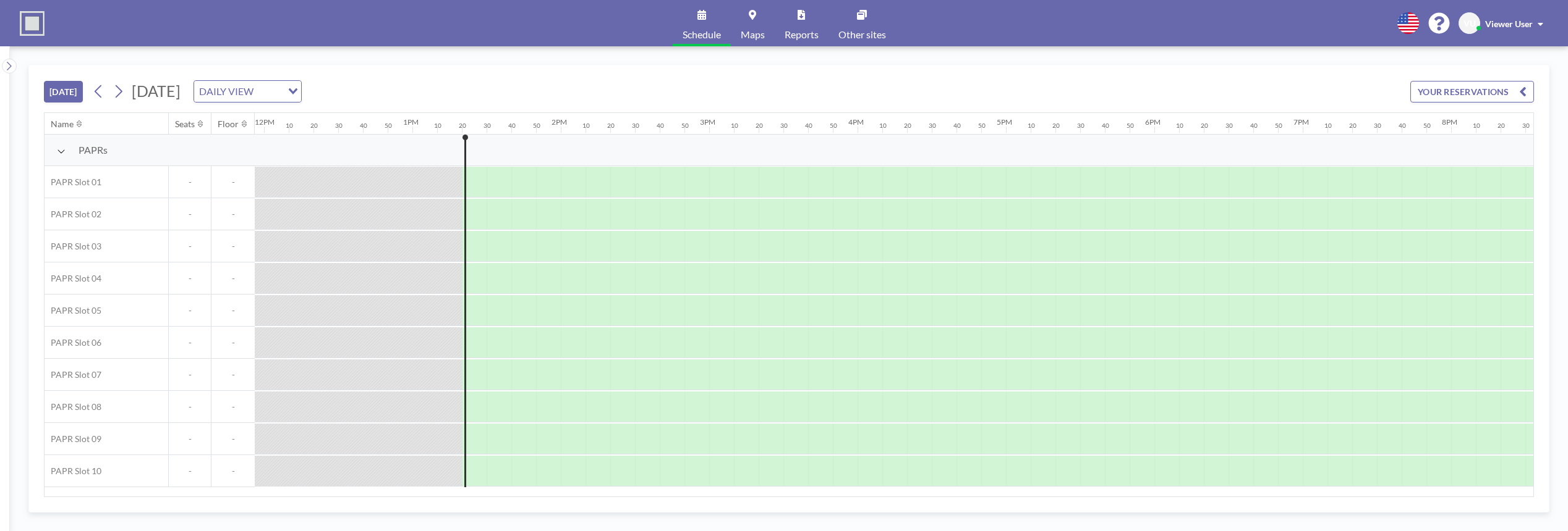
scroll to position [0, 1954]
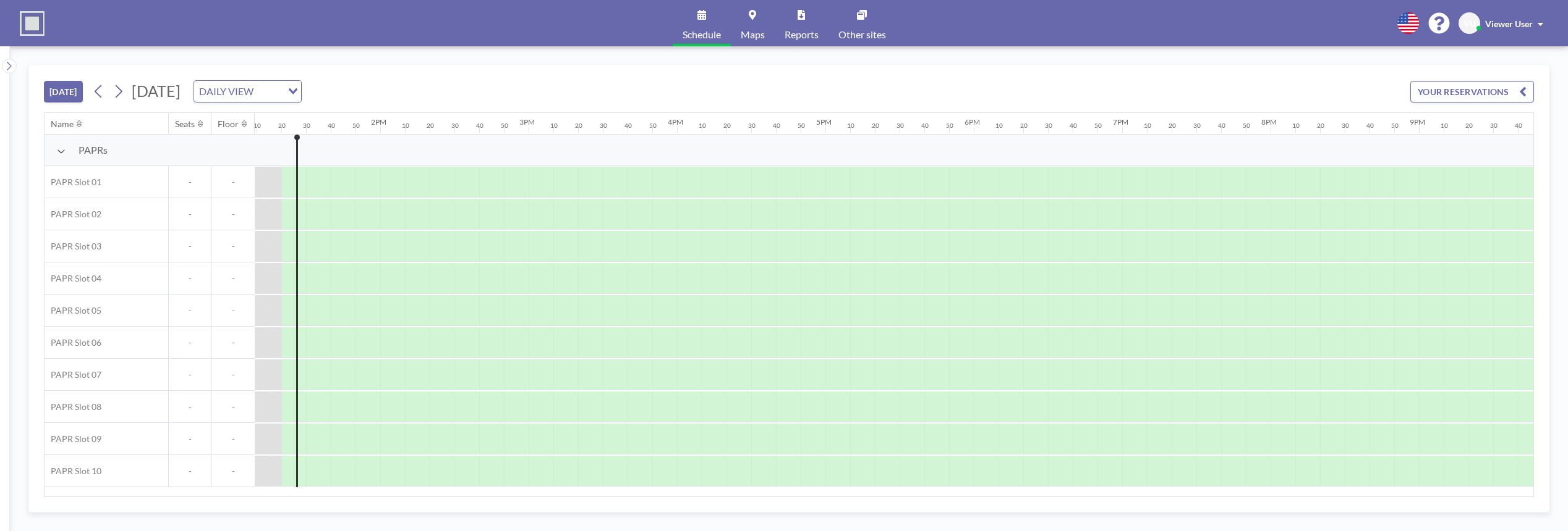
scroll to position [0, 1954]
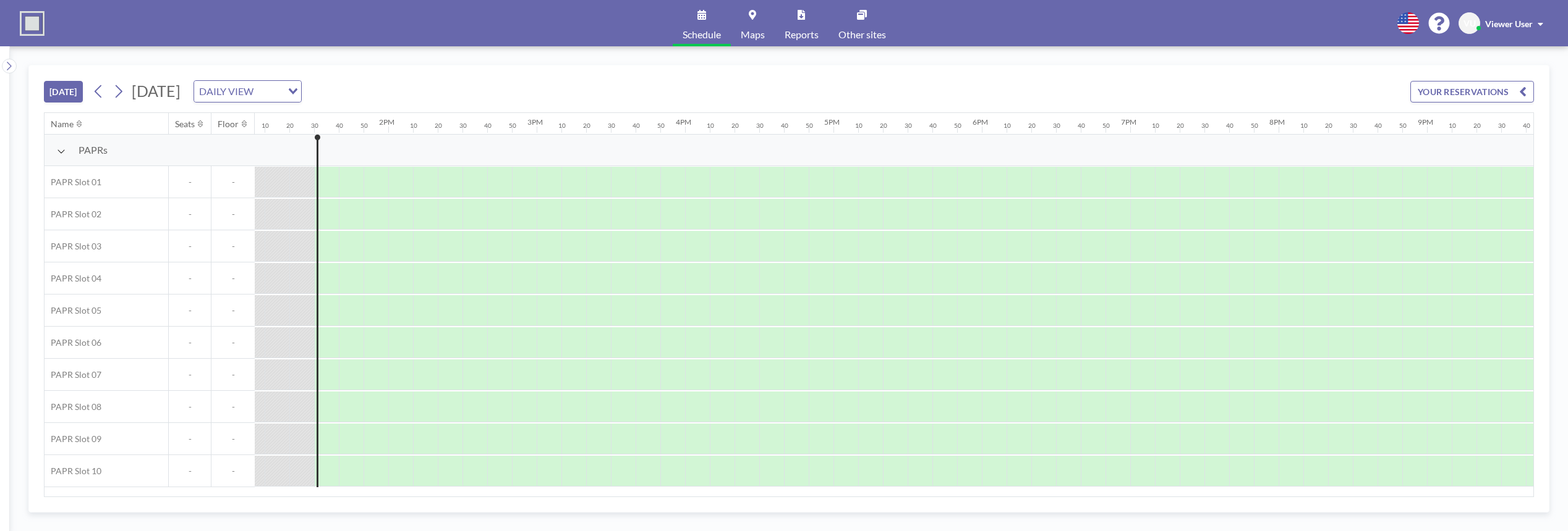
scroll to position [0, 1979]
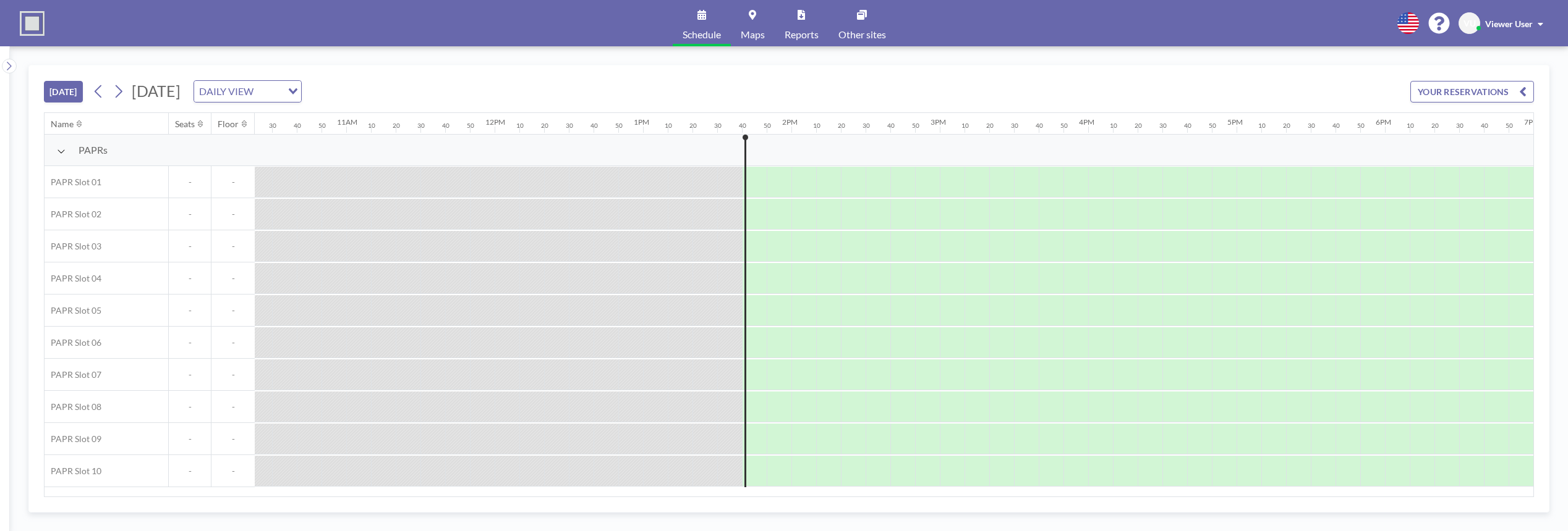
scroll to position [0, 2004]
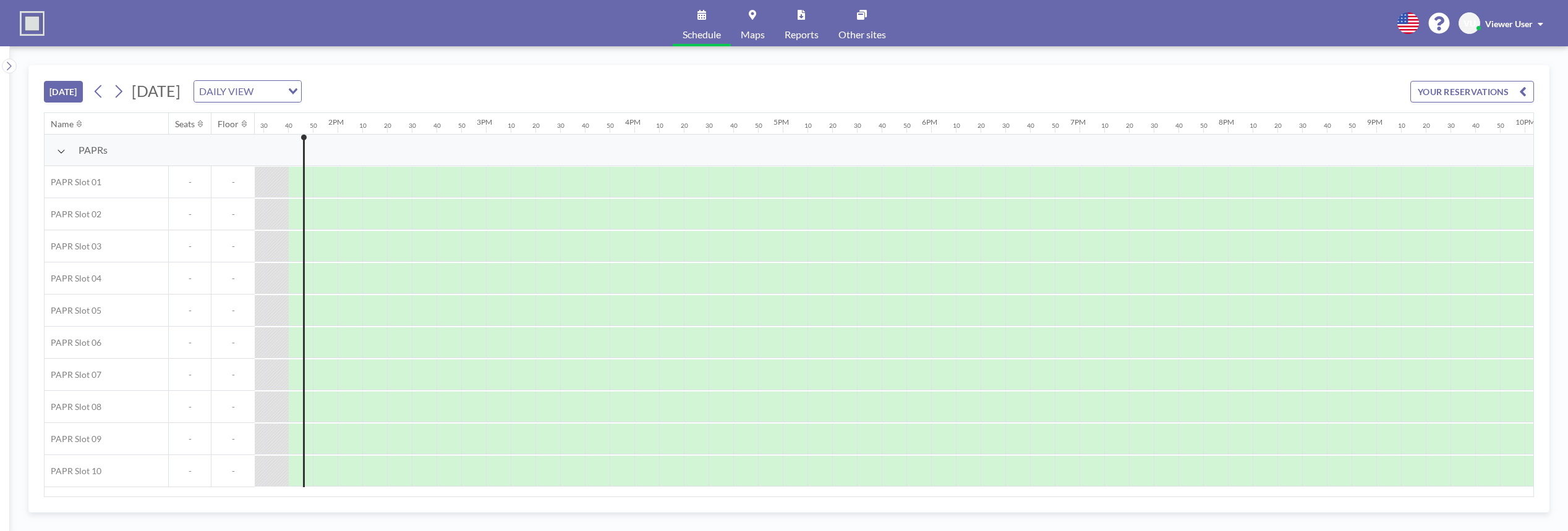
scroll to position [0, 2004]
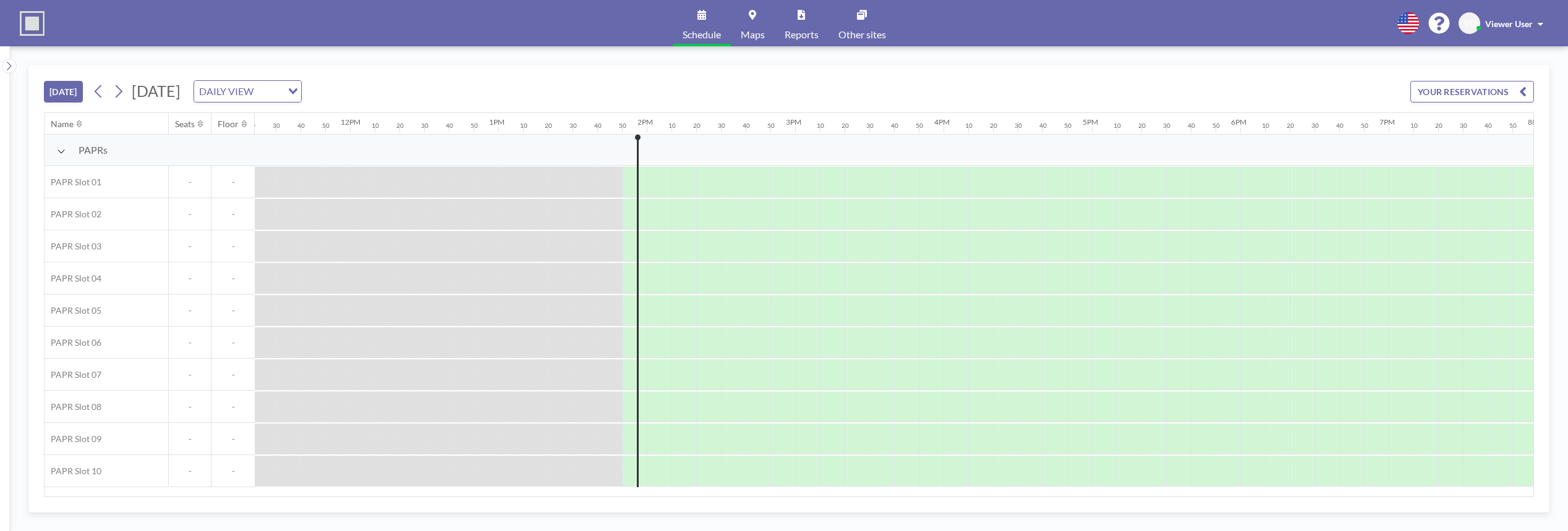
scroll to position [0, 2028]
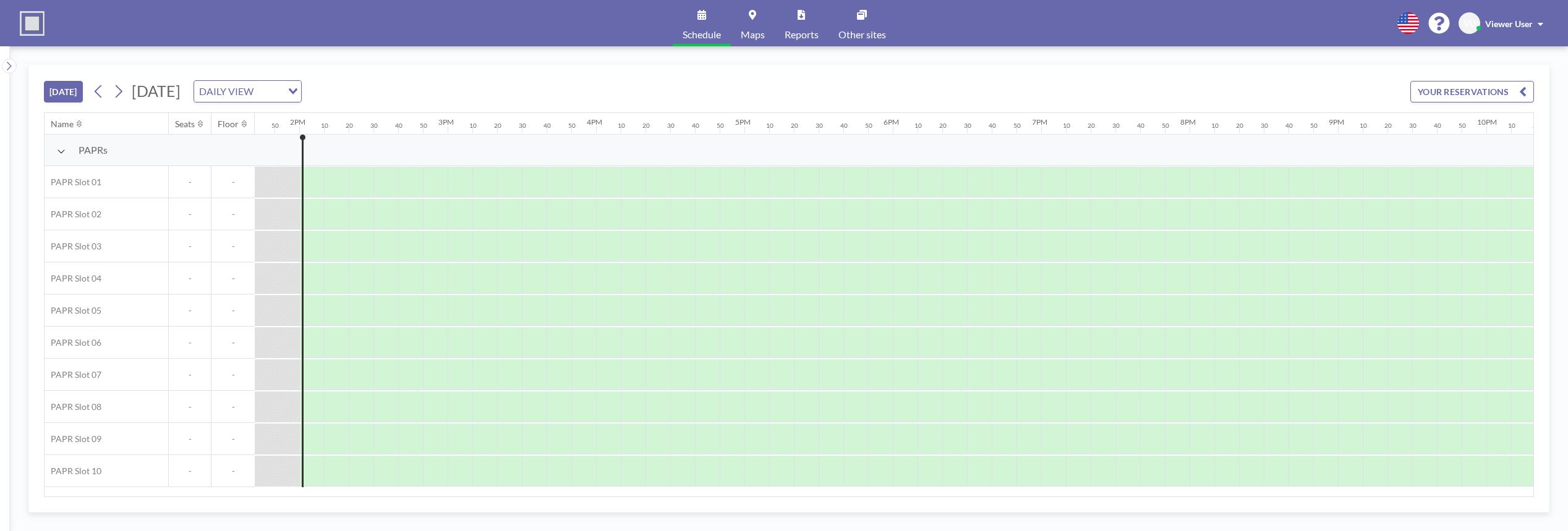
scroll to position [0, 2053]
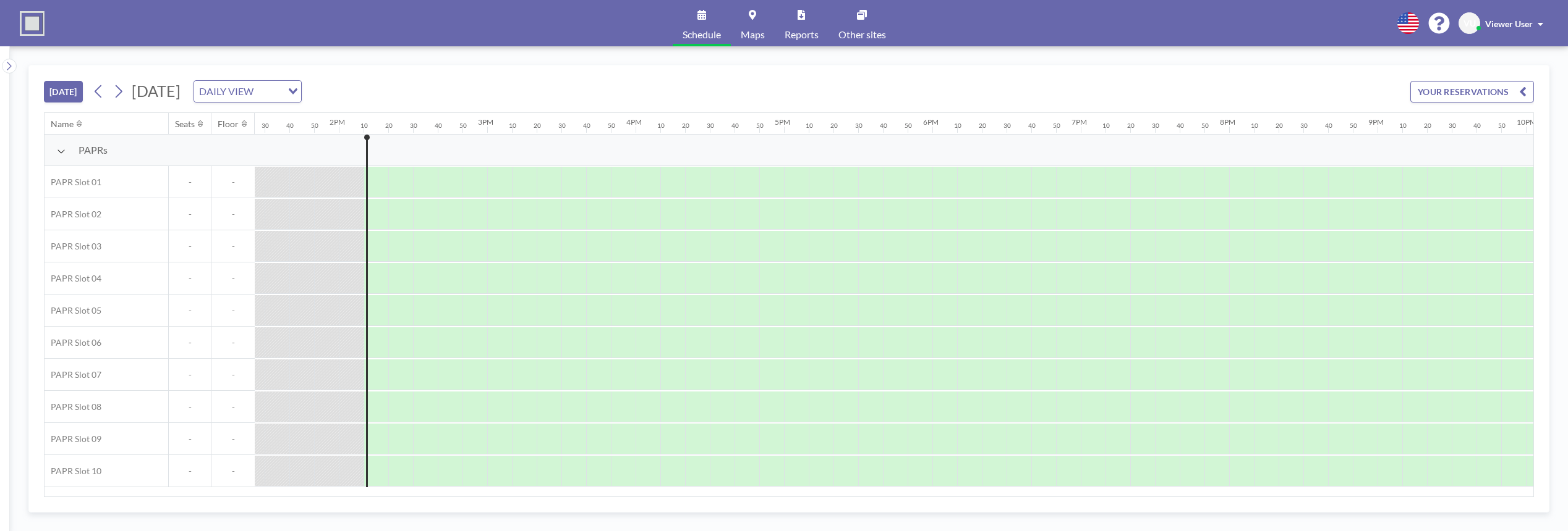
scroll to position [0, 2078]
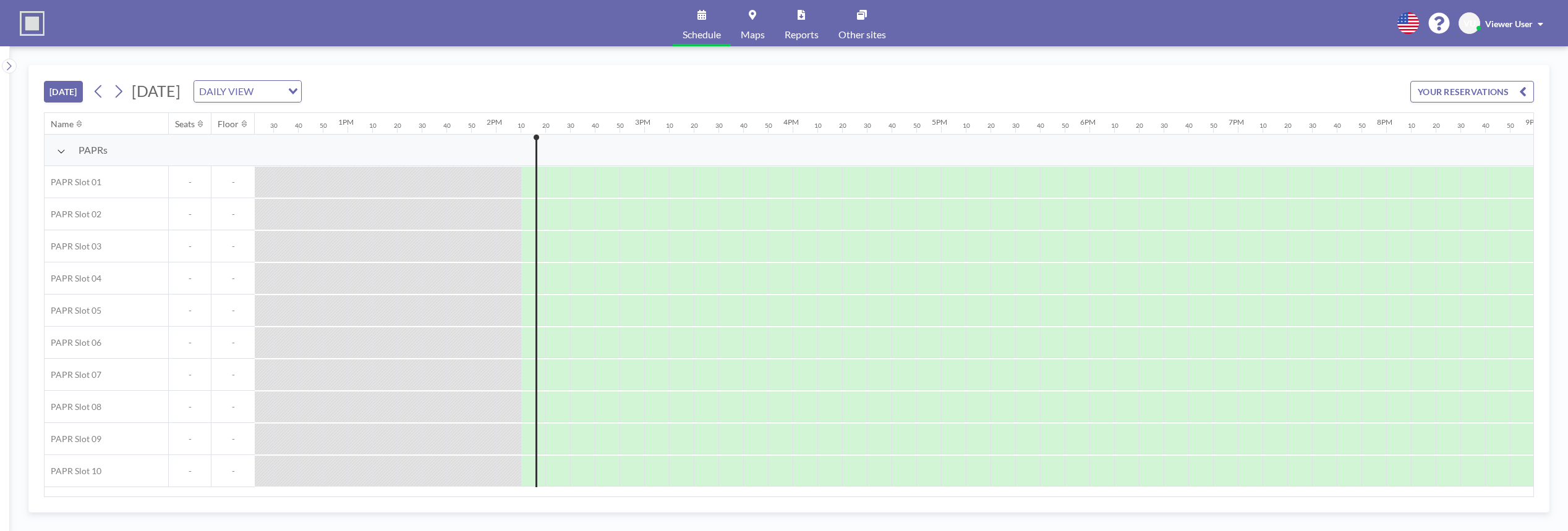
scroll to position [0, 2078]
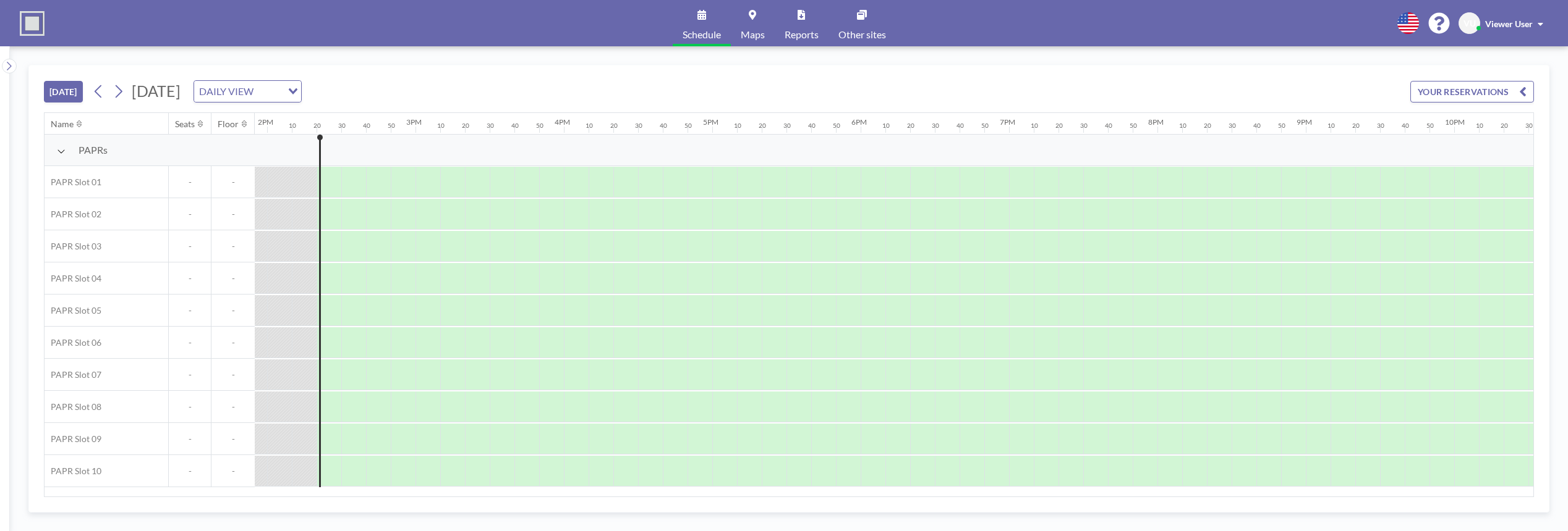
scroll to position [0, 2102]
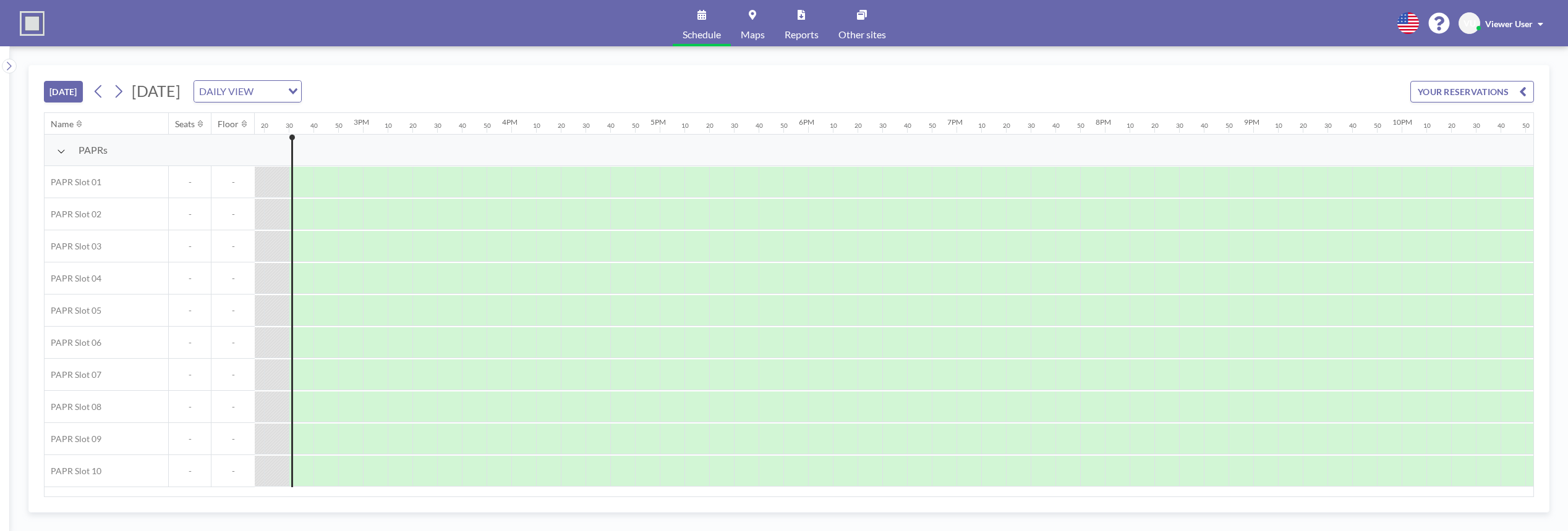
scroll to position [0, 2127]
